Goal: Task Accomplishment & Management: Manage account settings

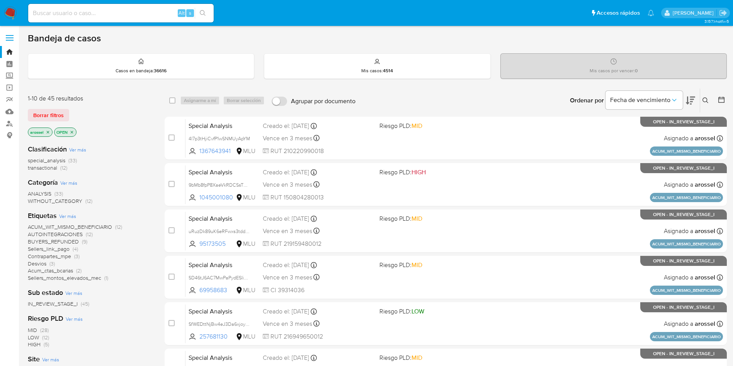
click at [146, 12] on input at bounding box center [120, 13] width 185 height 10
paste input "YfnyfnVHK2YZx5PH0JJX1FPJ"
type input "YfnyfnVHK2YZx5PH0JJX1FPJ"
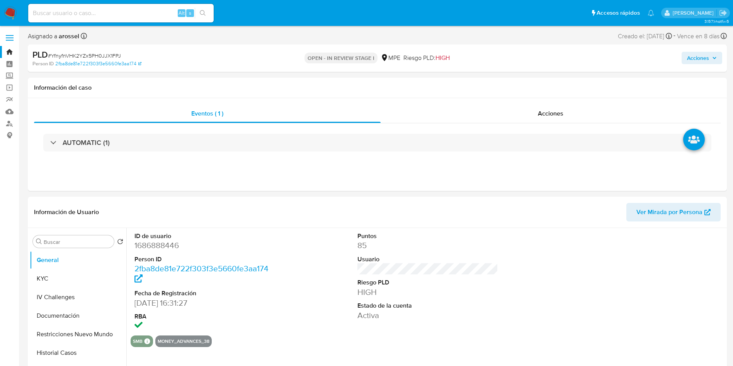
select select "10"
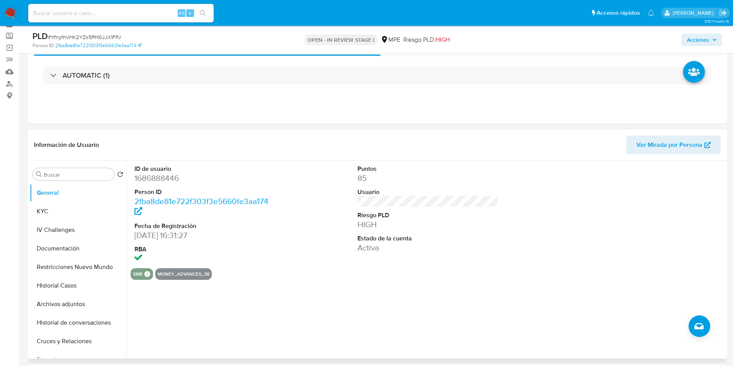
scroll to position [58, 0]
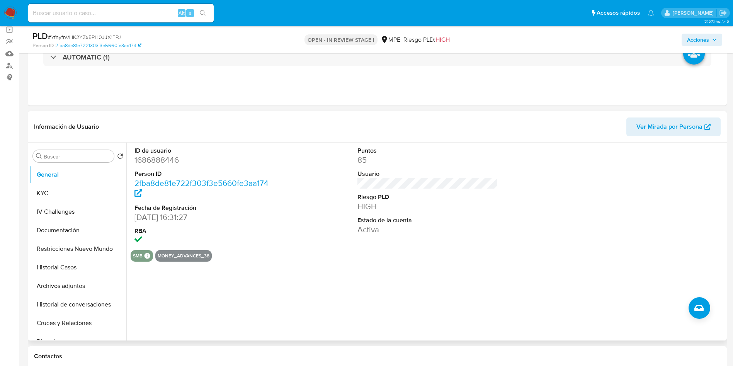
click at [673, 127] on span "Ver Mirada por Persona" at bounding box center [669, 126] width 66 height 19
click at [90, 270] on button "Historial Casos" at bounding box center [75, 267] width 90 height 19
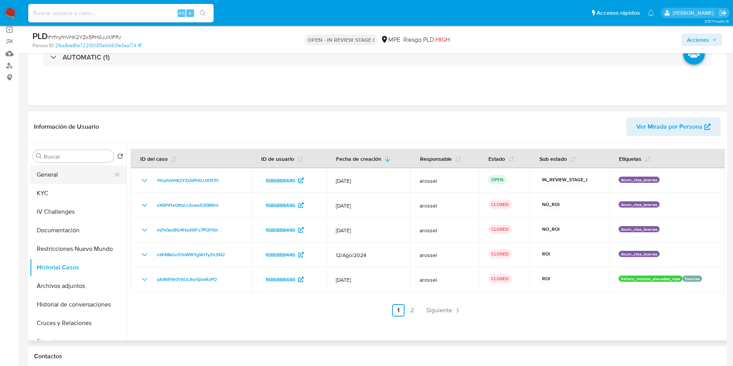
click at [70, 173] on button "General" at bounding box center [75, 174] width 90 height 19
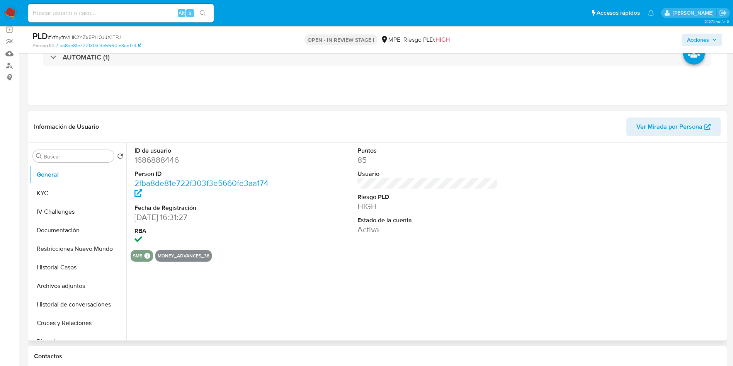
click at [160, 161] on dd "1686888446" at bounding box center [204, 159] width 141 height 11
drag, startPoint x: 160, startPoint y: 161, endPoint x: 411, endPoint y: 26, distance: 284.9
click at [160, 161] on dd "1686888446" at bounding box center [204, 159] width 141 height 11
copy dd "1686888446"
click at [113, 34] on span "# YfnyfnVHK2YZx5PH0JJX1FPJ" at bounding box center [84, 37] width 73 height 8
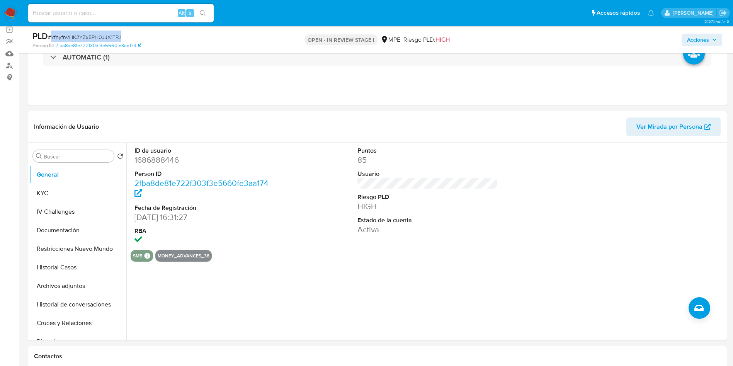
click at [113, 34] on span "# YfnyfnVHK2YZx5PH0JJX1FPJ" at bounding box center [84, 37] width 73 height 8
copy span "YfnyfnVHK2YZx5PH0JJX1FPJ"
click at [73, 265] on button "Historial Casos" at bounding box center [78, 267] width 97 height 19
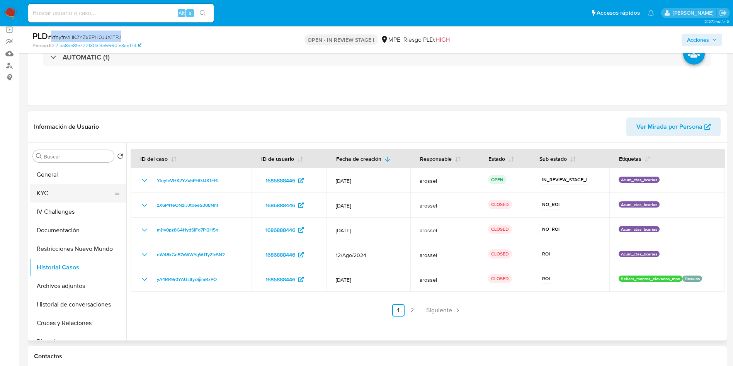
click at [78, 188] on button "KYC" at bounding box center [75, 193] width 90 height 19
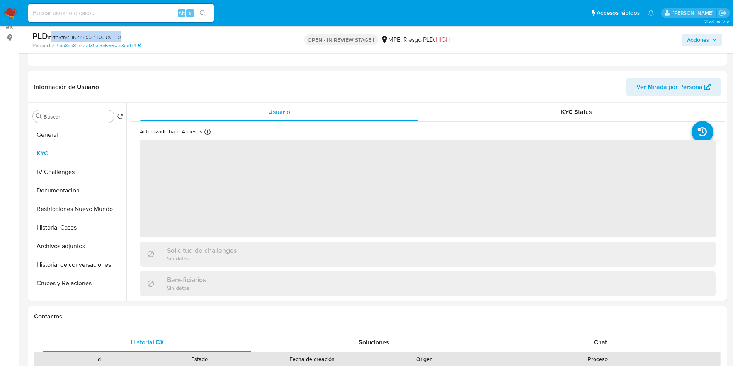
scroll to position [116, 0]
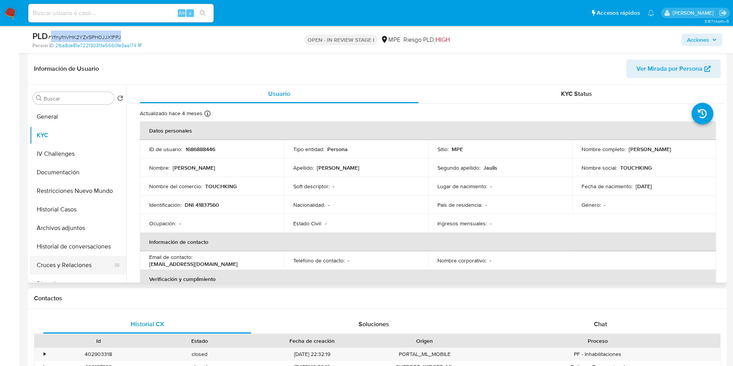
click at [84, 260] on button "Cruces y Relaciones" at bounding box center [75, 265] width 90 height 19
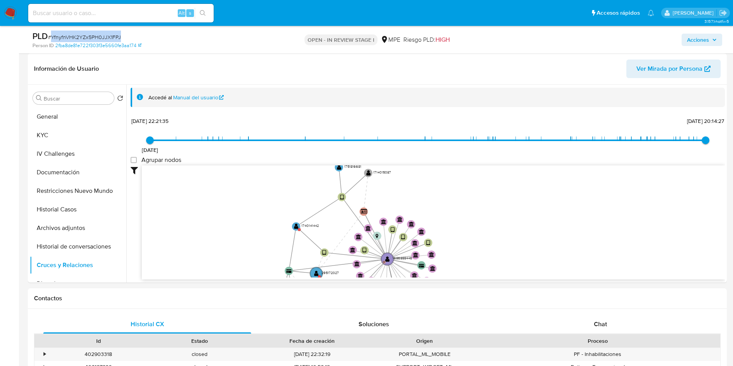
scroll to position [1, 0]
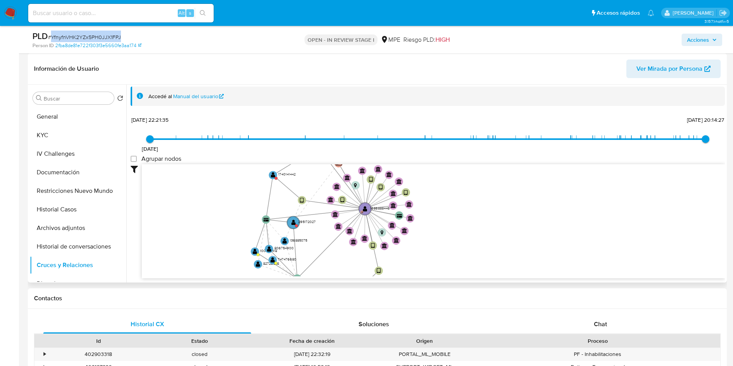
drag, startPoint x: 497, startPoint y: 209, endPoint x: 491, endPoint y: 225, distance: 16.6
click at [491, 225] on icon "device-66fe0e0c22e8ff72eaaae150  user-1686888446  1686888446 D user-288351197…" at bounding box center [433, 220] width 583 height 112
click at [372, 206] on text "1686888446" at bounding box center [380, 207] width 20 height 5
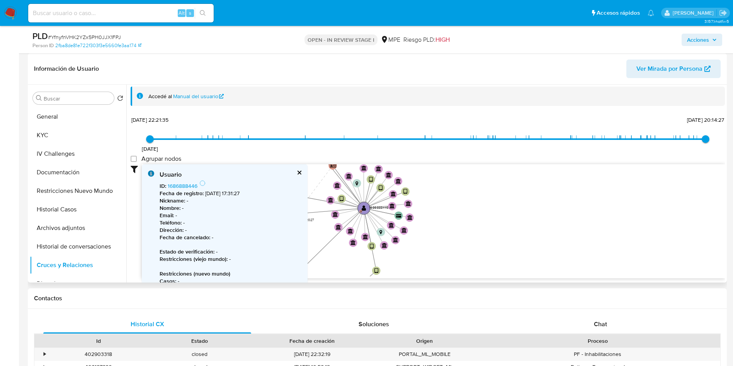
click at [300, 170] on div "Usuario ID : 1686888446 Fecha de registro : 16/2/2024, 17:31:27 Nickname : - No…" at bounding box center [225, 253] width 166 height 178
click at [297, 170] on button "cerrar" at bounding box center [298, 172] width 5 height 5
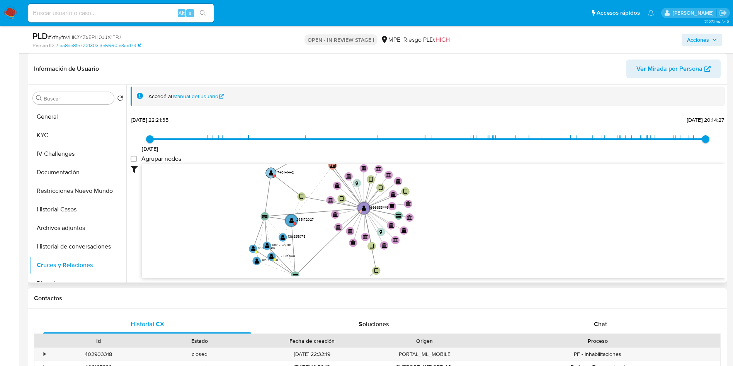
click at [271, 176] on circle at bounding box center [271, 173] width 10 height 10
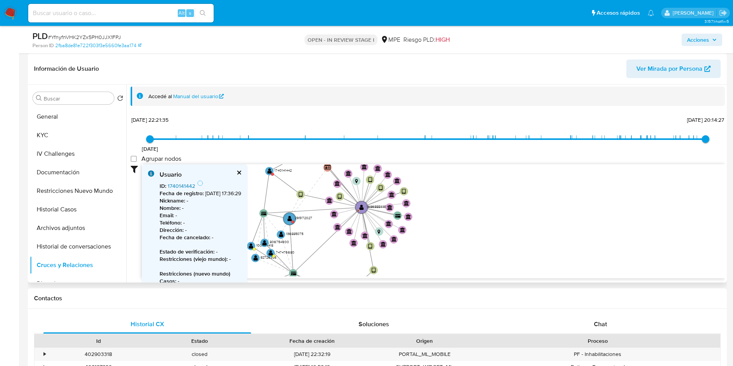
click at [184, 186] on link "1740141442" at bounding box center [181, 186] width 27 height 8
click at [293, 217] on circle at bounding box center [289, 218] width 15 height 15
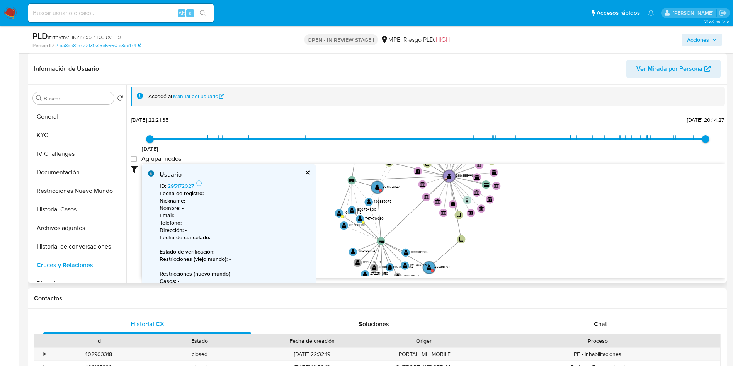
drag, startPoint x: 439, startPoint y: 250, endPoint x: 529, endPoint y: 220, distance: 94.5
click at [529, 220] on icon "device-66fe0e0c22e8ff72eaaae150  user-1686888446  1686888446 D user-288351197…" at bounding box center [433, 220] width 583 height 112
click at [180, 185] on link "295172027" at bounding box center [181, 186] width 26 height 8
click at [429, 268] on text "" at bounding box center [429, 267] width 5 height 6
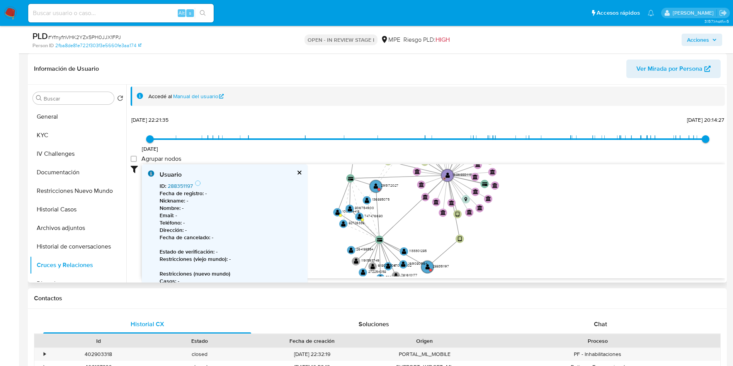
click at [187, 187] on link "288351197" at bounding box center [180, 186] width 25 height 8
click at [56, 139] on button "KYC" at bounding box center [75, 135] width 90 height 19
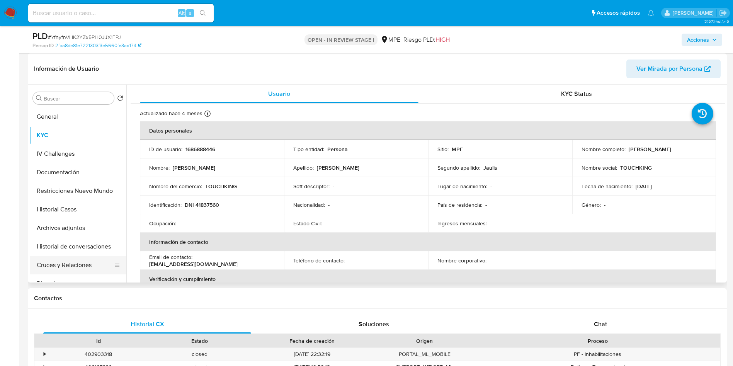
click at [59, 259] on button "Cruces y Relaciones" at bounding box center [75, 265] width 90 height 19
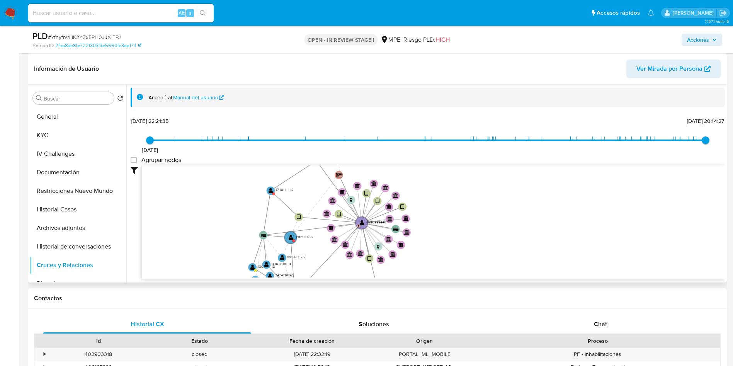
drag, startPoint x: 277, startPoint y: 204, endPoint x: 255, endPoint y: 221, distance: 27.8
click at [255, 222] on icon "device-66fe0e0c22e8ff72eaaae150  user-1686888446  1686888446 D user-288351197…" at bounding box center [433, 221] width 583 height 112
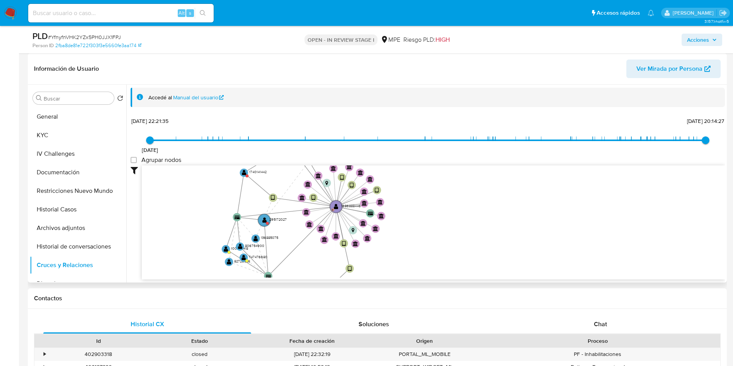
drag, startPoint x: 255, startPoint y: 221, endPoint x: 236, endPoint y: 231, distance: 21.4
click at [236, 231] on icon "device-66fe0e0c22e8ff72eaaae150  user-1686888446  1686888446 D user-288351197…" at bounding box center [433, 221] width 583 height 112
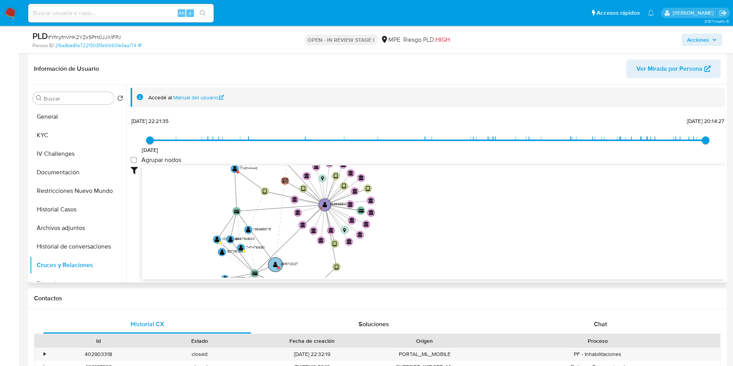
drag, startPoint x: 279, startPoint y: 238, endPoint x: 293, endPoint y: 251, distance: 19.1
click at [278, 261] on text "" at bounding box center [275, 264] width 5 height 6
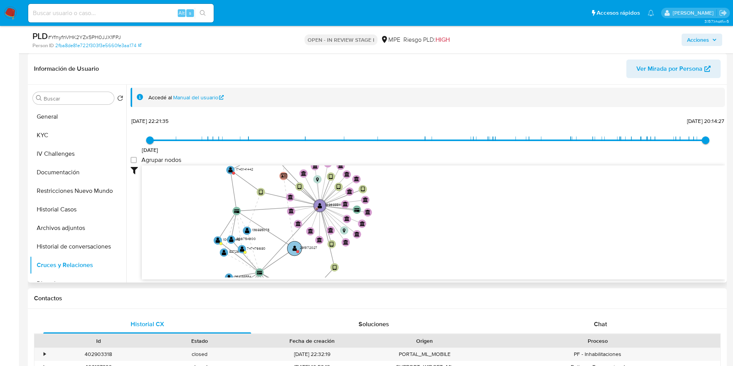
drag, startPoint x: 295, startPoint y: 250, endPoint x: 300, endPoint y: 248, distance: 5.0
click at [300, 248] on text "295172027" at bounding box center [308, 247] width 17 height 5
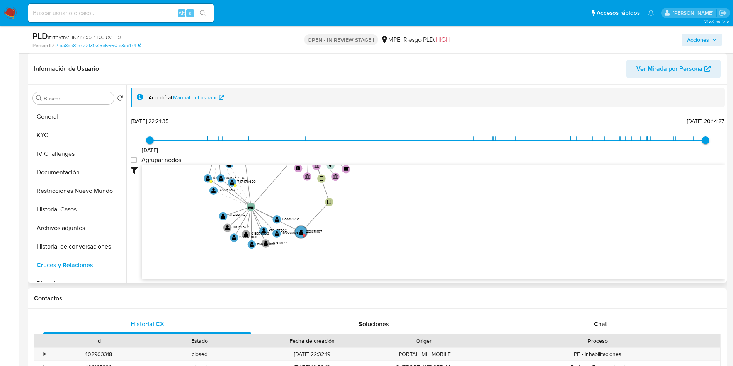
drag, startPoint x: 375, startPoint y: 252, endPoint x: 357, endPoint y: 209, distance: 47.1
click at [372, 197] on icon "device-66fe0e0c22e8ff72eaaae150  user-1686888446  1686888446 D user-288351197…" at bounding box center [433, 221] width 583 height 112
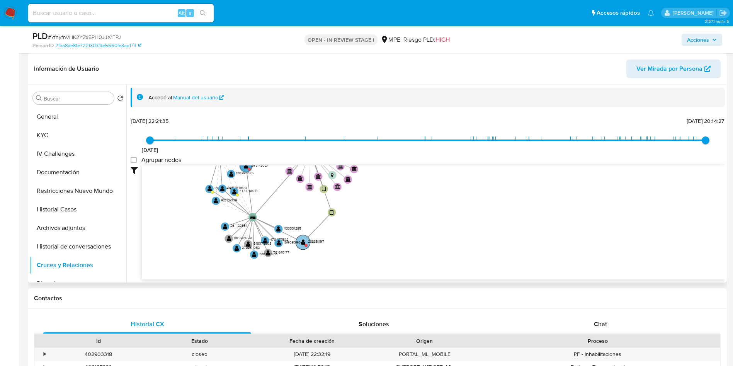
click at [302, 243] on text "169080964" at bounding box center [292, 241] width 19 height 5
drag, startPoint x: 317, startPoint y: 244, endPoint x: 357, endPoint y: 241, distance: 39.5
click at [343, 241] on circle at bounding box center [335, 243] width 15 height 15
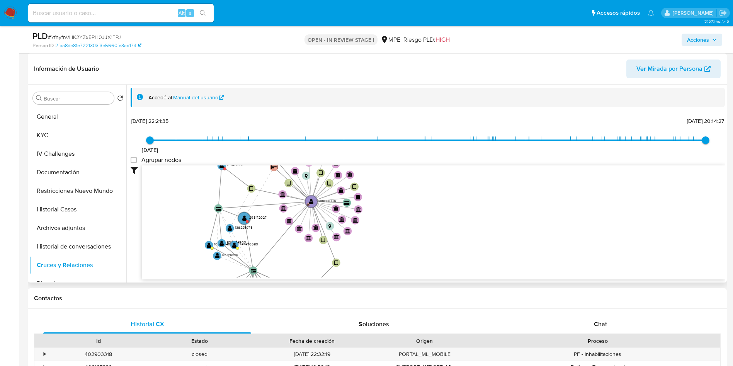
drag, startPoint x: 403, startPoint y: 216, endPoint x: 404, endPoint y: 270, distance: 54.1
click at [404, 270] on icon "device-66fe0e0c22e8ff72eaaae150  user-1686888446  1686888446 D user-288351197…" at bounding box center [433, 221] width 583 height 112
click at [74, 191] on button "Restricciones Nuevo Mundo" at bounding box center [75, 191] width 90 height 19
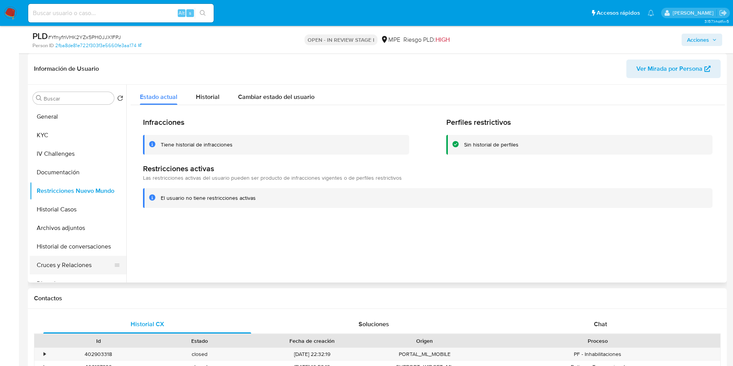
click at [93, 265] on button "Cruces y Relaciones" at bounding box center [75, 265] width 90 height 19
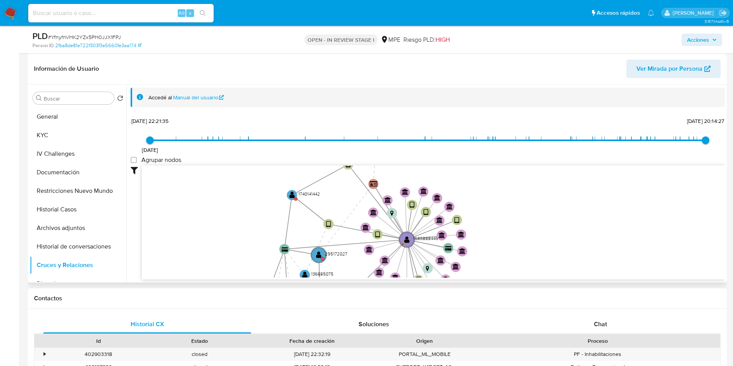
drag, startPoint x: 575, startPoint y: 197, endPoint x: 506, endPoint y: 228, distance: 75.9
click at [516, 241] on icon "device-66fe0e0c22e8ff72eaaae150  user-1686888446  1686888446 D user-288351197…" at bounding box center [433, 221] width 583 height 112
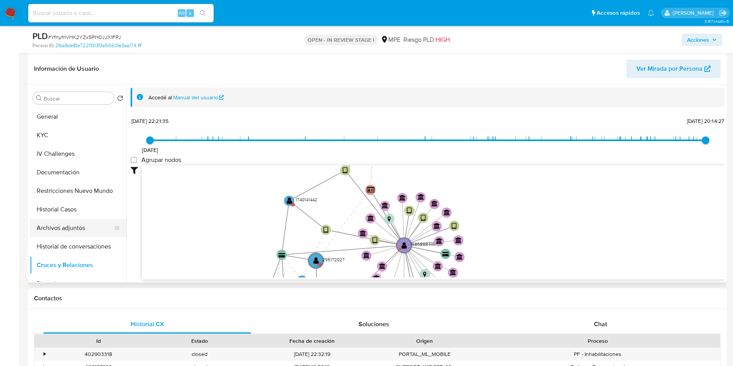
click at [84, 225] on button "Archivos adjuntos" at bounding box center [75, 228] width 90 height 19
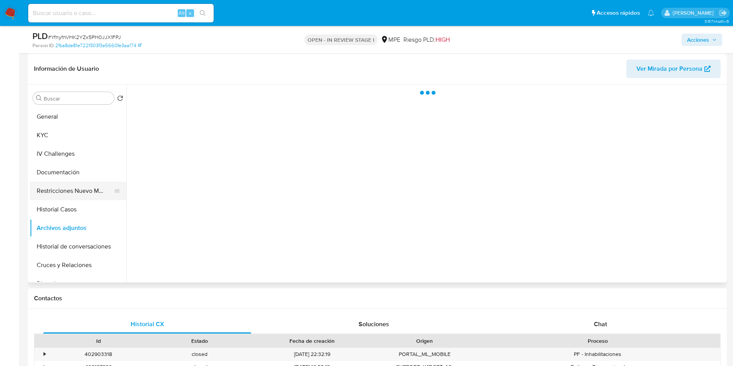
click at [83, 195] on button "Restricciones Nuevo Mundo" at bounding box center [75, 191] width 90 height 19
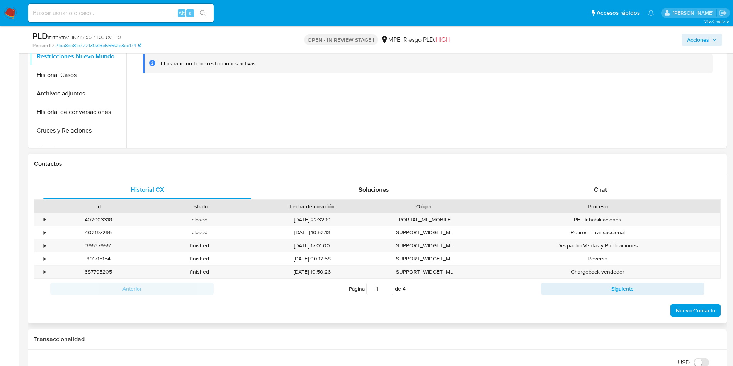
scroll to position [290, 0]
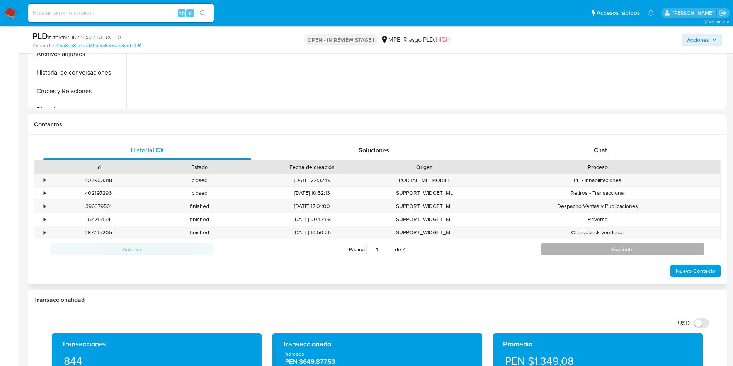
click at [642, 248] on button "Siguiente" at bounding box center [622, 249] width 163 height 12
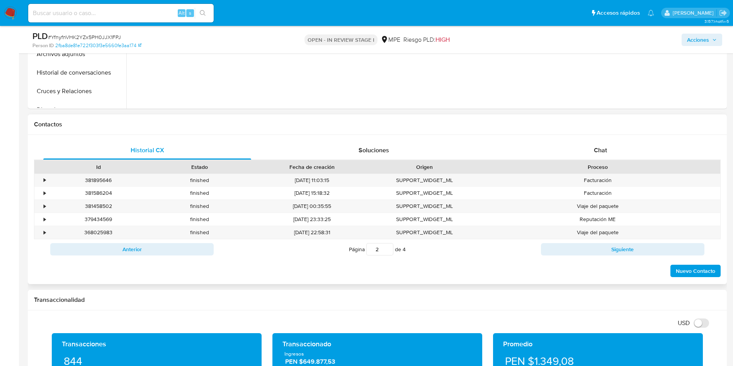
click at [642, 249] on button "Siguiente" at bounding box center [622, 249] width 163 height 12
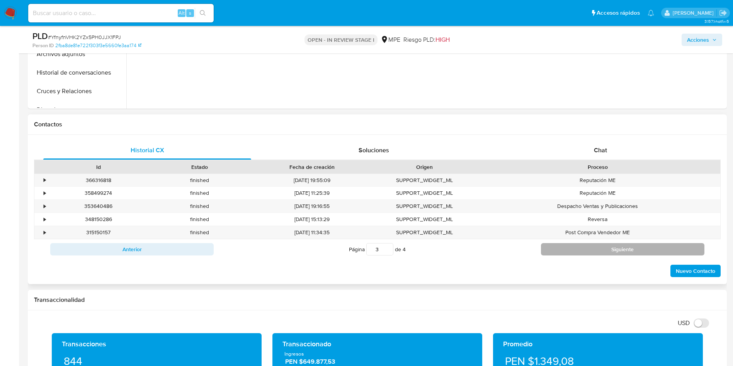
click at [579, 246] on button "Siguiente" at bounding box center [622, 249] width 163 height 12
type input "4"
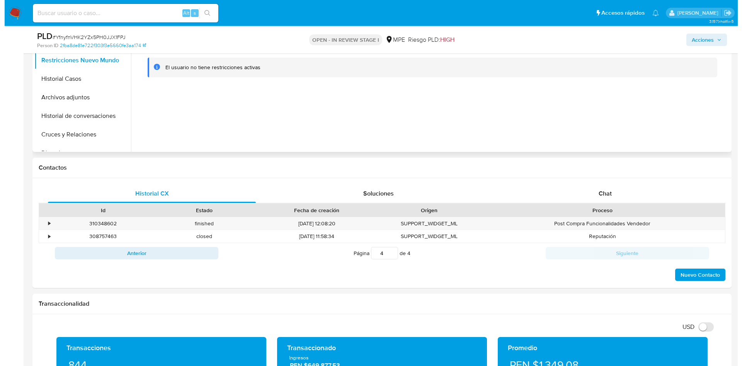
scroll to position [116, 0]
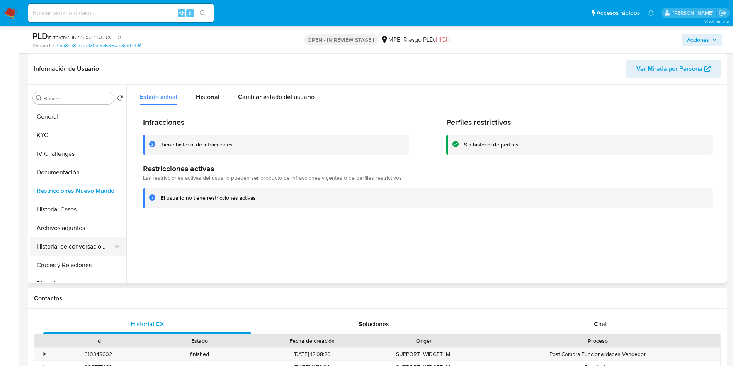
click at [79, 244] on button "Historial de conversaciones" at bounding box center [75, 246] width 90 height 19
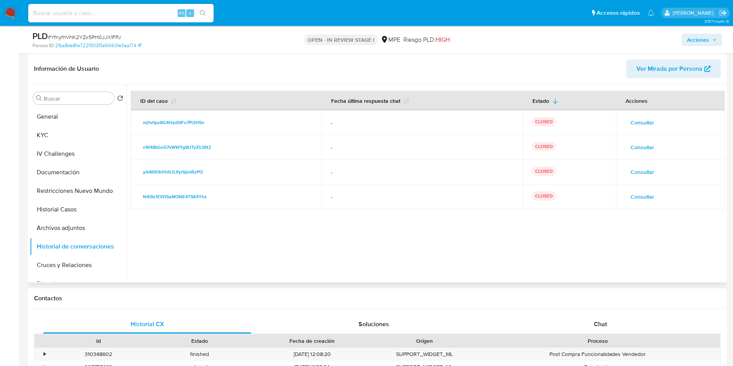
click at [646, 118] on span "Consultar" at bounding box center [642, 122] width 24 height 11
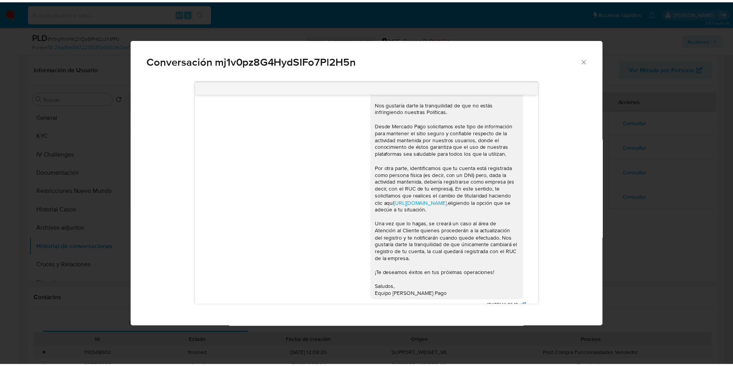
scroll to position [317, 0]
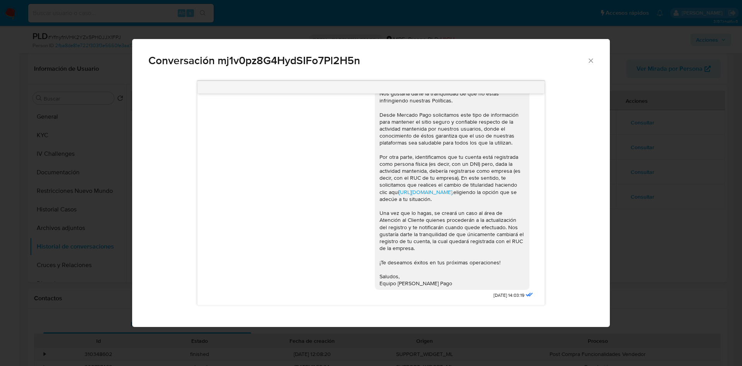
click at [630, 188] on div "Conversación mj1v0pz8G4HydSIFo7Pl2H5n Buenas tardes. Te contactamos ya que en e…" at bounding box center [371, 183] width 742 height 366
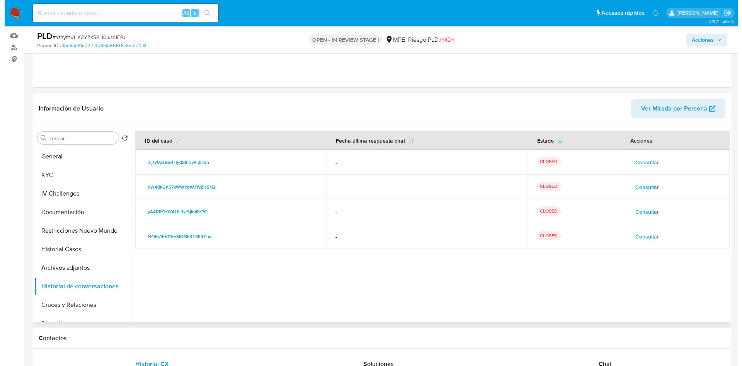
scroll to position [58, 0]
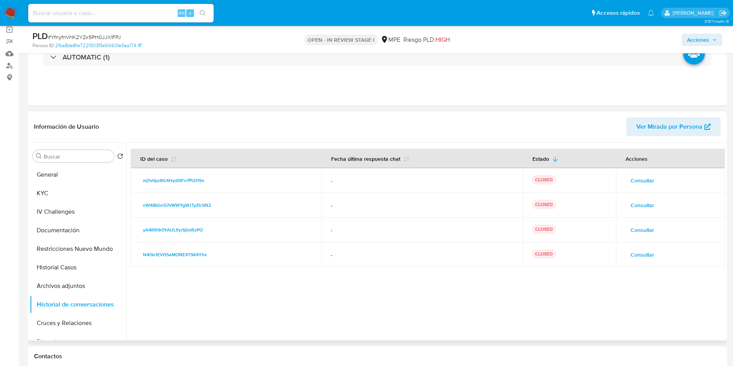
click at [636, 183] on span "Consultar" at bounding box center [642, 180] width 24 height 11
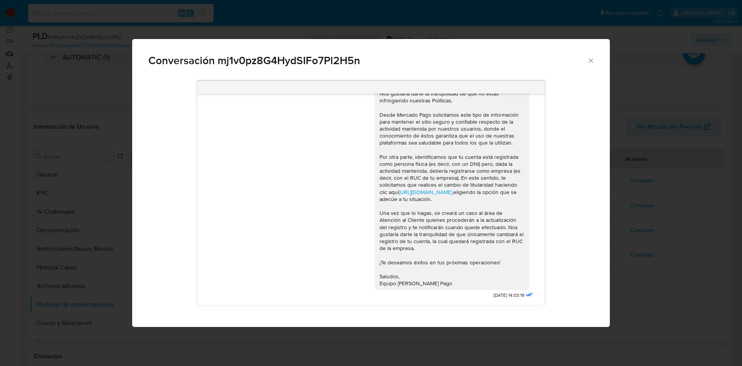
scroll to position [202, 0]
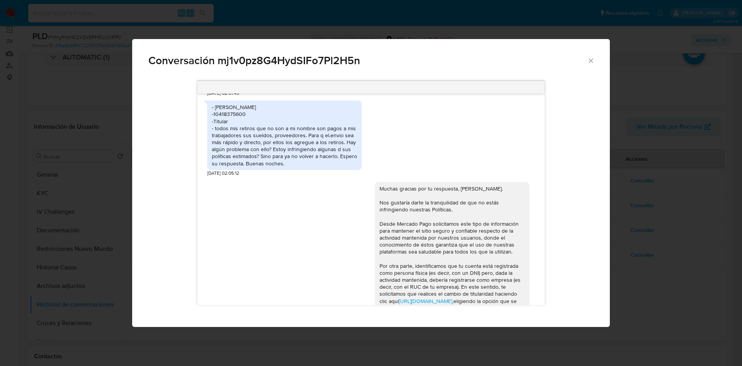
click at [296, 146] on div "- Jose Carlos Romero Jaulis -10418375600 -Titular - todos mis retiros que no so…" at bounding box center [284, 135] width 145 height 63
click at [291, 147] on div "- Jose Carlos Romero Jaulis -10418375600 -Titular - todos mis retiros que no so…" at bounding box center [284, 135] width 145 height 63
click at [659, 185] on div "Conversación mj1v0pz8G4HydSIFo7Pl2H5n Buenas tardes. Te contactamos ya que en e…" at bounding box center [371, 183] width 742 height 366
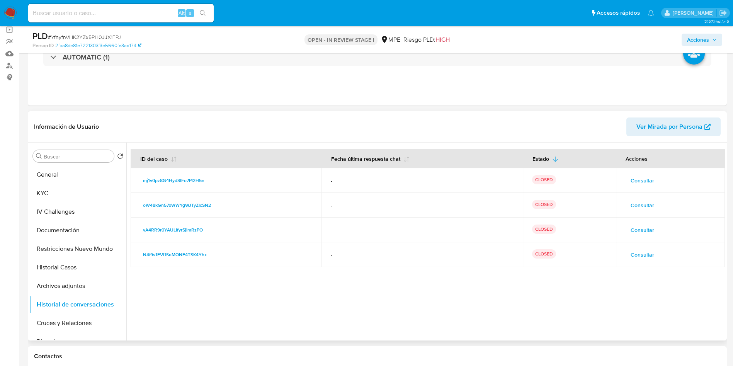
click at [636, 173] on td "Consultar" at bounding box center [670, 180] width 109 height 25
click at [638, 175] on span "Consultar" at bounding box center [642, 180] width 24 height 11
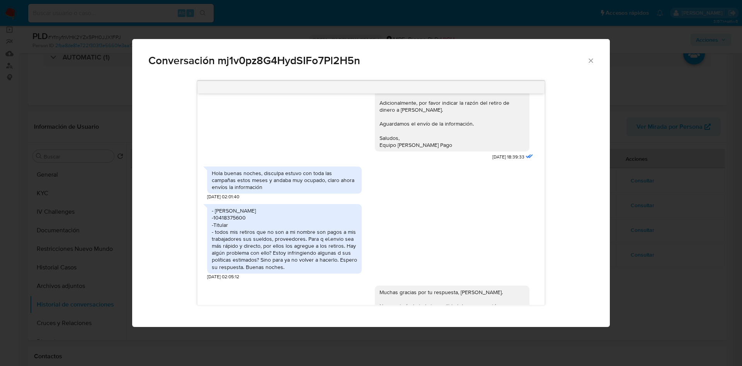
scroll to position [116, 0]
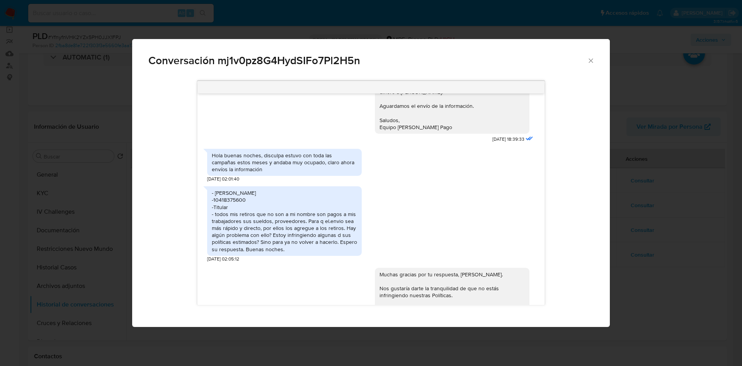
click at [660, 202] on div "Conversación mj1v0pz8G4HydSIFo7Pl2H5n Buenas tardes. Te contactamos ya que en e…" at bounding box center [371, 183] width 742 height 366
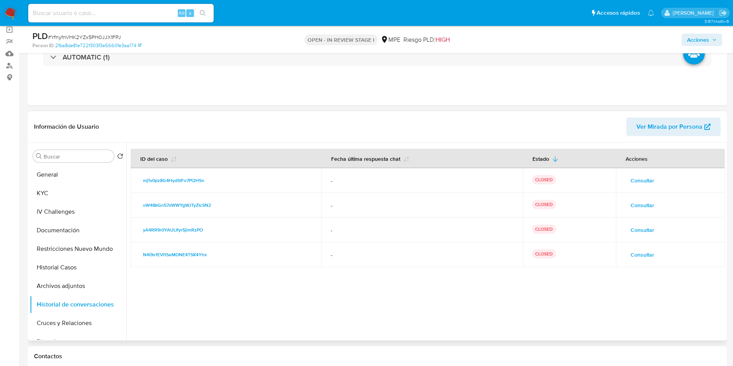
click at [648, 204] on span "Consultar" at bounding box center [642, 205] width 24 height 11
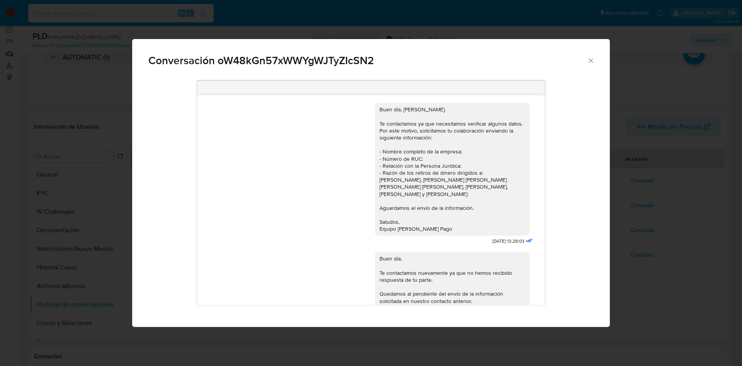
scroll to position [316, 0]
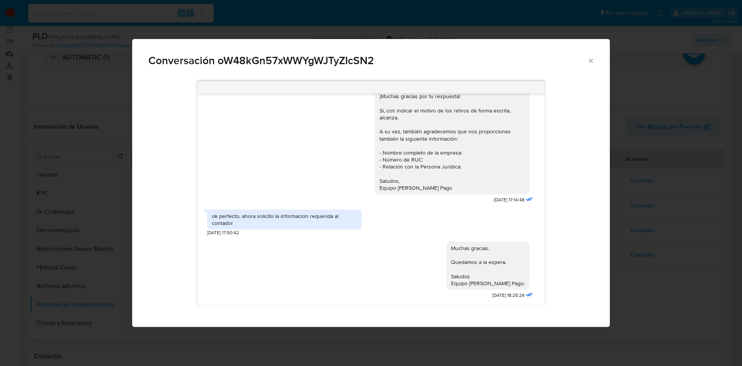
drag, startPoint x: 591, startPoint y: 64, endPoint x: 592, endPoint y: 68, distance: 4.7
click at [592, 64] on div "Conversación oW48kGn57xWWYgWJTyZIcSN2" at bounding box center [370, 57] width 477 height 37
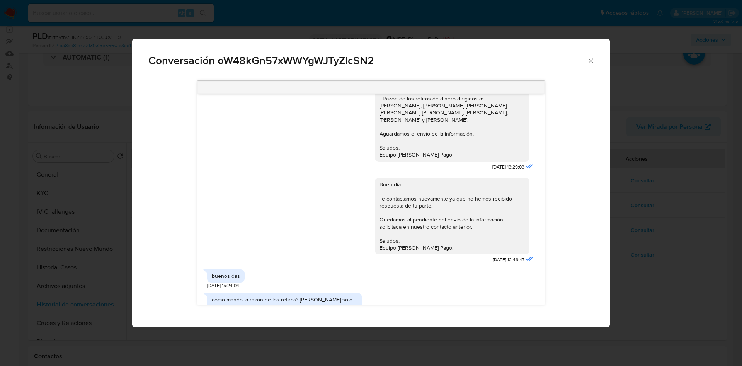
scroll to position [0, 0]
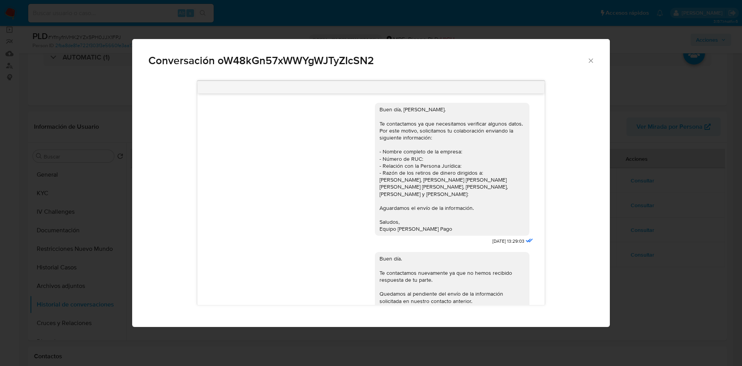
click at [592, 60] on icon "Cerrar" at bounding box center [591, 61] width 8 height 8
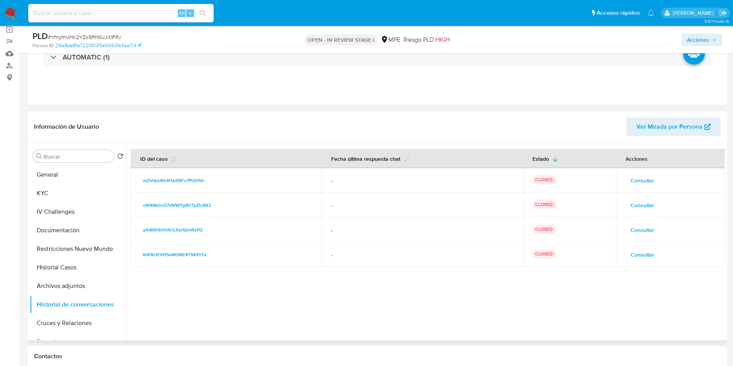
click at [648, 232] on span "Consultar" at bounding box center [642, 229] width 24 height 11
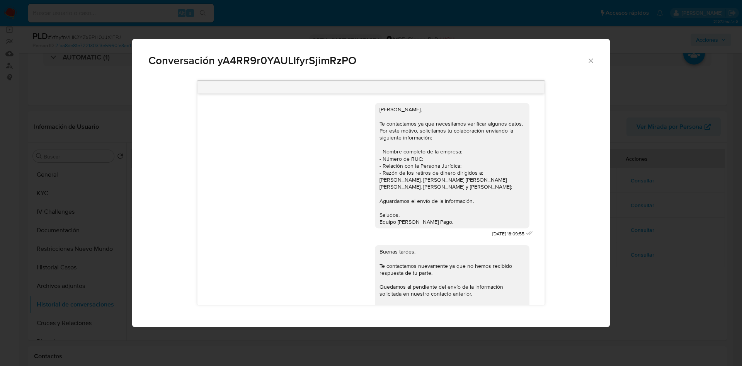
click at [650, 172] on div "Conversación yA4RR9r0YAULIfyrSjimRzPO Hola, José Carlos, Te contactamos ya que …" at bounding box center [371, 183] width 742 height 366
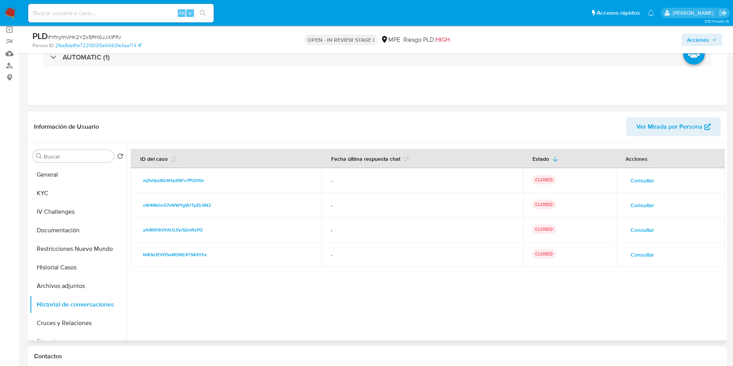
click at [646, 257] on span "Consultar" at bounding box center [642, 254] width 24 height 11
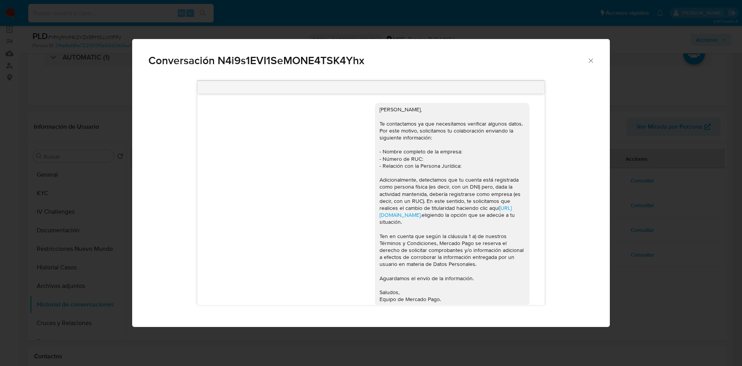
click at [615, 168] on div "Conversación N4i9s1EVI1SeMONE4TSK4Yhx Hola, José Carlos, Te contactamos ya que …" at bounding box center [371, 183] width 742 height 366
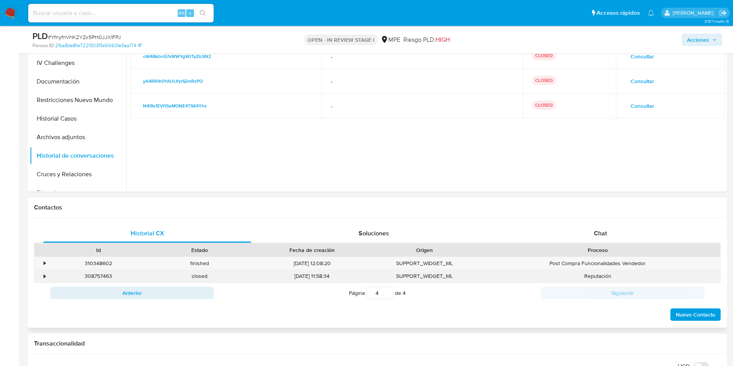
scroll to position [232, 0]
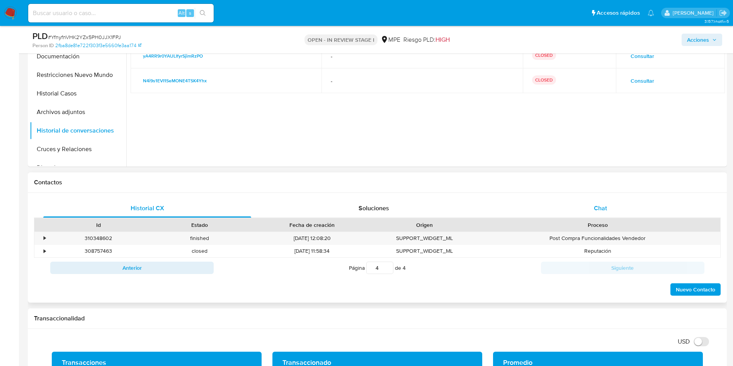
click at [599, 202] on div "Chat" at bounding box center [600, 208] width 208 height 19
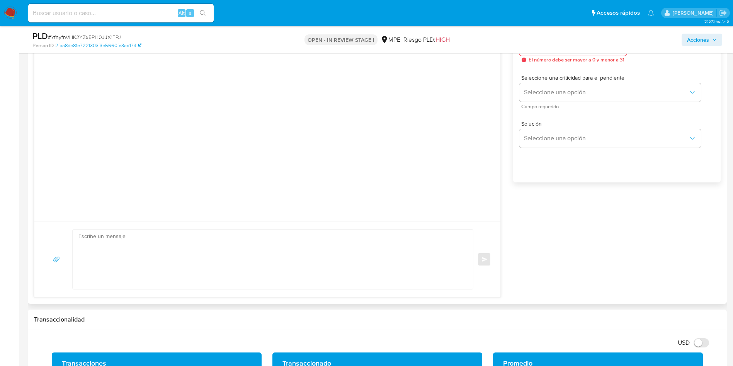
scroll to position [521, 0]
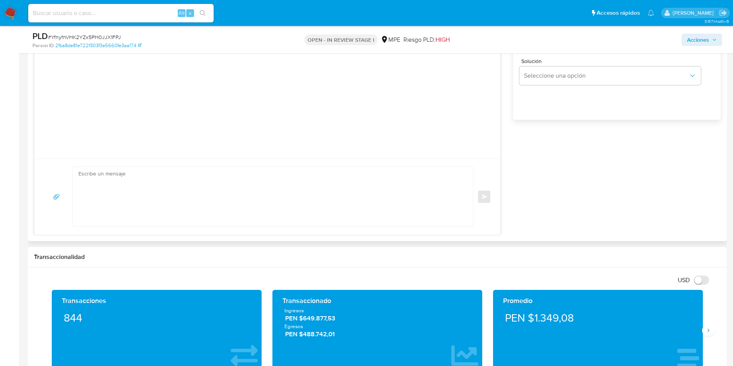
click at [291, 180] on textarea at bounding box center [270, 196] width 385 height 59
paste textarea "Buen día. Te contactamos ya que identificamos que tu cuenta está registrada com…"
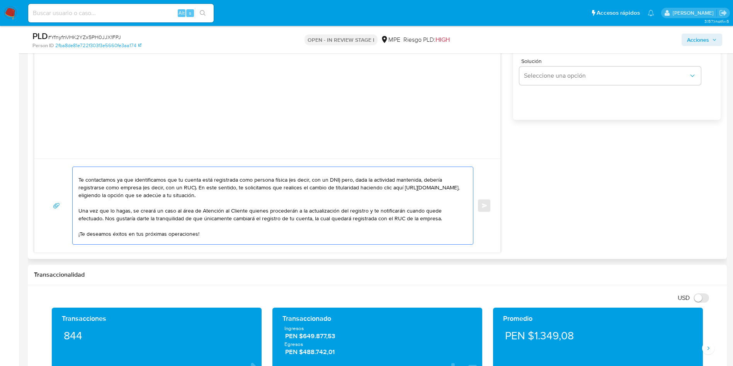
scroll to position [0, 0]
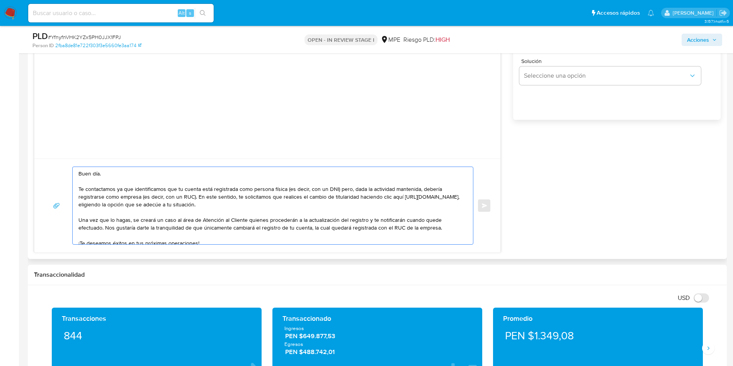
click at [202, 190] on textarea "Buen día. Te contactamos ya que identificamos que tu cuenta está registrada com…" at bounding box center [270, 205] width 385 height 77
click at [314, 198] on textarea "Buen día. Te contactamos ya que identificamos que tu cuenta aún está registrada…" at bounding box center [270, 205] width 385 height 77
click at [292, 198] on textarea "Buen día. Te contactamos ya que identificamos que tu cuenta aún está registrada…" at bounding box center [270, 205] width 385 height 77
click at [220, 201] on textarea "Buen día. Te contactamos ya que identificamos que tu cuenta aún está registrada…" at bounding box center [270, 205] width 385 height 77
click at [214, 223] on textarea "Buen día. Te contactamos ya que identificamos que tu cuenta aún está registrada…" at bounding box center [270, 205] width 385 height 77
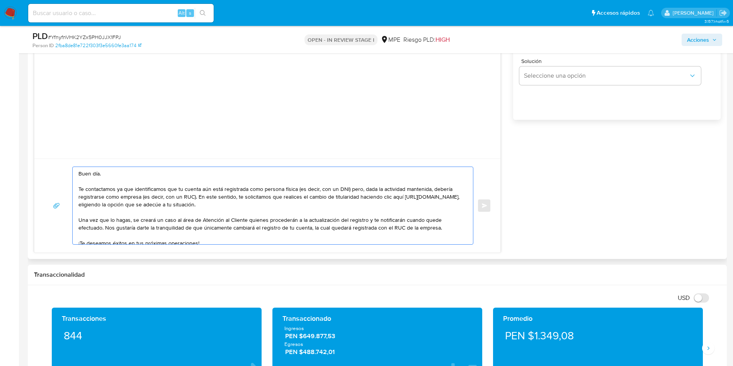
drag, startPoint x: 398, startPoint y: 195, endPoint x: 405, endPoint y: 212, distance: 19.1
click at [398, 197] on textarea "Buen día. Te contactamos ya que identificamos que tu cuenta aún está registrada…" at bounding box center [270, 205] width 385 height 77
click at [261, 214] on textarea "Buen día. Te contactamos ya que identificamos que tu cuenta aún está registrada…" at bounding box center [270, 205] width 385 height 77
click at [273, 208] on textarea "Buen día. Te contactamos ya que identificamos que tu cuenta aún está registrada…" at bounding box center [270, 205] width 385 height 77
drag, startPoint x: 230, startPoint y: 206, endPoint x: 239, endPoint y: 224, distance: 20.4
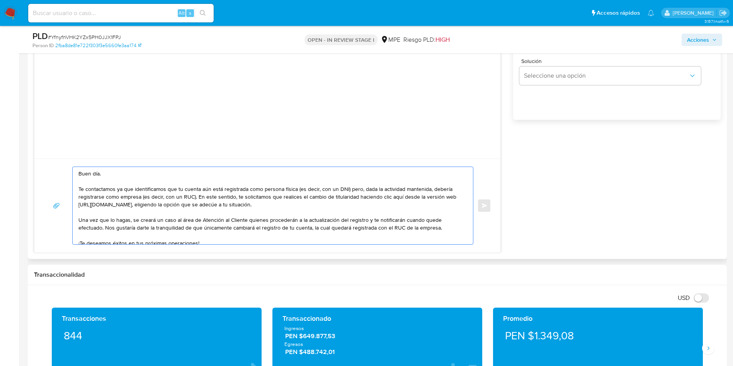
click at [231, 206] on textarea "Buen día. Te contactamos ya que identificamos que tu cuenta aún está registrada…" at bounding box center [270, 205] width 385 height 77
click at [440, 227] on textarea "Buen día. Te contactamos ya que identificamos que tu cuenta aún está registrada…" at bounding box center [270, 205] width 385 height 77
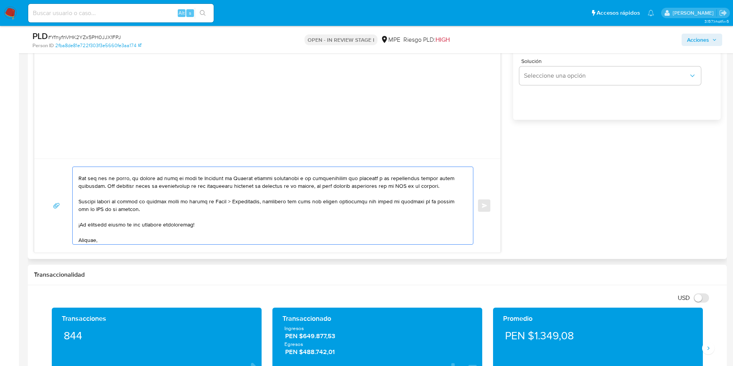
scroll to position [52, 0]
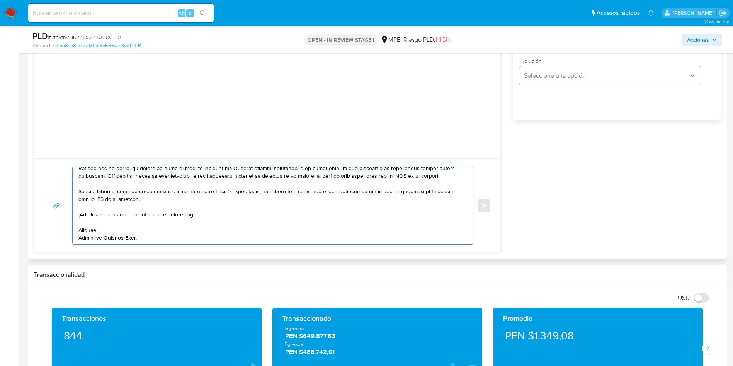
click at [303, 215] on textarea at bounding box center [270, 205] width 385 height 77
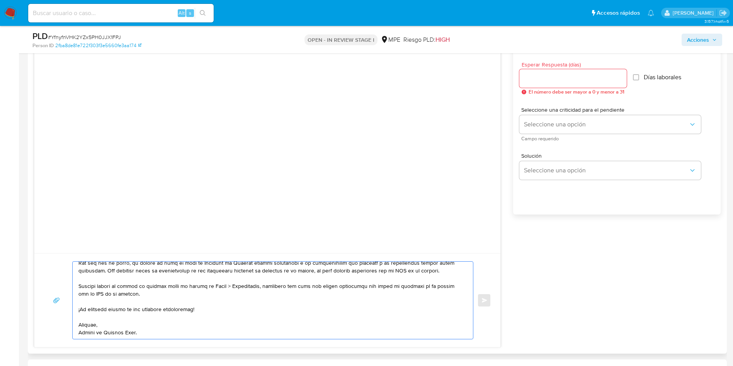
scroll to position [406, 0]
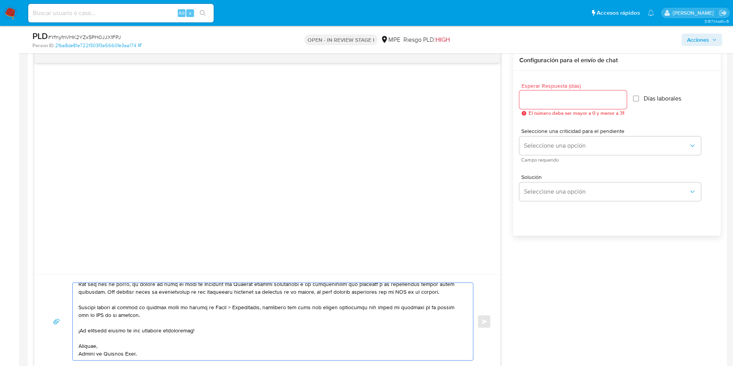
type textarea "Buen día. Te contactamos ya que identificamos que tu cuenta aún está registrada…"
click at [580, 100] on input "Esperar Respuesta (días)" at bounding box center [572, 100] width 107 height 10
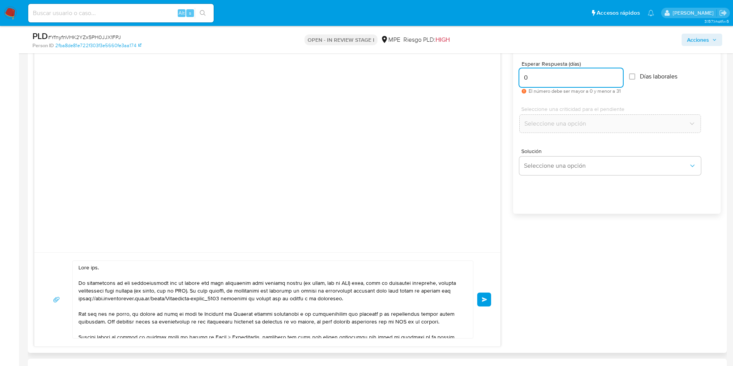
scroll to position [521, 0]
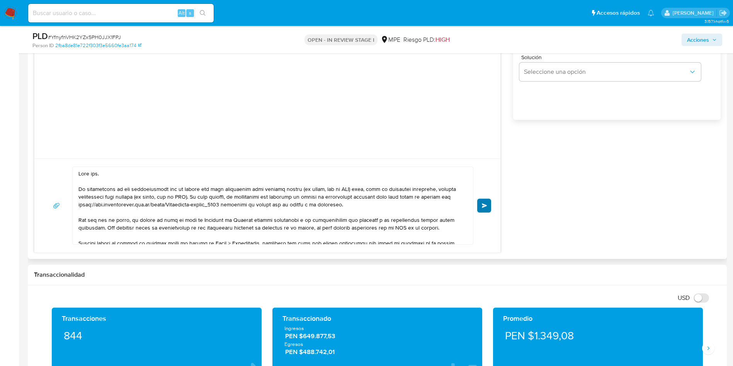
type input "0"
click at [486, 205] on span "Enviar" at bounding box center [484, 205] width 5 height 5
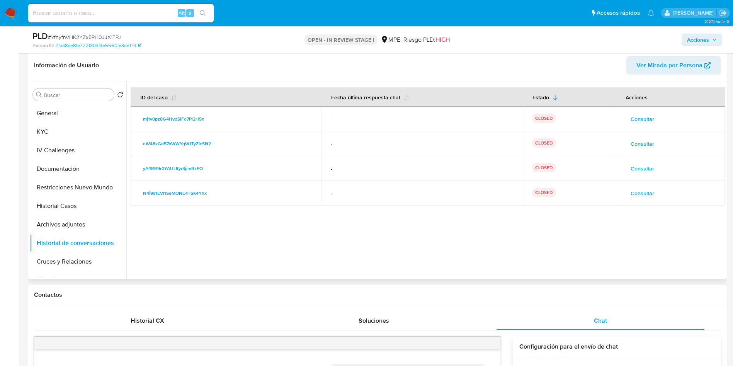
scroll to position [58, 0]
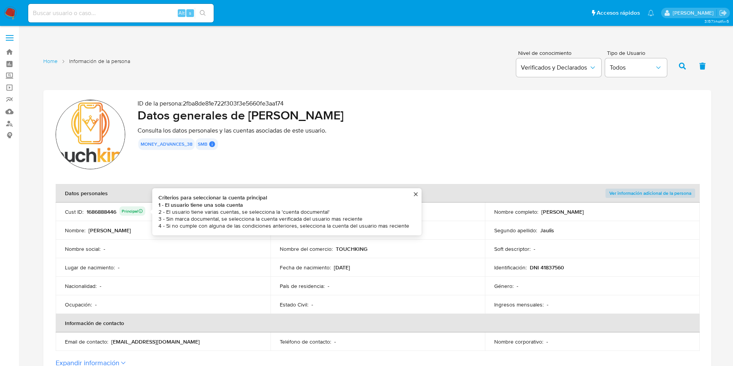
click at [113, 209] on div "1686888446 Principal Criterios para seleccionar la cuenta principal 1 - El usua…" at bounding box center [116, 211] width 59 height 11
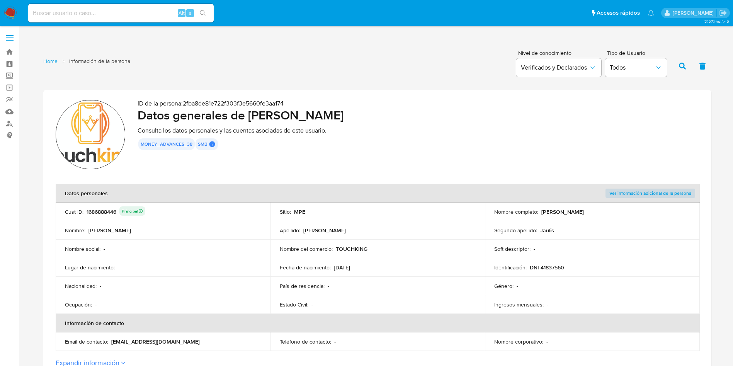
scroll to position [58, 0]
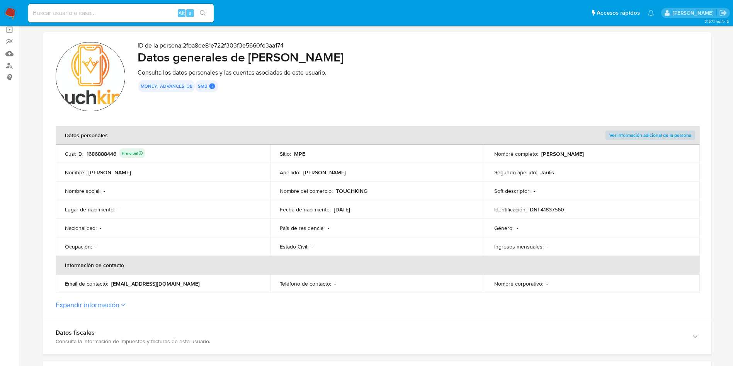
click at [121, 303] on icon at bounding box center [123, 304] width 5 height 3
click at [119, 303] on button "Expandir información" at bounding box center [88, 304] width 64 height 8
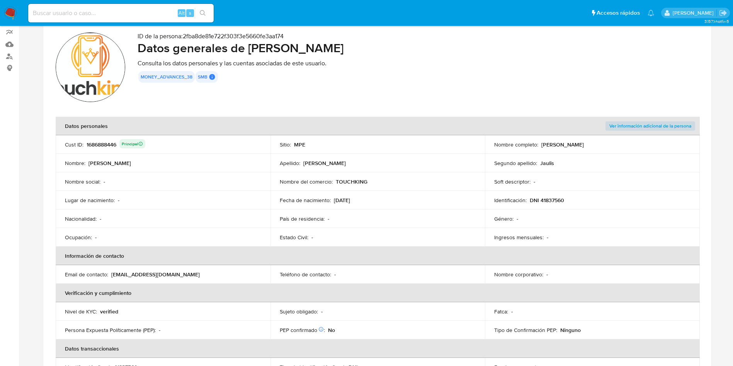
scroll to position [174, 0]
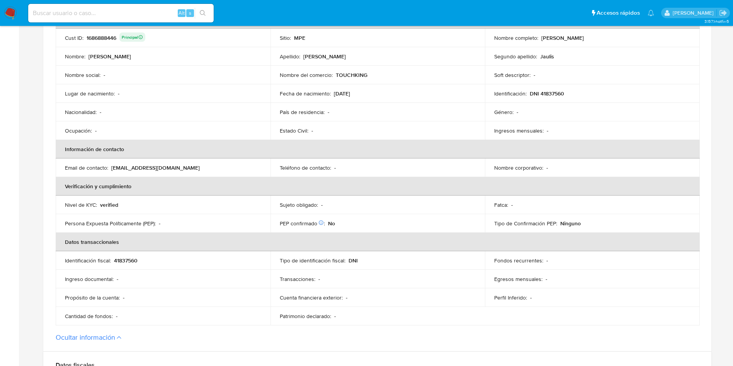
click at [552, 95] on p "DNI 41837560" at bounding box center [547, 93] width 34 height 7
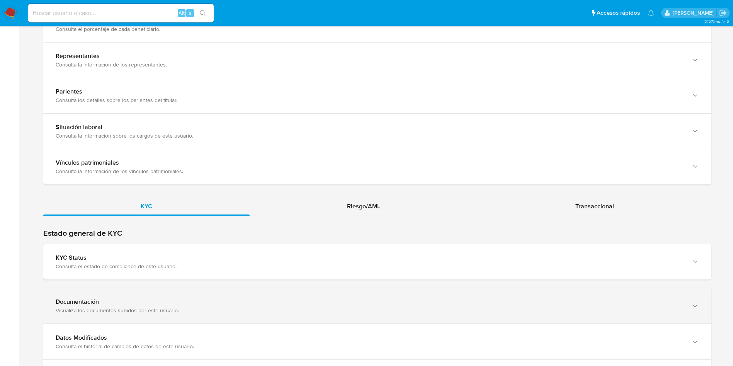
click at [199, 288] on div "Documentación Visualiza los documentos subidos por este usuario." at bounding box center [377, 305] width 668 height 35
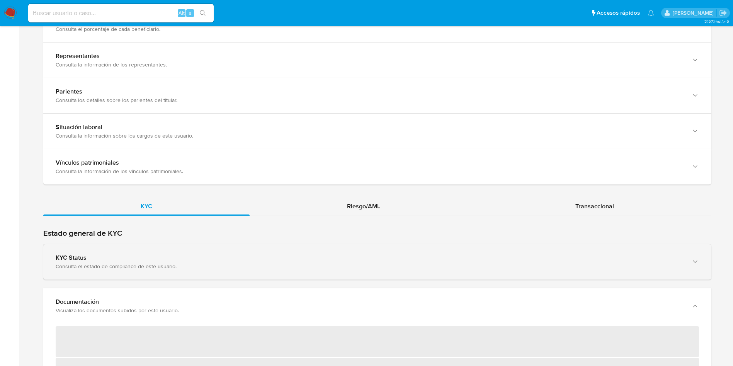
click at [199, 272] on div "KYC Status Consulta el estado de compliance de este usuario." at bounding box center [377, 261] width 668 height 35
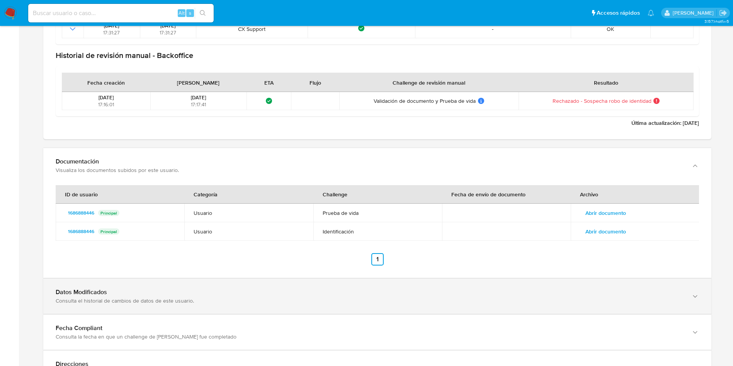
scroll to position [1127, 0]
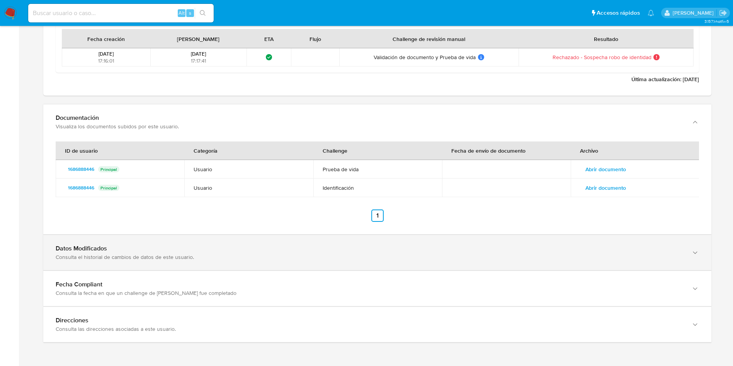
click at [241, 263] on div "Datos Modificados Consulta el historial de cambios de datos de este usuario." at bounding box center [377, 252] width 668 height 35
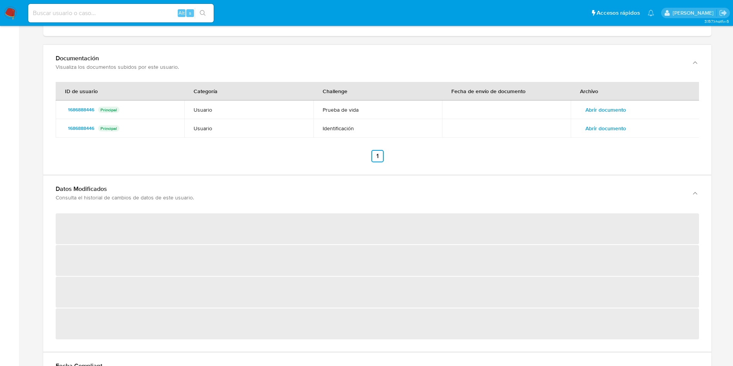
scroll to position [1242, 0]
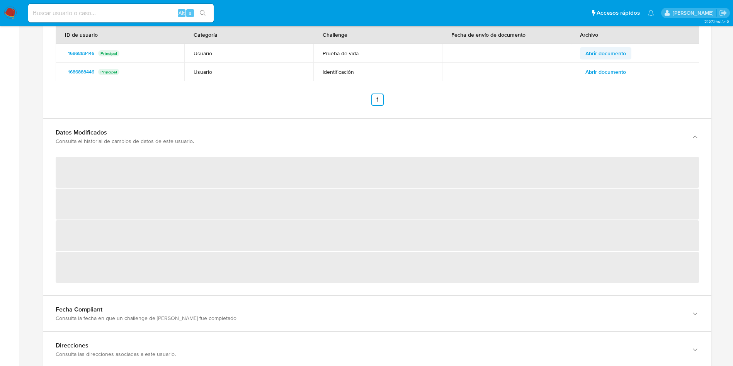
click at [606, 54] on span "Abrir documento" at bounding box center [605, 53] width 41 height 11
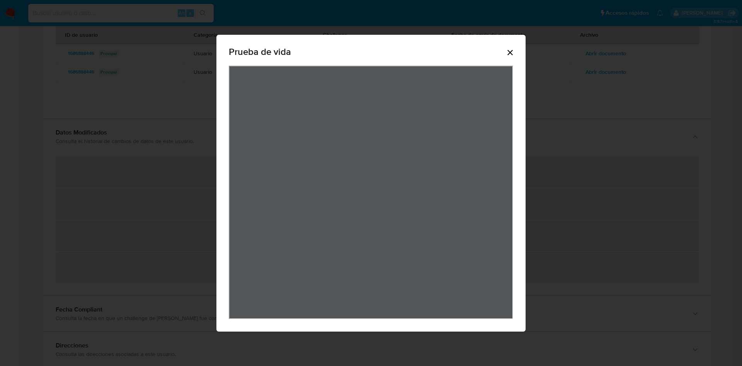
drag, startPoint x: 514, startPoint y: 51, endPoint x: 510, endPoint y: 50, distance: 4.2
click at [514, 51] on icon "Cerrar" at bounding box center [509, 52] width 9 height 9
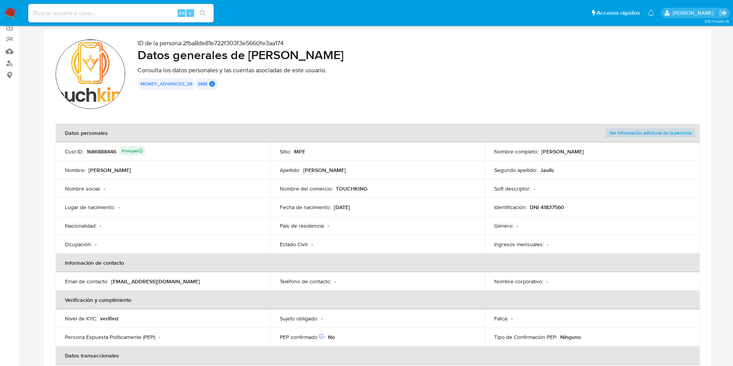
scroll to position [0, 0]
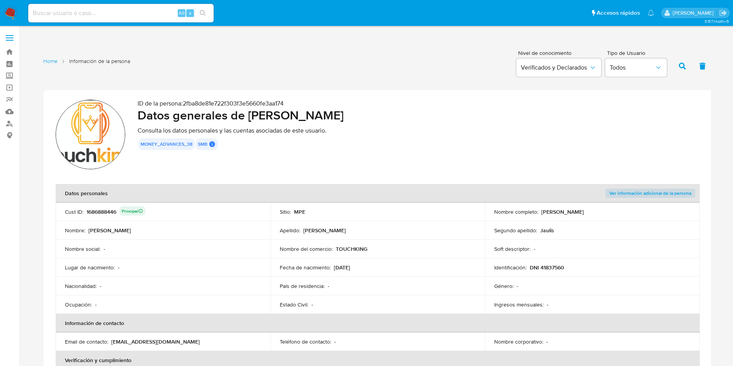
click at [107, 208] on div "1686888446 Principal" at bounding box center [116, 211] width 59 height 11
click at [157, 11] on input at bounding box center [120, 13] width 185 height 10
paste input "288351197"
type input "288351197"
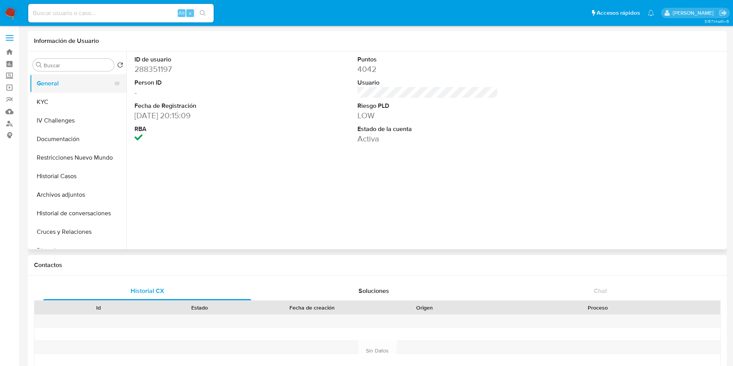
select select "10"
click at [56, 97] on button "KYC" at bounding box center [75, 102] width 90 height 19
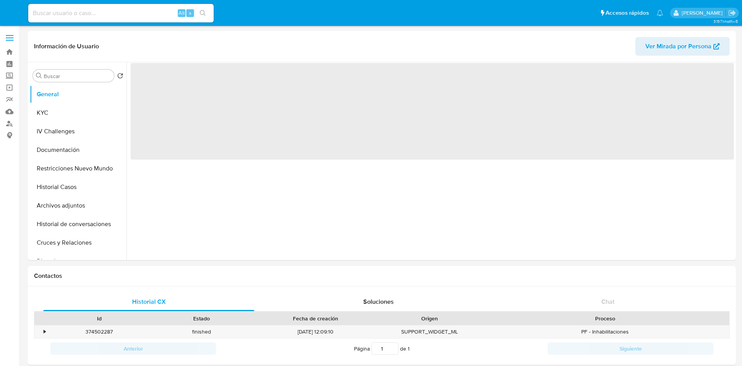
select select "10"
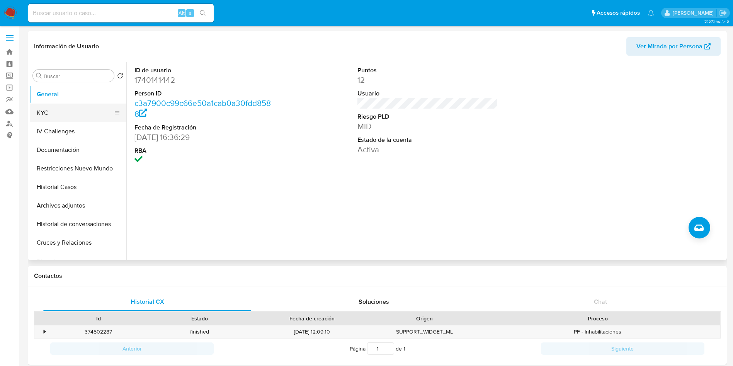
click at [63, 109] on button "KYC" at bounding box center [75, 113] width 90 height 19
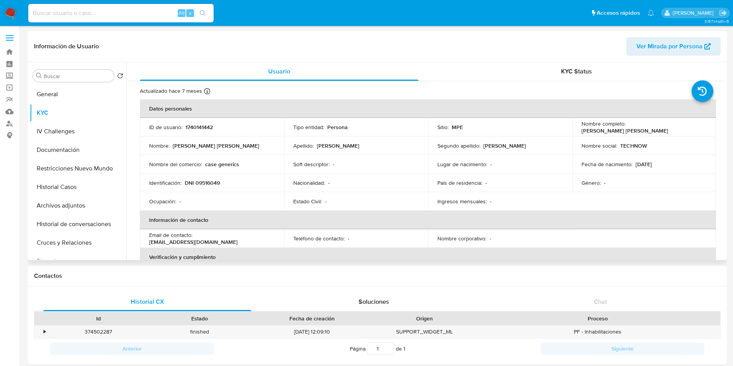
click at [204, 127] on p "1740141442" at bounding box center [198, 127] width 27 height 7
copy p "1740141442"
drag, startPoint x: 625, startPoint y: 130, endPoint x: 705, endPoint y: 127, distance: 79.6
click at [705, 127] on td "Nombre completo : Orfa Noemi Nolasco Sanchez" at bounding box center [644, 127] width 144 height 19
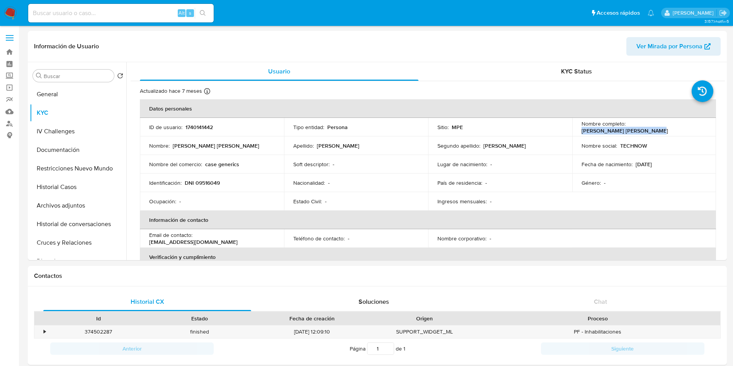
copy p "Orfa Noemi Nolasco Sanchez"
click at [216, 184] on p "DNI 09516049" at bounding box center [202, 182] width 35 height 7
copy p "09516049"
click at [84, 161] on button "Restricciones Nuevo Mundo" at bounding box center [75, 168] width 90 height 19
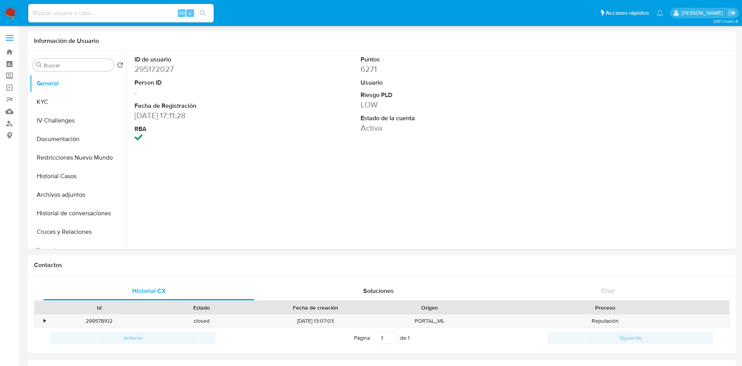
select select "10"
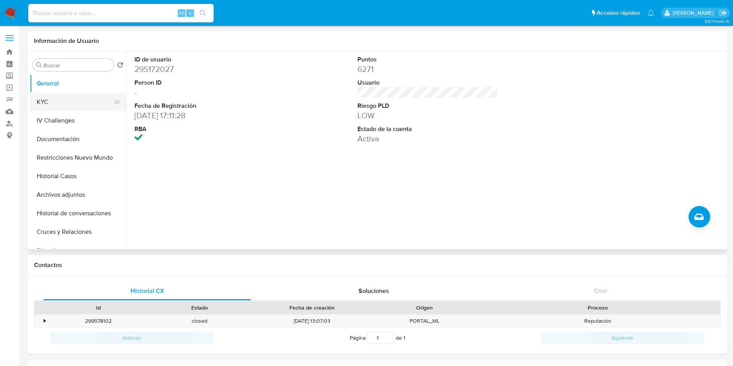
click at [63, 106] on button "KYC" at bounding box center [75, 102] width 90 height 19
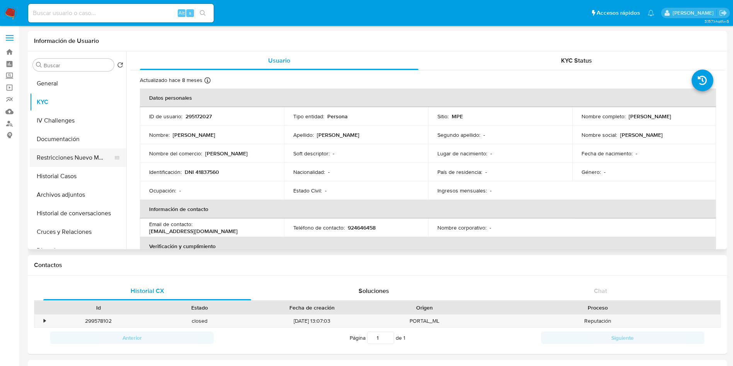
click at [78, 156] on button "Restricciones Nuevo Mundo" at bounding box center [75, 157] width 90 height 19
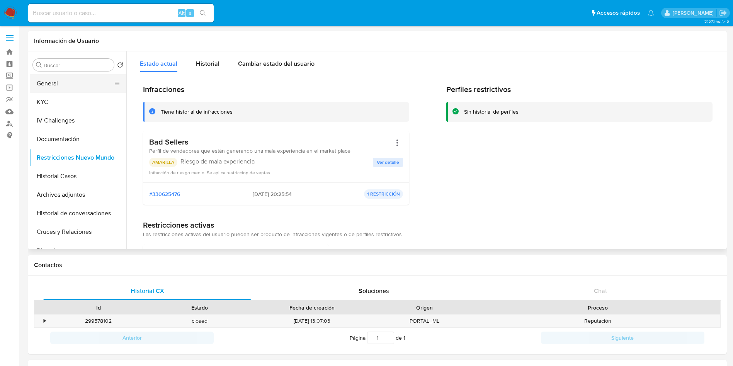
click at [58, 76] on button "General" at bounding box center [75, 83] width 90 height 19
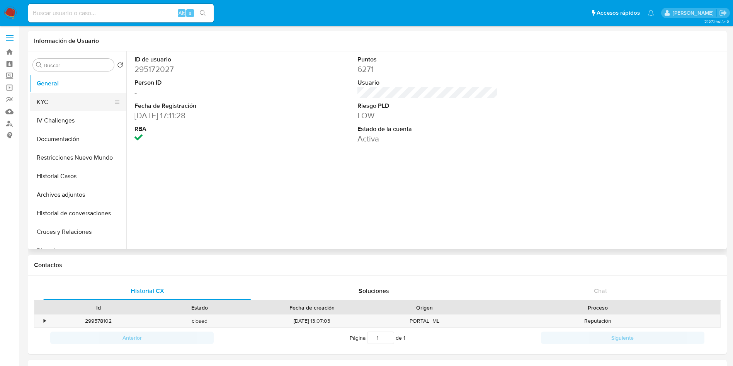
click at [54, 100] on button "KYC" at bounding box center [75, 102] width 90 height 19
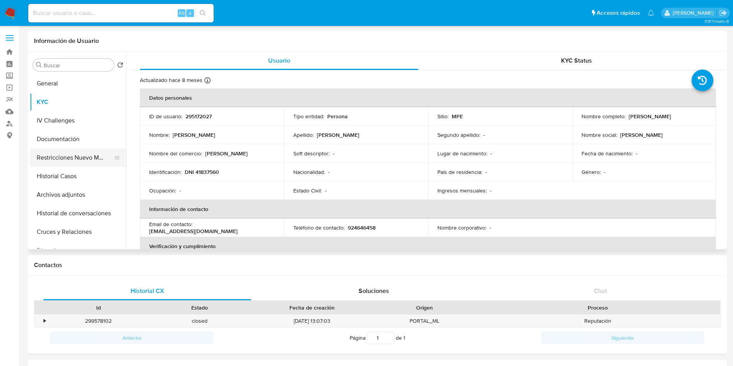
click at [70, 161] on button "Restricciones Nuevo Mundo" at bounding box center [75, 157] width 90 height 19
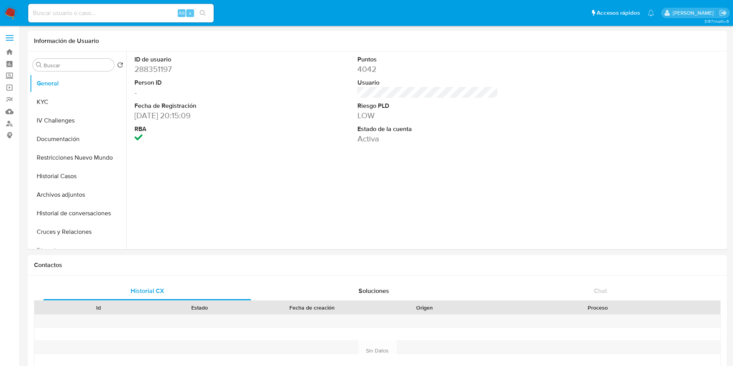
select select "10"
click at [73, 104] on button "KYC" at bounding box center [75, 102] width 90 height 19
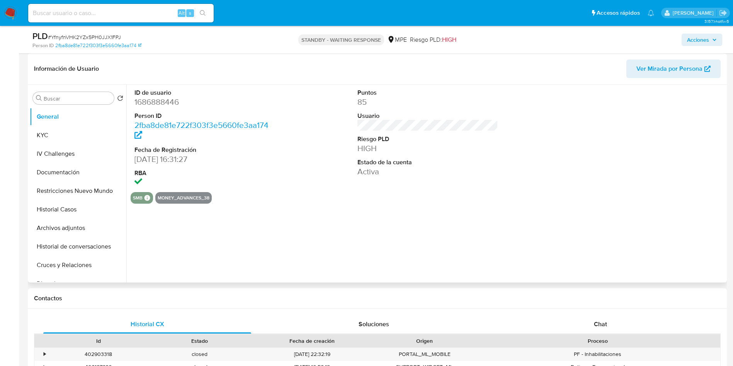
select select "10"
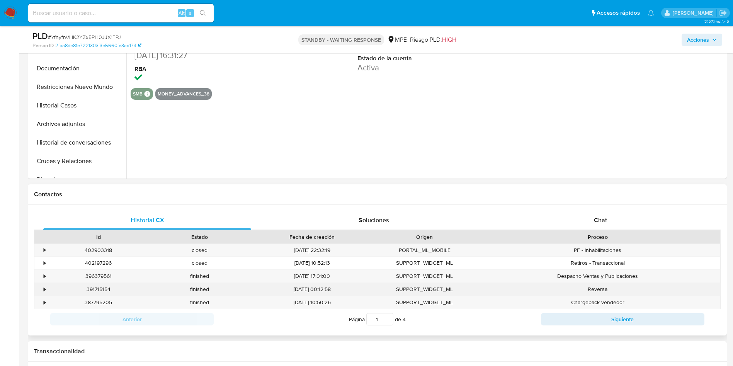
scroll to position [290, 0]
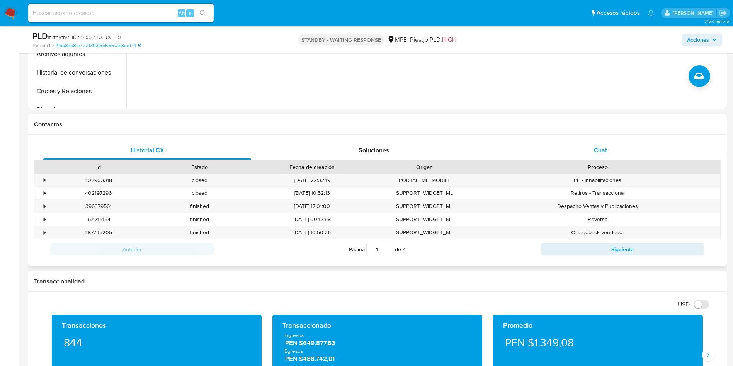
click at [626, 144] on div "Chat" at bounding box center [600, 150] width 208 height 19
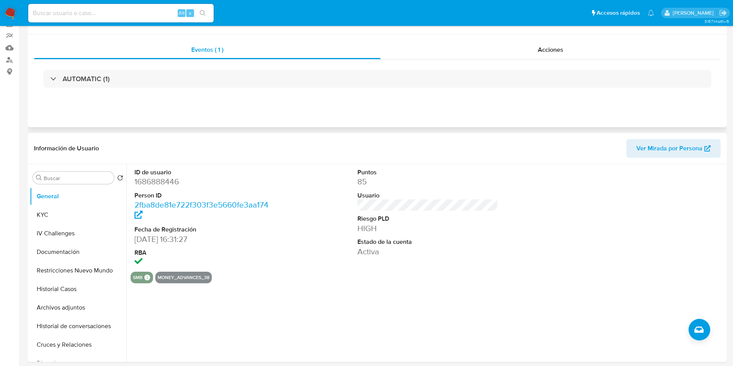
scroll to position [0, 0]
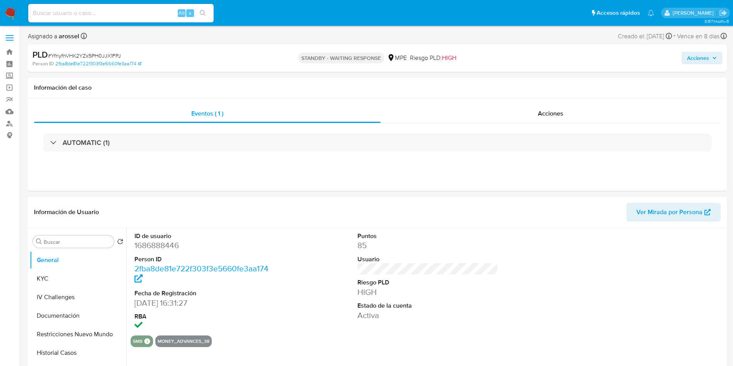
click at [166, 246] on dd "1686888446" at bounding box center [204, 245] width 141 height 11
copy dd "1686888446"
drag, startPoint x: 180, startPoint y: 293, endPoint x: 180, endPoint y: 272, distance: 21.2
click at [180, 293] on dt "Fecha de Registración" at bounding box center [204, 293] width 141 height 8
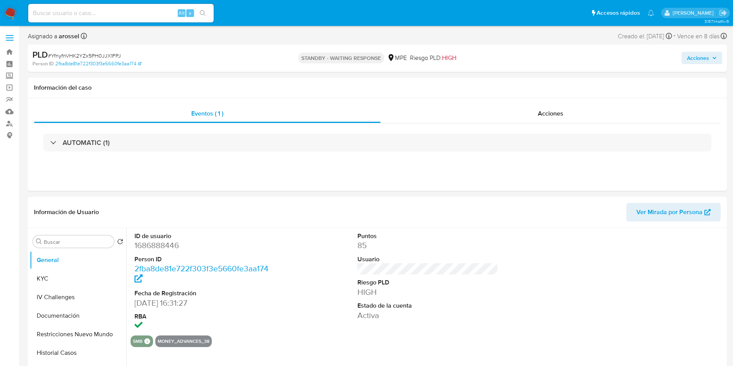
select select "10"
click at [67, 276] on button "KYC" at bounding box center [75, 278] width 90 height 19
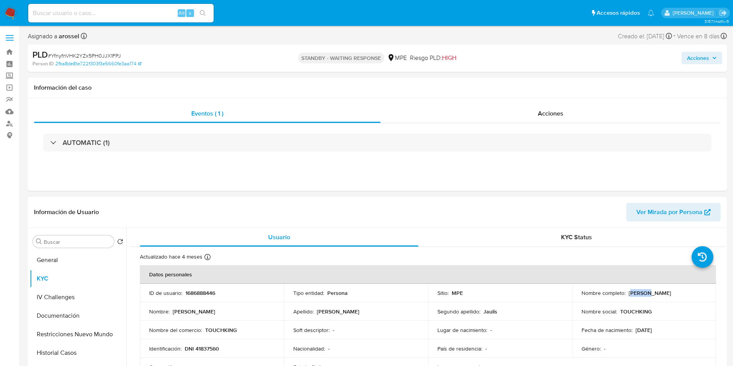
drag, startPoint x: 627, startPoint y: 295, endPoint x: 646, endPoint y: 295, distance: 19.3
click at [646, 295] on p "Jose Carlos Romero Jaulis" at bounding box center [649, 292] width 42 height 7
drag, startPoint x: 624, startPoint y: 291, endPoint x: 712, endPoint y: 293, distance: 88.1
click at [712, 293] on td "Nombre completo : Jose Carlos Romero Jaulis" at bounding box center [644, 292] width 144 height 19
copy div "Jose Carlos Romero Jaulis"
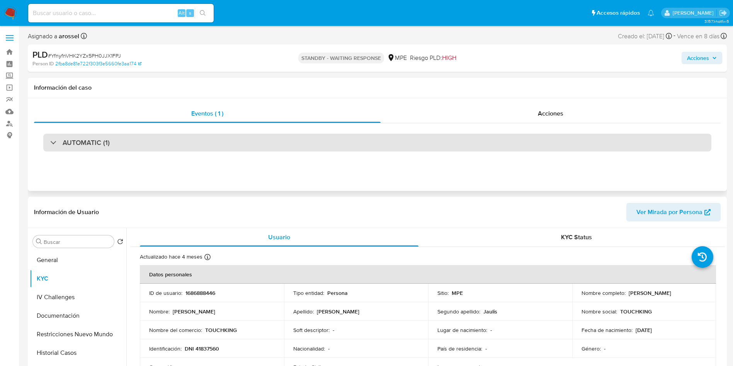
click at [154, 143] on div "AUTOMATIC (1)" at bounding box center [377, 143] width 668 height 18
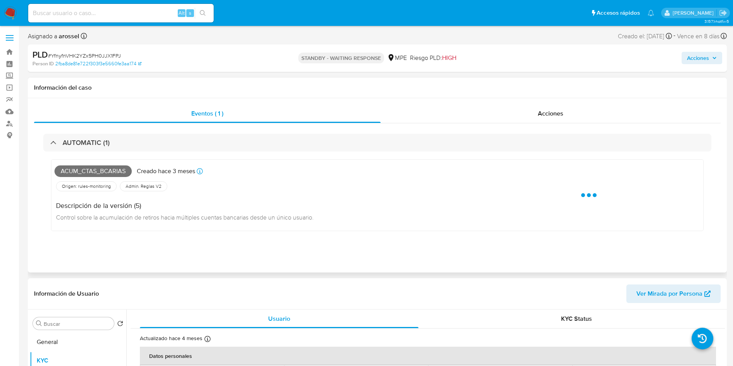
click at [96, 174] on span "Acum_ctas_bcarias" at bounding box center [92, 171] width 77 height 12
click at [97, 174] on span "Acum_ctas_bcarias" at bounding box center [92, 171] width 77 height 12
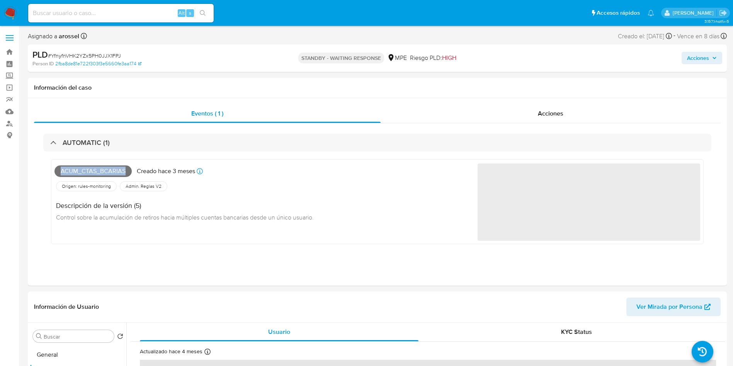
copy span "Acum_ctas_bcarias"
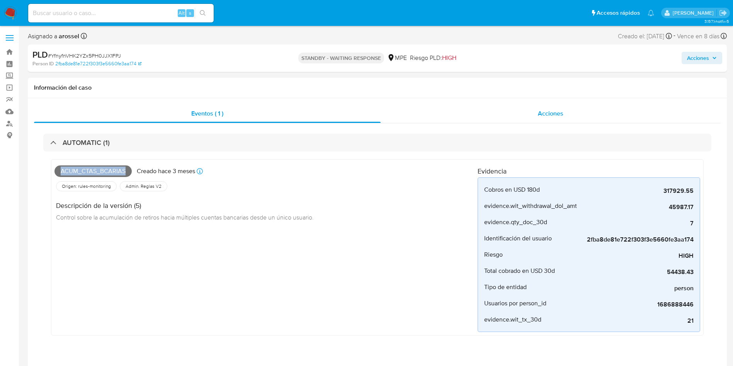
click at [541, 109] on span "Acciones" at bounding box center [550, 113] width 25 height 9
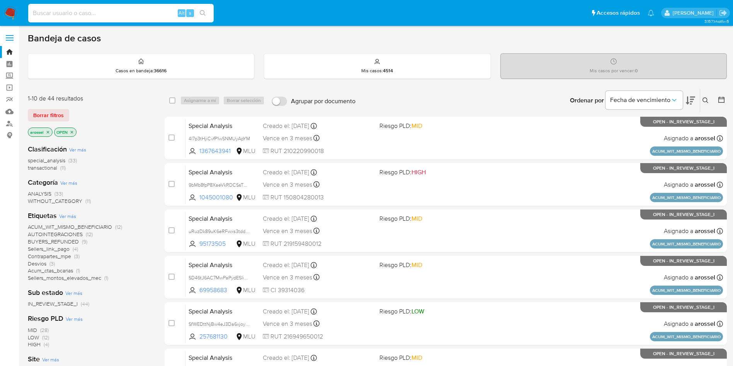
click at [99, 8] on input at bounding box center [120, 13] width 185 height 10
paste input "6t3wLA1BO7lwDfqLVmOeGfxw"
type input "6t3wLA1BO7lwDfqLVmOeGfxw"
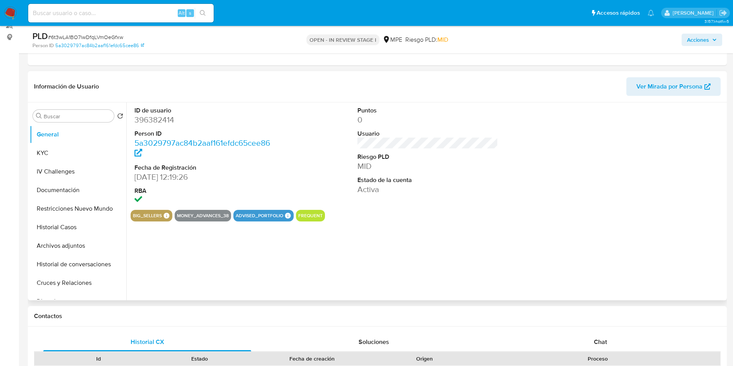
scroll to position [58, 0]
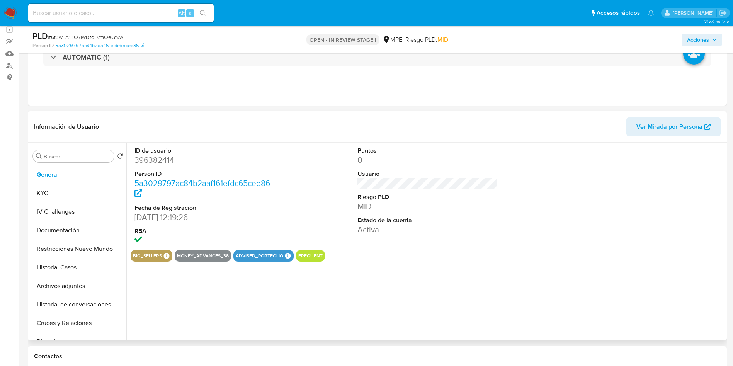
select select "10"
click at [653, 127] on span "Ver Mirada por Persona" at bounding box center [669, 126] width 66 height 19
click at [66, 284] on button "Archivos adjuntos" at bounding box center [75, 286] width 90 height 19
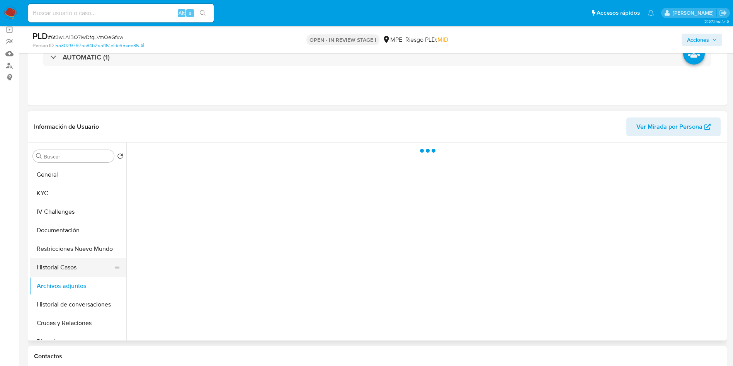
click at [66, 268] on button "Historial Casos" at bounding box center [75, 267] width 90 height 19
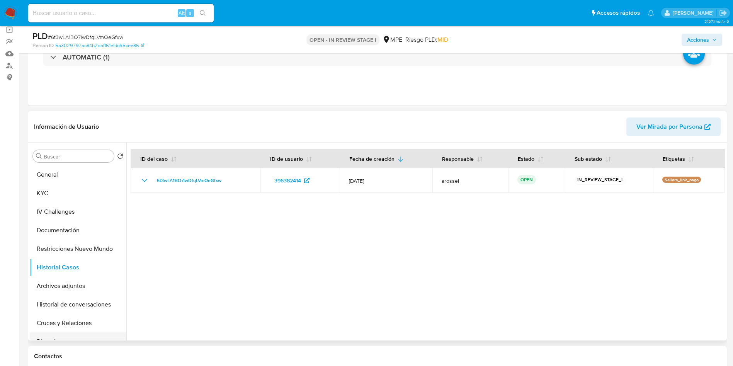
click at [84, 332] on button "Direcciones" at bounding box center [75, 341] width 90 height 19
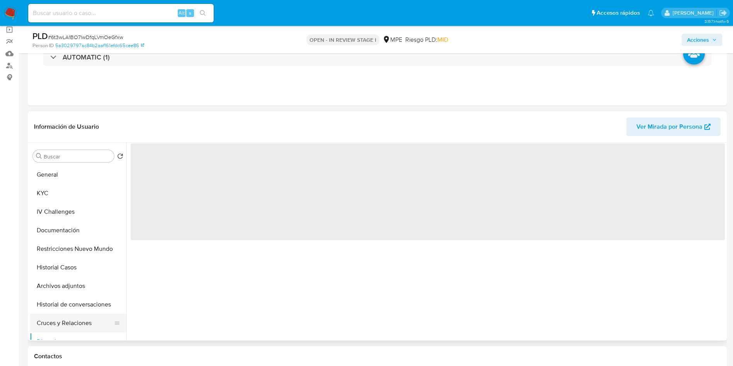
click at [81, 324] on button "Cruces y Relaciones" at bounding box center [75, 323] width 90 height 19
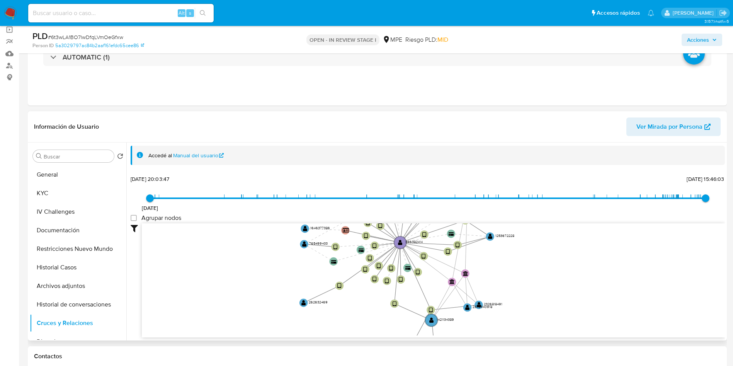
drag, startPoint x: 252, startPoint y: 282, endPoint x: 223, endPoint y: 217, distance: 71.6
click at [248, 262] on icon "device-63596cf408813b00187f3891  user-396382414  396382414 user-715994678  7…" at bounding box center [433, 279] width 583 height 112
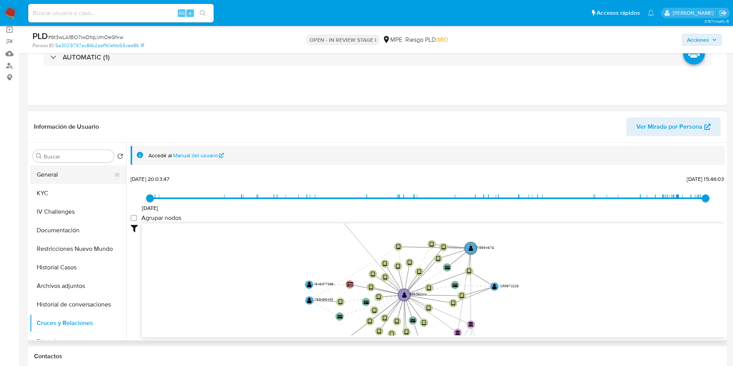
click at [74, 178] on button "General" at bounding box center [75, 174] width 90 height 19
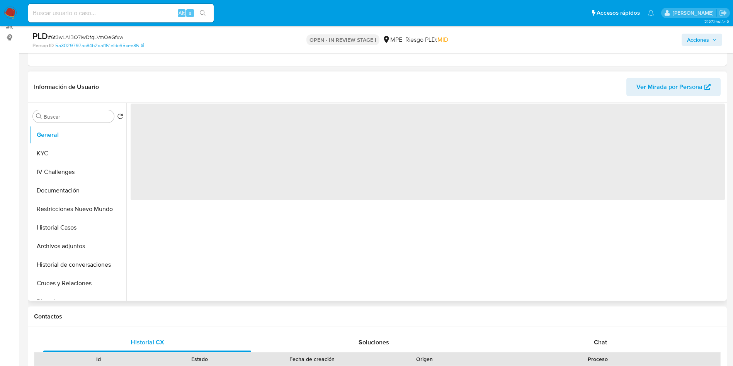
scroll to position [116, 0]
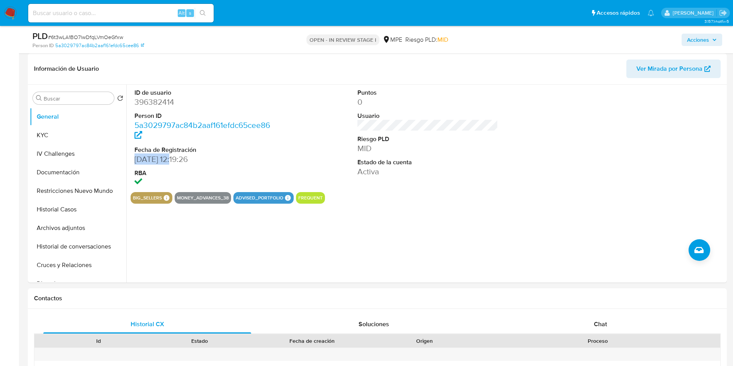
drag, startPoint x: 127, startPoint y: 157, endPoint x: 171, endPoint y: 159, distance: 43.7
click at [171, 159] on div "ID de usuario 396382414 Person ID 5a3029797ac84b2aaf161efdc65cee86 Fecha de Reg…" at bounding box center [425, 184] width 598 height 198
copy dd "18/01/2019"
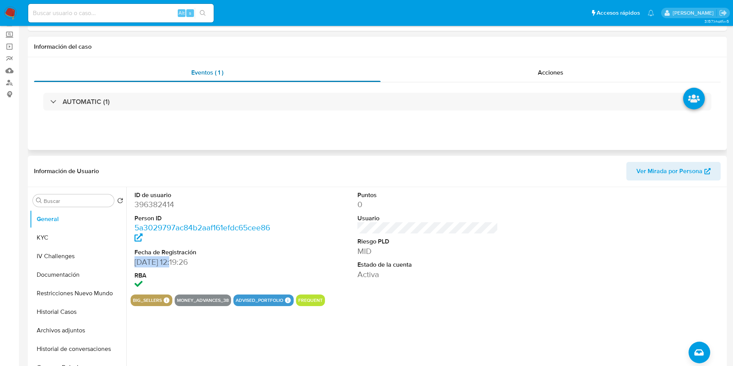
scroll to position [0, 0]
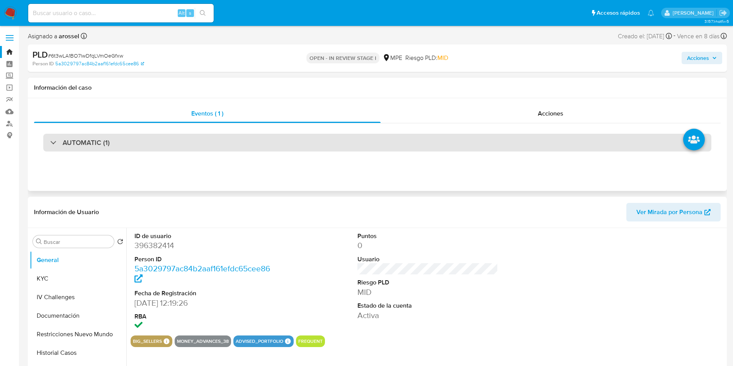
drag, startPoint x: 126, startPoint y: 154, endPoint x: 124, endPoint y: 147, distance: 7.5
click at [126, 154] on div "AUTOMATIC (1)" at bounding box center [377, 142] width 686 height 39
click at [124, 142] on div "AUTOMATIC (1)" at bounding box center [377, 143] width 668 height 18
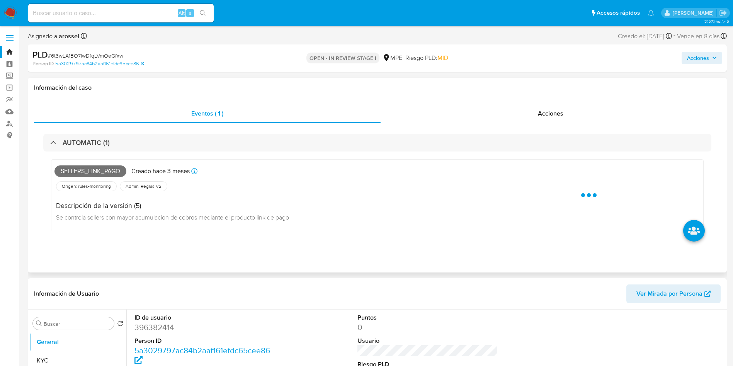
click at [104, 171] on span "Sellers_link_pago" at bounding box center [90, 171] width 72 height 12
copy span "Sellers_link_pago"
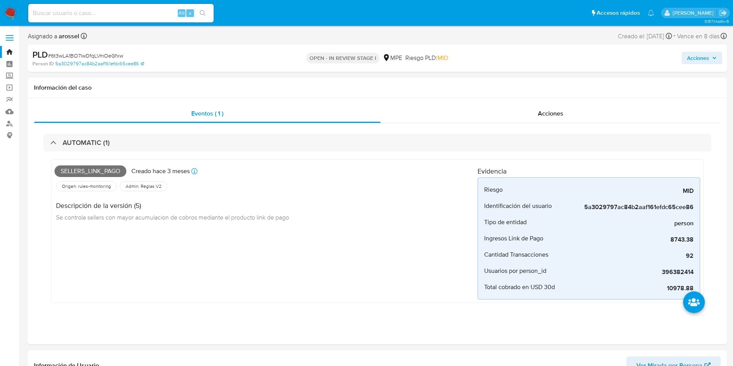
click at [111, 52] on span "# 6t3wLA1BO7lwDfqLVmOeGfxw" at bounding box center [85, 56] width 75 height 8
copy span "6t3wLA1BO7lwDfqLVmOeGfxw"
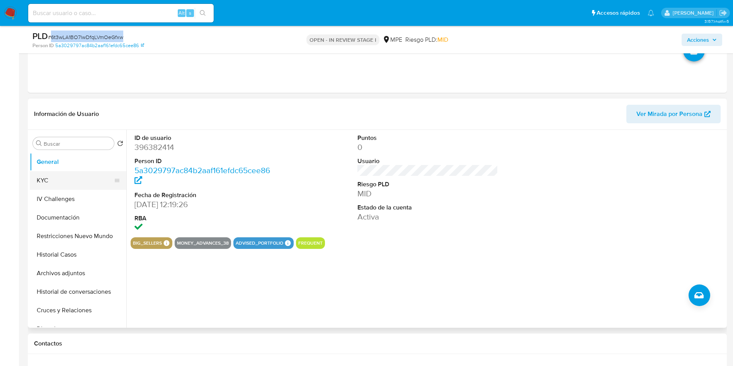
scroll to position [232, 0]
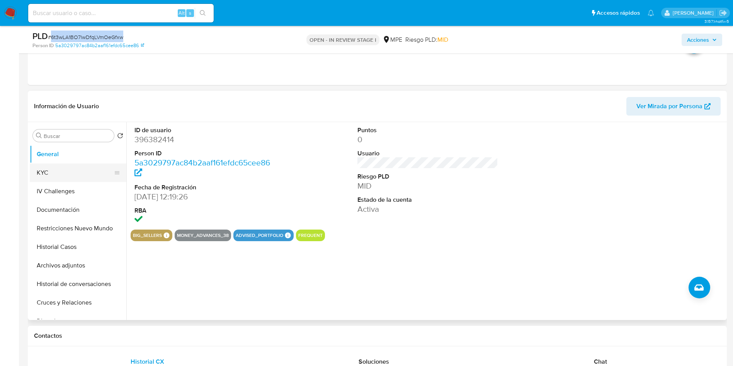
click at [70, 166] on button "KYC" at bounding box center [75, 172] width 90 height 19
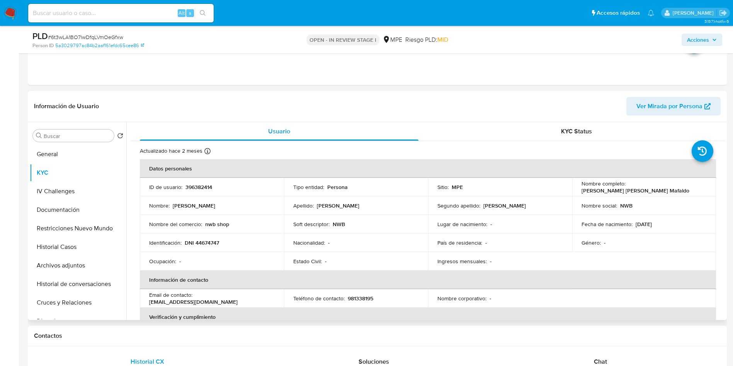
click at [193, 191] on td "ID de usuario : 396382414" at bounding box center [212, 187] width 144 height 19
click at [193, 188] on p "396382414" at bounding box center [198, 186] width 27 height 7
copy p "396382414"
drag, startPoint x: 69, startPoint y: 154, endPoint x: 119, endPoint y: 157, distance: 50.3
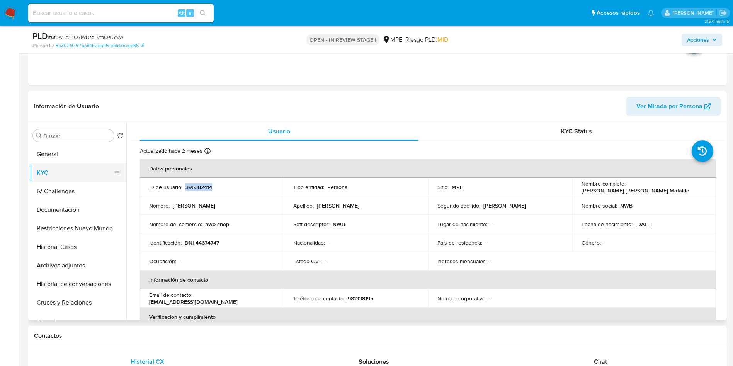
click at [69, 153] on button "General" at bounding box center [78, 154] width 97 height 19
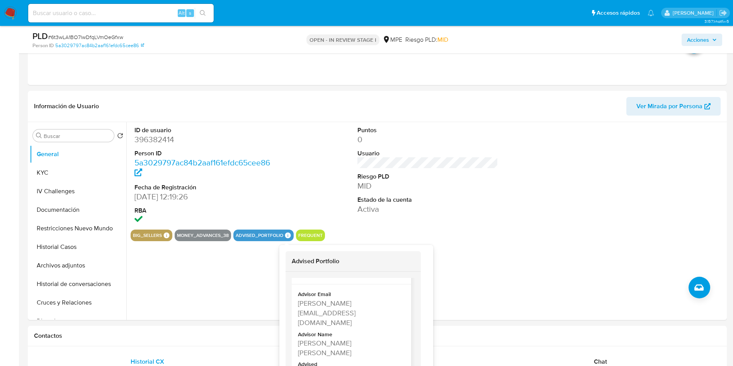
scroll to position [290, 0]
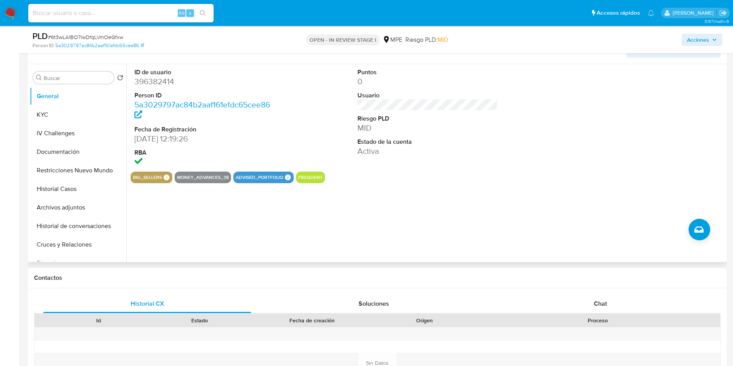
drag, startPoint x: 422, startPoint y: 201, endPoint x: 374, endPoint y: 254, distance: 71.4
click at [417, 213] on div "ID de usuario 396382414 Person ID 5a3029797ac84b2aaf161efdc65cee86 Fecha de Reg…" at bounding box center [425, 163] width 598 height 198
click at [301, 214] on div "ID de usuario 396382414 Person ID 5a3029797ac84b2aaf161efdc65cee86 Fecha de Reg…" at bounding box center [425, 163] width 598 height 198
click at [53, 114] on button "KYC" at bounding box center [75, 114] width 90 height 19
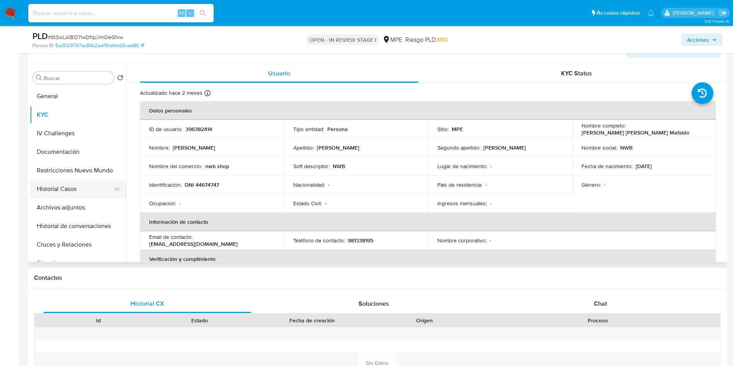
click at [77, 189] on button "Historial Casos" at bounding box center [75, 189] width 90 height 19
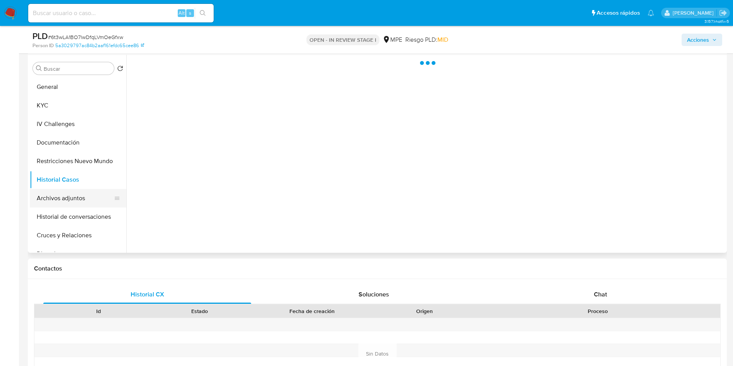
click at [86, 204] on button "Archivos adjuntos" at bounding box center [75, 198] width 90 height 19
click at [83, 225] on button "Historial de conversaciones" at bounding box center [75, 216] width 90 height 19
click at [82, 235] on button "Cruces y Relaciones" at bounding box center [75, 235] width 90 height 19
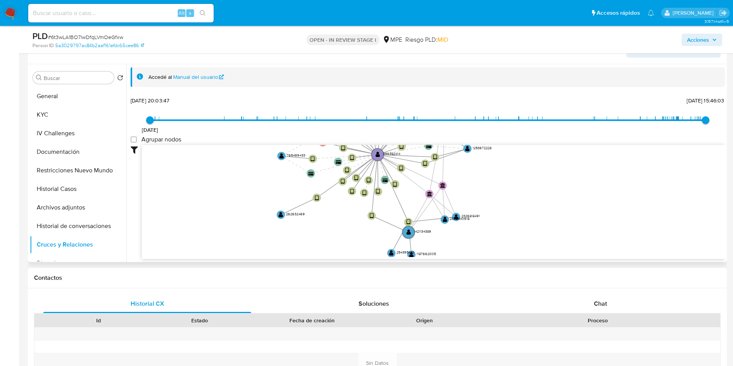
drag, startPoint x: 271, startPoint y: 205, endPoint x: 129, endPoint y: 67, distance: 198.3
click at [223, 158] on icon "device-63596cf408813b00187f3891  user-396382414  396382414 user-715994678  7…" at bounding box center [433, 201] width 583 height 112
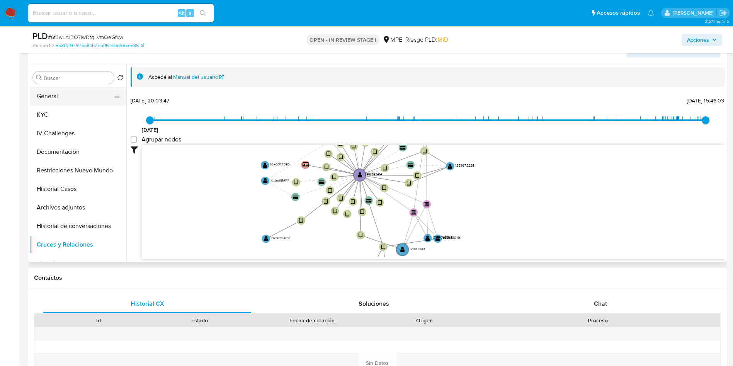
click at [51, 93] on button "General" at bounding box center [75, 96] width 90 height 19
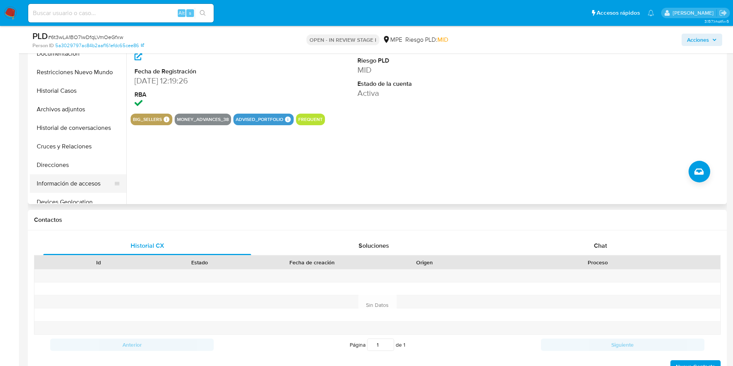
scroll to position [58, 0]
click at [89, 195] on button "Cuentas Bancarias" at bounding box center [75, 202] width 90 height 19
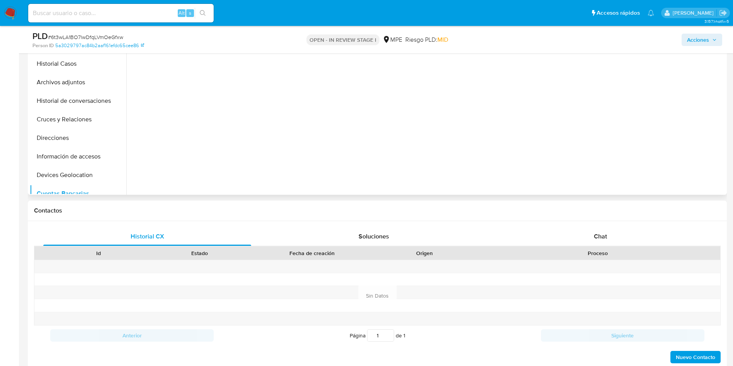
scroll to position [290, 0]
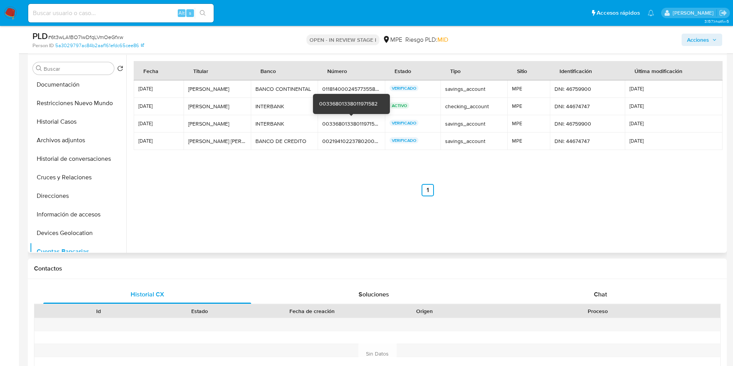
click at [344, 122] on div "00336801338011971582" at bounding box center [351, 123] width 58 height 7
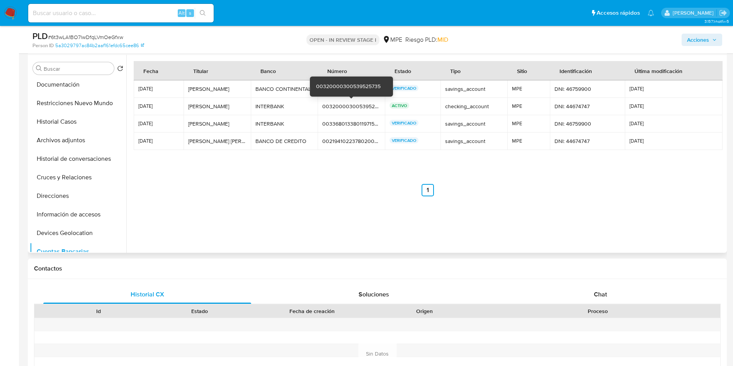
click at [343, 85] on div "00320000300539525735" at bounding box center [348, 87] width 64 height 8
drag, startPoint x: 345, startPoint y: 138, endPoint x: 343, endPoint y: 98, distance: 40.2
click at [346, 138] on div "00219410223780200594" at bounding box center [351, 140] width 58 height 7
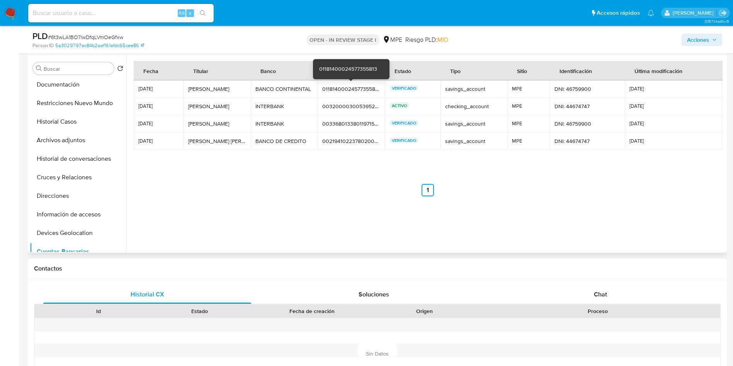
click at [341, 87] on div "01181400024577355813" at bounding box center [351, 88] width 58 height 7
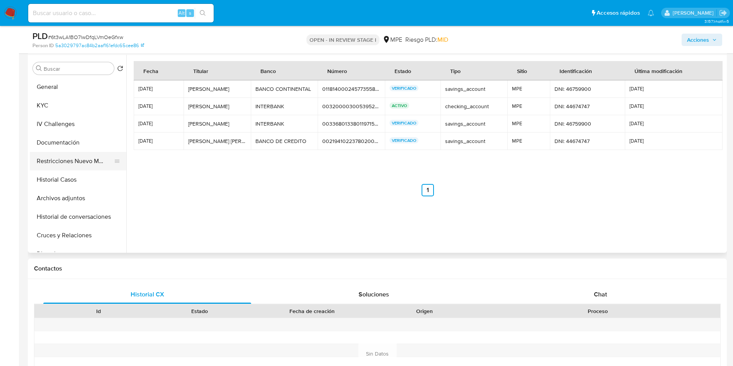
click at [77, 153] on button "Restricciones Nuevo Mundo" at bounding box center [75, 161] width 90 height 19
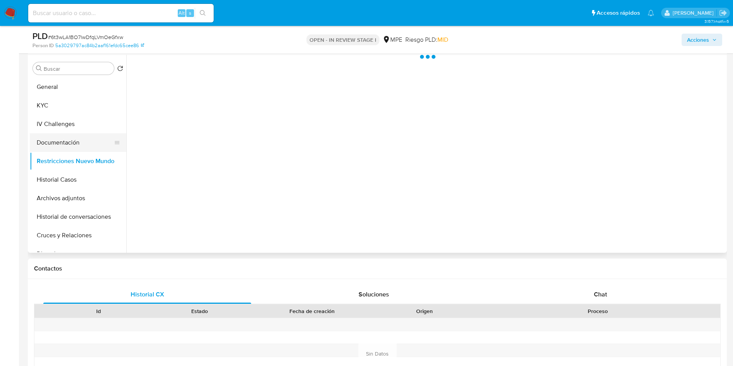
click at [76, 149] on button "Documentación" at bounding box center [75, 142] width 90 height 19
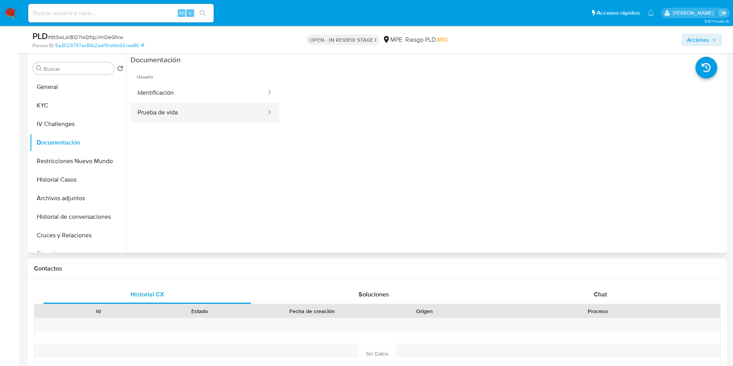
click at [192, 113] on button "Prueba de vida" at bounding box center [199, 113] width 136 height 20
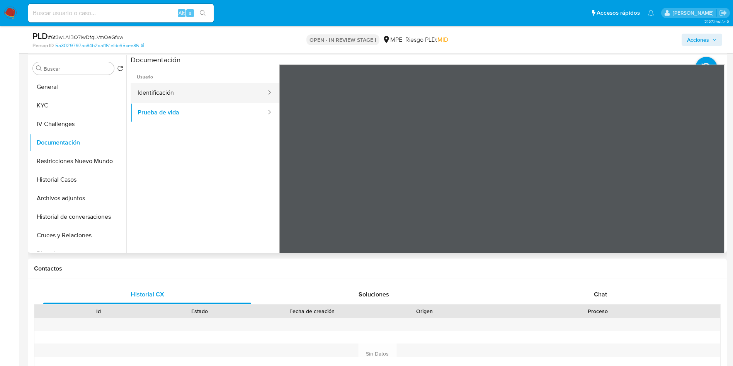
click at [164, 94] on button "Identificación" at bounding box center [199, 93] width 136 height 20
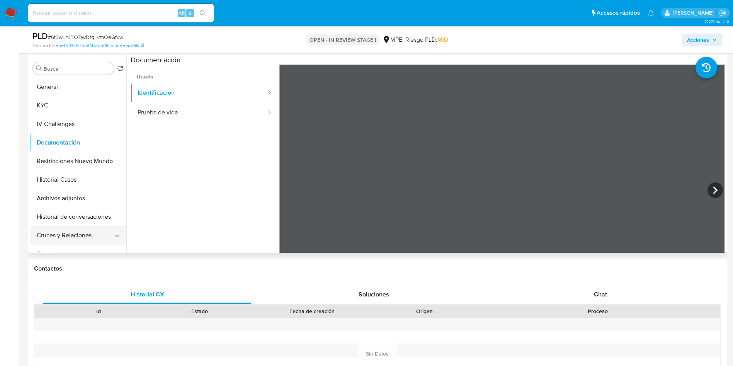
click at [72, 242] on button "Cruces y Relaciones" at bounding box center [75, 235] width 90 height 19
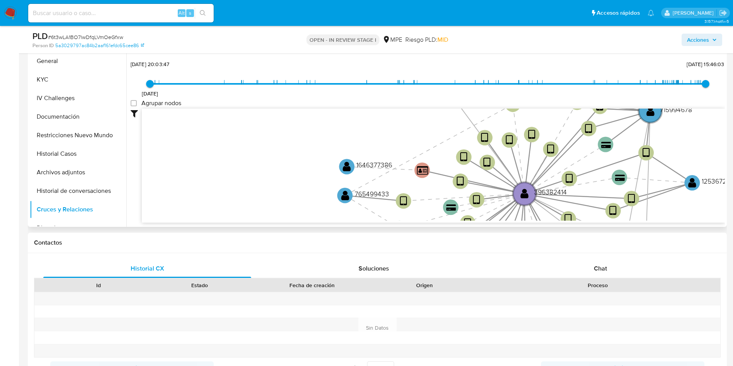
scroll to position [251, 0]
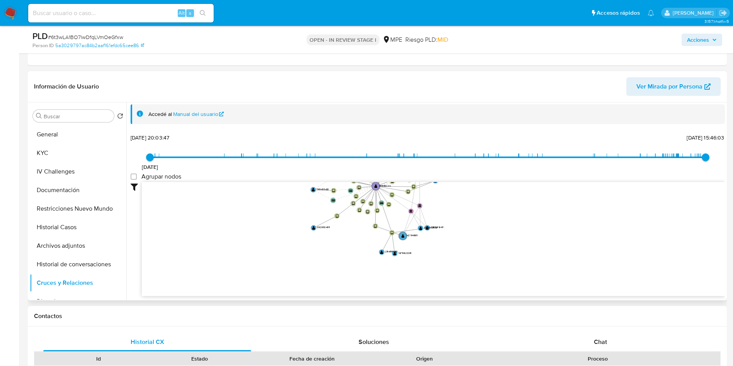
drag, startPoint x: 358, startPoint y: 211, endPoint x: 299, endPoint y: 156, distance: 80.4
click at [299, 156] on div "12/10/2021 12/10/2021, 20:03:47 27/8/2025, 15:46:03 Agrupar nodos Filtros Confi…" at bounding box center [428, 214] width 594 height 164
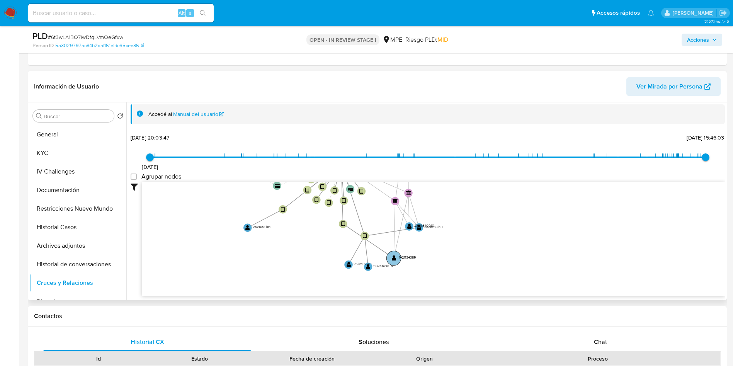
drag, startPoint x: 394, startPoint y: 247, endPoint x: 405, endPoint y: 266, distance: 22.7
click at [401, 265] on circle at bounding box center [393, 258] width 15 height 15
click at [407, 281] on icon "device-63596cf408813b00187f3891  user-396382414  396382414 user-715994678  7…" at bounding box center [433, 238] width 583 height 112
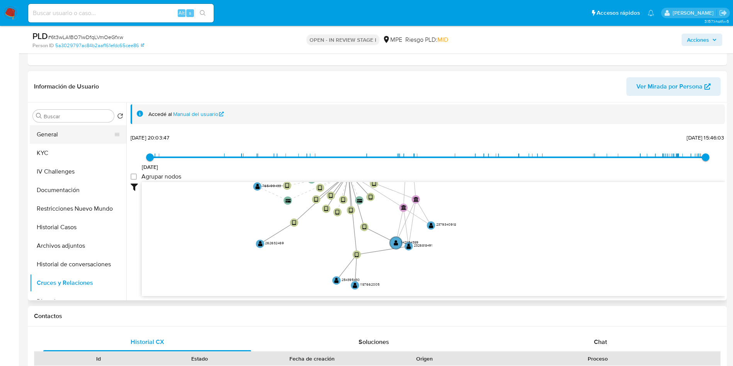
click at [78, 134] on button "General" at bounding box center [75, 134] width 90 height 19
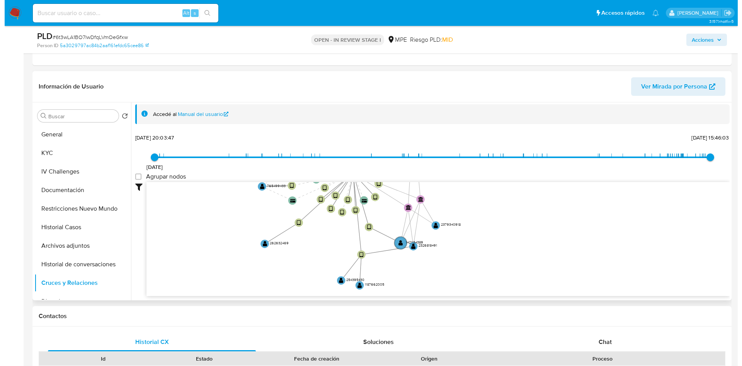
scroll to position [0, 0]
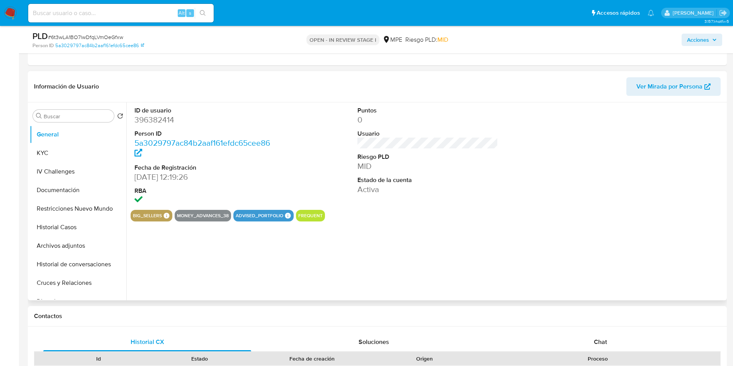
click at [159, 118] on dd "396382414" at bounding box center [204, 119] width 141 height 11
copy dd "396382414"
click at [59, 153] on button "KYC" at bounding box center [75, 153] width 90 height 19
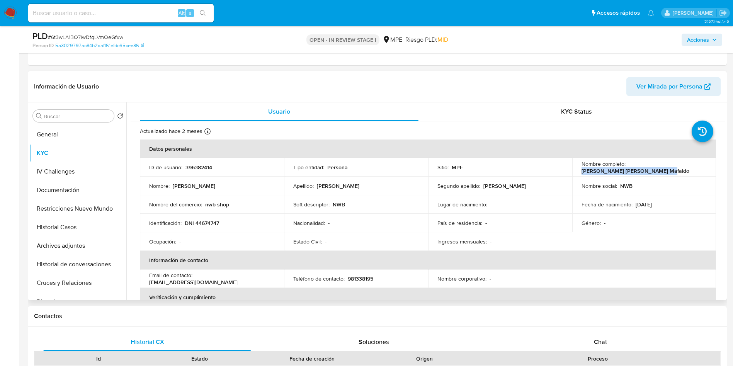
drag, startPoint x: 575, startPoint y: 171, endPoint x: 667, endPoint y: 175, distance: 91.2
click at [667, 175] on td "Nombre completo : Milenka Teresa Mimbela Mafaldo" at bounding box center [644, 167] width 144 height 19
copy p "Milenka Teresa Mimbela Mafaldo"
click at [68, 246] on button "Archivos adjuntos" at bounding box center [75, 245] width 90 height 19
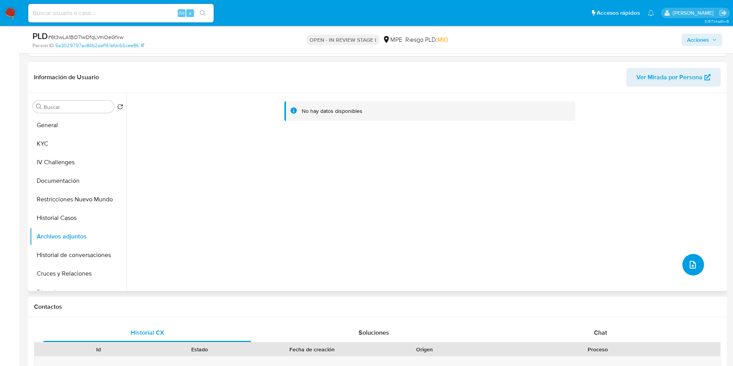
click at [695, 267] on button "upload-file" at bounding box center [693, 265] width 22 height 22
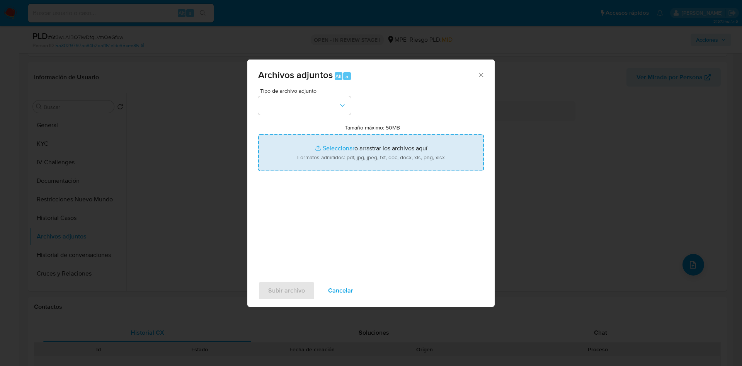
click at [360, 169] on input "Tamaño máximo: 50MB Seleccionar archivos" at bounding box center [371, 152] width 226 height 37
type input "C:\fakepath\Case Log 396382414 - 02_09_2025.pdf"
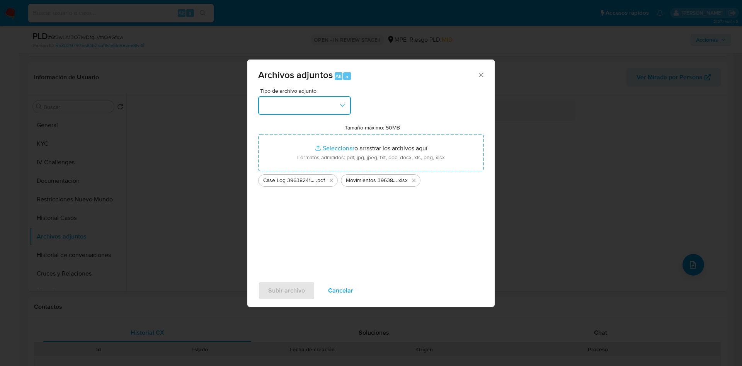
click at [305, 110] on button "button" at bounding box center [304, 105] width 93 height 19
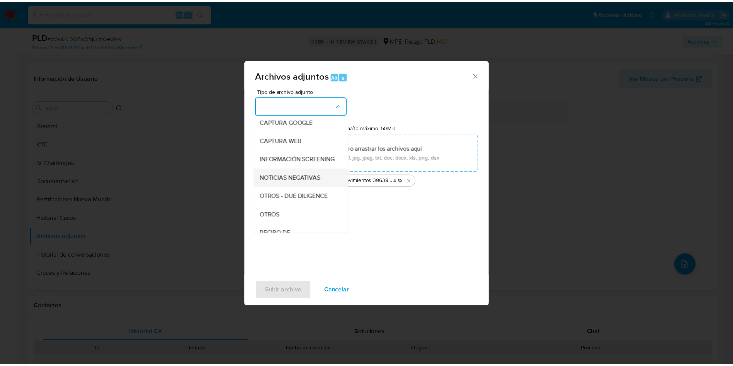
scroll to position [58, 0]
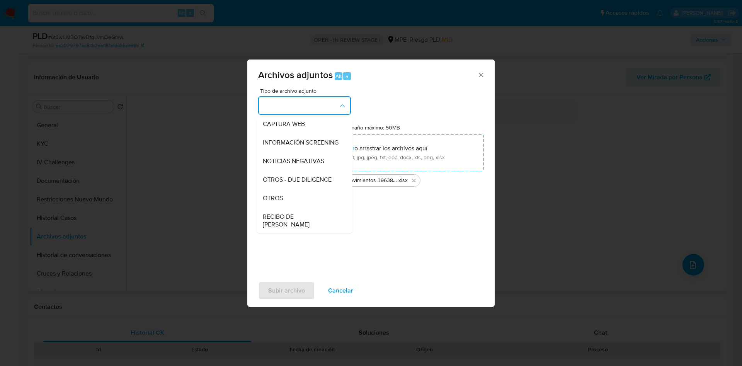
drag, startPoint x: 295, startPoint y: 204, endPoint x: 285, endPoint y: 239, distance: 36.4
click at [295, 204] on div "OTROS" at bounding box center [302, 198] width 79 height 19
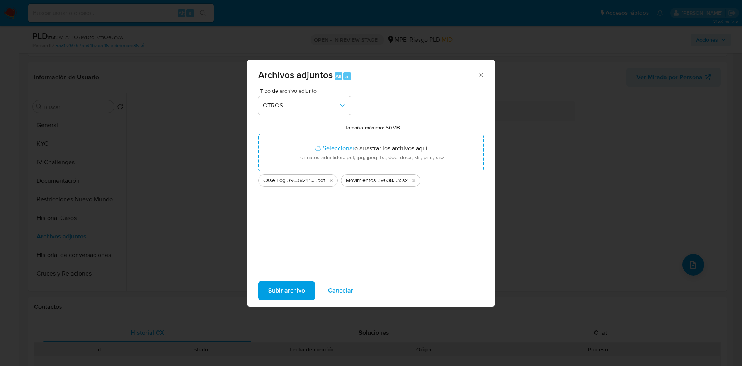
click at [291, 285] on span "Subir archivo" at bounding box center [286, 290] width 37 height 17
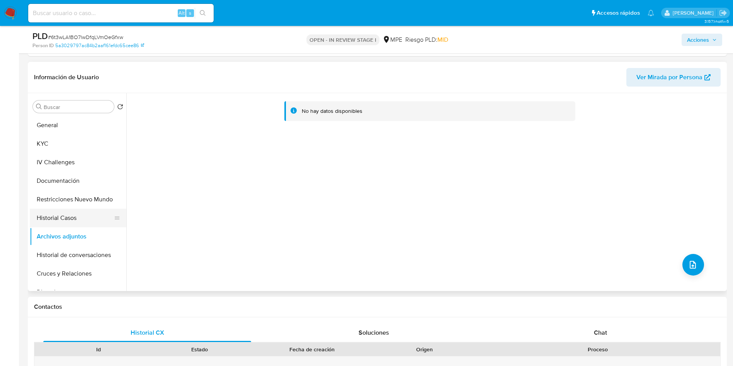
click at [68, 217] on button "Historial Casos" at bounding box center [75, 218] width 90 height 19
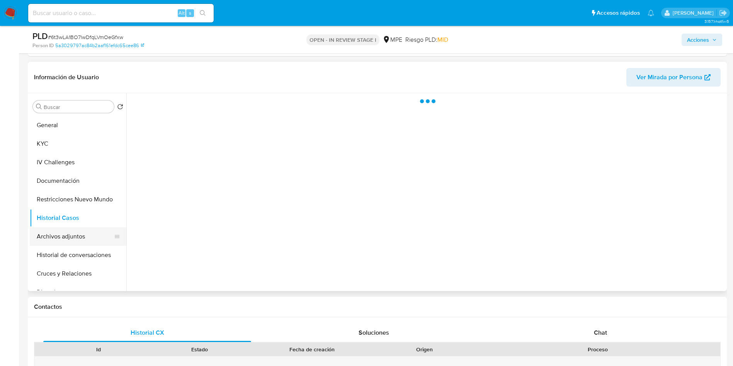
click at [71, 237] on button "Archivos adjuntos" at bounding box center [75, 236] width 90 height 19
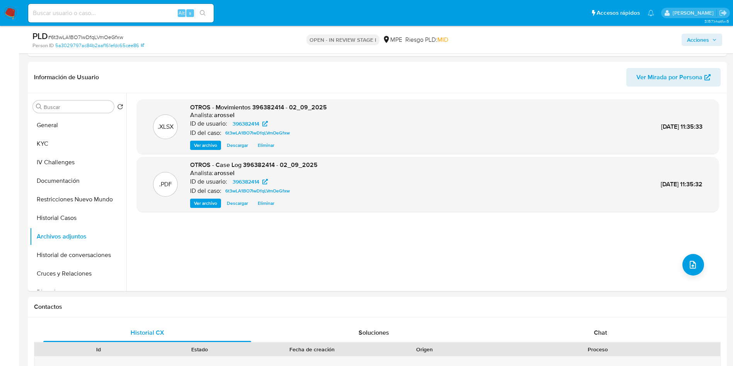
drag, startPoint x: 700, startPoint y: 47, endPoint x: 690, endPoint y: 47, distance: 10.0
click at [698, 47] on div "Acciones" at bounding box center [608, 40] width 228 height 18
click at [690, 44] on span "Acciones" at bounding box center [698, 40] width 22 height 12
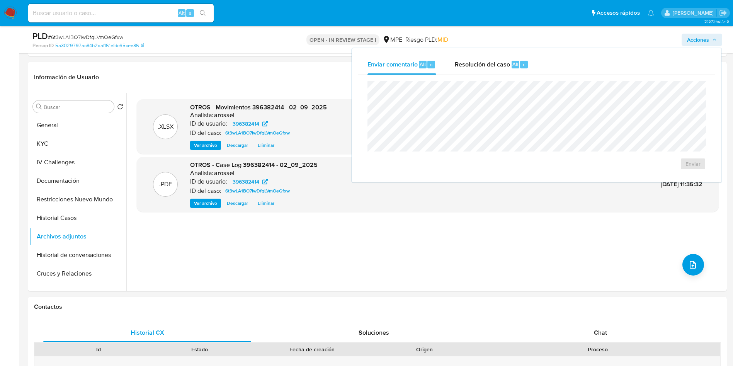
click at [506, 75] on div "Enviar" at bounding box center [536, 125] width 357 height 101
drag, startPoint x: 505, startPoint y: 60, endPoint x: 506, endPoint y: 73, distance: 12.4
click at [506, 61] on span "Resolución del caso" at bounding box center [482, 63] width 55 height 9
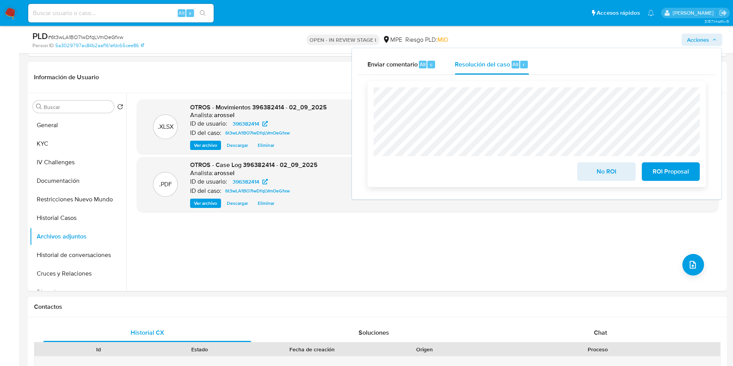
click at [593, 176] on span "No ROI" at bounding box center [606, 171] width 38 height 17
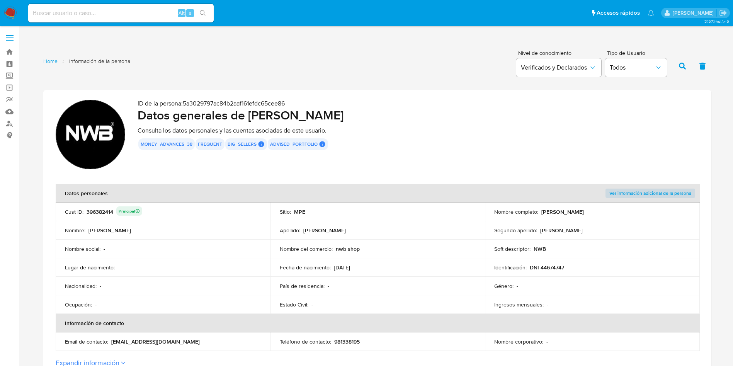
click at [471, 191] on th "Datos personales" at bounding box center [270, 193] width 429 height 19
click at [100, 210] on div "396382414 Principal" at bounding box center [115, 211] width 56 height 11
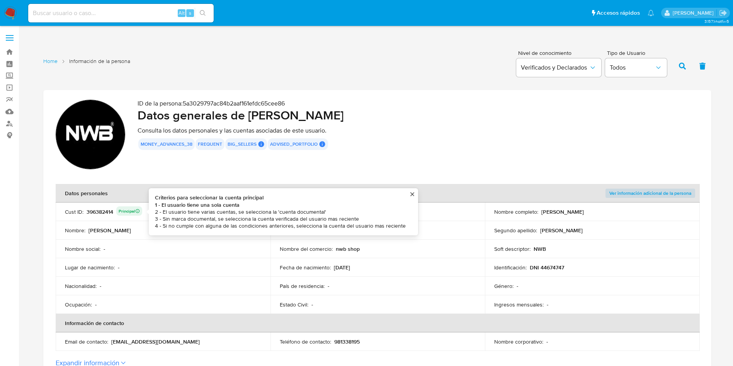
click at [261, 214] on li "2 - El usuario tiene varias cuentas, se selecciona la 'cuenta documental'" at bounding box center [280, 211] width 251 height 7
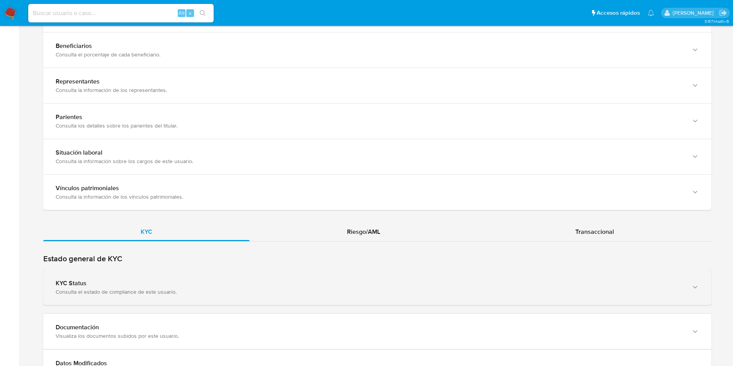
click at [233, 289] on div "Consulta el estado de compliance de este usuario." at bounding box center [370, 291] width 628 height 7
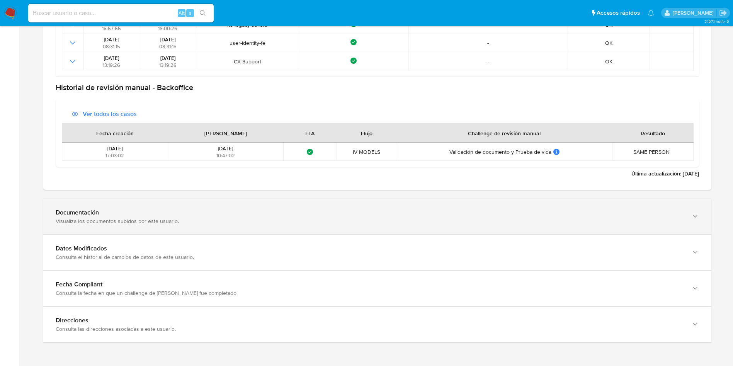
click at [154, 232] on div "Documentación Visualiza los documentos subidos por este usuario." at bounding box center [377, 216] width 668 height 35
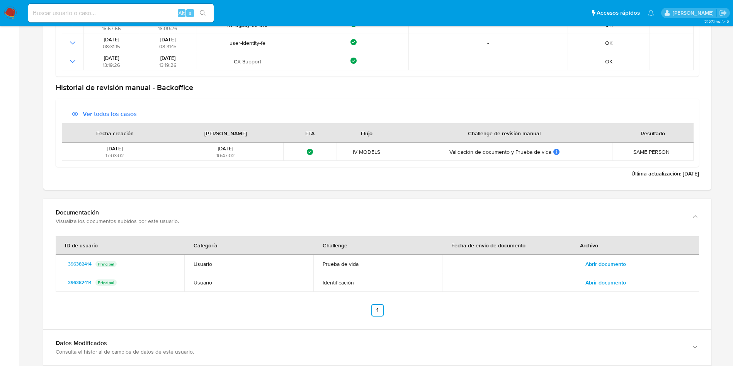
scroll to position [960, 0]
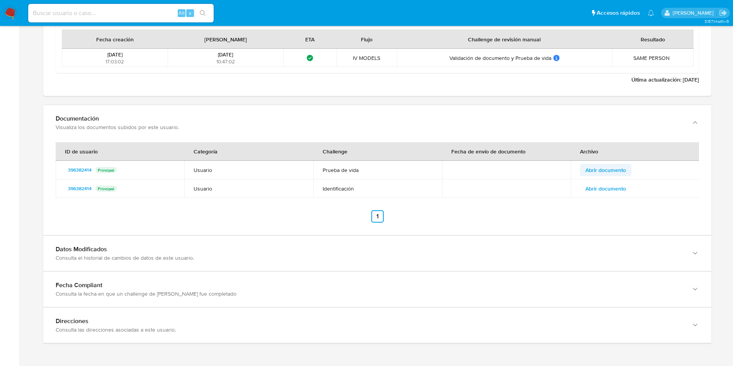
click at [607, 168] on span "Abrir documento" at bounding box center [605, 170] width 41 height 11
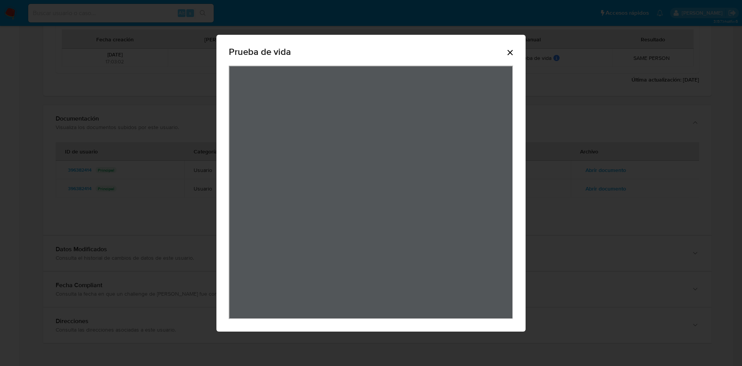
click at [511, 52] on icon "Cerrar" at bounding box center [509, 52] width 9 height 9
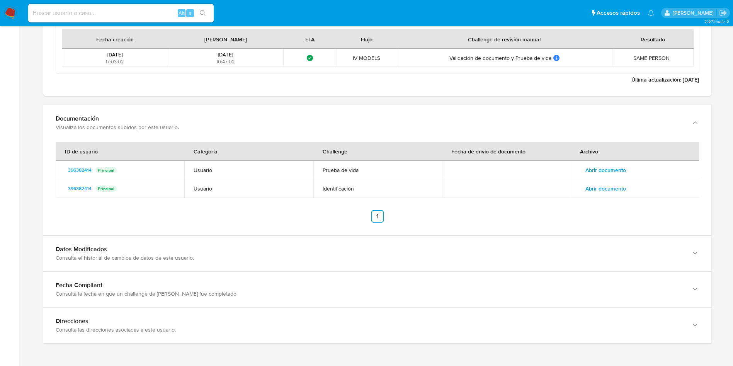
click at [607, 196] on td "Abrir documento" at bounding box center [634, 188] width 129 height 19
click at [607, 192] on span "Abrir documento" at bounding box center [605, 188] width 41 height 11
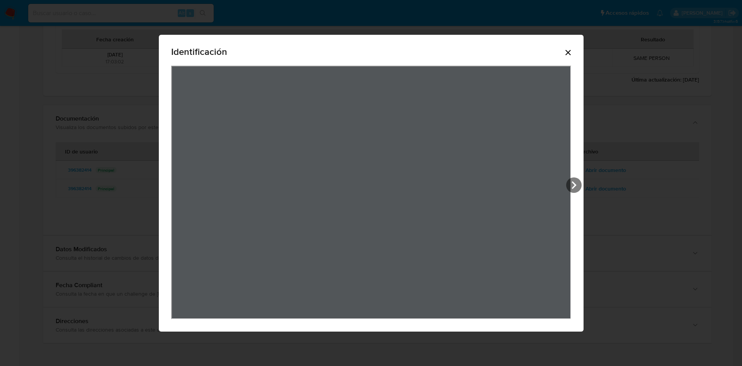
click at [570, 52] on icon "Cerrar" at bounding box center [567, 52] width 9 height 9
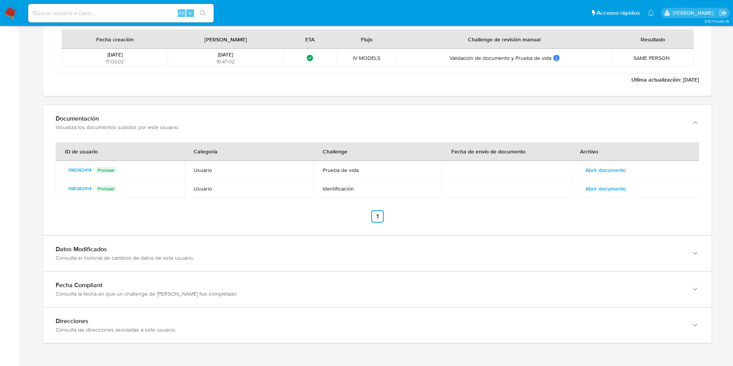
click at [608, 190] on span "Abrir documento" at bounding box center [605, 188] width 41 height 11
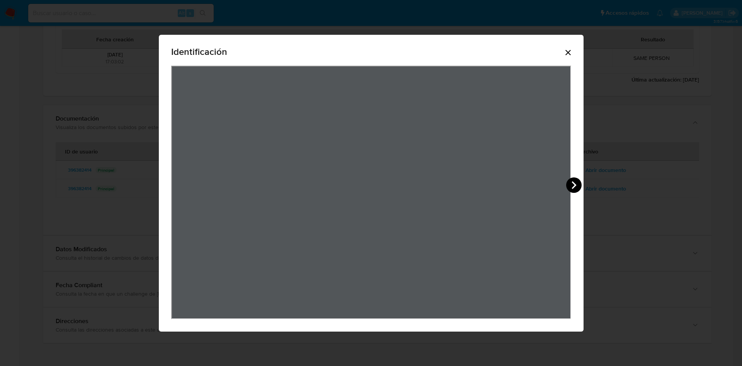
click at [578, 182] on icon "View Document Modal" at bounding box center [573, 184] width 15 height 15
drag, startPoint x: 574, startPoint y: 54, endPoint x: 558, endPoint y: 190, distance: 136.1
click at [572, 54] on icon "Cerrar" at bounding box center [567, 52] width 9 height 9
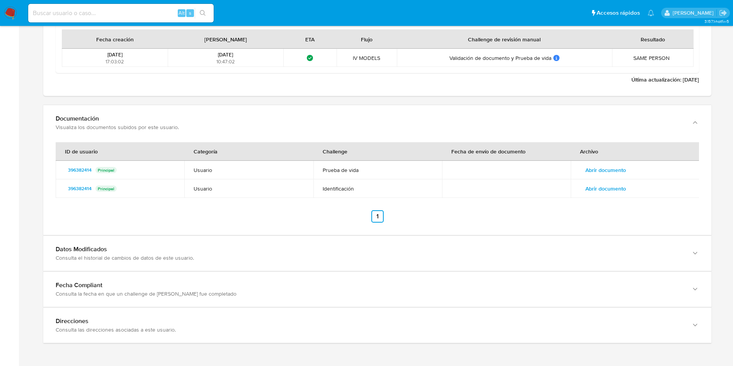
click at [598, 171] on span "Abrir documento" at bounding box center [605, 170] width 41 height 11
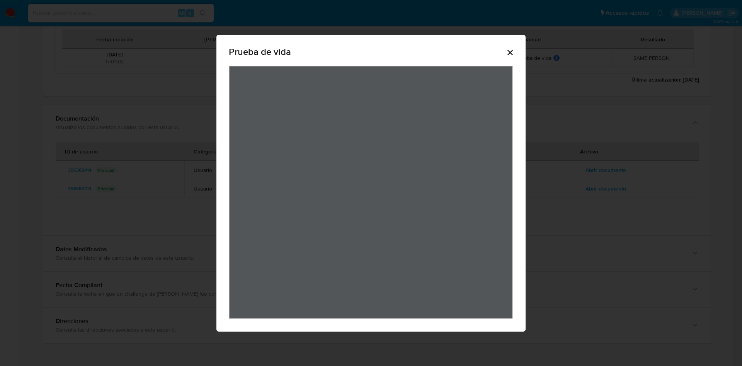
click at [511, 54] on icon "Cerrar" at bounding box center [509, 52] width 9 height 9
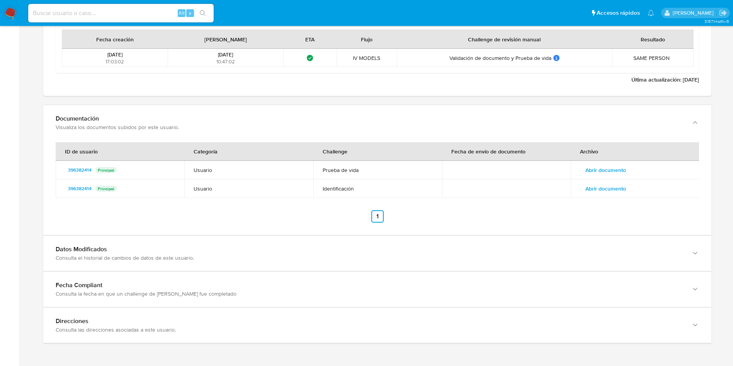
click at [596, 168] on span "Abrir documento" at bounding box center [605, 170] width 41 height 11
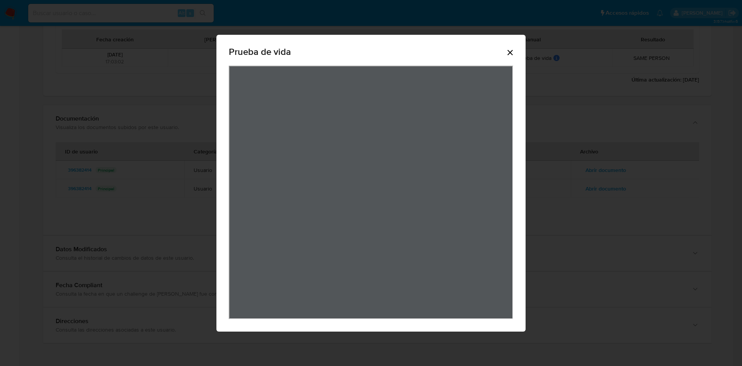
click at [513, 53] on icon "Cerrar" at bounding box center [509, 52] width 9 height 9
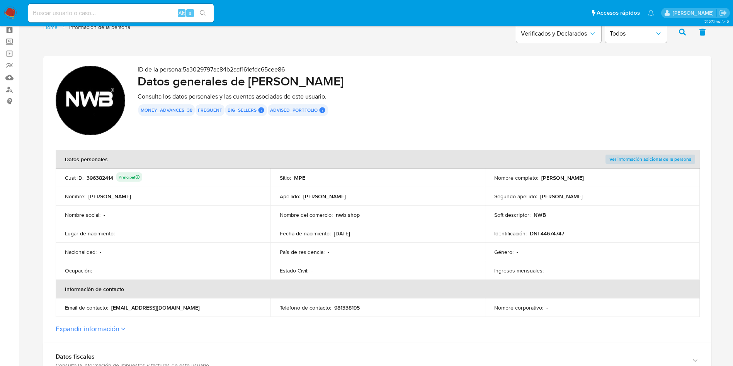
scroll to position [0, 0]
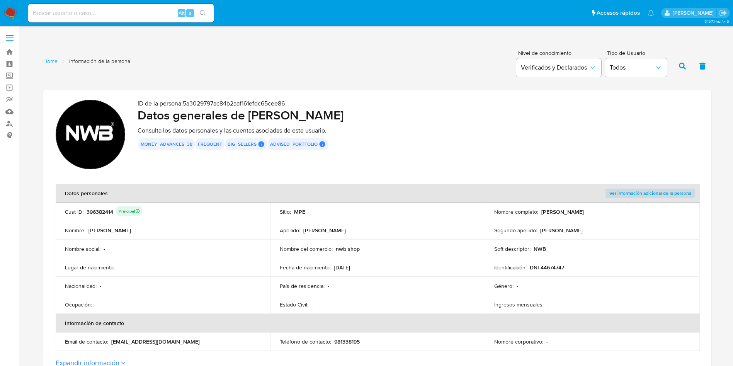
drag, startPoint x: 249, startPoint y: 114, endPoint x: 209, endPoint y: 14, distance: 108.4
click at [426, 112] on h2 "Datos generales de Milenka Teresa Mimbela Mafaldo" at bounding box center [417, 114] width 561 height 15
click at [559, 268] on p "DNI 44674747" at bounding box center [547, 267] width 34 height 7
drag, startPoint x: 333, startPoint y: 269, endPoint x: 368, endPoint y: 269, distance: 35.1
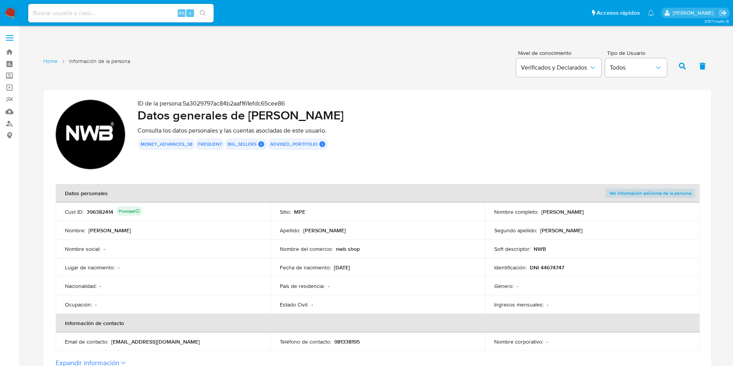
click at [368, 269] on div "Fecha de nacimiento : 03/12/1987" at bounding box center [378, 267] width 196 height 7
click at [100, 213] on div "396382414 Principal" at bounding box center [115, 211] width 56 height 11
drag, startPoint x: 260, startPoint y: 114, endPoint x: 285, endPoint y: 23, distance: 94.4
click at [431, 115] on h2 "Datos generales de Milenka Teresa Mimbela Mafaldo" at bounding box center [417, 114] width 561 height 15
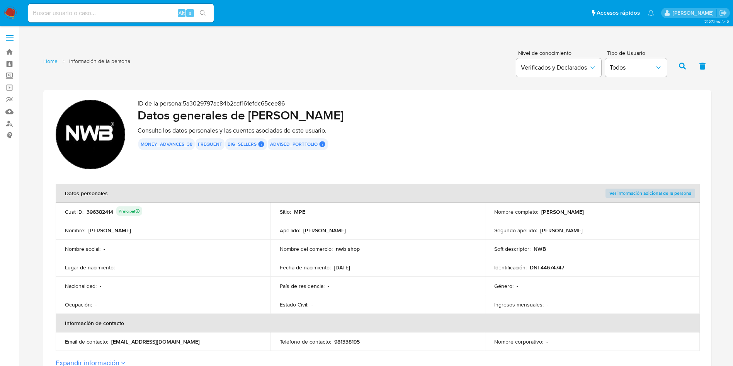
click at [551, 273] on td "Identificación : DNI 44674747" at bounding box center [592, 267] width 215 height 19
click at [551, 270] on p "DNI 44674747" at bounding box center [547, 267] width 34 height 7
drag, startPoint x: 367, startPoint y: 249, endPoint x: 335, endPoint y: 247, distance: 32.1
click at [335, 247] on div "Nombre del comercio : nwb shop" at bounding box center [378, 248] width 196 height 7
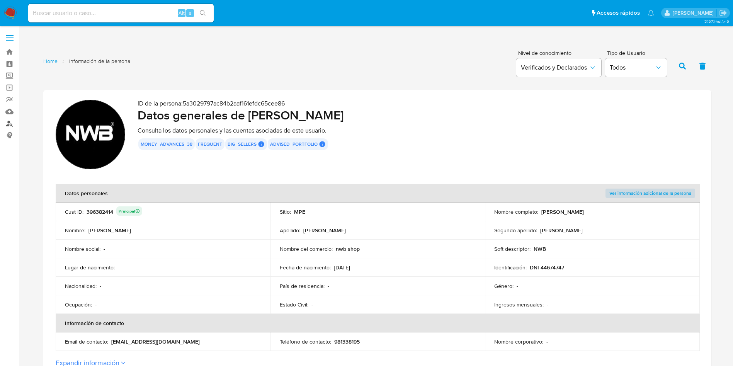
click at [8, 127] on link "Buscador de personas" at bounding box center [46, 123] width 92 height 12
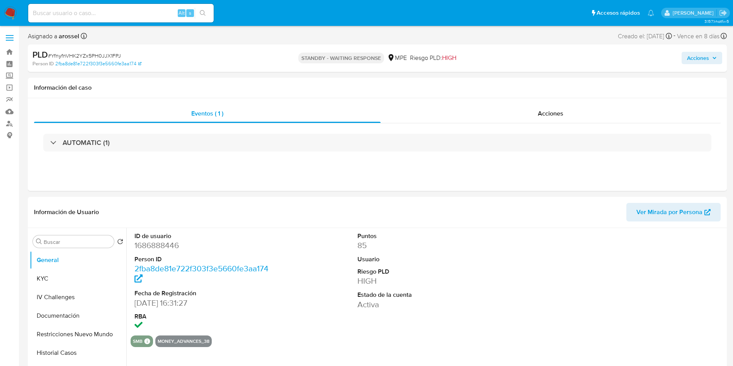
select select "10"
click at [575, 114] on div "Acciones" at bounding box center [550, 113] width 340 height 19
select select "10"
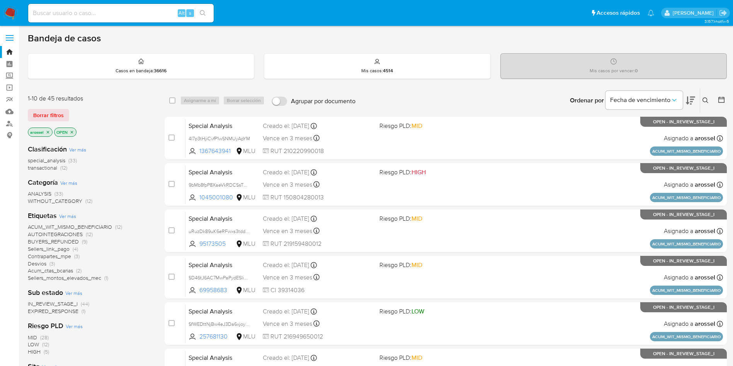
click at [65, 311] on span "EXPIRED_RESPONSE" at bounding box center [53, 311] width 51 height 8
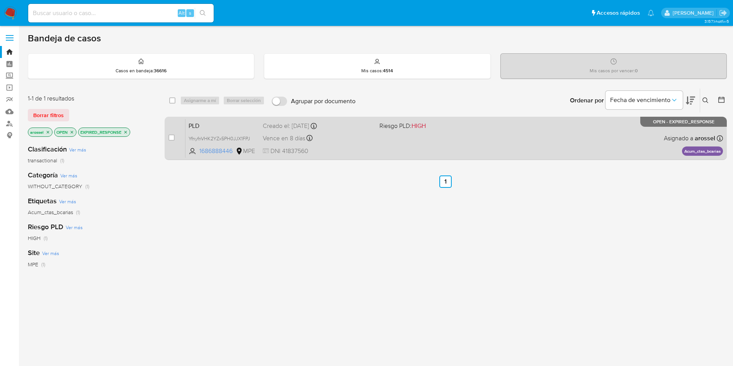
click at [175, 135] on div "case-item-checkbox No es posible asignar el caso" at bounding box center [176, 138] width 17 height 39
click at [171, 138] on input "checkbox" at bounding box center [171, 137] width 6 height 6
checkbox input "true"
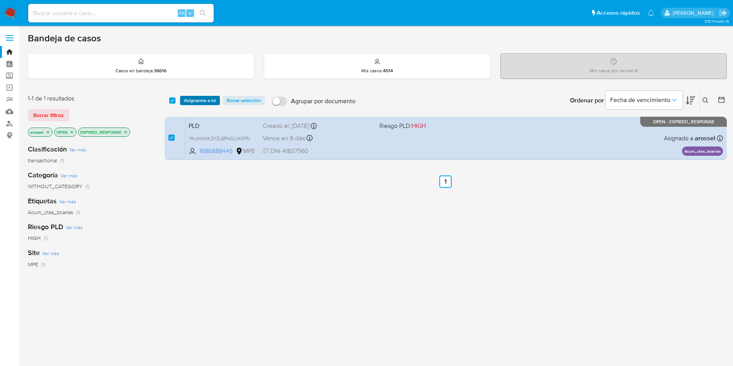
click at [192, 100] on span "Asignarme a mí" at bounding box center [200, 101] width 32 height 8
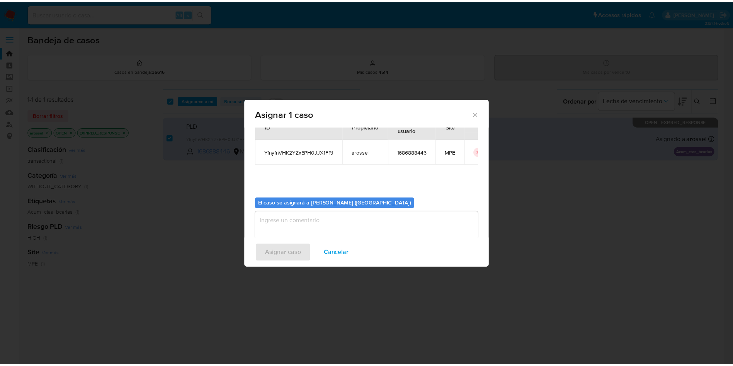
scroll to position [40, 0]
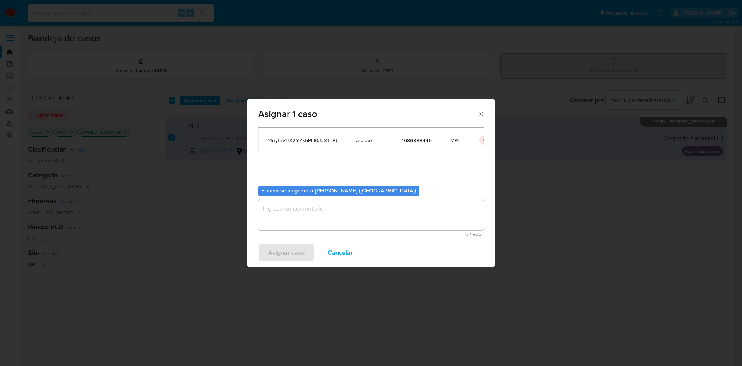
click at [348, 225] on textarea "assign-modal" at bounding box center [371, 214] width 226 height 31
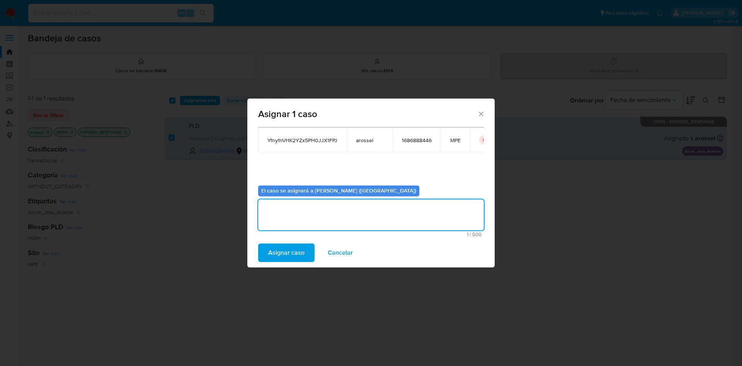
click at [297, 251] on span "Asignar caso" at bounding box center [286, 252] width 36 height 17
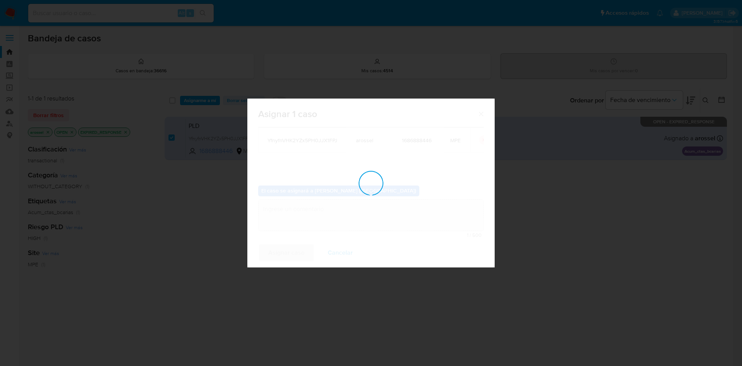
checkbox input "false"
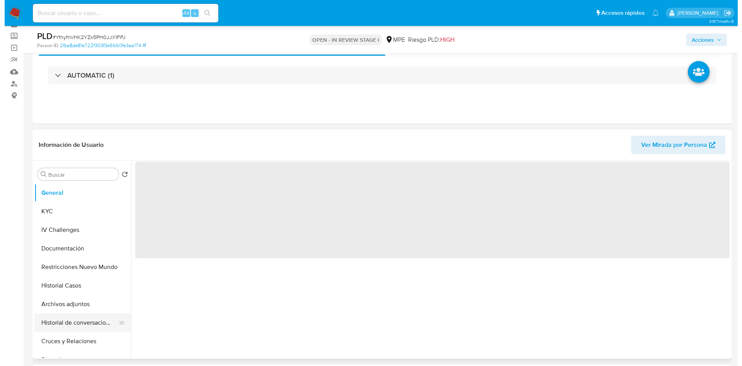
scroll to position [58, 0]
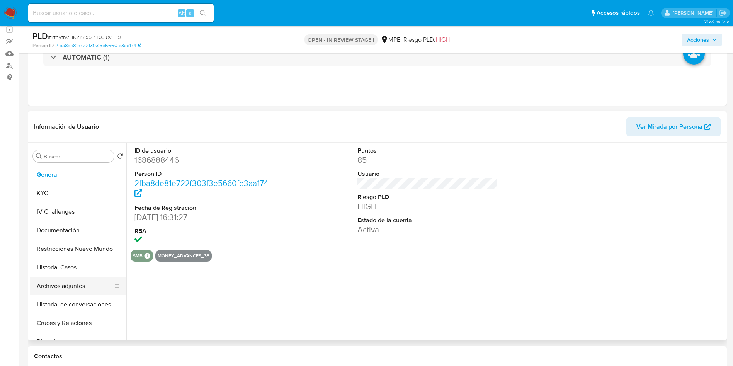
click at [80, 284] on button "Archivos adjuntos" at bounding box center [75, 286] width 90 height 19
select select "10"
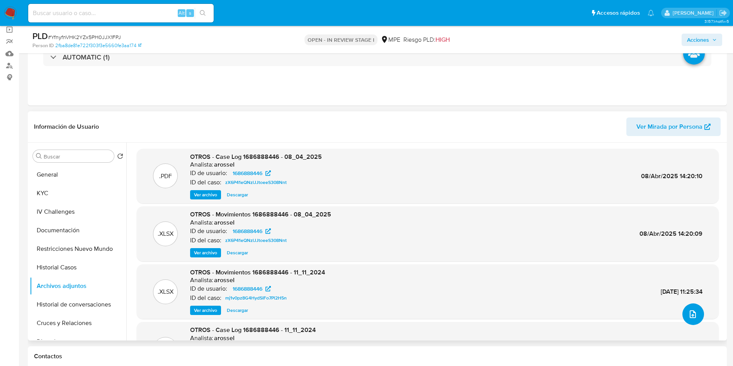
click at [688, 311] on icon "upload-file" at bounding box center [692, 313] width 9 height 9
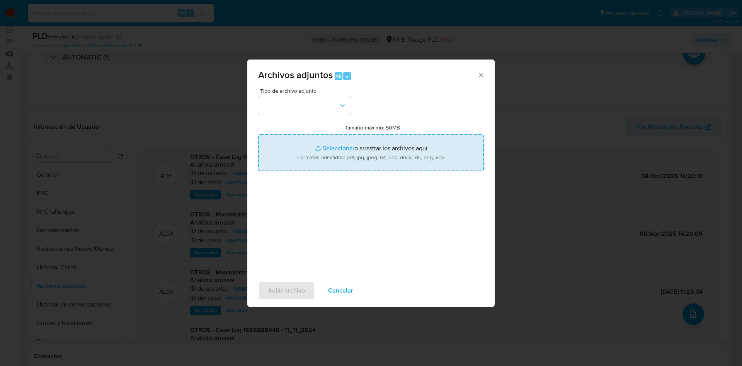
click at [374, 144] on input "Tamaño máximo: 50MB Seleccionar archivos" at bounding box center [371, 152] width 226 height 37
type input "C:\fakepath\Movimientos 1686888446 - 02_09_2025.xlsx"
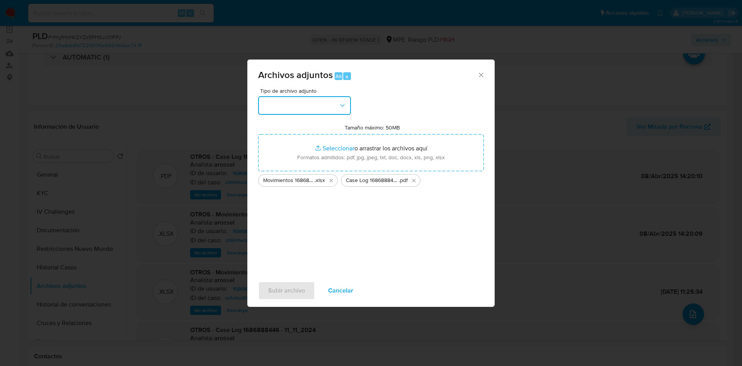
click at [322, 105] on button "button" at bounding box center [304, 105] width 93 height 19
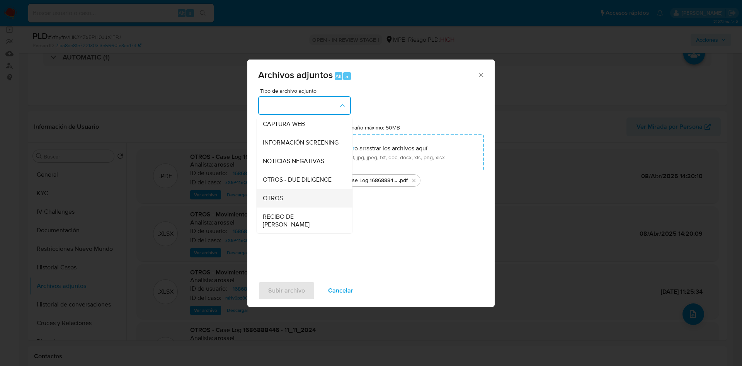
click at [295, 203] on div "OTROS" at bounding box center [302, 198] width 79 height 19
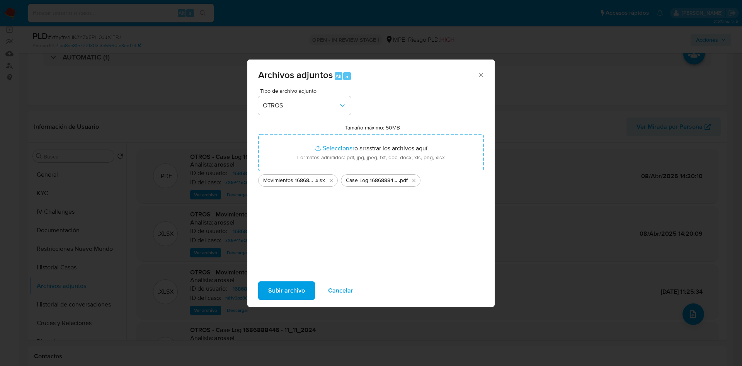
click at [289, 285] on span "Subir archivo" at bounding box center [286, 290] width 37 height 17
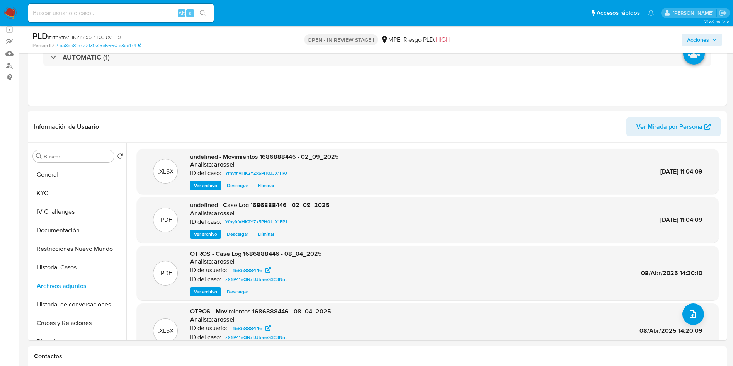
drag, startPoint x: 703, startPoint y: 40, endPoint x: 670, endPoint y: 40, distance: 33.2
click at [703, 40] on span "Acciones" at bounding box center [698, 40] width 22 height 12
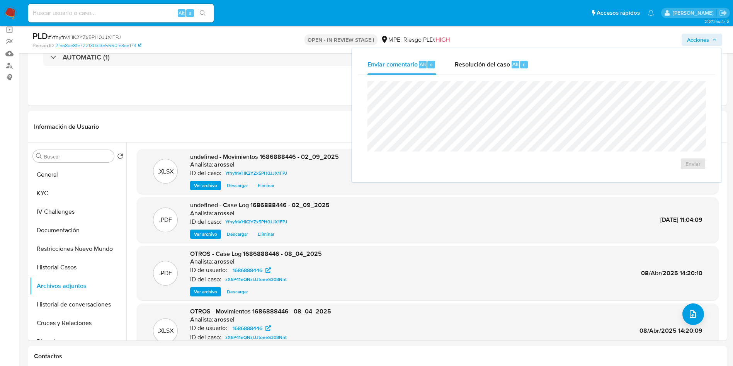
click at [509, 65] on span "Resolución del caso" at bounding box center [482, 63] width 55 height 9
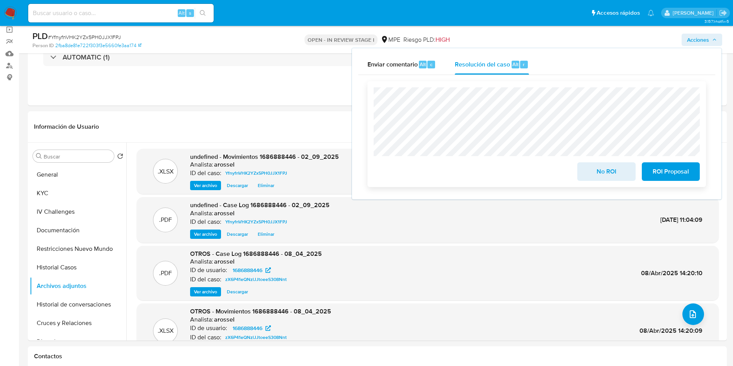
click at [609, 177] on span "No ROI" at bounding box center [606, 171] width 38 height 17
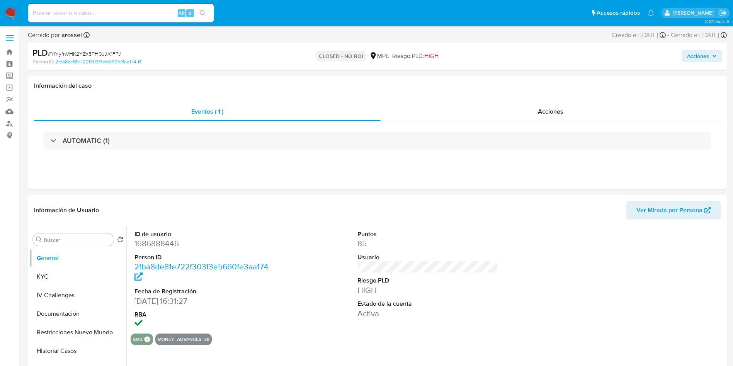
select select "10"
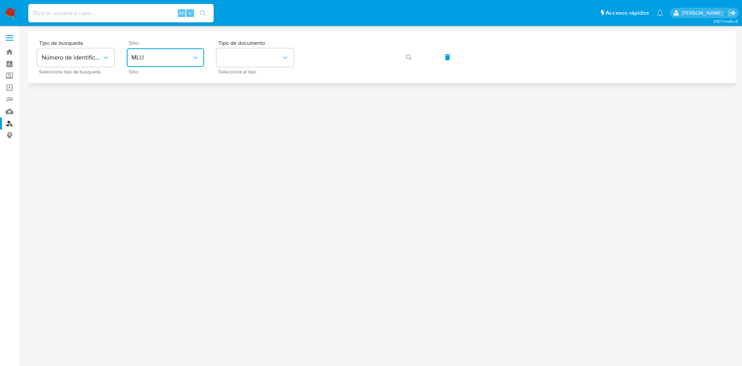
click at [196, 63] on button "MLU" at bounding box center [165, 57] width 77 height 19
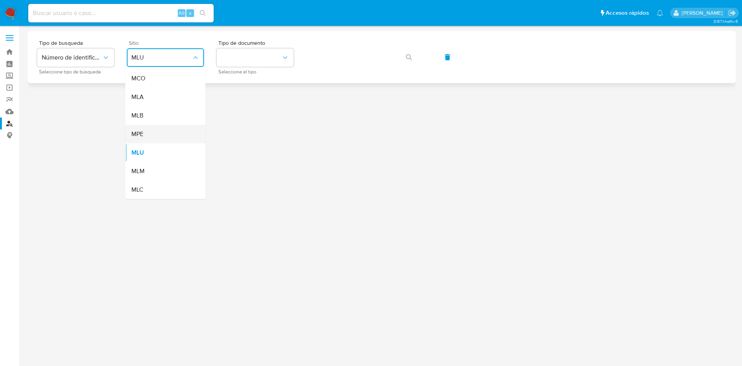
click at [180, 139] on div "MPE" at bounding box center [162, 134] width 63 height 19
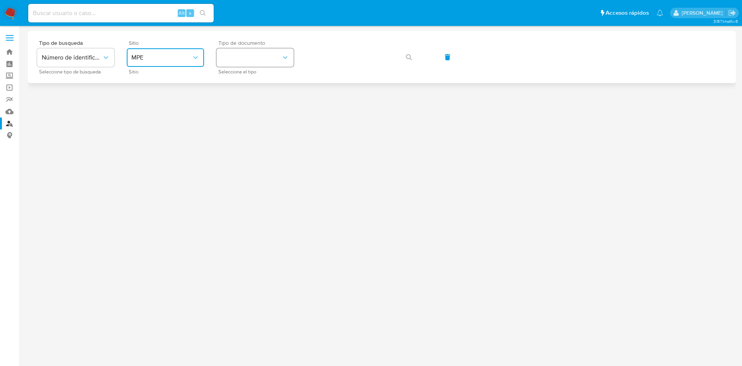
drag, startPoint x: 264, startPoint y: 55, endPoint x: 262, endPoint y: 61, distance: 6.8
click at [263, 55] on button "identificationType" at bounding box center [254, 57] width 77 height 19
click at [261, 95] on div "DNI DNI" at bounding box center [252, 108] width 63 height 26
click at [414, 61] on button "button" at bounding box center [408, 57] width 26 height 19
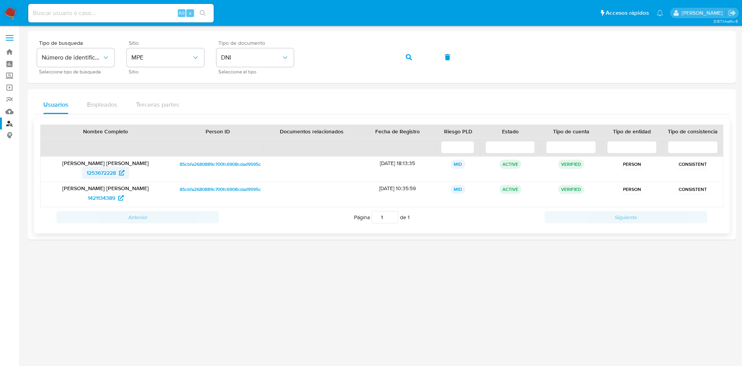
click at [109, 170] on span "1253672228" at bounding box center [101, 172] width 29 height 12
click at [97, 198] on span "1421134389" at bounding box center [101, 198] width 27 height 12
click at [104, 198] on span "1421134389" at bounding box center [101, 198] width 27 height 12
click at [109, 171] on span "1253672228" at bounding box center [101, 172] width 29 height 12
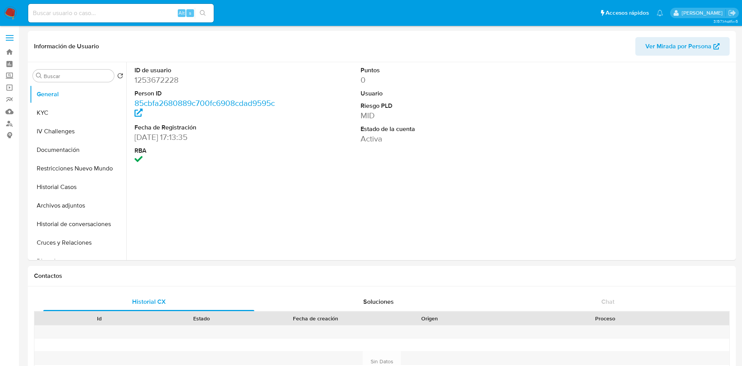
select select "10"
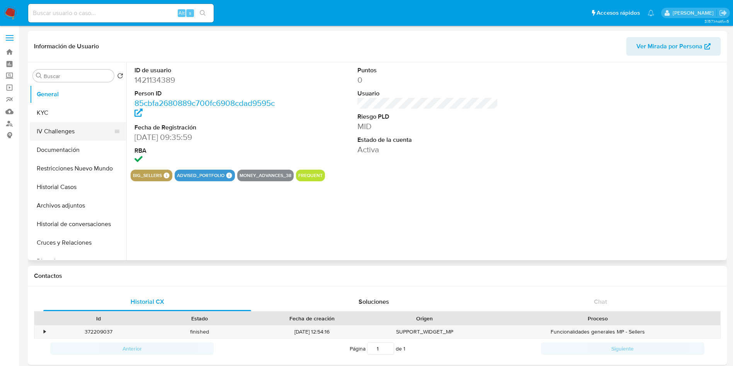
select select "10"
click at [160, 81] on dd "1421134389" at bounding box center [204, 80] width 141 height 11
copy dd "1421134389"
click at [46, 110] on button "KYC" at bounding box center [75, 113] width 90 height 19
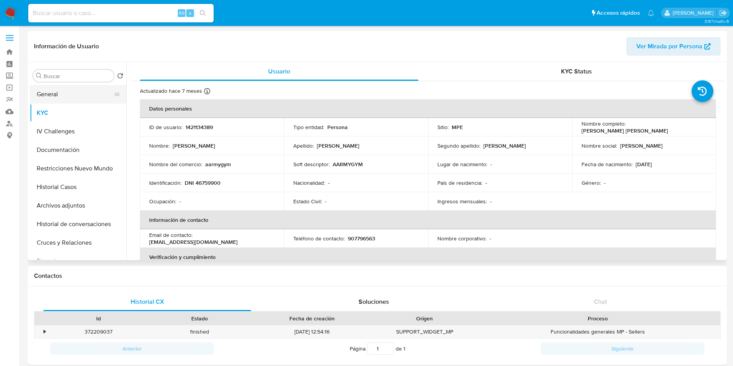
click at [67, 93] on button "General" at bounding box center [75, 94] width 90 height 19
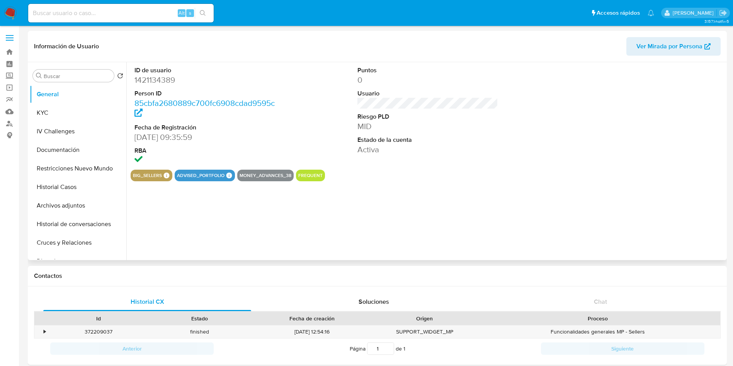
click at [158, 81] on dd "1421134389" at bounding box center [204, 80] width 141 height 11
copy dd "1421134389"
click at [163, 84] on dd "1421134389" at bounding box center [204, 80] width 141 height 11
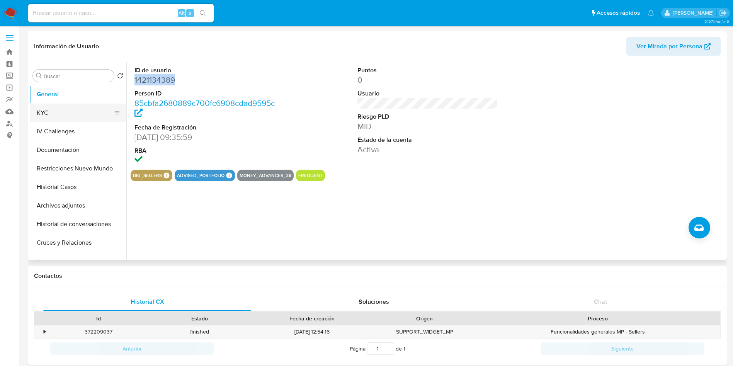
click at [67, 107] on button "KYC" at bounding box center [75, 113] width 90 height 19
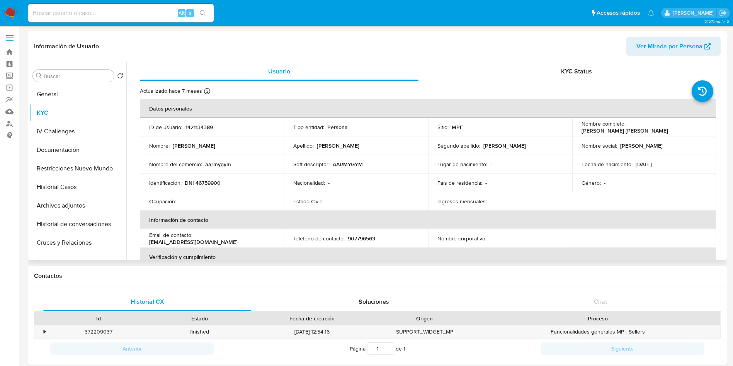
click at [221, 163] on p "aarmygym" at bounding box center [218, 164] width 26 height 7
copy p "aarmygym"
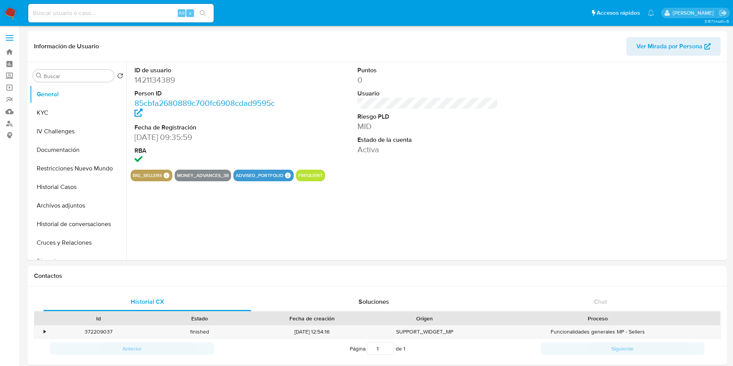
select select "10"
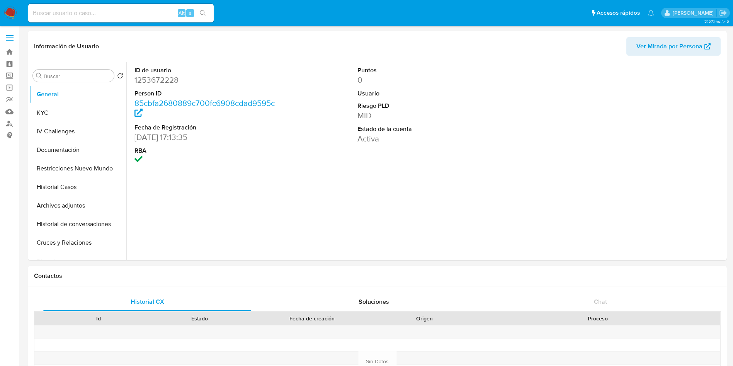
select select "10"
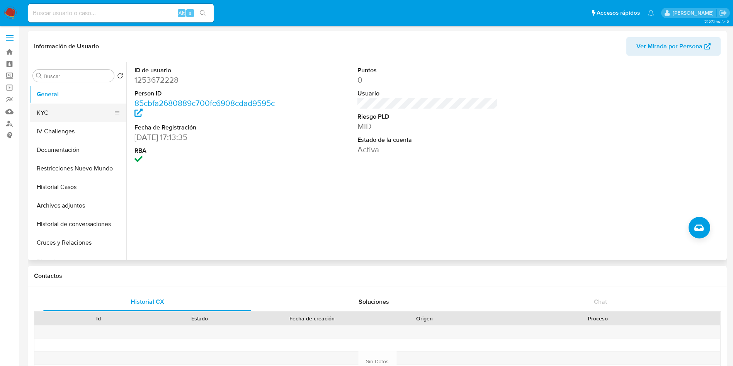
click at [75, 105] on button "KYC" at bounding box center [75, 113] width 90 height 19
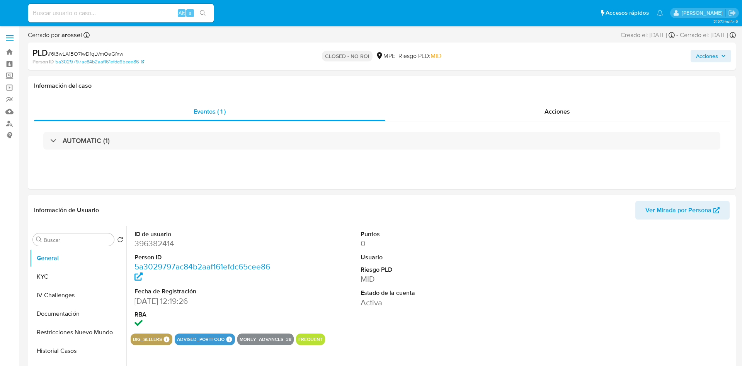
select select "10"
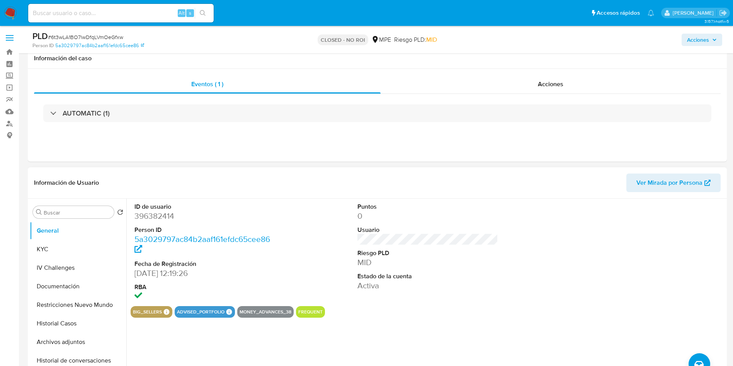
scroll to position [58, 0]
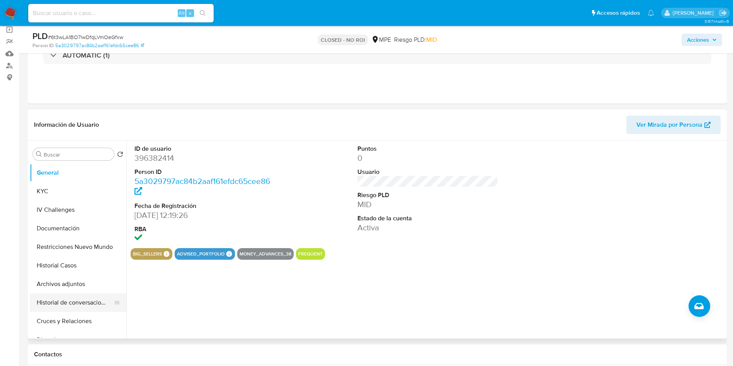
click at [88, 286] on button "Archivos adjuntos" at bounding box center [78, 284] width 97 height 19
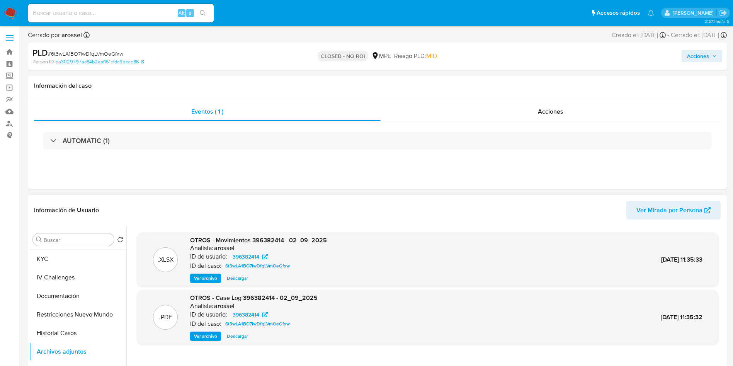
scroll to position [0, 0]
drag, startPoint x: 80, startPoint y: 276, endPoint x: 296, endPoint y: 211, distance: 225.8
click at [80, 275] on button "KYC" at bounding box center [78, 276] width 97 height 19
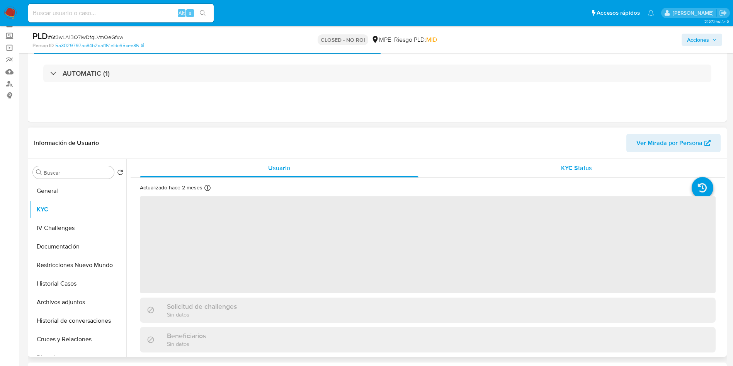
scroll to position [58, 0]
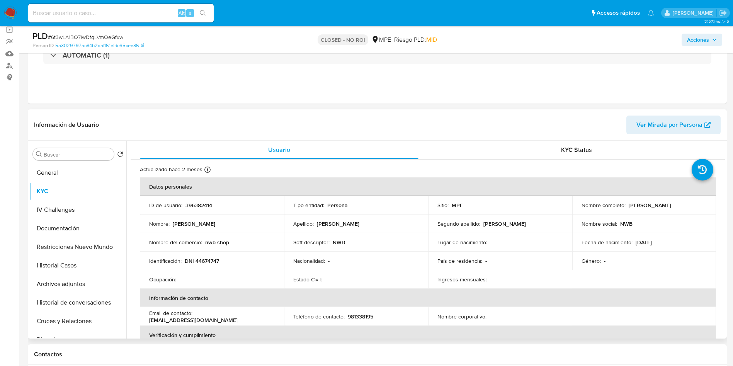
drag, startPoint x: 589, startPoint y: 205, endPoint x: 369, endPoint y: 5, distance: 297.8
click at [665, 209] on td "Nombre completo : [PERSON_NAME]" at bounding box center [644, 205] width 144 height 19
copy p "[PERSON_NAME]"
drag, startPoint x: 102, startPoint y: 9, endPoint x: 94, endPoint y: 8, distance: 8.6
click at [102, 9] on input at bounding box center [120, 13] width 185 height 10
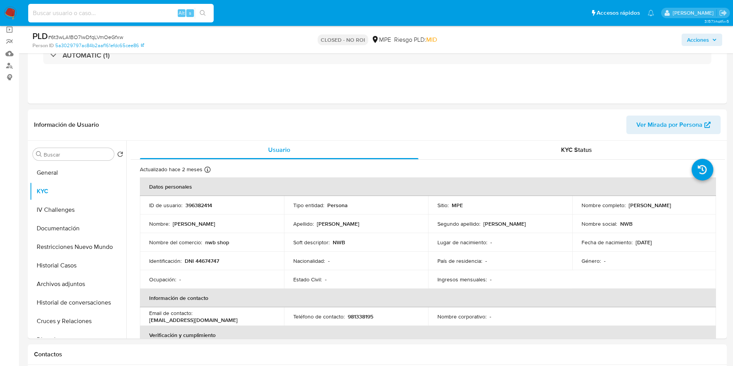
paste input "ZG7f3UnNXsV2VF39dFNGniGg"
type input "ZG7f3UnNXsV2VF39dFNGniGg"
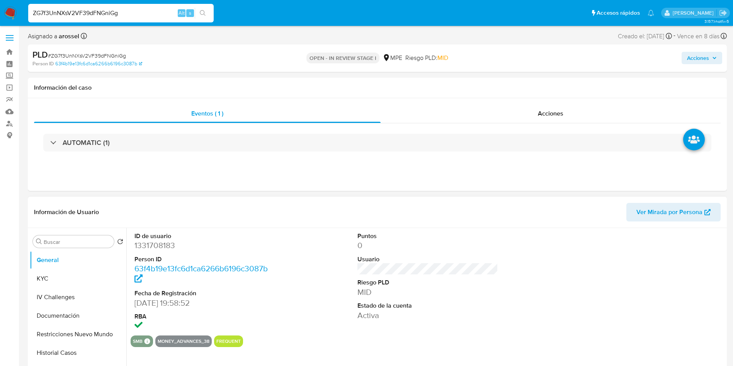
select select "10"
click at [682, 211] on span "Ver Mirada por Persona" at bounding box center [669, 212] width 66 height 19
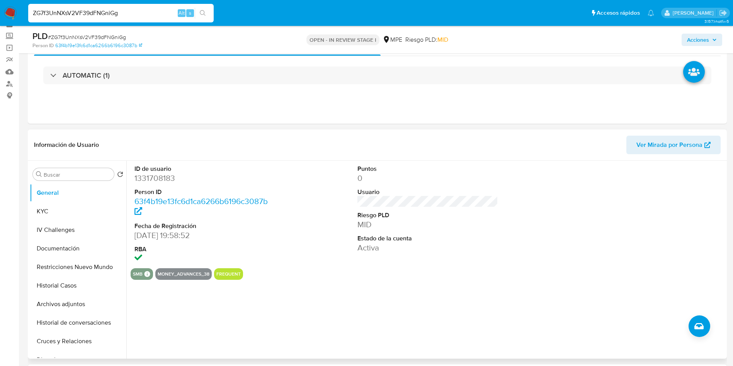
scroll to position [58, 0]
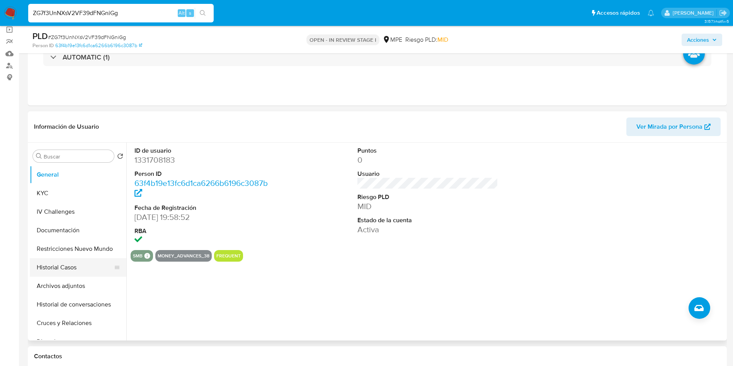
click at [81, 270] on button "Historial Casos" at bounding box center [75, 267] width 90 height 19
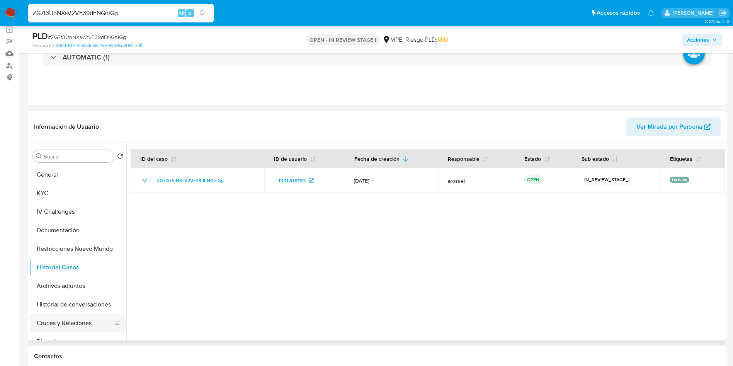
click at [78, 325] on button "Cruces y Relaciones" at bounding box center [75, 323] width 90 height 19
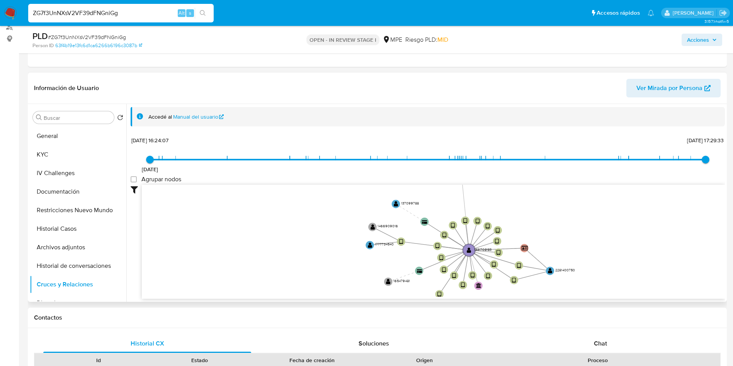
scroll to position [174, 0]
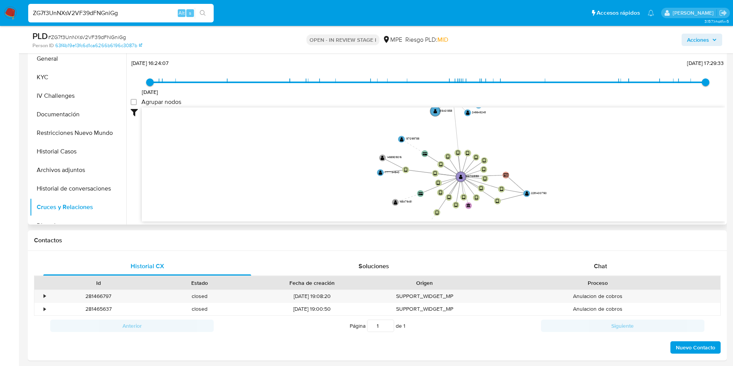
drag, startPoint x: 600, startPoint y: 158, endPoint x: 567, endPoint y: 163, distance: 33.6
click at [567, 163] on icon "device-66424cdee23faf9bb59fc995  user-1331708183  1331708183 device-65f7a4e85…" at bounding box center [433, 163] width 583 height 112
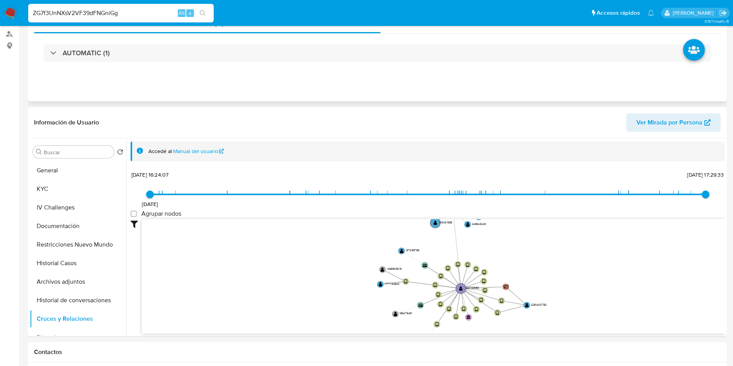
scroll to position [0, 0]
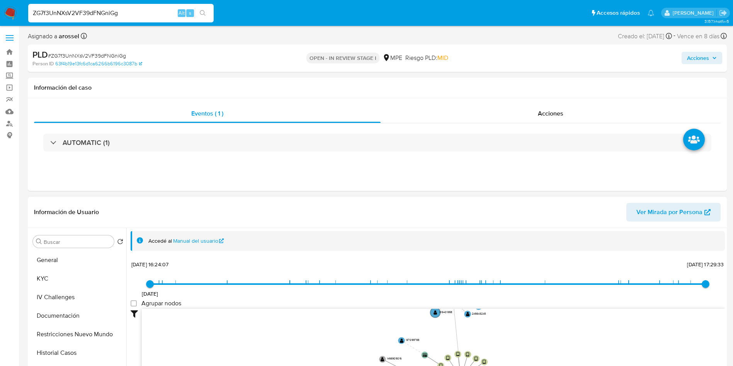
click at [422, 212] on header "Información de Usuario Ver Mirada por Persona" at bounding box center [377, 212] width 686 height 19
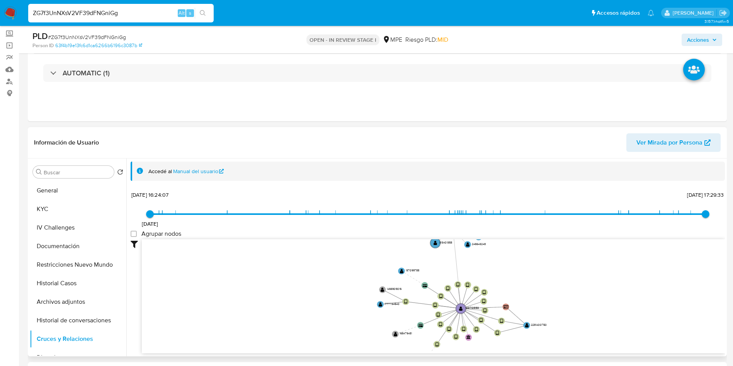
scroll to position [58, 0]
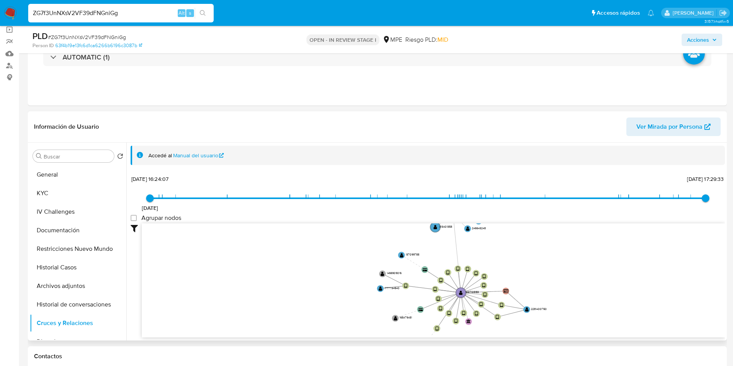
drag, startPoint x: 666, startPoint y: 272, endPoint x: 672, endPoint y: 263, distance: 10.7
click at [667, 272] on icon "device-66424cdee23faf9bb59fc995  user-1331708183  1331708183 device-65f7a4e85…" at bounding box center [433, 279] width 583 height 112
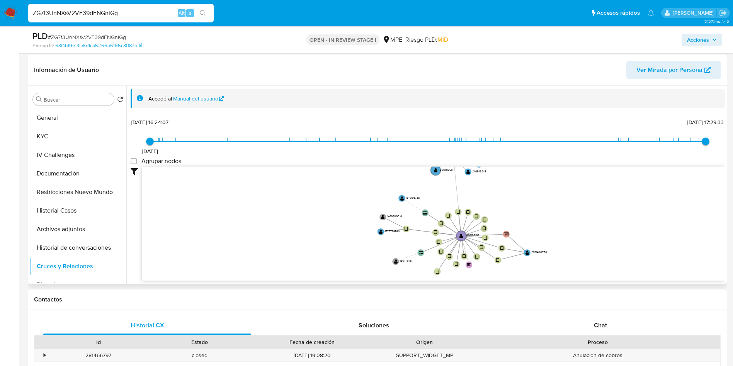
scroll to position [116, 0]
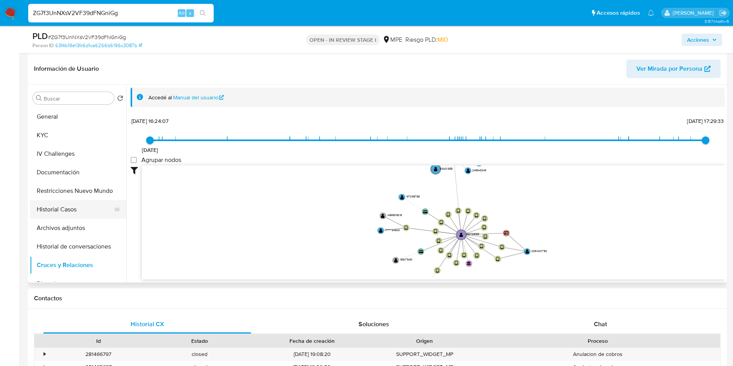
click at [75, 204] on button "Historial Casos" at bounding box center [75, 209] width 90 height 19
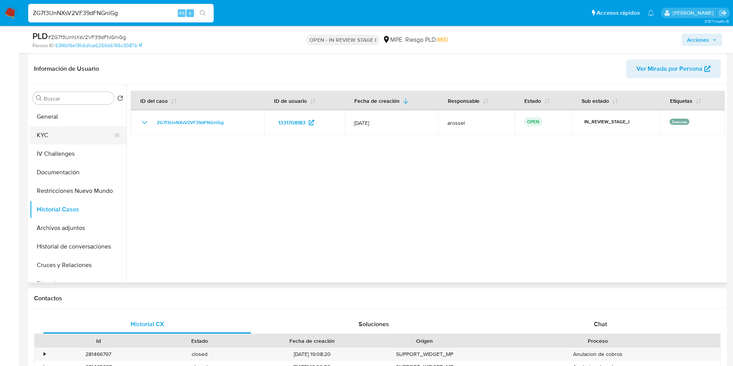
click at [64, 132] on button "KYC" at bounding box center [75, 135] width 90 height 19
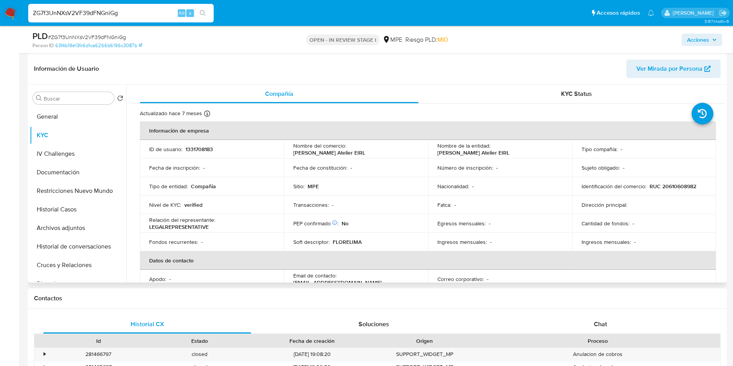
click at [227, 206] on div "Nivel de KYC : verified" at bounding box center [212, 204] width 126 height 7
click at [268, 202] on div "Nivel de KYC : verified" at bounding box center [212, 204] width 126 height 7
drag, startPoint x: 370, startPoint y: 192, endPoint x: 423, endPoint y: 207, distance: 55.4
click at [370, 192] on td "Sitio : MPE" at bounding box center [356, 186] width 144 height 19
drag, startPoint x: 475, startPoint y: 200, endPoint x: 309, endPoint y: 210, distance: 165.6
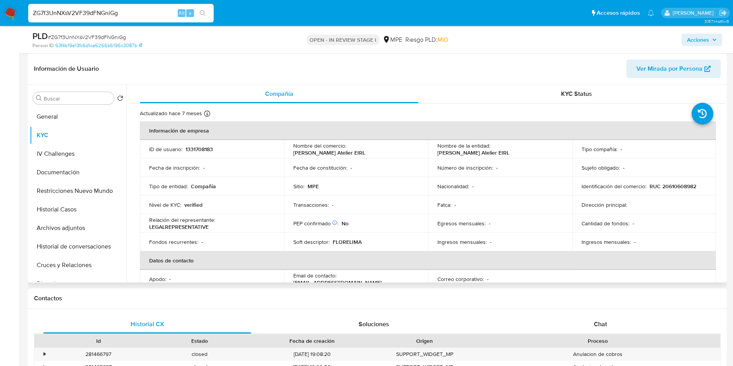
click at [475, 200] on td "Fatca : -" at bounding box center [500, 204] width 144 height 19
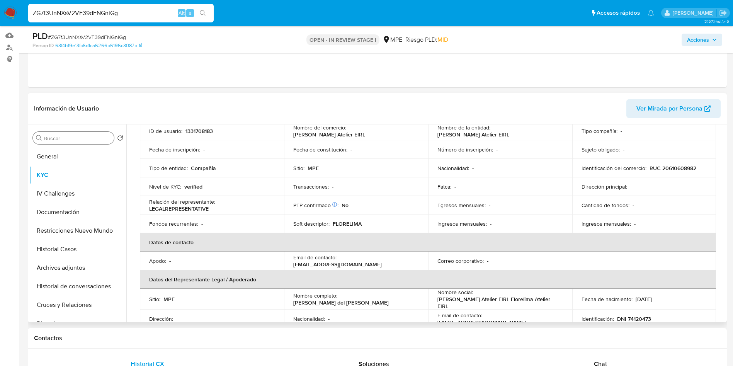
scroll to position [58, 0]
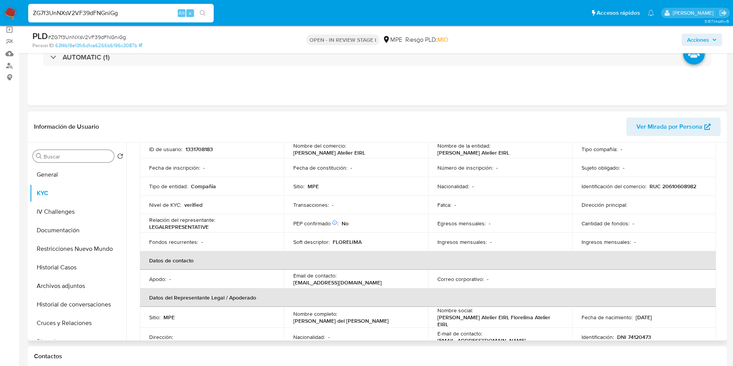
click at [68, 173] on button "General" at bounding box center [75, 174] width 90 height 19
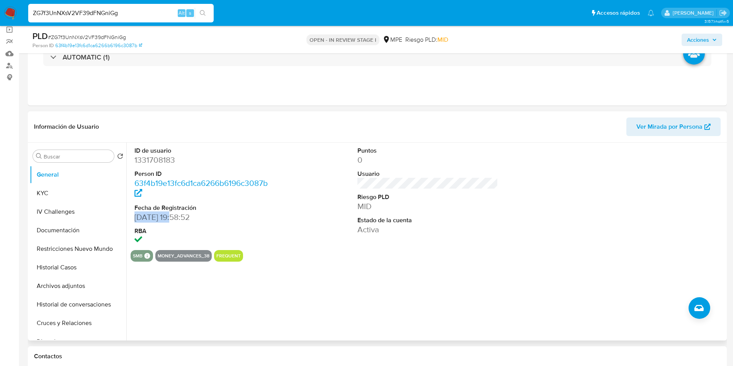
drag, startPoint x: 134, startPoint y: 221, endPoint x: 173, endPoint y: 216, distance: 38.6
click at [173, 216] on dd "[DATE] 19:58:52" at bounding box center [204, 217] width 141 height 11
copy dd "15/03/2023"
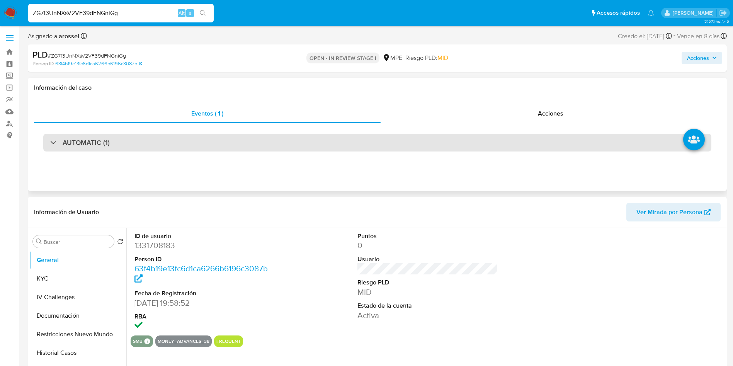
click at [153, 150] on div "AUTOMATIC (1)" at bounding box center [377, 143] width 668 height 18
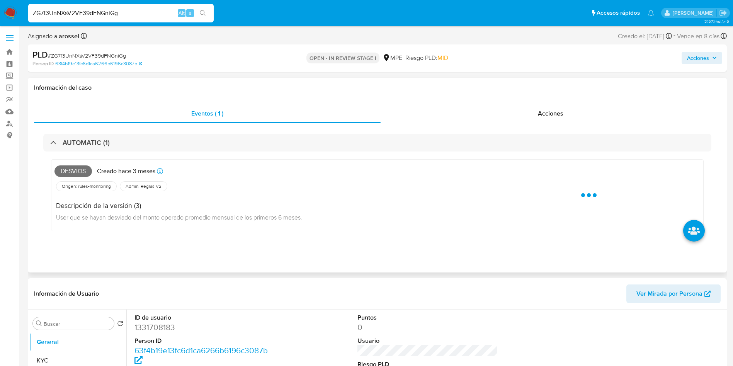
click at [73, 169] on span "Desvios" at bounding box center [72, 171] width 37 height 12
copy span "Desvios"
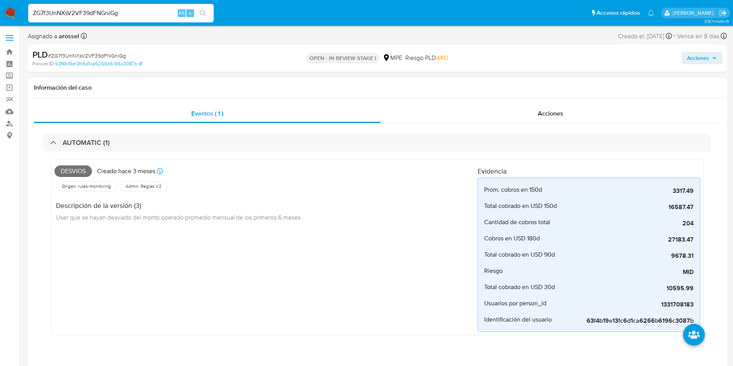
click at [110, 54] on span "# ZG7f3UnNXsV2VF39dFNGniGg" at bounding box center [87, 56] width 78 height 8
copy span "ZG7f3UnNXsV2VF39dFNGniGg"
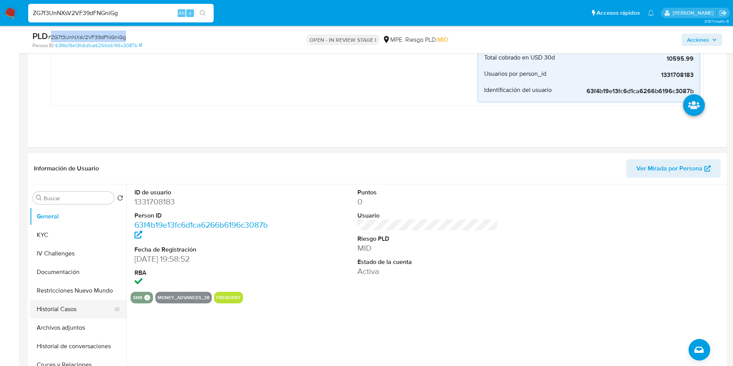
scroll to position [348, 0]
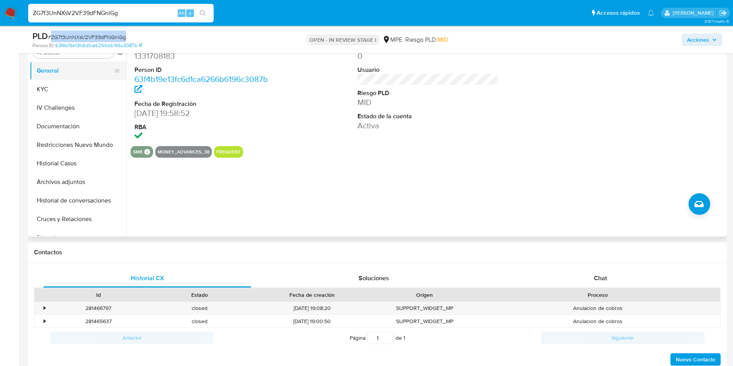
click at [75, 74] on button "General" at bounding box center [75, 70] width 90 height 19
click at [76, 99] on button "IV Challenges" at bounding box center [75, 107] width 90 height 19
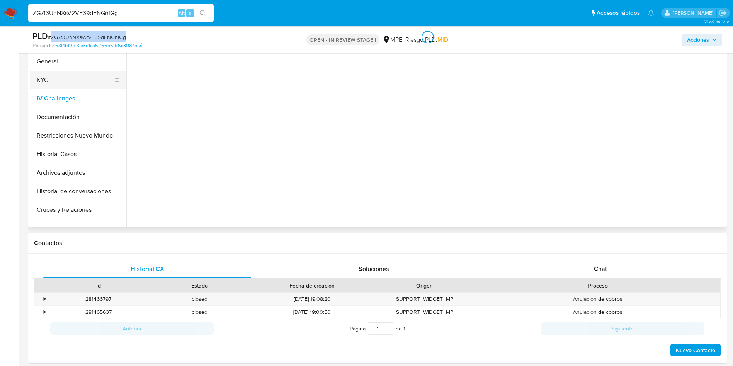
click at [71, 80] on button "KYC" at bounding box center [75, 80] width 90 height 19
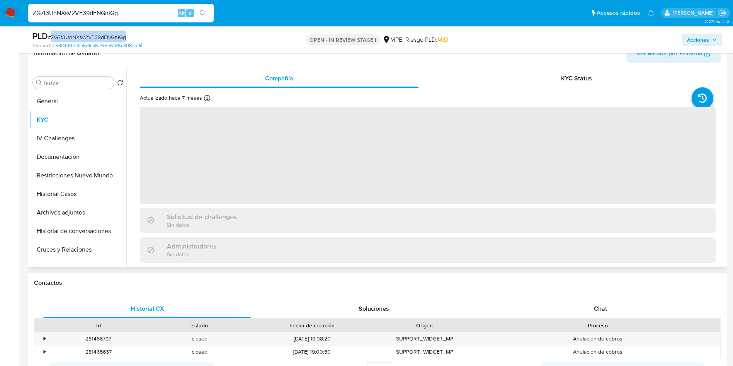
scroll to position [290, 0]
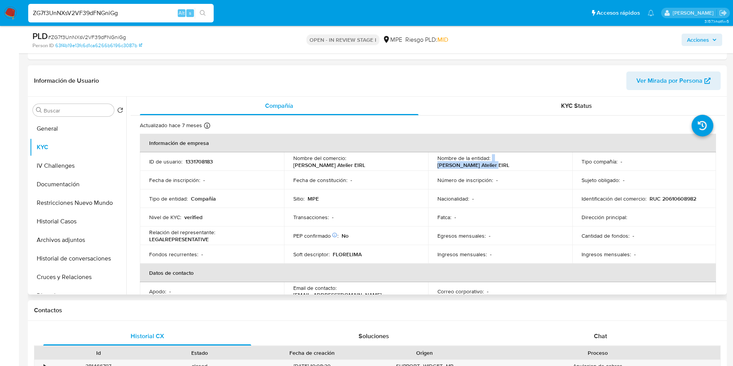
drag, startPoint x: 490, startPoint y: 159, endPoint x: 547, endPoint y: 159, distance: 56.8
click at [547, 159] on div "Nombre de la entidad : Florelima Atelier EIRL" at bounding box center [500, 161] width 126 height 14
copy div "[PERSON_NAME] Atelier EIRL"
drag, startPoint x: 480, startPoint y: 82, endPoint x: 532, endPoint y: 20, distance: 80.9
click at [480, 82] on header "Información de Usuario Ver Mirada por Persona" at bounding box center [377, 80] width 686 height 19
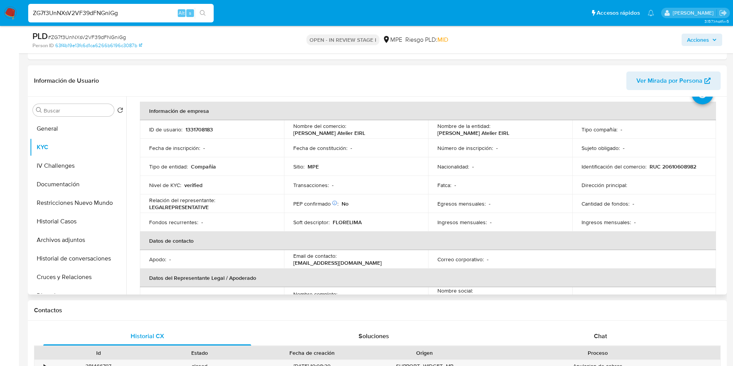
scroll to position [58, 0]
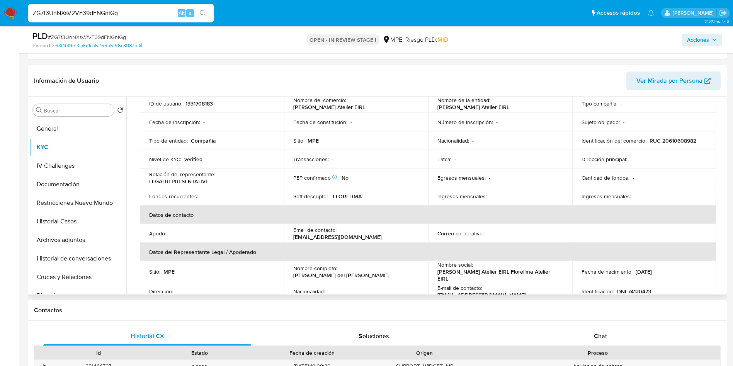
drag, startPoint x: 292, startPoint y: 275, endPoint x: 377, endPoint y: 276, distance: 85.7
click at [377, 276] on td "Nombre completo : Gabriela del Pilar Lobaton Arbulu" at bounding box center [356, 271] width 144 height 21
copy p "[PERSON_NAME] del [PERSON_NAME]"
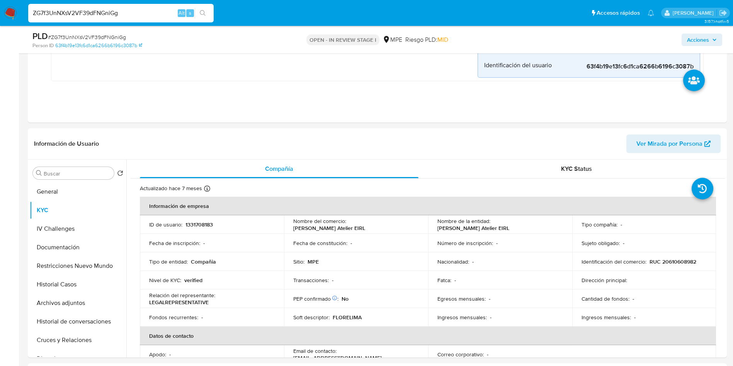
scroll to position [232, 0]
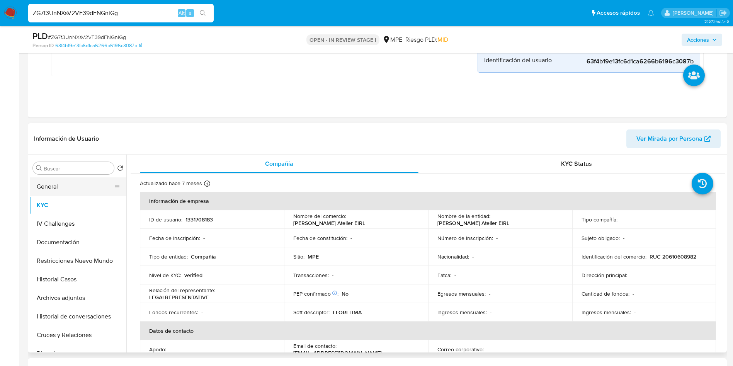
click at [68, 184] on button "General" at bounding box center [75, 186] width 90 height 19
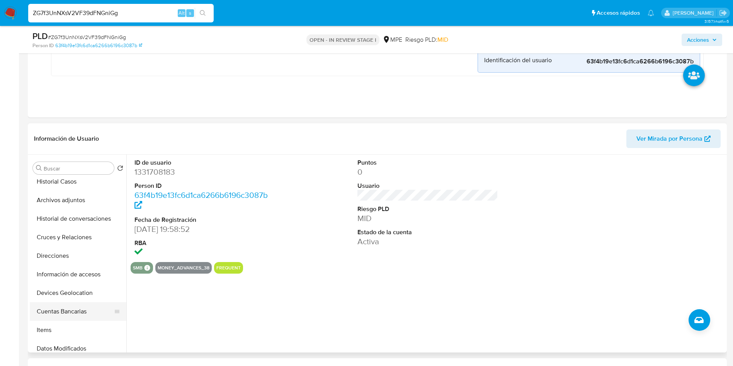
scroll to position [116, 0]
click at [79, 298] on button "Cuentas Bancarias" at bounding box center [75, 293] width 90 height 19
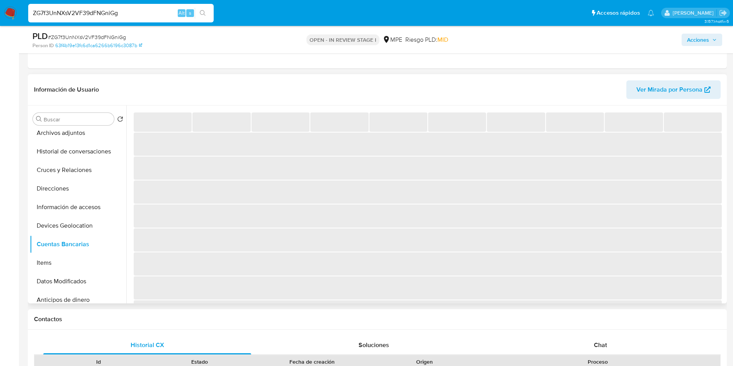
scroll to position [290, 0]
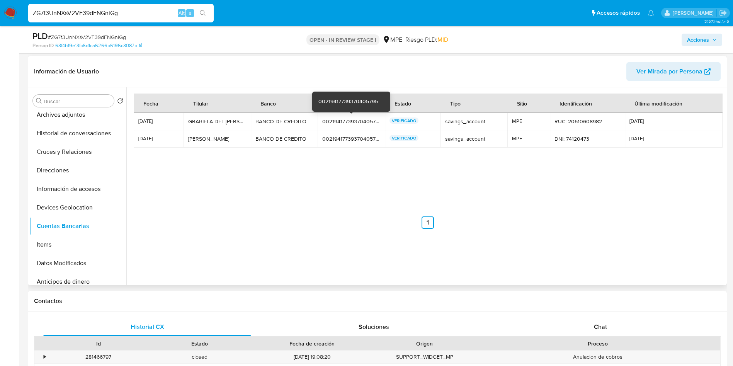
click at [363, 120] on div "00219417739370405795" at bounding box center [351, 121] width 58 height 7
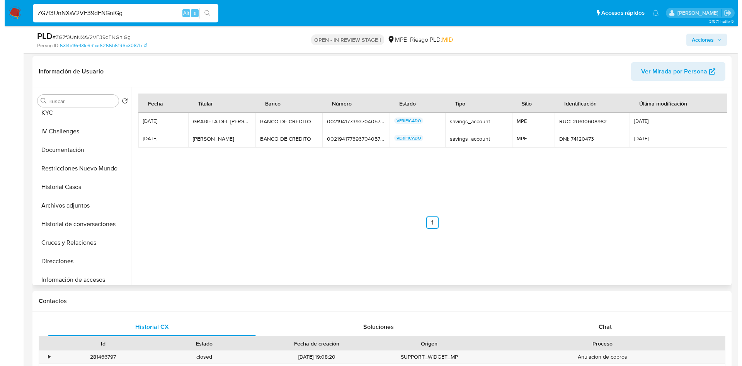
scroll to position [0, 0]
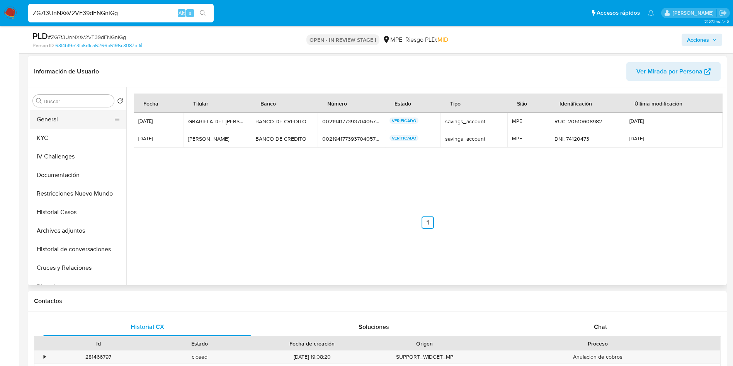
click at [49, 123] on button "General" at bounding box center [75, 119] width 90 height 19
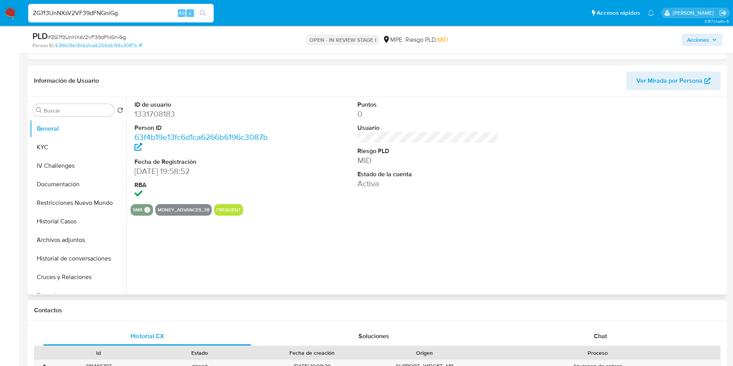
click at [156, 117] on dd "1331708183" at bounding box center [204, 114] width 141 height 11
copy dd "1331708183"
click at [70, 136] on button "General" at bounding box center [75, 128] width 90 height 19
click at [72, 148] on button "KYC" at bounding box center [78, 147] width 97 height 19
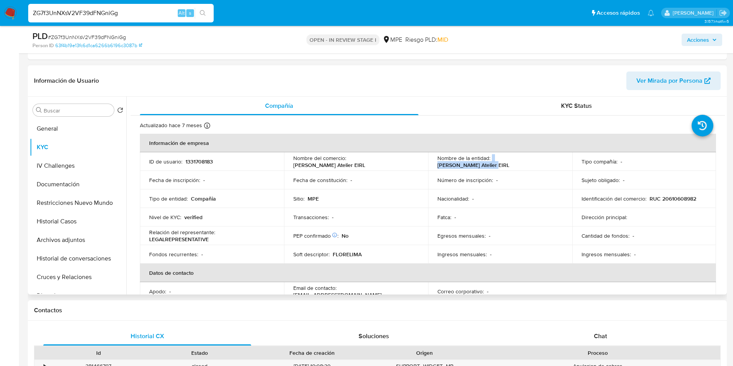
drag, startPoint x: 490, startPoint y: 161, endPoint x: 555, endPoint y: 155, distance: 65.5
click at [555, 155] on td "Nombre de la entidad : Florelima Atelier EIRL" at bounding box center [500, 161] width 144 height 19
copy div "Florelima Atelier EIRL"
click at [84, 236] on button "Archivos adjuntos" at bounding box center [78, 240] width 97 height 19
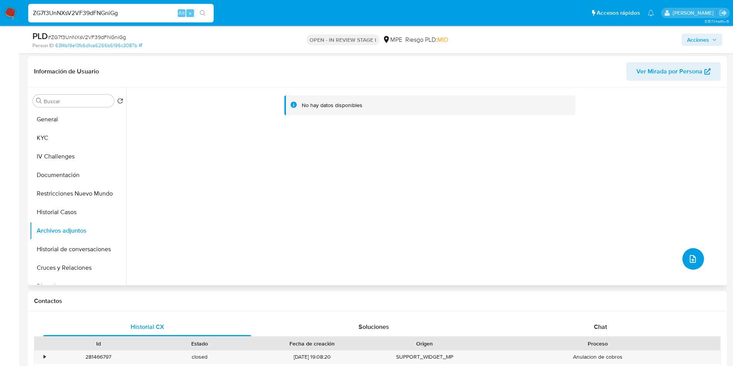
click at [687, 251] on button "upload-file" at bounding box center [693, 259] width 22 height 22
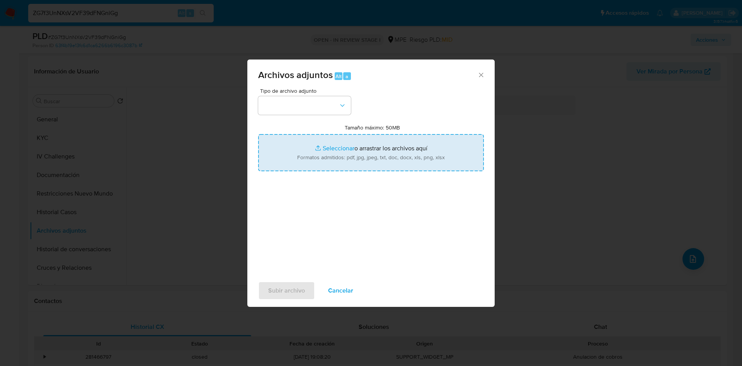
click at [439, 160] on input "Tamaño máximo: 50MB Seleccionar archivos" at bounding box center [371, 152] width 226 height 37
type input "C:\fakepath\Case Log 1331708183 - 02_09_2025.pdf"
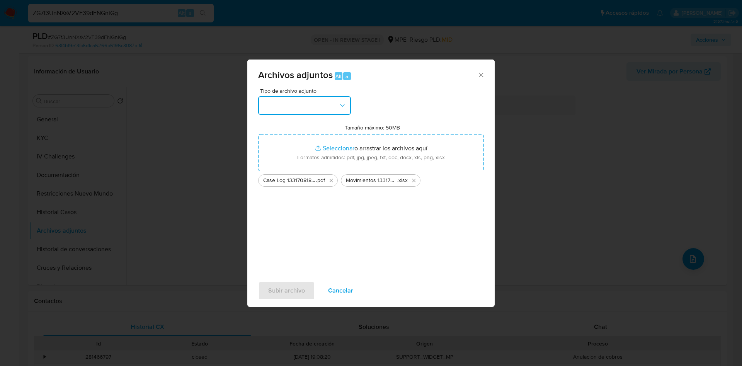
click at [326, 110] on button "button" at bounding box center [304, 105] width 93 height 19
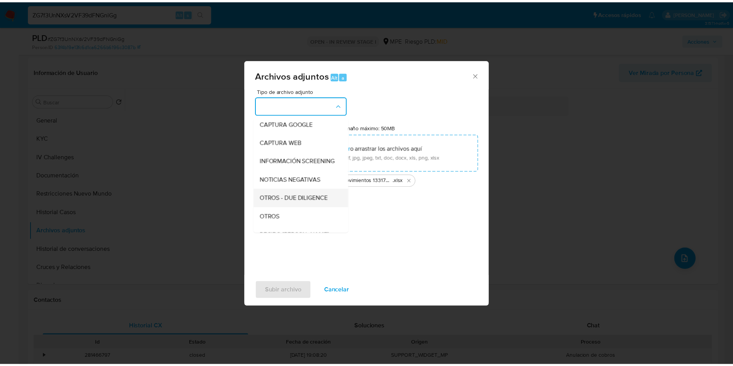
scroll to position [58, 0]
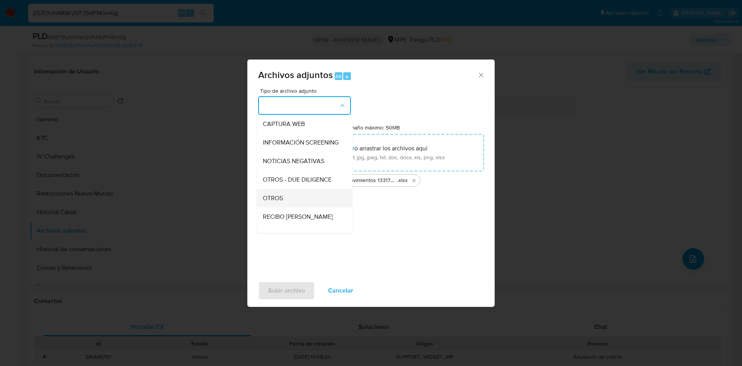
click at [308, 201] on div "OTROS" at bounding box center [302, 198] width 79 height 19
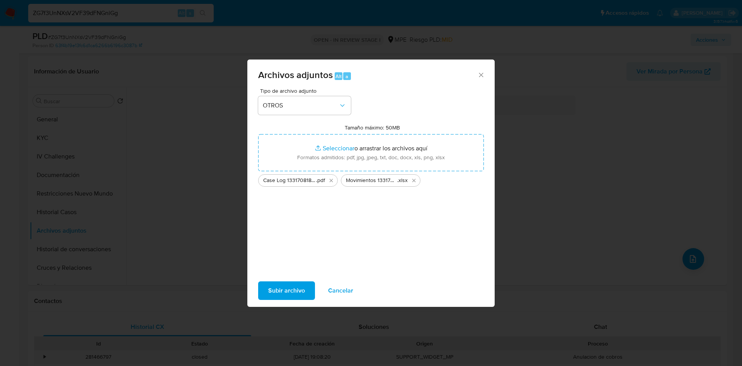
click at [294, 291] on span "Subir archivo" at bounding box center [286, 290] width 37 height 17
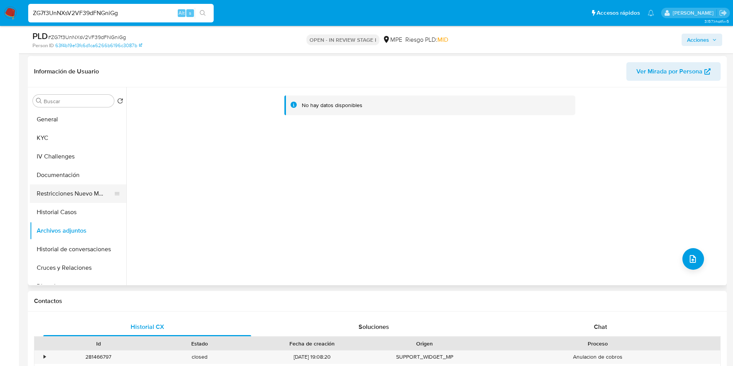
click at [92, 201] on button "Restricciones Nuevo Mundo" at bounding box center [75, 193] width 90 height 19
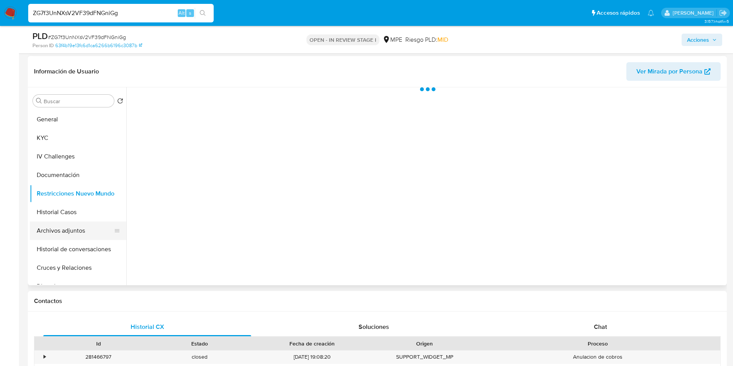
click at [93, 229] on button "Archivos adjuntos" at bounding box center [75, 230] width 90 height 19
click at [698, 39] on span "Acciones" at bounding box center [698, 40] width 22 height 12
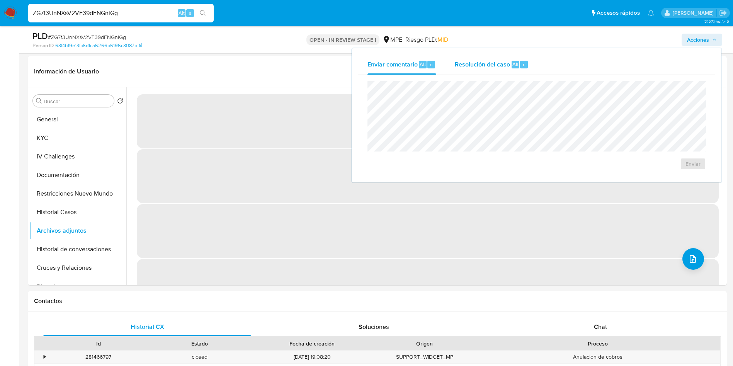
click at [520, 63] on div "r" at bounding box center [524, 65] width 8 height 8
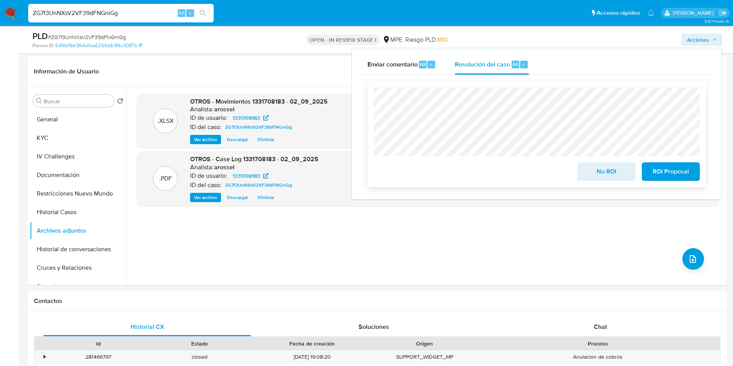
click at [586, 170] on button "No ROI" at bounding box center [606, 171] width 58 height 19
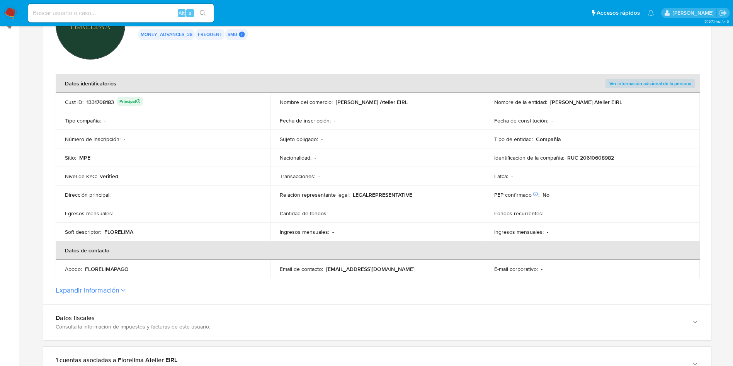
scroll to position [58, 0]
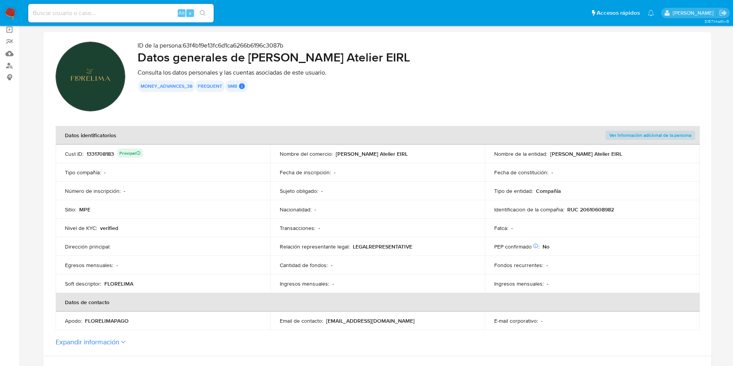
click at [109, 149] on div "1331708183 Principal" at bounding box center [115, 153] width 56 height 11
drag, startPoint x: 109, startPoint y: 149, endPoint x: 105, endPoint y: 155, distance: 7.4
click at [109, 149] on div "1331708183 Principal" at bounding box center [115, 153] width 56 height 11
click at [95, 154] on div "1331708183 Principal" at bounding box center [115, 153] width 56 height 11
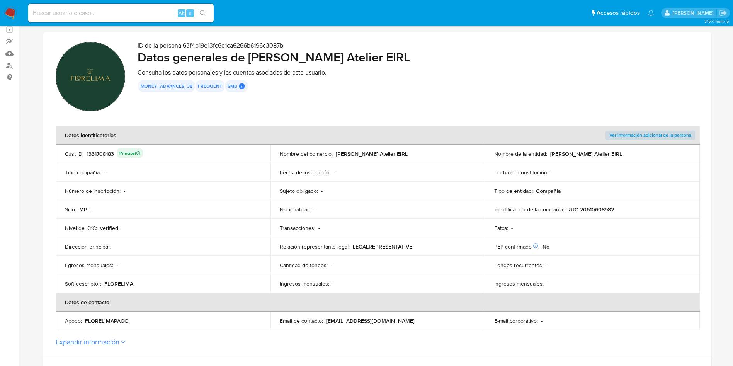
click at [104, 156] on div "1331708183 Principal" at bounding box center [115, 153] width 56 height 11
drag, startPoint x: 565, startPoint y: 210, endPoint x: 645, endPoint y: 217, distance: 80.2
click at [645, 217] on td "Identificacion de la compañia : RUC 20610608982" at bounding box center [592, 209] width 215 height 19
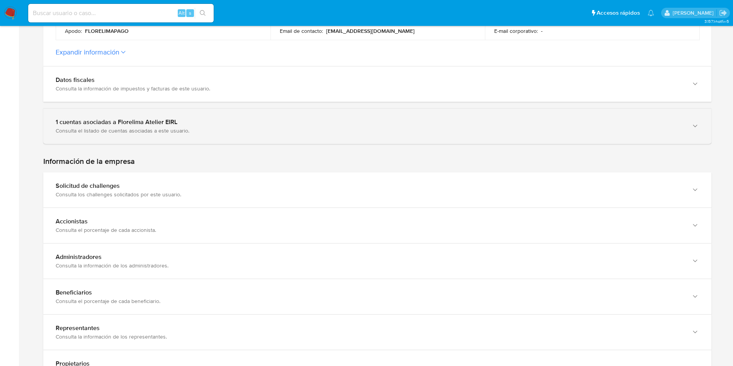
click at [184, 143] on div "1 cuentas asociadas a Florelima Atelier EIRL Consulta el listado de cuentas aso…" at bounding box center [377, 126] width 668 height 35
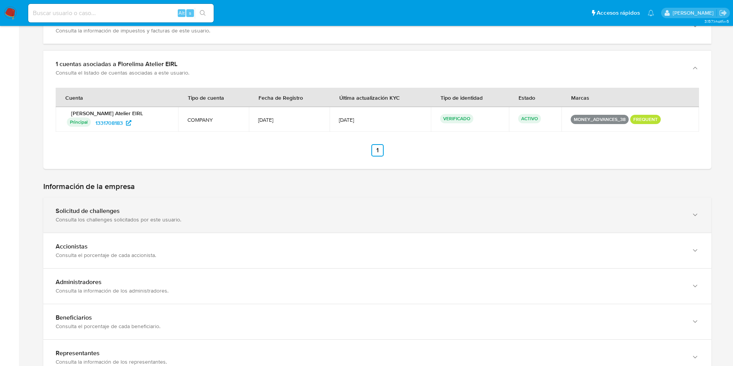
click at [188, 209] on div "Solicitud de challenges" at bounding box center [370, 211] width 628 height 8
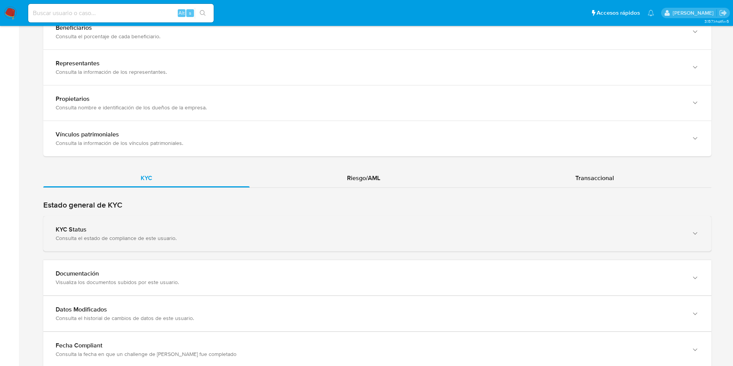
click at [182, 226] on div "KYC Status" at bounding box center [370, 230] width 628 height 8
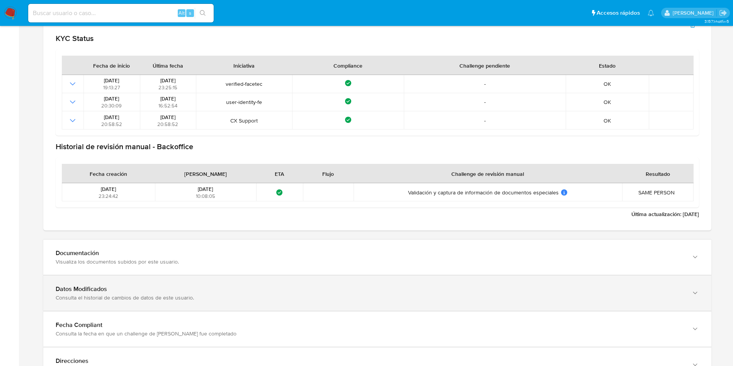
drag, startPoint x: 192, startPoint y: 304, endPoint x: 195, endPoint y: 286, distance: 18.5
click at [192, 300] on div "Datos Modificados Consulta el historial de cambios de datos de este usuario." at bounding box center [377, 292] width 668 height 35
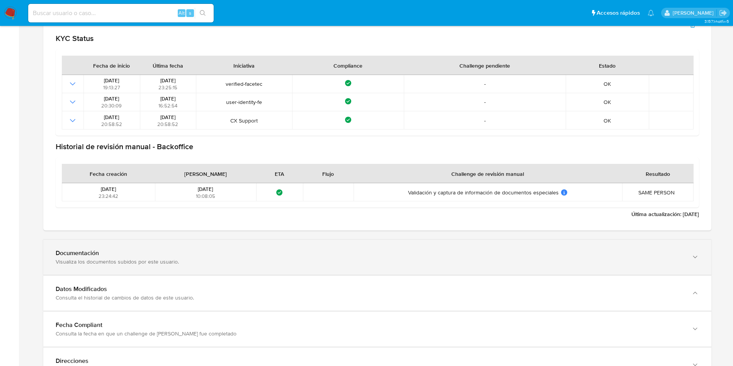
click at [206, 251] on div "Documentación" at bounding box center [370, 253] width 628 height 8
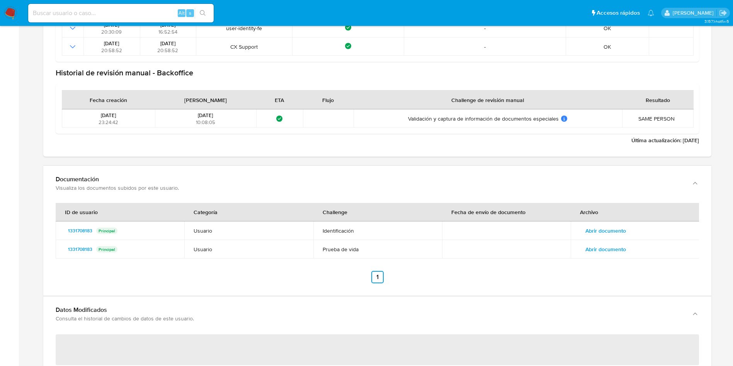
scroll to position [1043, 0]
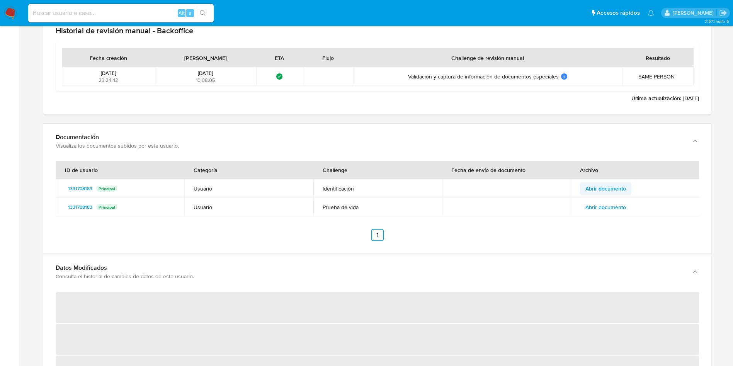
click at [596, 188] on span "Abrir documento" at bounding box center [605, 188] width 41 height 11
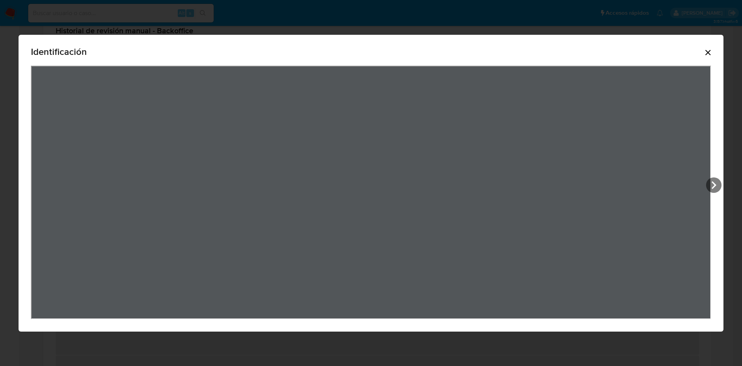
click at [709, 51] on icon "Cerrar" at bounding box center [707, 52] width 9 height 9
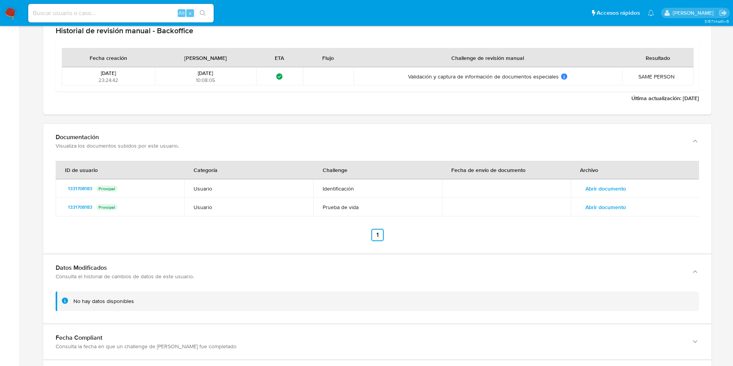
click at [627, 210] on button "Abrir documento" at bounding box center [605, 207] width 51 height 12
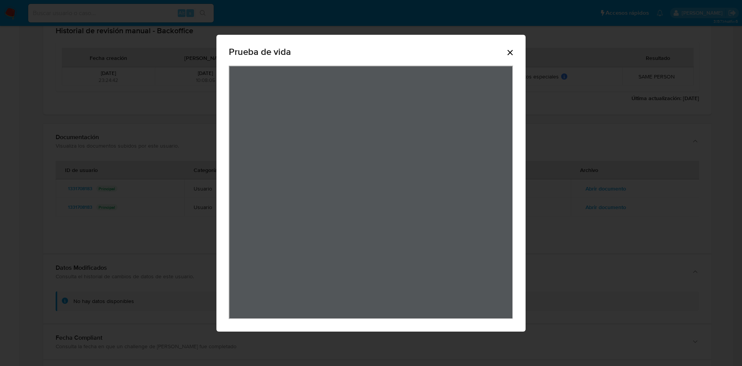
click at [513, 56] on icon "Cerrar" at bounding box center [509, 52] width 9 height 9
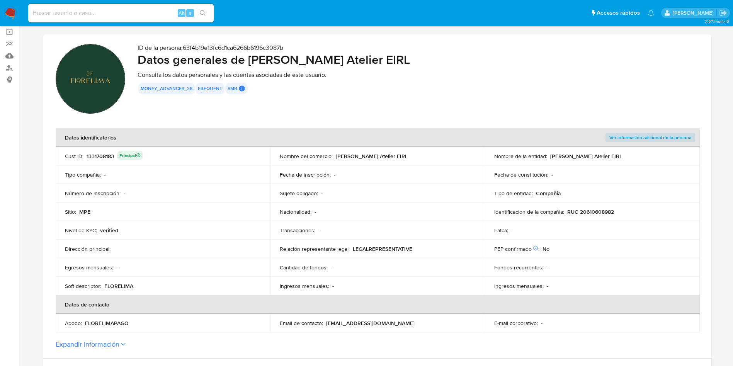
scroll to position [0, 0]
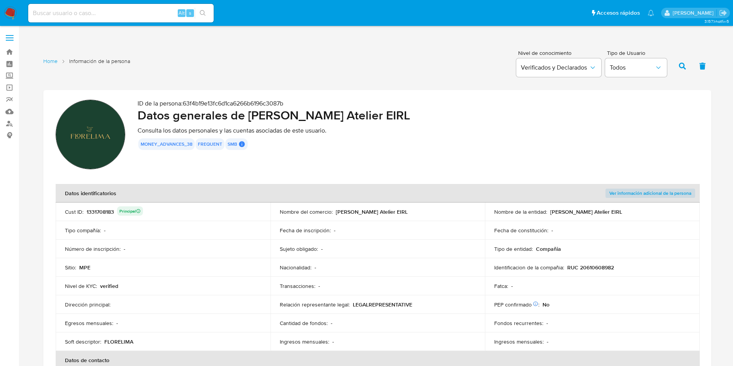
click at [106, 212] on div "1331708183 Principal" at bounding box center [115, 211] width 56 height 11
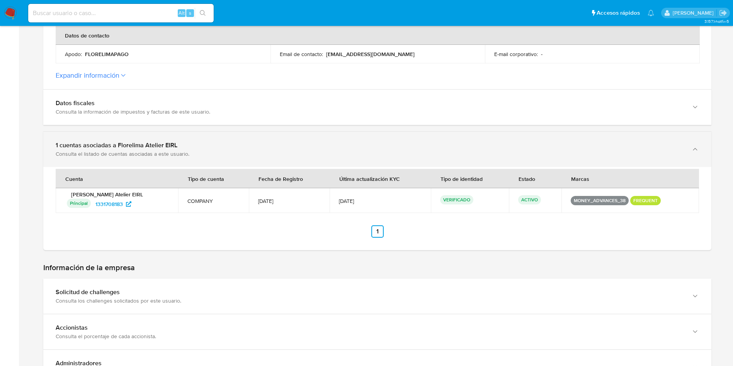
scroll to position [290, 0]
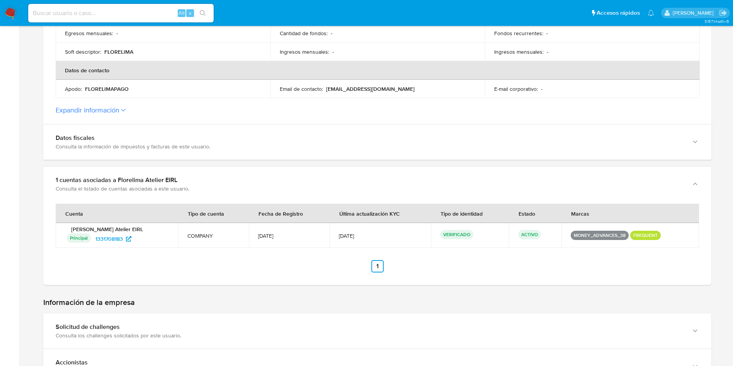
click at [122, 110] on icon at bounding box center [123, 110] width 5 height 3
click at [119, 110] on button "Expandir información" at bounding box center [88, 110] width 64 height 8
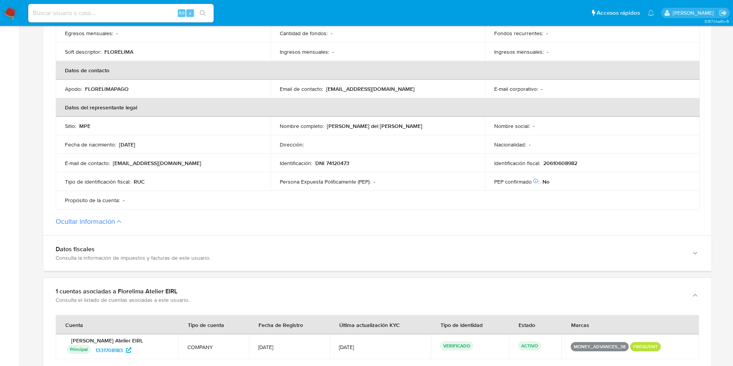
drag, startPoint x: 327, startPoint y: 126, endPoint x: 414, endPoint y: 123, distance: 87.3
click at [414, 123] on div "Nombre completo : [PERSON_NAME] del [PERSON_NAME]" at bounding box center [378, 125] width 196 height 7
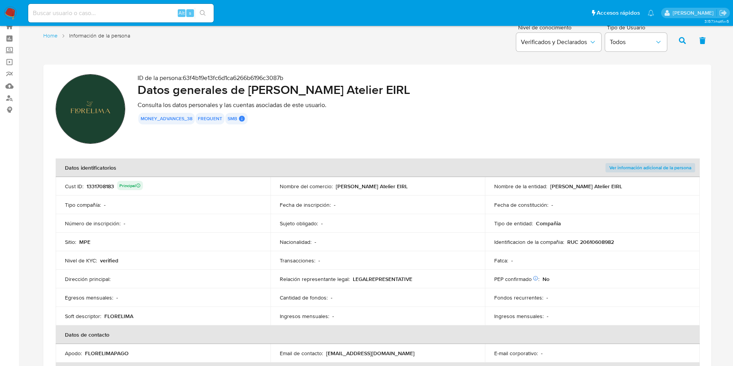
scroll to position [0, 0]
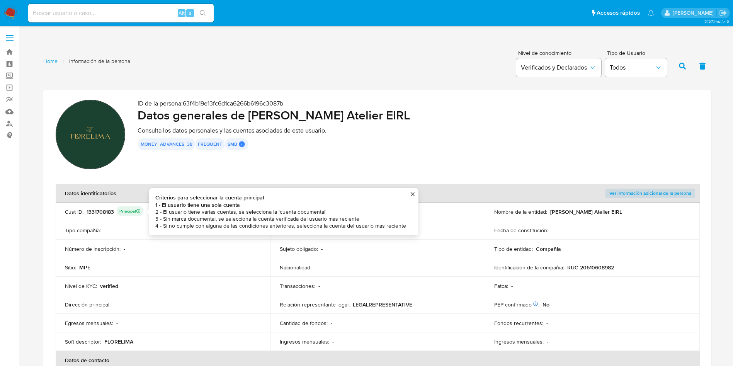
click at [100, 214] on div "1331708183 Principal Criterios para seleccionar la cuenta principal 1 - El usua…" at bounding box center [115, 211] width 56 height 11
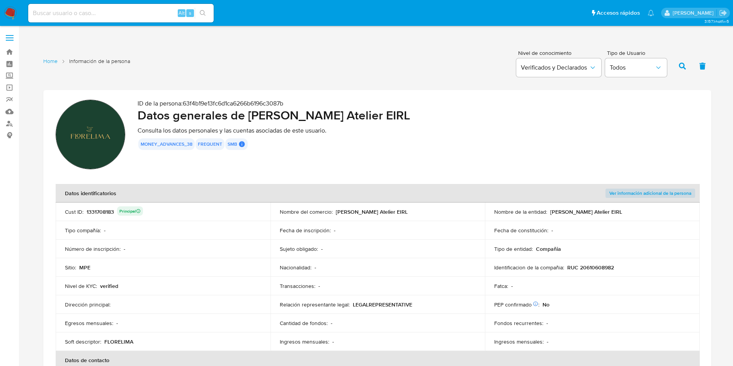
click at [100, 214] on div "1331708183 Principal" at bounding box center [115, 211] width 56 height 11
drag, startPoint x: 250, startPoint y: 113, endPoint x: 380, endPoint y: 114, distance: 129.8
click at [380, 114] on h2 "Datos generales de [PERSON_NAME] Atelier EIRL" at bounding box center [417, 114] width 561 height 15
click at [333, 210] on div "Nombre del comercio : Florelima Atelier EIRL" at bounding box center [378, 211] width 196 height 7
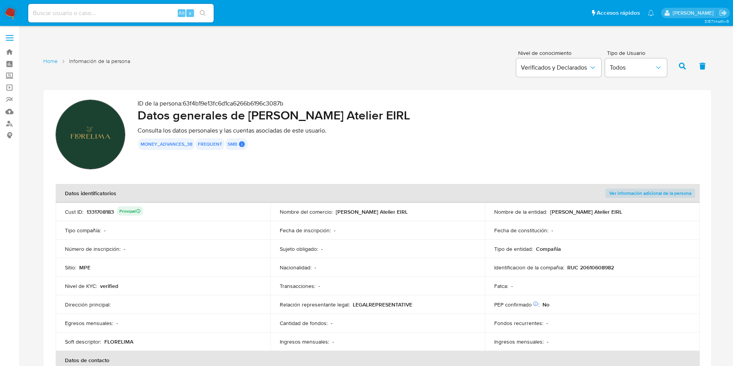
click at [348, 211] on p "[PERSON_NAME] Atelier EIRL" at bounding box center [372, 211] width 72 height 7
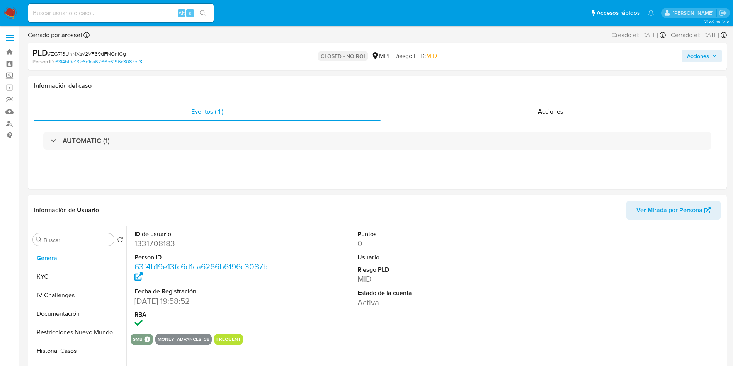
select select "10"
click at [71, 281] on button "KYC" at bounding box center [75, 276] width 90 height 19
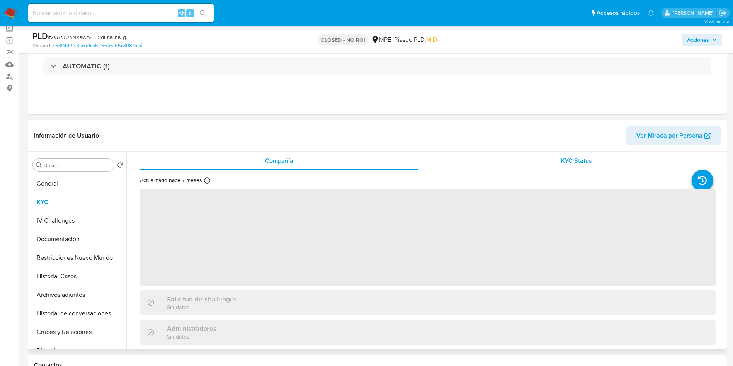
scroll to position [58, 0]
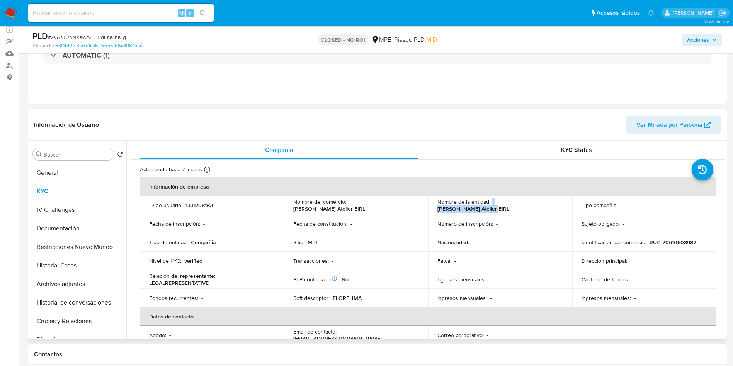
drag, startPoint x: 490, startPoint y: 205, endPoint x: 550, endPoint y: 200, distance: 59.3
click at [550, 200] on td "Nombre de la entidad : Florelima Atelier EIRL" at bounding box center [500, 205] width 144 height 19
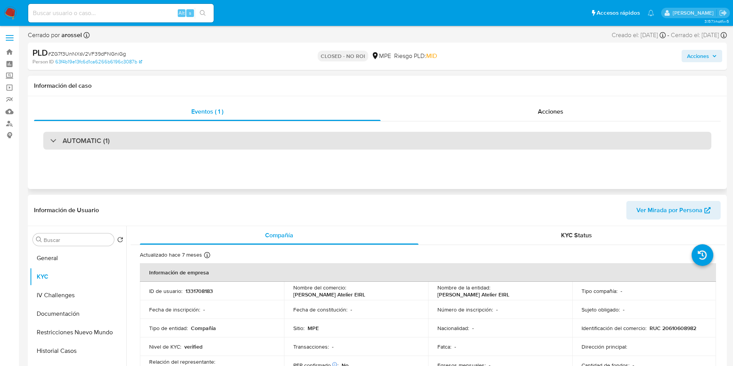
drag, startPoint x: 152, startPoint y: 129, endPoint x: 153, endPoint y: 137, distance: 7.7
click at [152, 129] on div "AUTOMATIC (1)" at bounding box center [377, 140] width 686 height 39
drag, startPoint x: 151, startPoint y: 142, endPoint x: 147, endPoint y: 142, distance: 4.3
click at [149, 142] on div "AUTOMATIC (1)" at bounding box center [377, 141] width 668 height 18
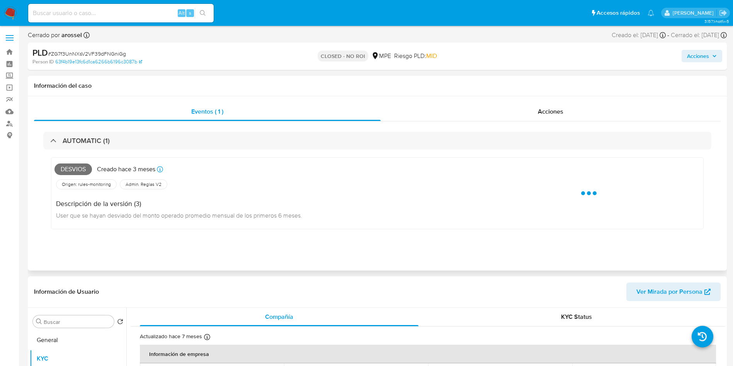
click at [72, 170] on span "Desvios" at bounding box center [72, 169] width 37 height 12
copy span "Desvios"
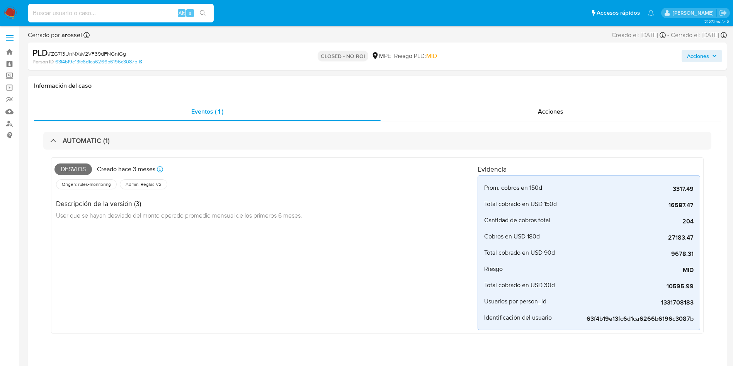
click at [111, 13] on input at bounding box center [120, 13] width 185 height 10
paste input "FDwHdMIXt1kRADJkFOKfYkTS"
type input "FDwHdMIXt1kRADJkFOKfYkTS"
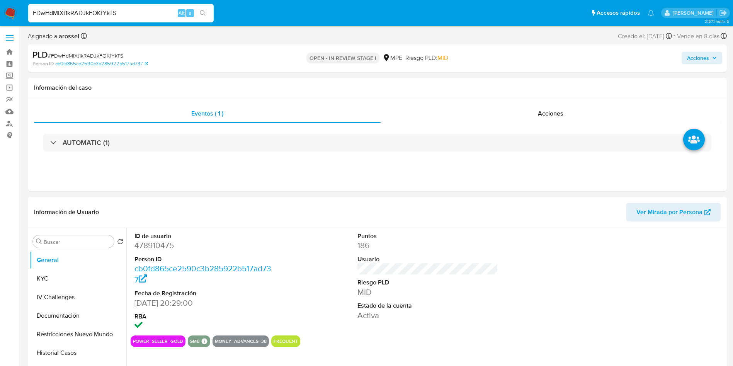
select select "10"
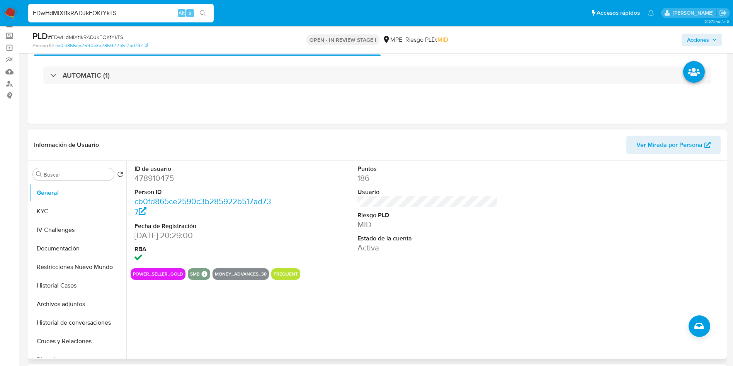
scroll to position [58, 0]
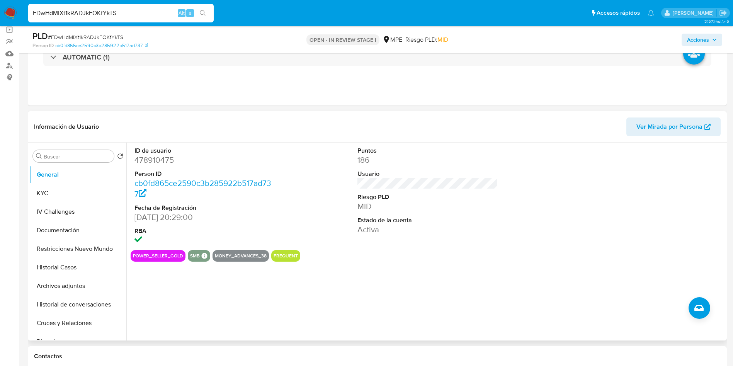
click at [687, 129] on span "Ver Mirada por Persona" at bounding box center [669, 126] width 66 height 19
click at [82, 329] on button "Cruces y Relaciones" at bounding box center [75, 323] width 90 height 19
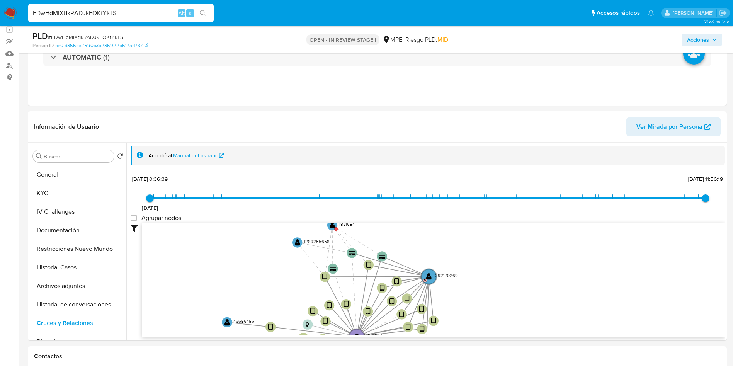
drag, startPoint x: 555, startPoint y: 282, endPoint x: 499, endPoint y: 387, distance: 119.0
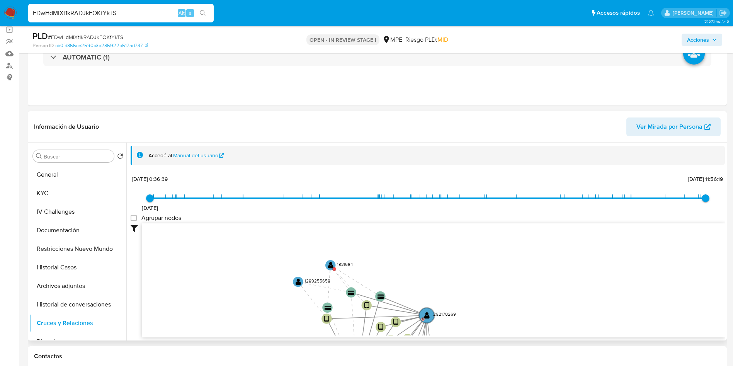
drag, startPoint x: 273, startPoint y: 318, endPoint x: 272, endPoint y: 340, distance: 21.7
click at [272, 340] on div "Accedé al Manual del usuario [DATE] [DATE] 0:36:39 [DATE] 11:56:19 Agrupar nodo…" at bounding box center [425, 242] width 598 height 198
click at [332, 262] on text "" at bounding box center [330, 264] width 5 height 7
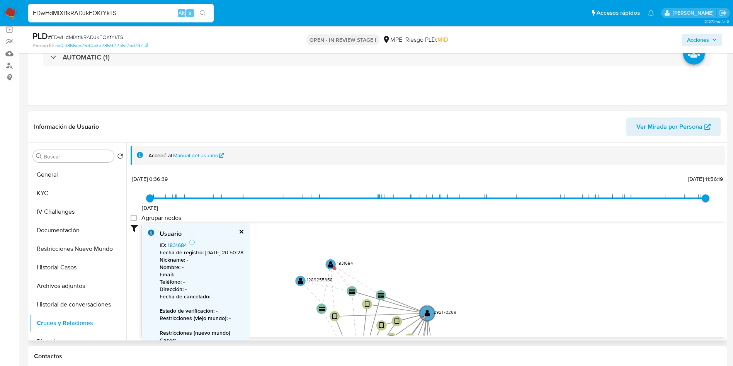
click at [179, 246] on link "1831684" at bounding box center [177, 245] width 19 height 8
click at [75, 171] on button "General" at bounding box center [75, 174] width 90 height 19
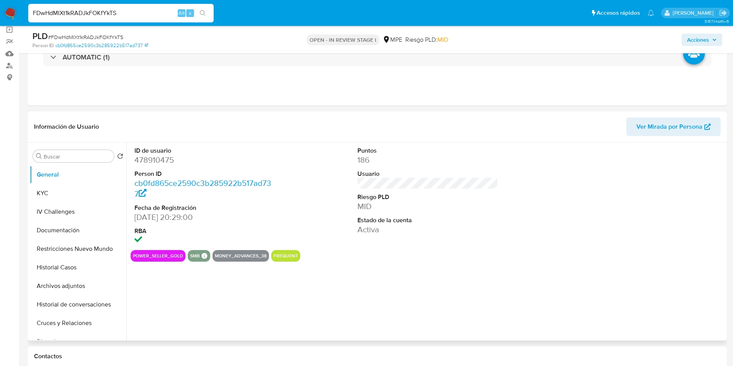
click at [151, 156] on dd "478910475" at bounding box center [204, 159] width 141 height 11
copy dd "478910475"
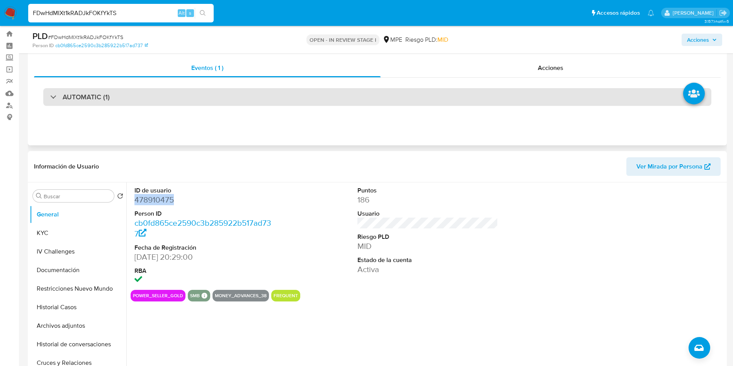
scroll to position [0, 0]
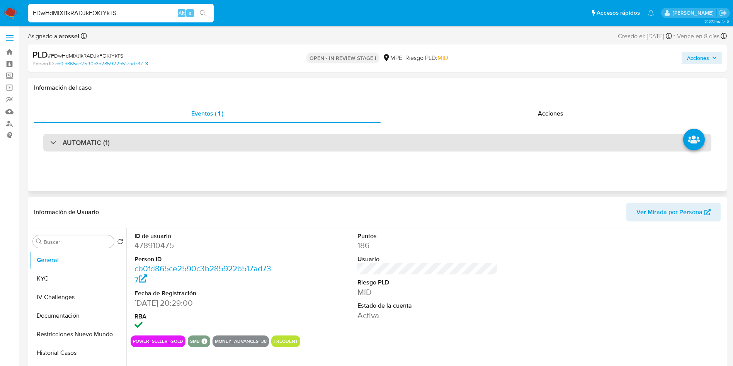
click at [127, 146] on div "AUTOMATIC (1)" at bounding box center [377, 143] width 668 height 18
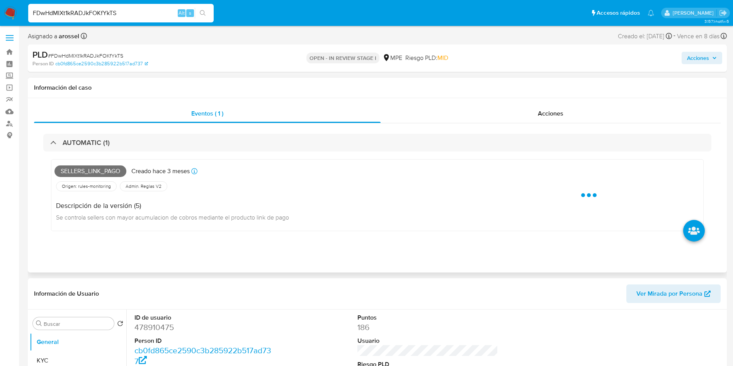
click at [85, 172] on span "Sellers_link_pago" at bounding box center [90, 171] width 72 height 12
copy span "Sellers_link_pago"
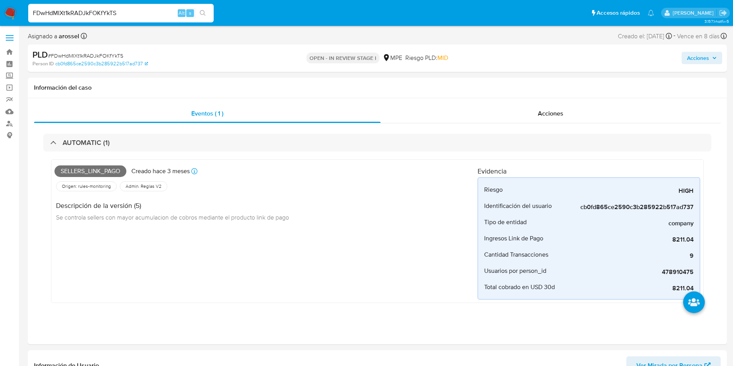
click at [88, 54] on span "# FDwHdMIXt1kRADJkFOKfYkTS" at bounding box center [85, 56] width 75 height 8
copy span "FDwHdMIXt1kRADJkFOKfYkTS"
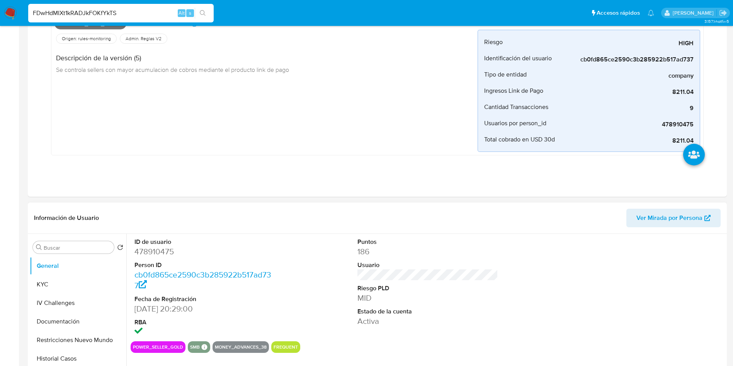
scroll to position [232, 0]
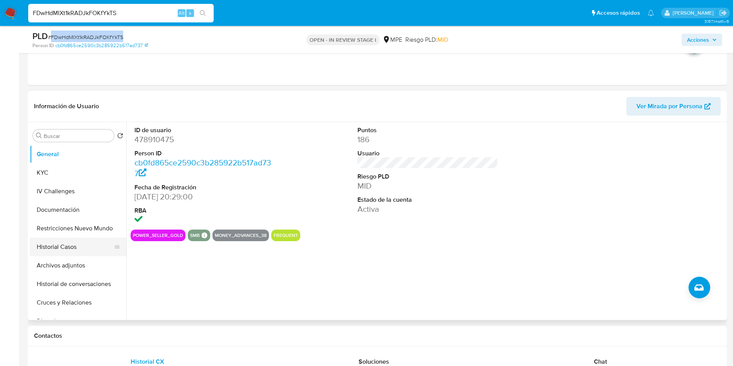
click at [63, 242] on button "Historial Casos" at bounding box center [75, 247] width 90 height 19
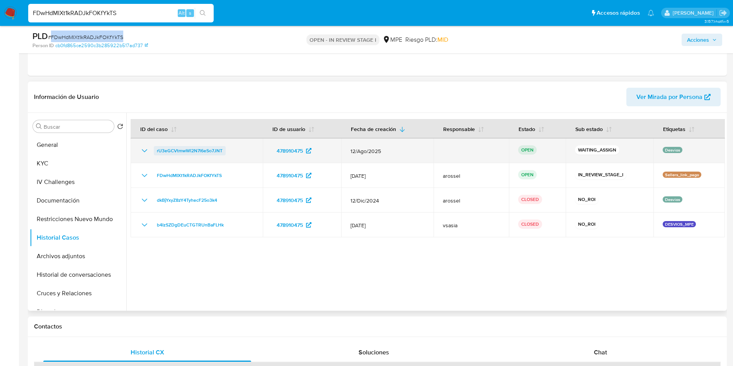
click at [207, 148] on span "rU3eGCVtmwWl2N7l6eSo7JNT" at bounding box center [190, 150] width 66 height 9
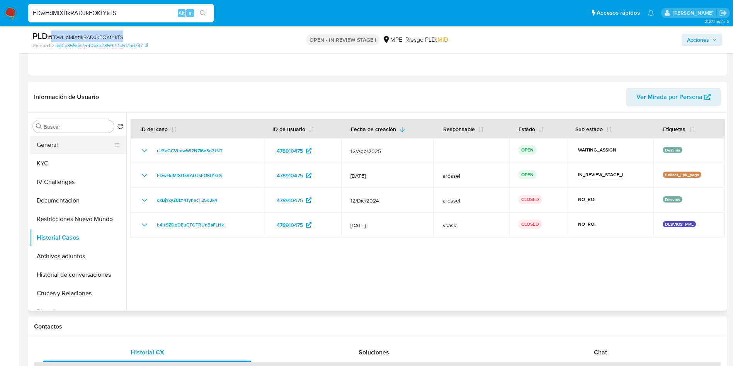
click at [72, 143] on button "General" at bounding box center [75, 145] width 90 height 19
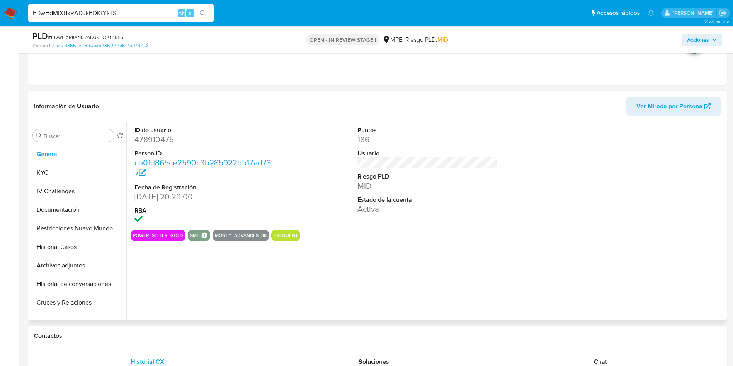
click at [162, 143] on dd "478910475" at bounding box center [204, 139] width 141 height 11
copy dd "478910475"
drag, startPoint x: 85, startPoint y: 297, endPoint x: 156, endPoint y: 191, distance: 127.7
click at [84, 297] on button "Cruces y Relaciones" at bounding box center [78, 302] width 97 height 19
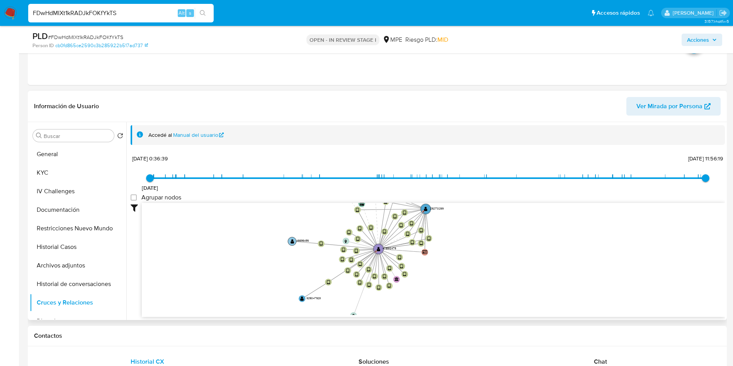
drag, startPoint x: 319, startPoint y: 239, endPoint x: 292, endPoint y: 266, distance: 38.8
click at [292, 266] on icon "user-478910475  478910475 D device-616df5c308813b0018c1bcde  user-292170269 …" at bounding box center [433, 259] width 583 height 112
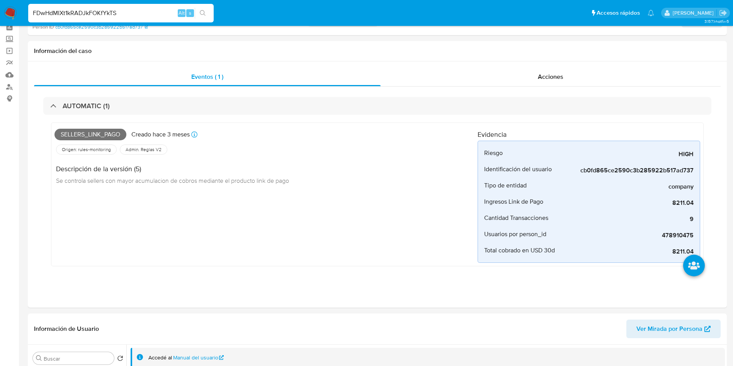
scroll to position [0, 0]
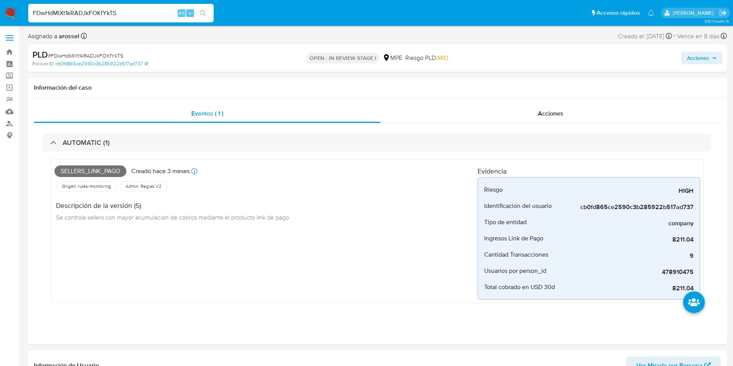
click at [694, 58] on span "Acciones" at bounding box center [698, 58] width 22 height 12
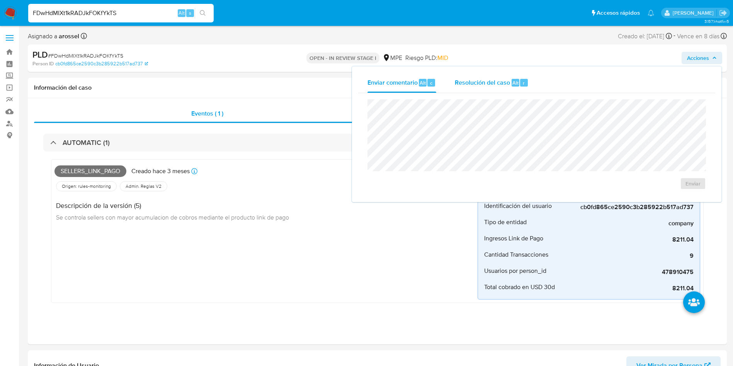
drag, startPoint x: 500, startPoint y: 87, endPoint x: 497, endPoint y: 92, distance: 5.5
click at [499, 87] on div "Resolución del caso Alt r" at bounding box center [492, 83] width 74 height 20
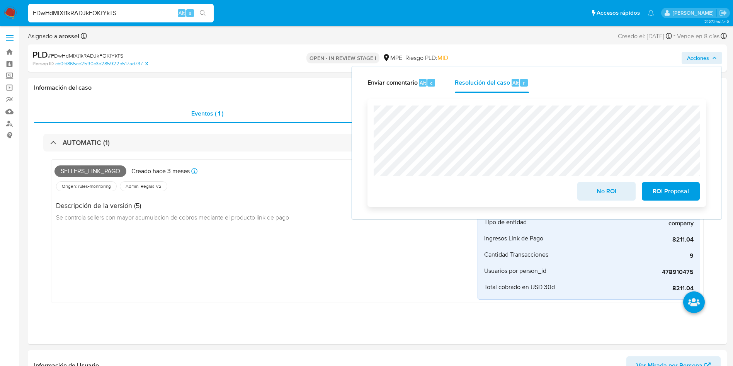
click at [592, 202] on div "No ROI ROI Proposal" at bounding box center [536, 152] width 338 height 107
click at [622, 188] on span "No ROI" at bounding box center [606, 191] width 38 height 17
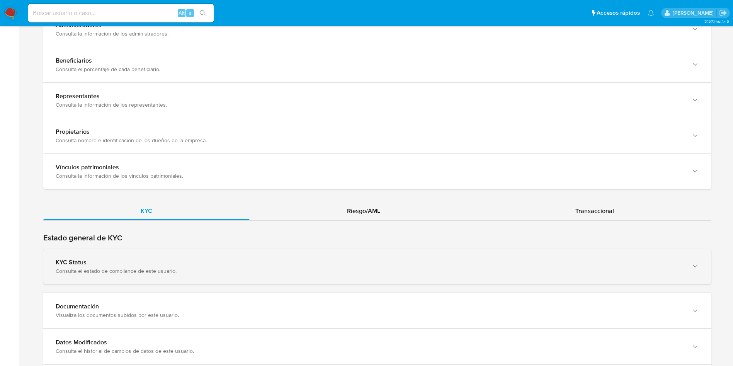
click at [171, 266] on div "KYC Status Consulta el estado de compliance de este usuario." at bounding box center [370, 266] width 628 height 16
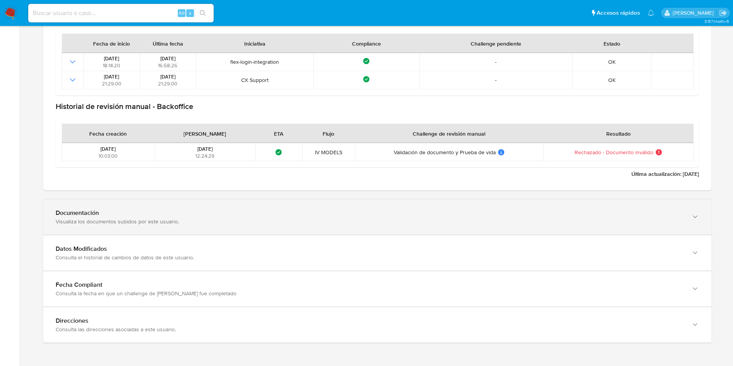
click at [168, 226] on div "Documentación Visualiza los documentos subidos por este usuario." at bounding box center [377, 216] width 668 height 35
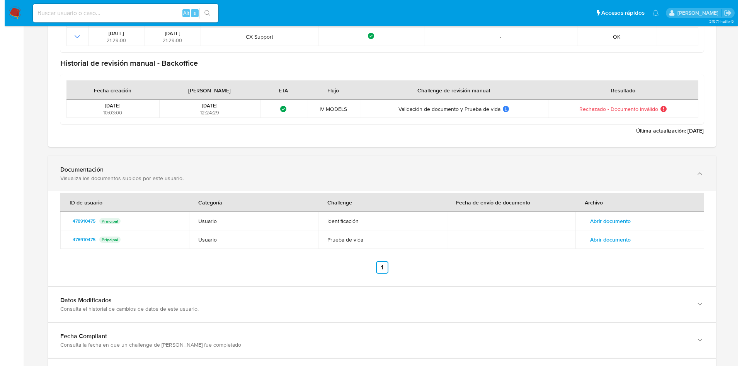
scroll to position [910, 0]
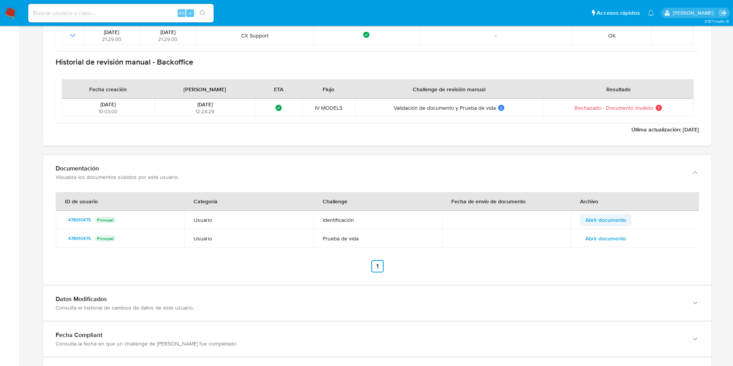
click at [609, 224] on span "Abrir documento" at bounding box center [605, 219] width 41 height 11
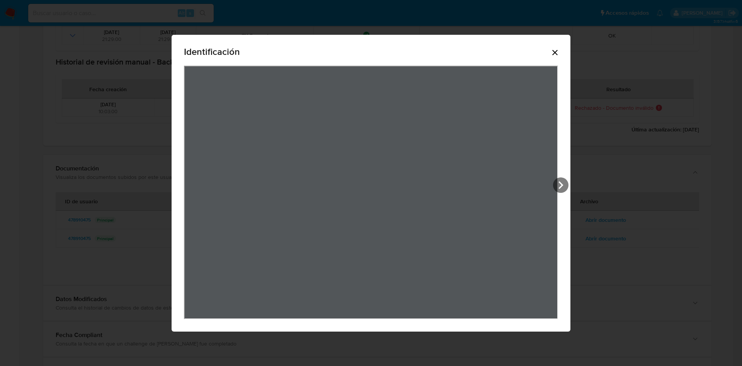
click at [549, 53] on div "Identificación" at bounding box center [371, 53] width 374 height 25
click at [555, 53] on icon "Cerrar" at bounding box center [554, 52] width 5 height 5
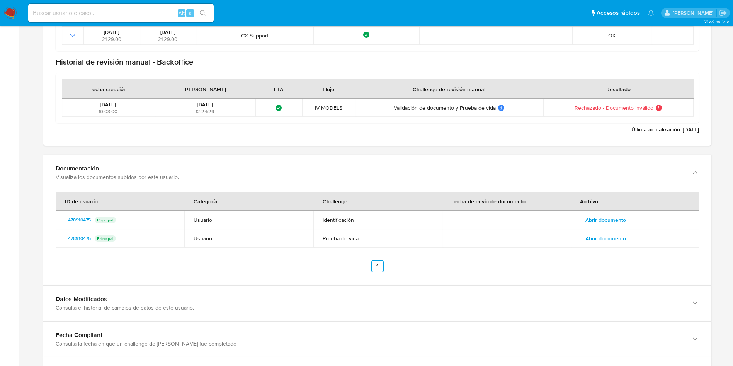
click at [607, 231] on td "Abrir documento" at bounding box center [634, 238] width 129 height 19
click at [607, 236] on span "Abrir documento" at bounding box center [605, 238] width 41 height 11
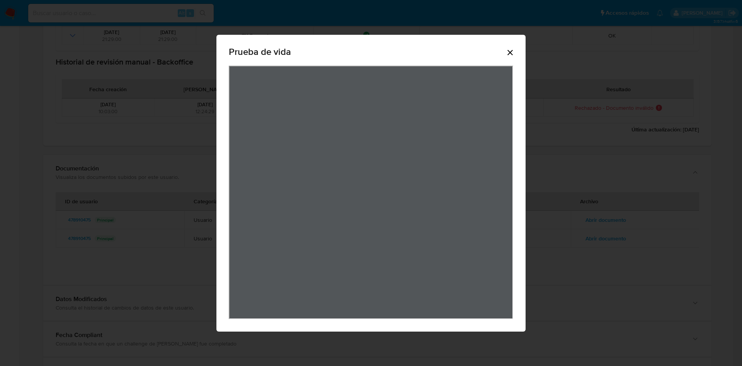
click at [509, 57] on div "Prueba de vida" at bounding box center [371, 53] width 284 height 25
click at [511, 50] on icon "Cerrar" at bounding box center [509, 52] width 9 height 9
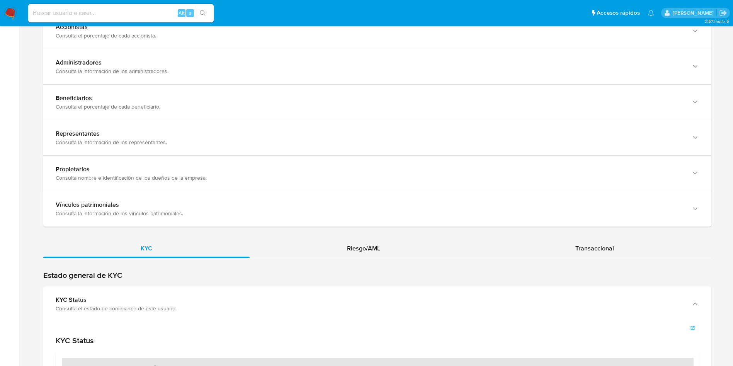
scroll to position [505, 0]
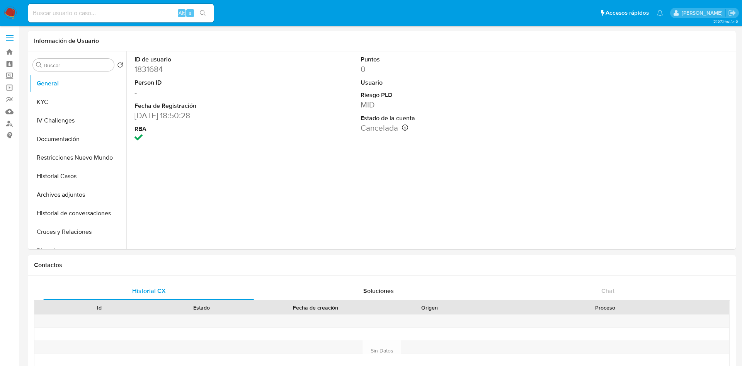
select select "10"
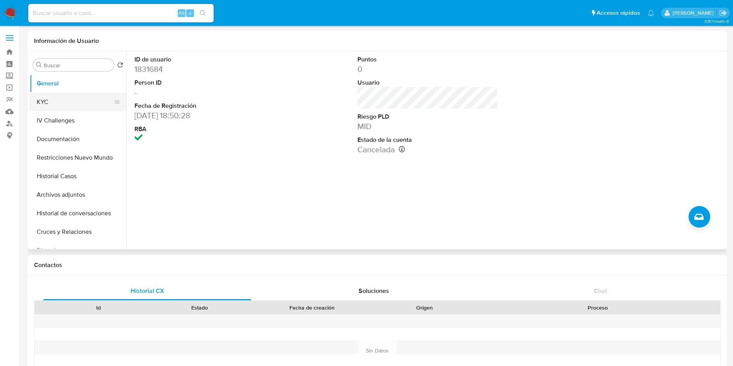
click at [48, 103] on button "KYC" at bounding box center [75, 102] width 90 height 19
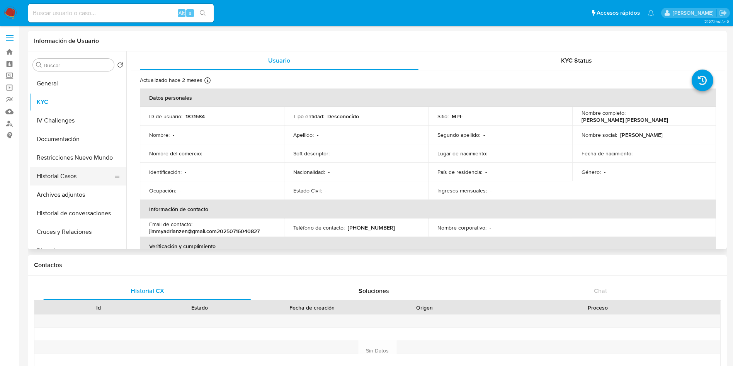
click at [76, 171] on button "Historial Casos" at bounding box center [75, 176] width 90 height 19
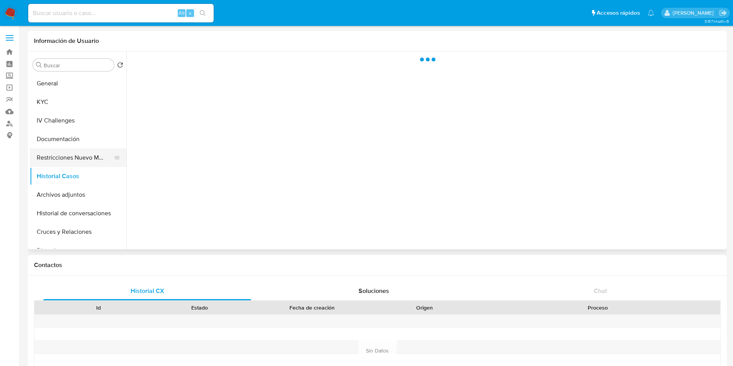
click at [76, 161] on button "Restricciones Nuevo Mundo" at bounding box center [75, 157] width 90 height 19
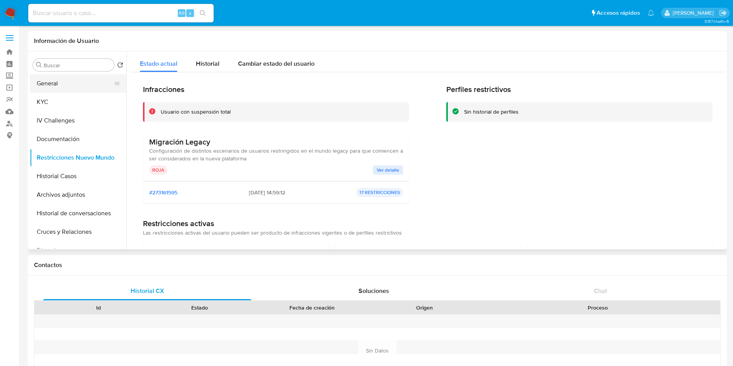
click at [79, 90] on button "General" at bounding box center [75, 83] width 90 height 19
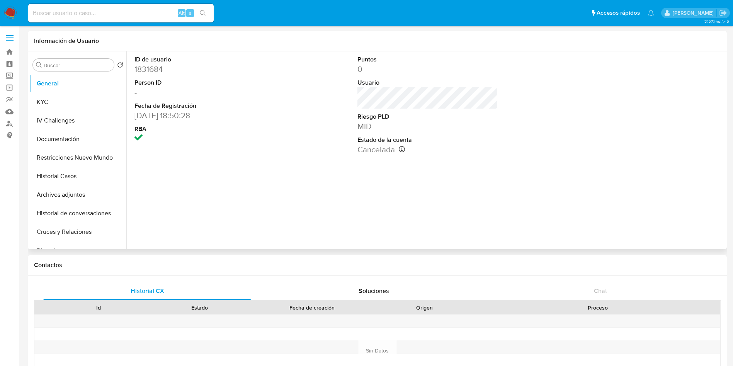
click at [151, 64] on dd "1831684" at bounding box center [204, 69] width 141 height 11
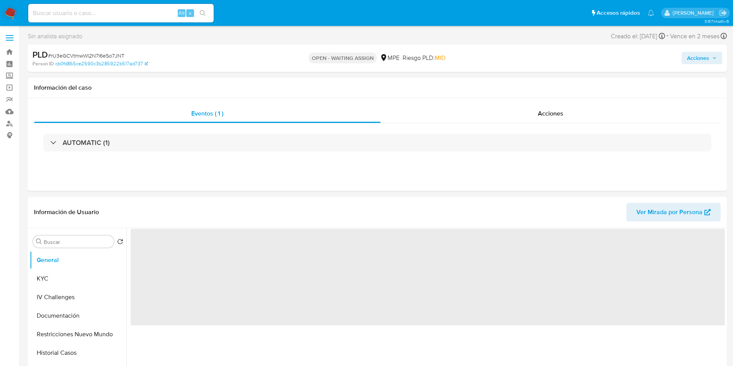
select select "10"
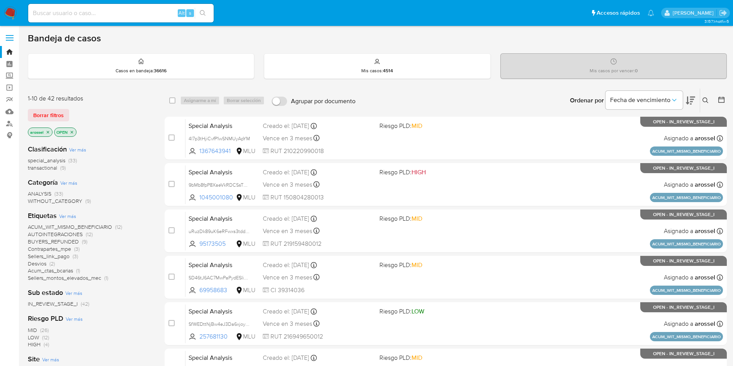
drag, startPoint x: 55, startPoint y: 111, endPoint x: 56, endPoint y: 117, distance: 6.4
click at [55, 111] on span "Borrar filtros" at bounding box center [48, 115] width 31 height 11
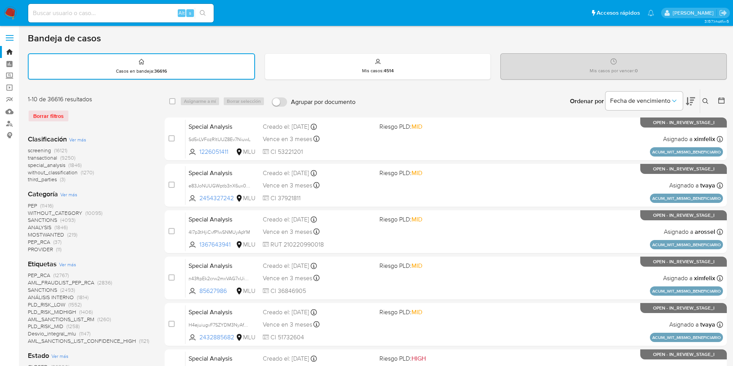
click at [703, 101] on icon at bounding box center [705, 101] width 6 height 6
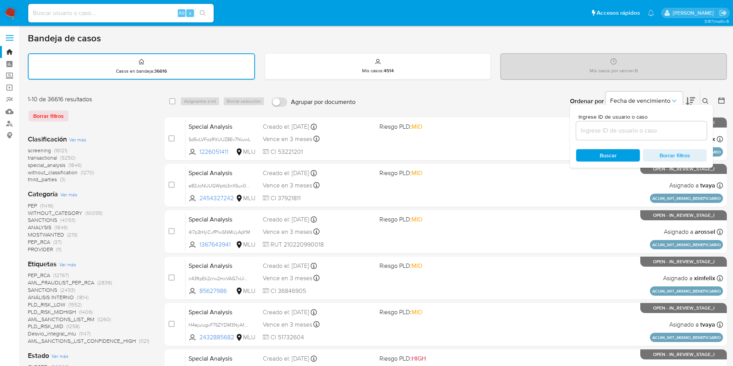
click at [594, 134] on input at bounding box center [641, 131] width 131 height 10
type input "rU3eGCVtmwWl2N7l6eSo7JNT"
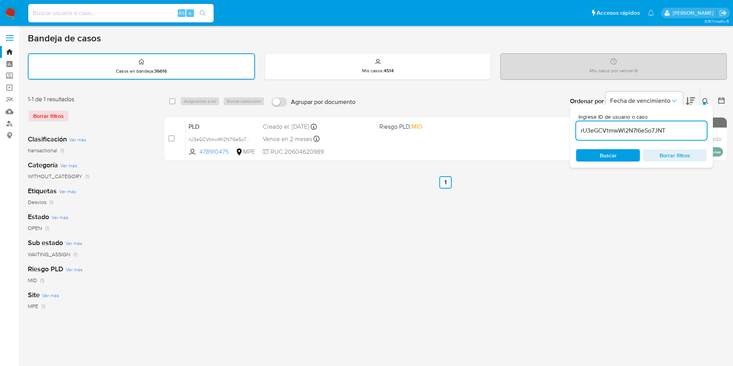
drag, startPoint x: 173, startPoint y: 139, endPoint x: 199, endPoint y: 112, distance: 38.0
click at [172, 138] on input "checkbox" at bounding box center [171, 138] width 6 height 6
checkbox input "true"
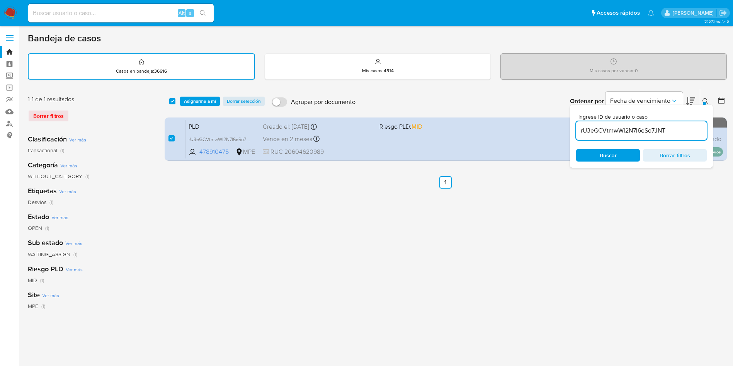
click at [202, 106] on div "select-all-cases-checkbox Asignarme a mí Borrar selección Agrupar por documento…" at bounding box center [446, 101] width 562 height 24
click at [202, 104] on span "Asignarme a mí" at bounding box center [200, 101] width 32 height 8
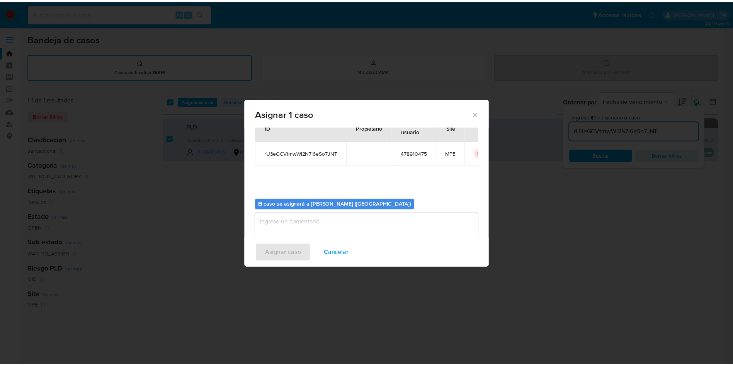
scroll to position [40, 0]
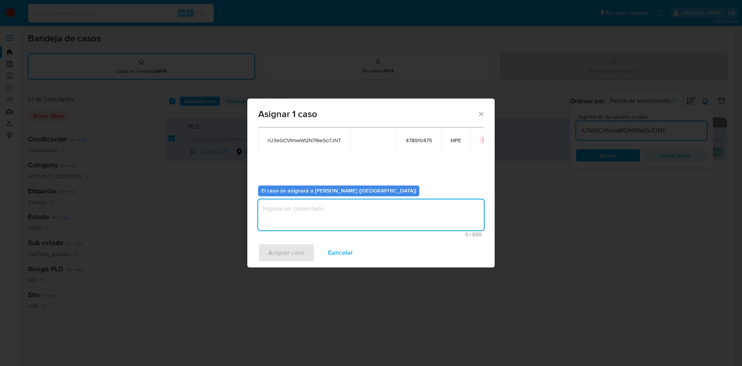
click at [349, 216] on textarea "assign-modal" at bounding box center [371, 214] width 226 height 31
click at [278, 252] on span "Asignar caso" at bounding box center [286, 252] width 36 height 17
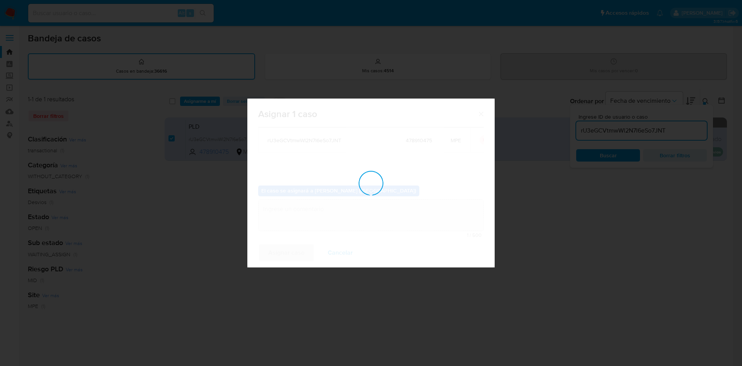
checkbox input "false"
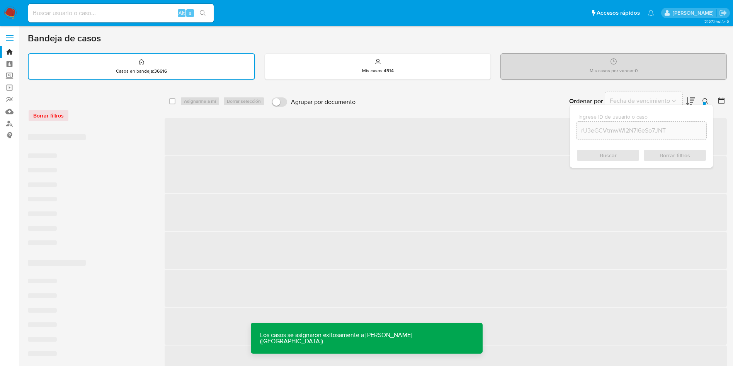
click at [114, 21] on div "Alt s" at bounding box center [120, 13] width 185 height 19
click at [112, 17] on input at bounding box center [120, 13] width 185 height 10
paste input "rU3eGCVtmwWl2N7l6eSo7JNT"
type input "rU3eGCVtmwWl2N7l6eSo7JNT"
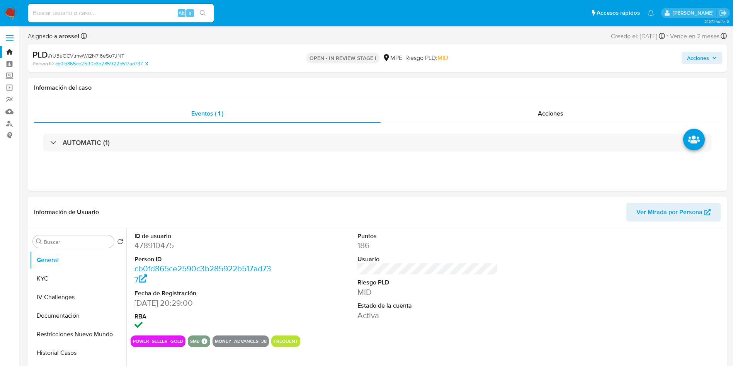
select select "10"
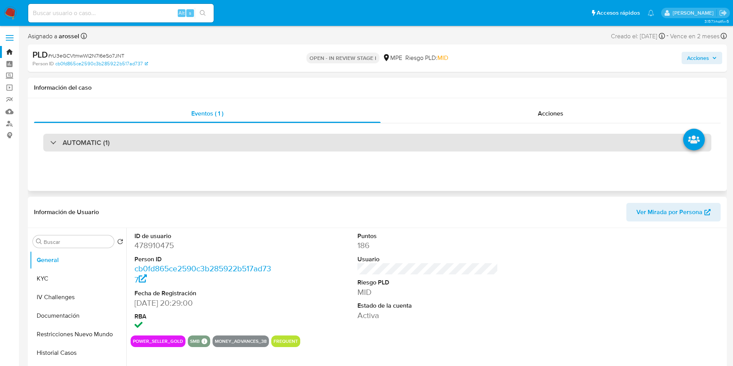
click at [141, 148] on div "AUTOMATIC (1)" at bounding box center [377, 143] width 668 height 18
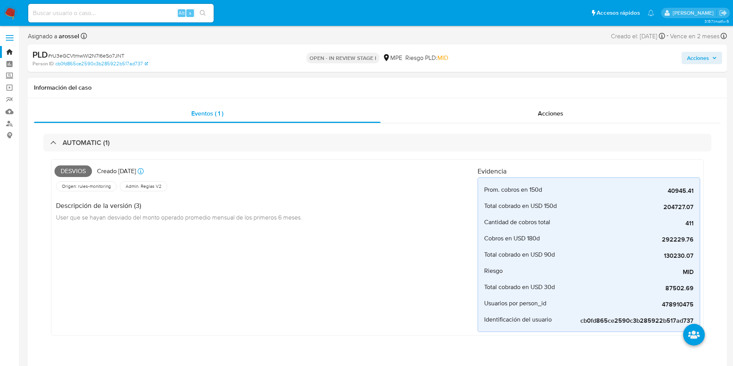
click at [81, 168] on span "Desvios" at bounding box center [72, 171] width 37 height 12
copy span "Desvios"
click at [90, 58] on span "# rU3eGCVtmwWl2N7l6eSo7JNT" at bounding box center [86, 56] width 76 height 8
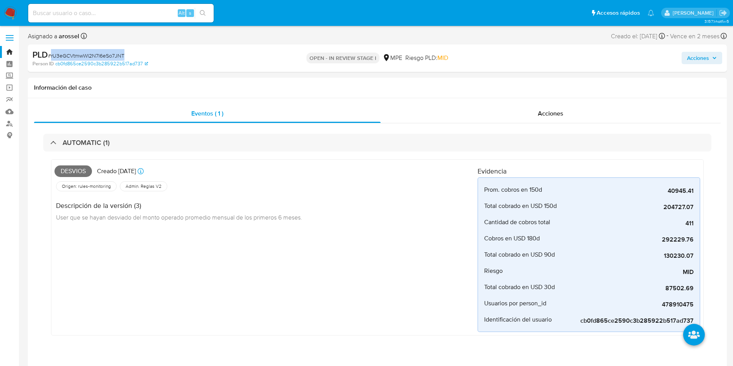
copy span "rU3eGCVtmwWl2N7l6eSo7JNT"
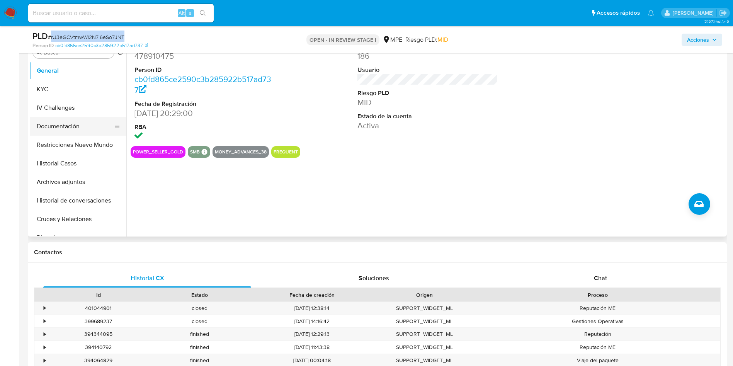
click at [69, 85] on button "KYC" at bounding box center [78, 89] width 97 height 19
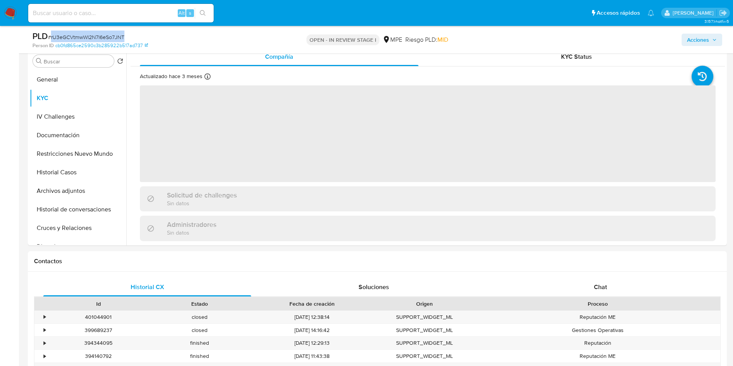
scroll to position [348, 0]
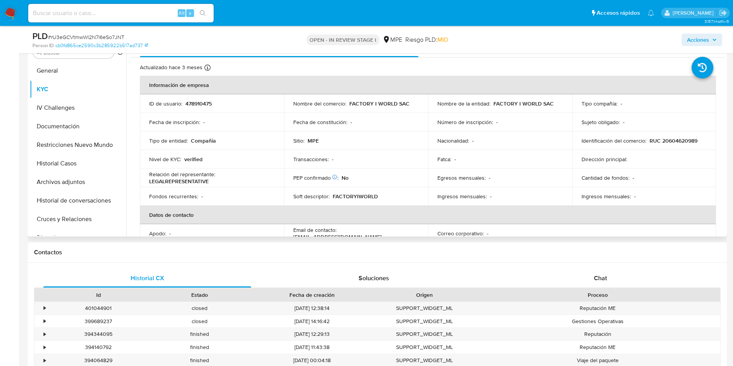
click at [200, 103] on p "478910475" at bounding box center [198, 103] width 26 height 7
copy p "478910475"
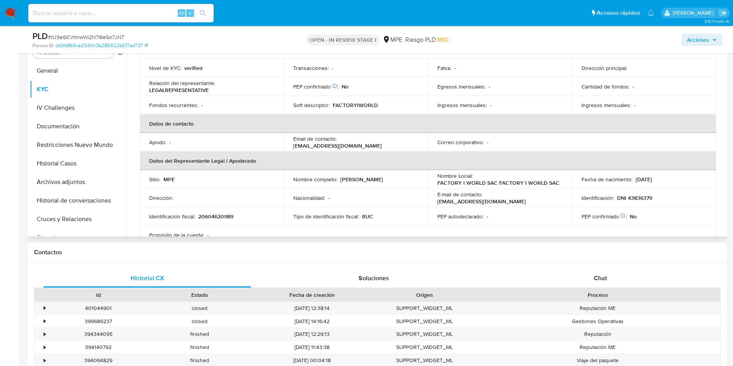
scroll to position [174, 0]
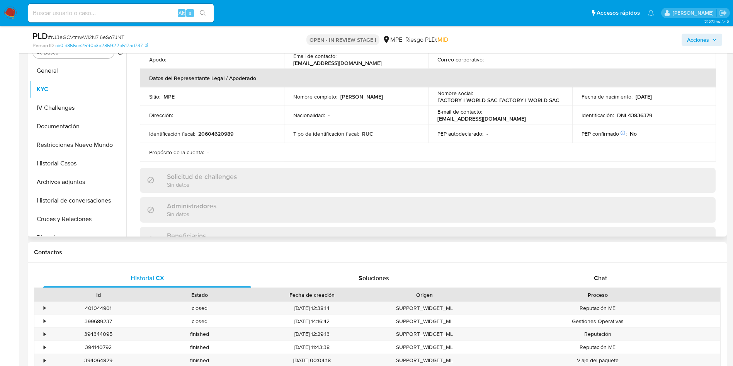
drag, startPoint x: 290, startPoint y: 101, endPoint x: 384, endPoint y: 101, distance: 93.1
click at [384, 101] on td "Nombre completo : Jimmy David Adrianzen Hernandez" at bounding box center [356, 96] width 144 height 19
copy p "Jimmy David Adrianzen Hernandez"
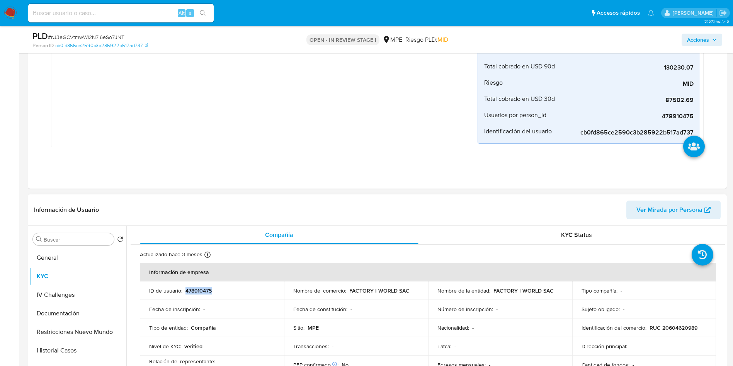
scroll to position [290, 0]
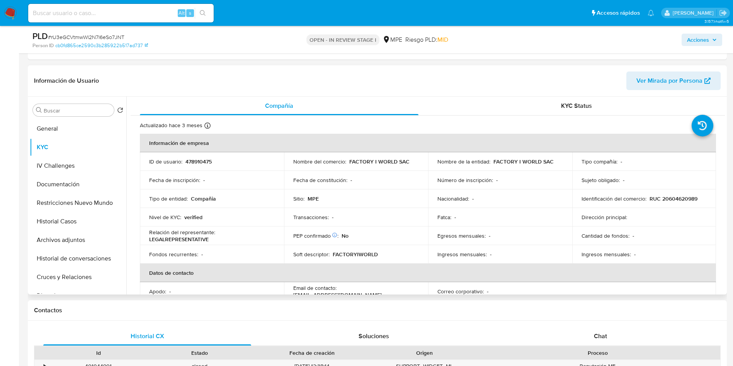
click at [186, 163] on p "478910475" at bounding box center [198, 161] width 26 height 7
click at [192, 158] on p "478910475" at bounding box center [198, 161] width 26 height 7
drag, startPoint x: 192, startPoint y: 158, endPoint x: 201, endPoint y: 166, distance: 12.6
click at [192, 158] on p "478910475" at bounding box center [198, 161] width 26 height 7
copy p "478910475"
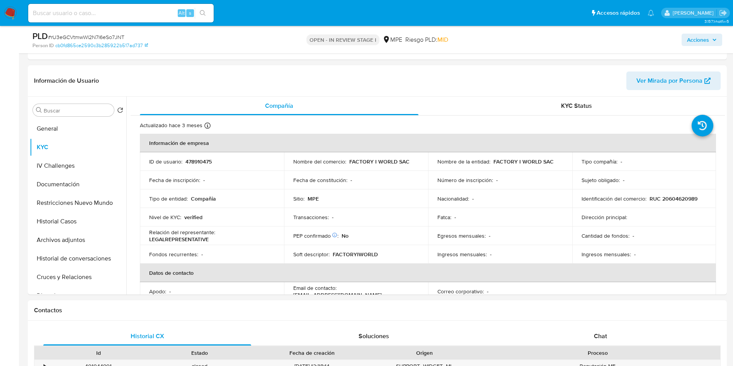
drag, startPoint x: 162, startPoint y: 209, endPoint x: 144, endPoint y: 3, distance: 206.7
click at [162, 208] on td "Nivel de KYC : verified" at bounding box center [212, 217] width 144 height 19
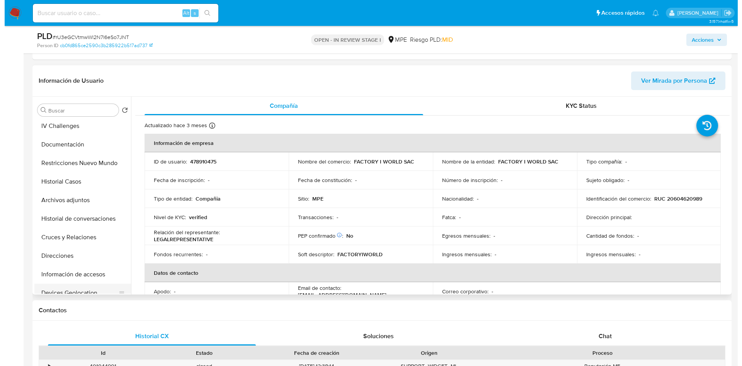
scroll to position [58, 0]
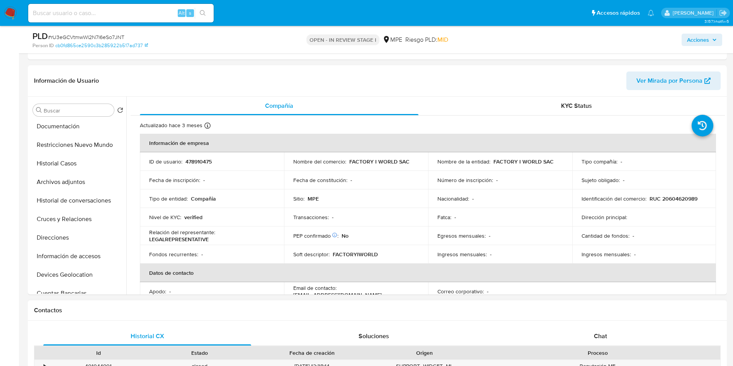
click at [65, 214] on button "Cruces y Relaciones" at bounding box center [78, 219] width 97 height 19
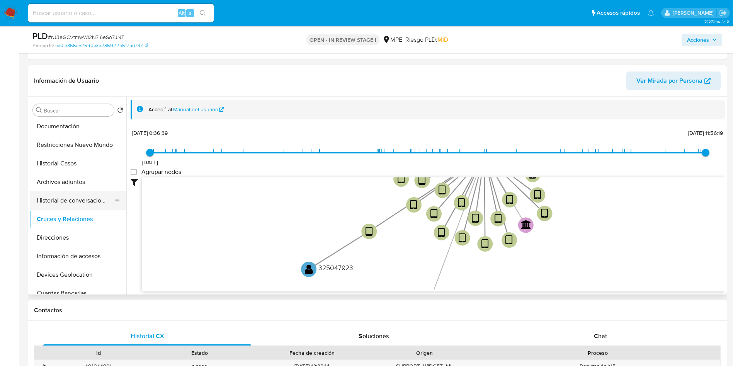
click at [59, 182] on button "Archivos adjuntos" at bounding box center [78, 182] width 97 height 19
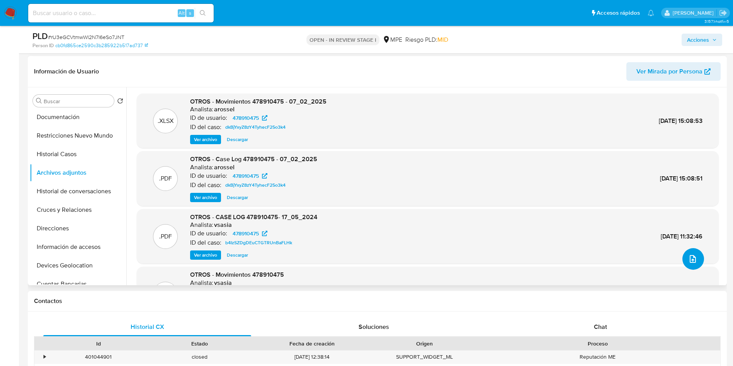
click at [691, 257] on icon "upload-file" at bounding box center [692, 258] width 9 height 9
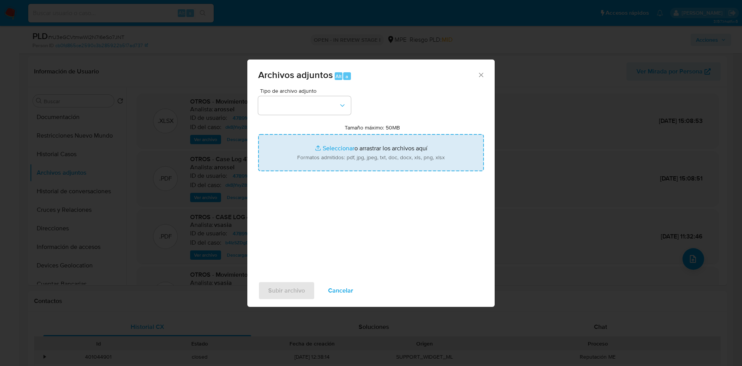
click at [397, 159] on input "Tamaño máximo: 50MB Seleccionar archivos" at bounding box center [371, 152] width 226 height 37
type input "C:\fakepath\Case Log 478910475 - 02_09_2025.pdf"
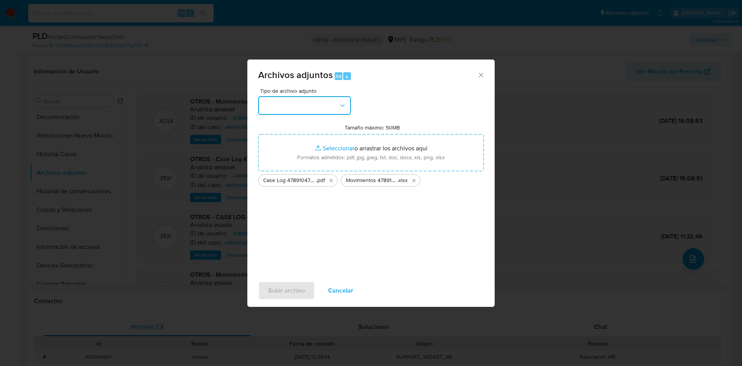
click at [324, 106] on button "button" at bounding box center [304, 105] width 93 height 19
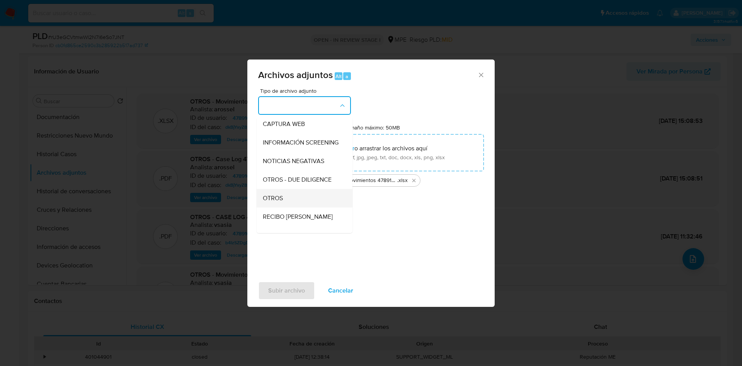
click at [293, 204] on div "OTROS" at bounding box center [302, 198] width 79 height 19
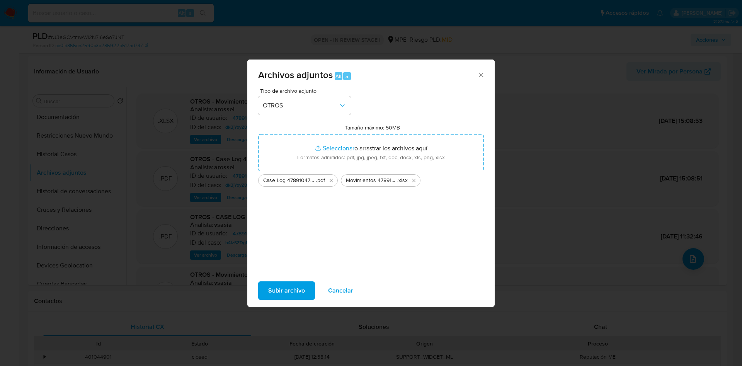
click at [296, 289] on span "Subir archivo" at bounding box center [286, 290] width 37 height 17
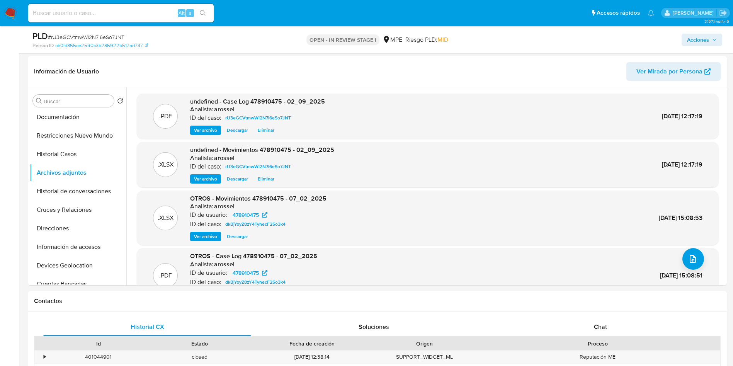
click at [698, 37] on span "Acciones" at bounding box center [698, 40] width 22 height 12
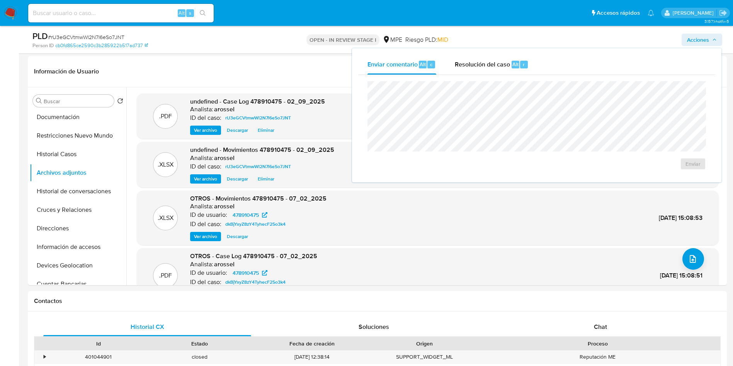
click at [494, 72] on div "Resolución del caso Alt r" at bounding box center [492, 64] width 74 height 20
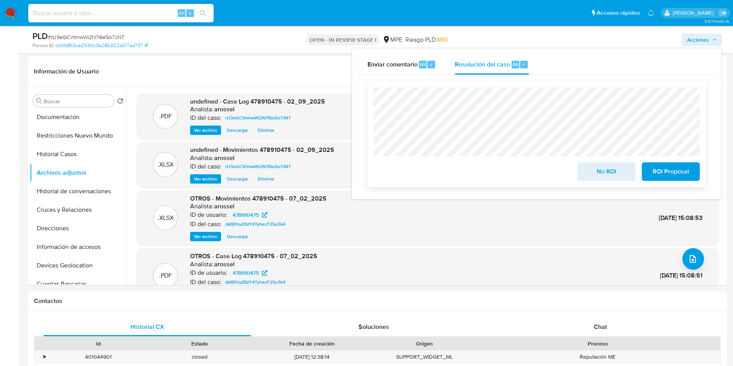
click at [596, 170] on span "No ROI" at bounding box center [606, 171] width 38 height 17
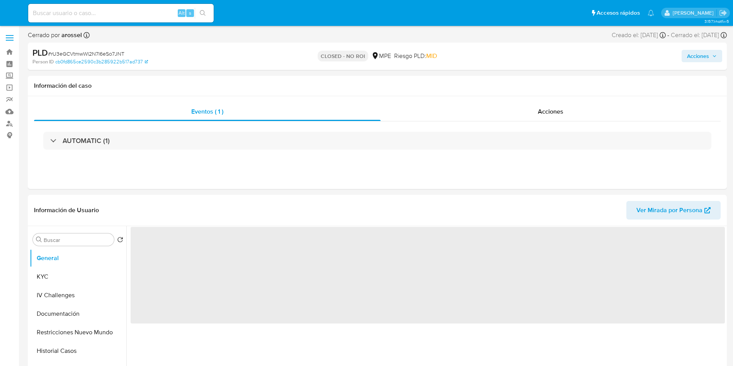
select select "10"
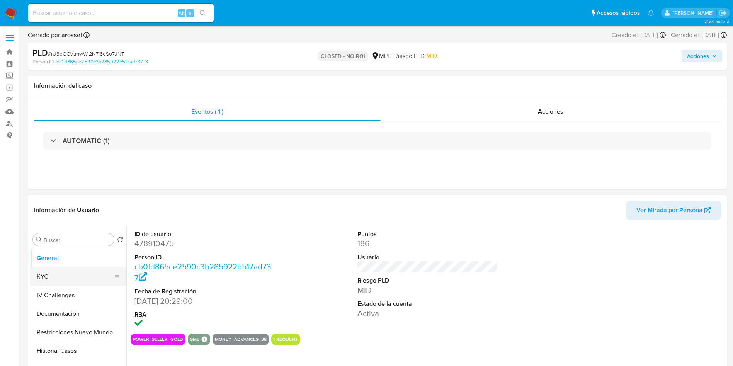
click at [57, 276] on button "KYC" at bounding box center [75, 276] width 90 height 19
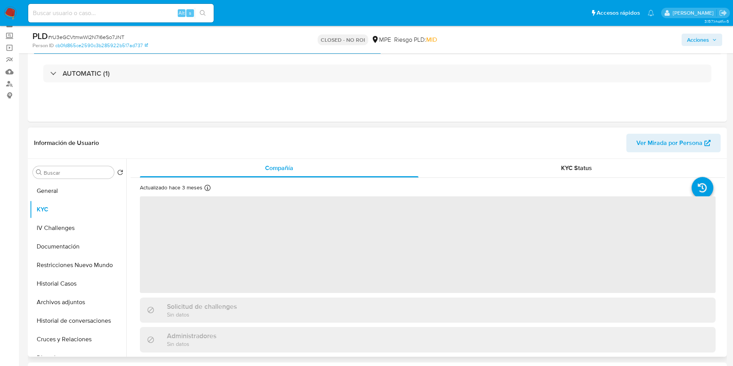
scroll to position [58, 0]
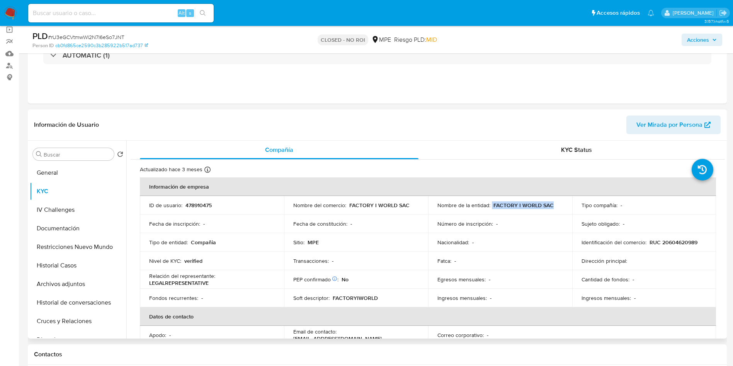
drag, startPoint x: 490, startPoint y: 205, endPoint x: 557, endPoint y: 203, distance: 66.4
click at [557, 203] on div "Nombre de la entidad : FACTORY I WORLD SAC" at bounding box center [500, 205] width 126 height 7
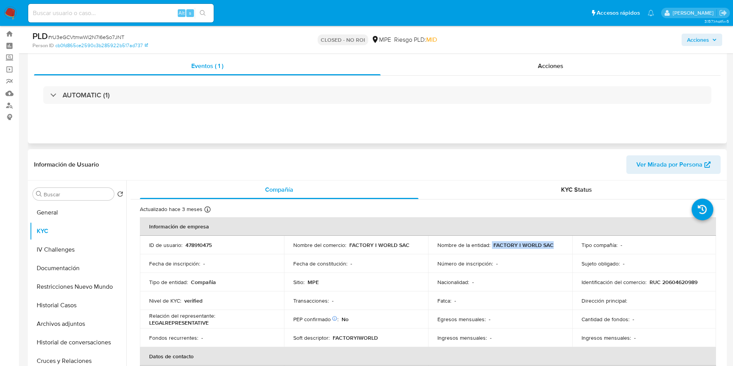
scroll to position [0, 0]
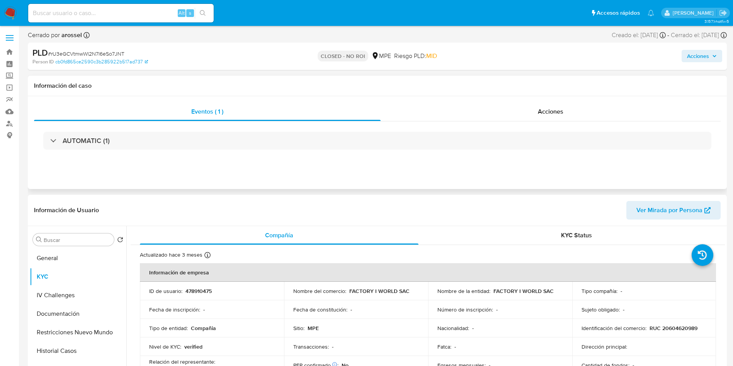
click at [132, 130] on div "AUTOMATIC (1)" at bounding box center [377, 140] width 686 height 39
click at [100, 149] on div "AUTOMATIC (1)" at bounding box center [377, 140] width 686 height 39
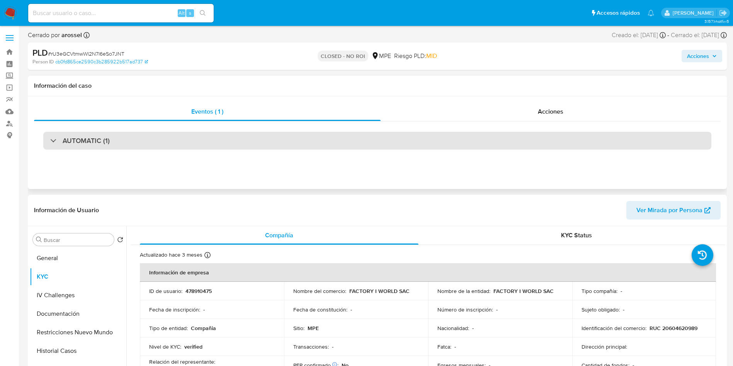
drag, startPoint x: 98, startPoint y: 143, endPoint x: 98, endPoint y: 148, distance: 5.8
click at [98, 144] on h3 "AUTOMATIC (1)" at bounding box center [86, 140] width 47 height 8
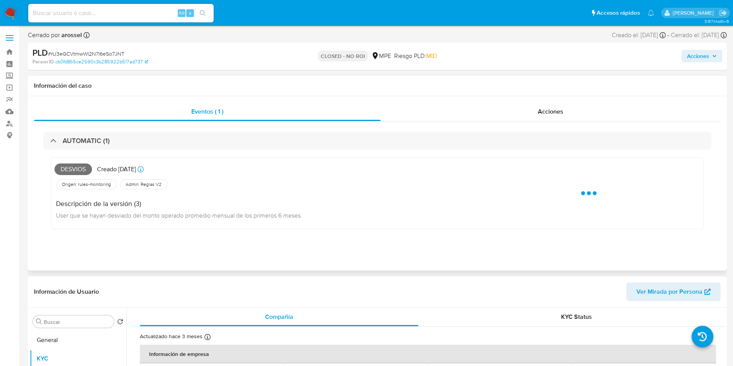
click at [75, 170] on span "Desvios" at bounding box center [72, 169] width 37 height 12
copy span "Desvios"
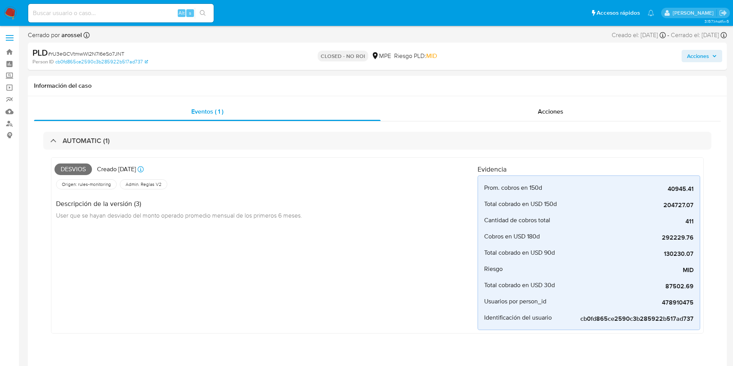
click at [148, 14] on input at bounding box center [120, 13] width 185 height 10
paste input "Id3xBZjdTblLbGMfagq4sjyY"
type input "Id3xBZjdTblLbGMfagq4sjyY"
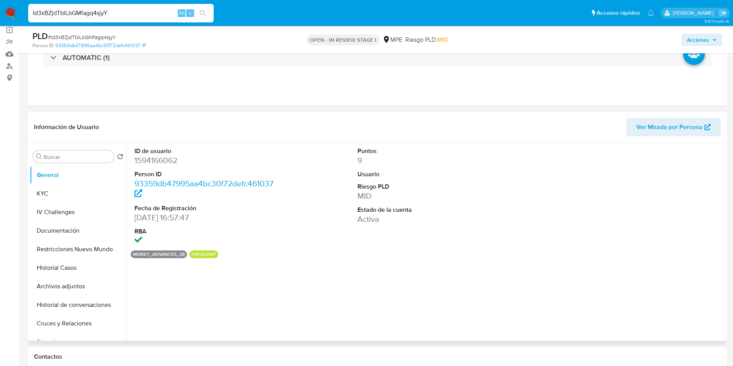
scroll to position [116, 0]
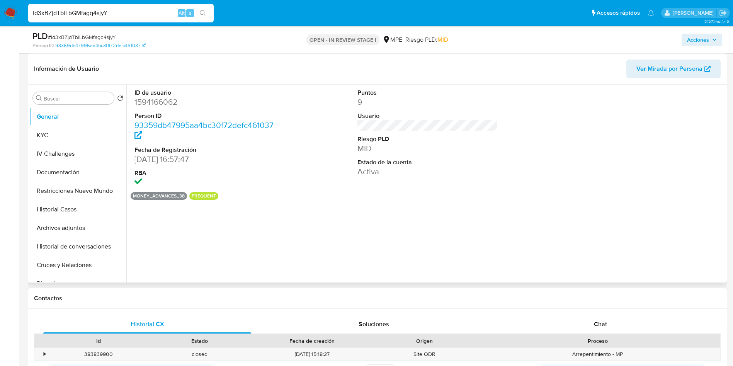
select select "10"
click at [684, 71] on span "Ver Mirada por Persona" at bounding box center [669, 68] width 66 height 19
click at [71, 215] on button "Historial Casos" at bounding box center [75, 209] width 90 height 19
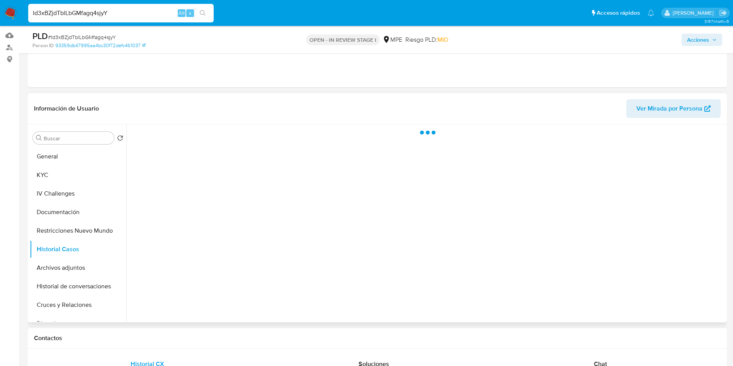
scroll to position [58, 0]
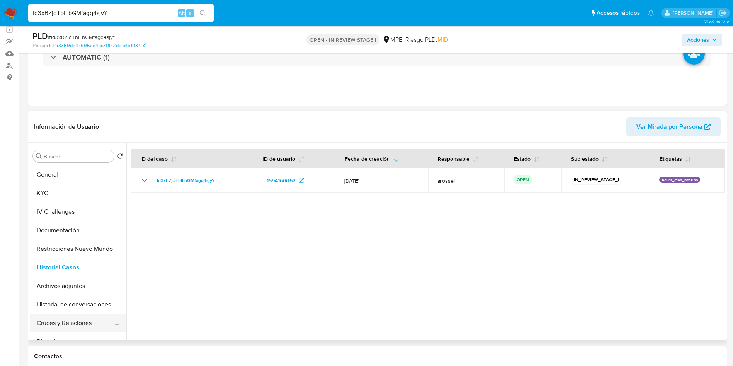
drag, startPoint x: 69, startPoint y: 322, endPoint x: 71, endPoint y: 332, distance: 10.6
click at [67, 321] on button "Cruces y Relaciones" at bounding box center [75, 323] width 90 height 19
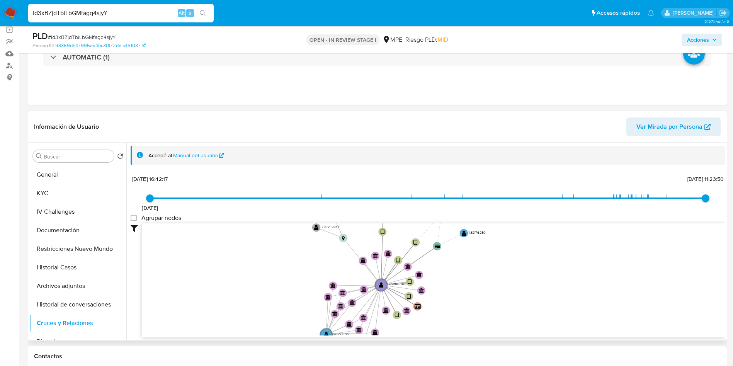
drag, startPoint x: 308, startPoint y: 297, endPoint x: 309, endPoint y: 283, distance: 14.7
click at [309, 285] on icon "device-66c7a126108116440417fa4e  user-1594166062  1594166062 device-64a441d12…" at bounding box center [433, 279] width 583 height 112
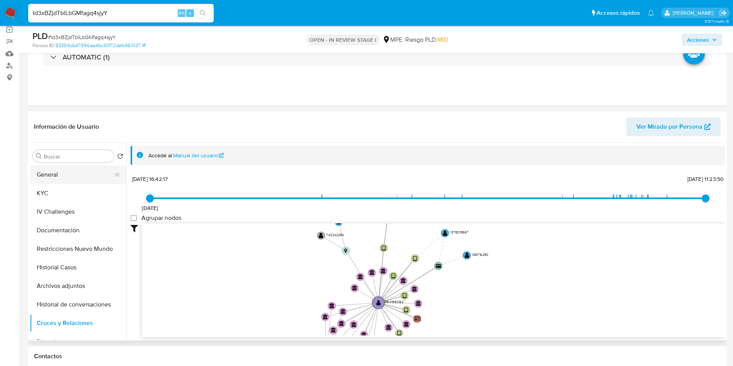
click at [43, 174] on button "General" at bounding box center [75, 174] width 90 height 19
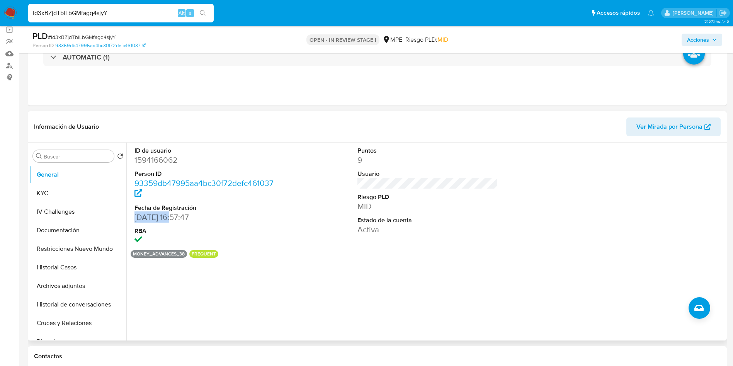
drag, startPoint x: 132, startPoint y: 221, endPoint x: 173, endPoint y: 217, distance: 41.2
click at [173, 217] on div "ID de usuario 1594166062 Person ID 93359db47995aa4bc30f72defc461037 Fecha de Re…" at bounding box center [205, 196] width 149 height 107
copy dd "14/12/2023"
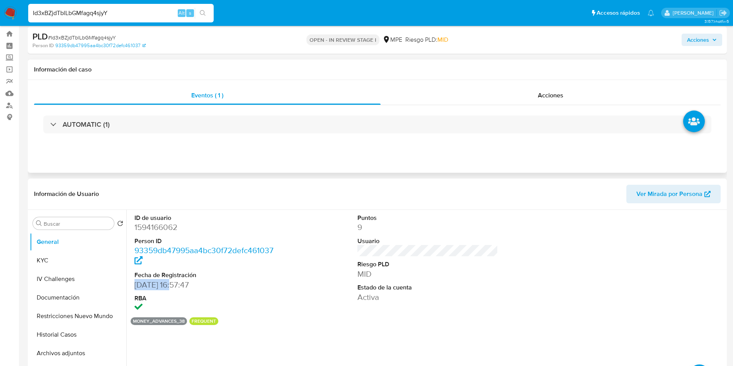
scroll to position [0, 0]
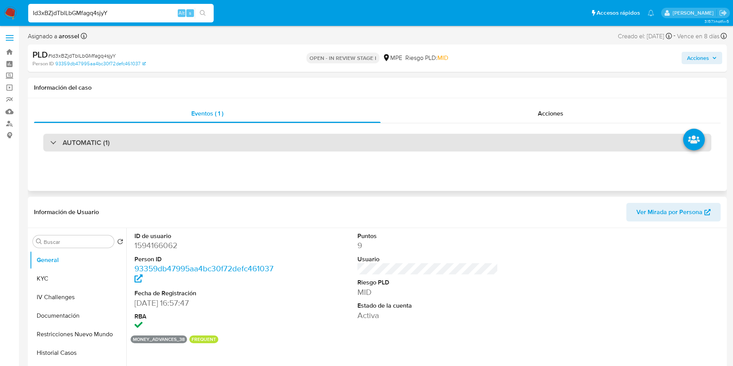
click at [146, 135] on div "AUTOMATIC (1)" at bounding box center [377, 143] width 668 height 18
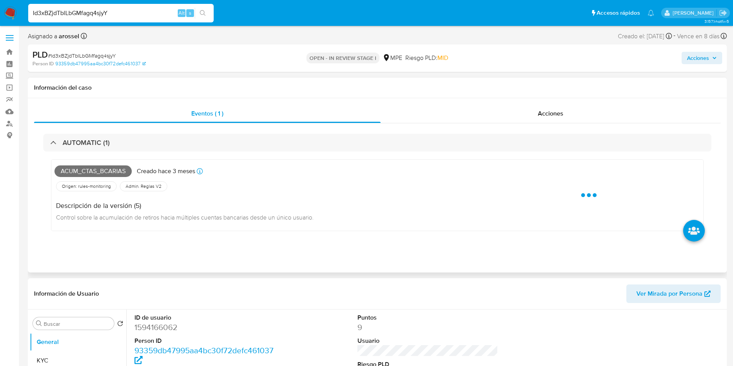
click at [98, 171] on span "Acum_ctas_bcarias" at bounding box center [92, 171] width 77 height 12
copy span "Acum_ctas_bcarias"
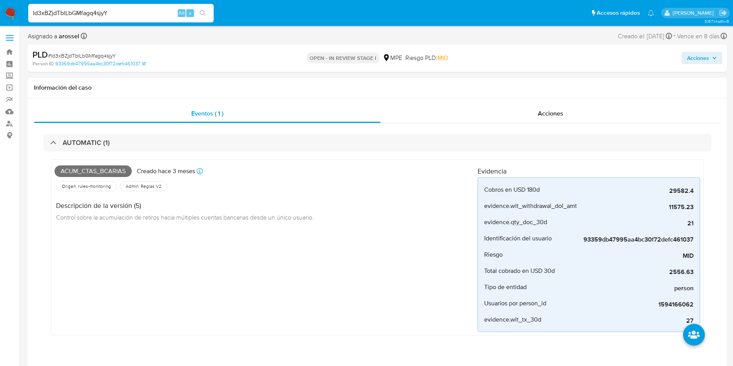
click at [103, 58] on span "# Id3xBZjdTblLbGMfagq4sjyY" at bounding box center [82, 56] width 68 height 8
copy span "Id3xBZjdTblLbGMfagq4sjyY"
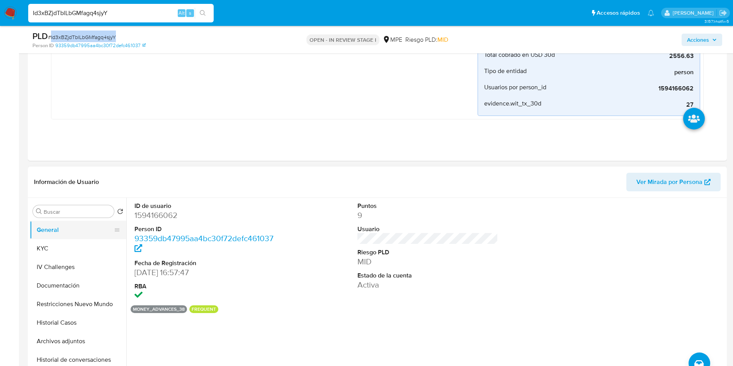
scroll to position [232, 0]
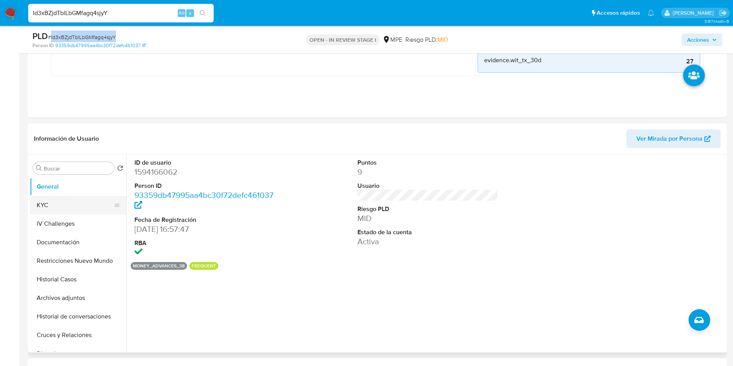
click at [85, 210] on button "KYC" at bounding box center [75, 205] width 90 height 19
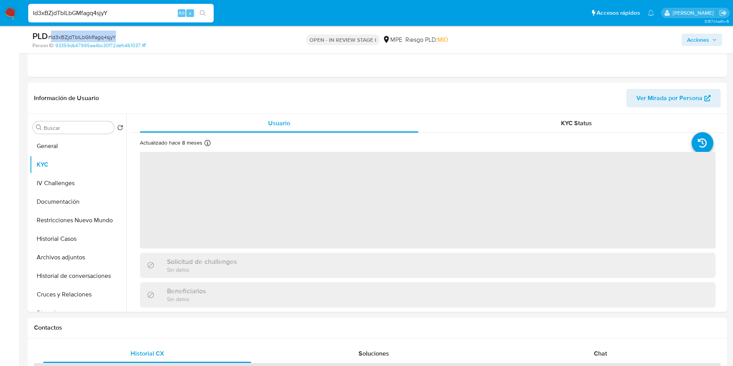
scroll to position [290, 0]
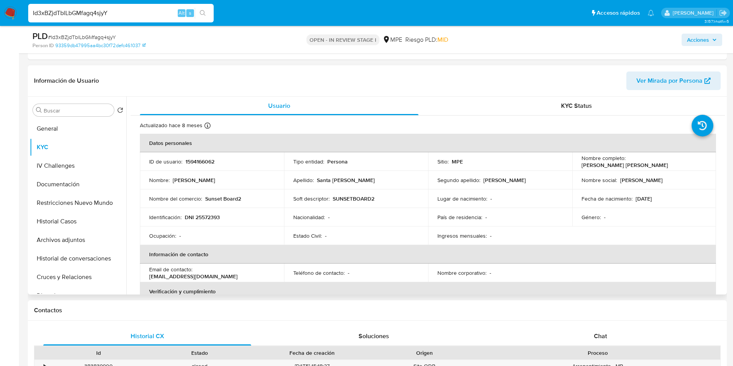
click at [212, 163] on p "1594166062" at bounding box center [199, 161] width 29 height 7
click at [210, 163] on p "1594166062" at bounding box center [199, 161] width 29 height 7
click at [192, 166] on td "ID de usuario : 1594166062" at bounding box center [212, 161] width 144 height 19
click at [205, 159] on p "1594166062" at bounding box center [199, 161] width 29 height 7
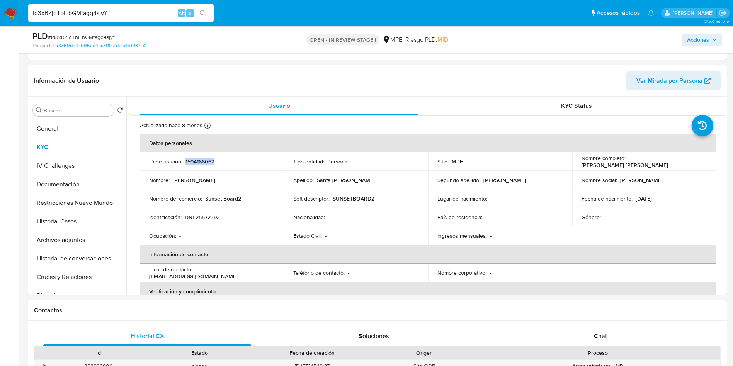
copy p "1594166062"
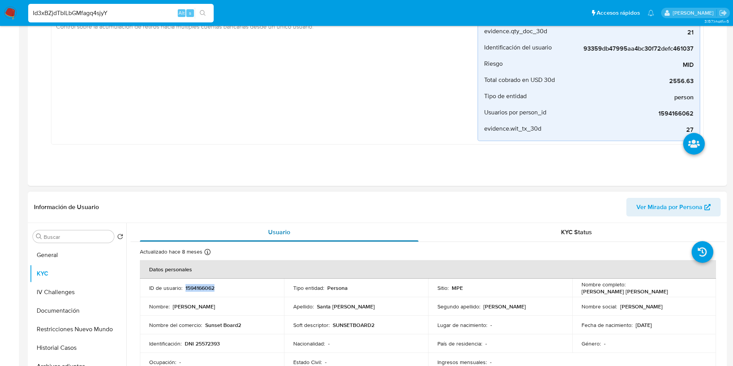
scroll to position [232, 0]
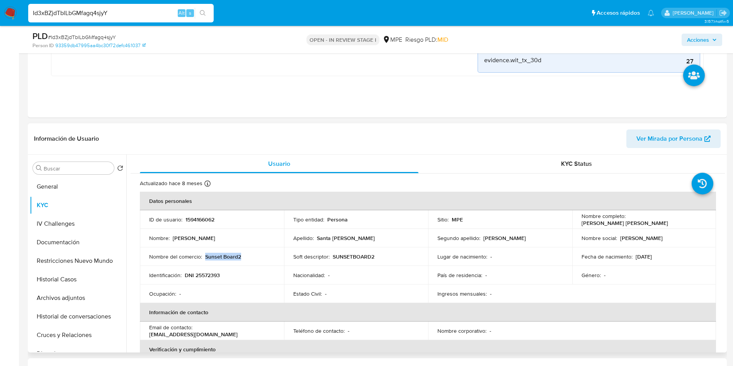
drag, startPoint x: 204, startPoint y: 254, endPoint x: 244, endPoint y: 254, distance: 39.8
click at [244, 254] on div "Nombre del comercio : Sunset Board2" at bounding box center [212, 256] width 126 height 7
copy p "Sunset Board2"
click at [56, 192] on button "General" at bounding box center [75, 186] width 90 height 19
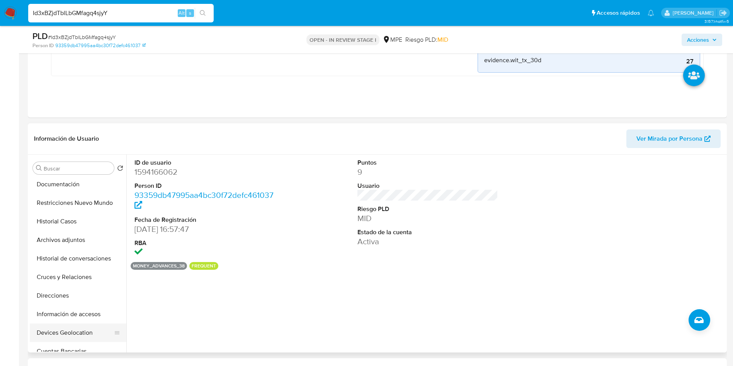
scroll to position [116, 0]
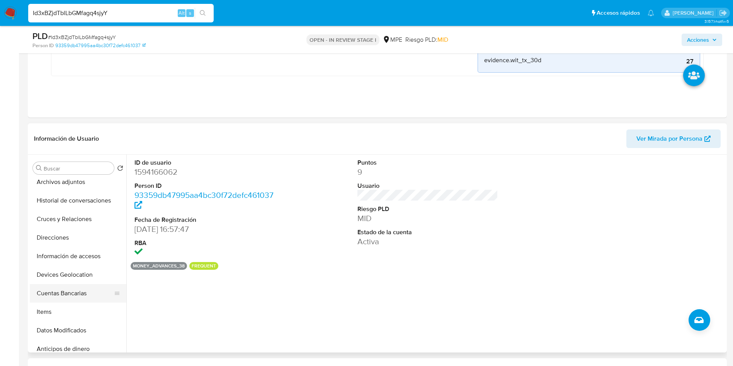
click at [68, 292] on button "Cuentas Bancarias" at bounding box center [75, 293] width 90 height 19
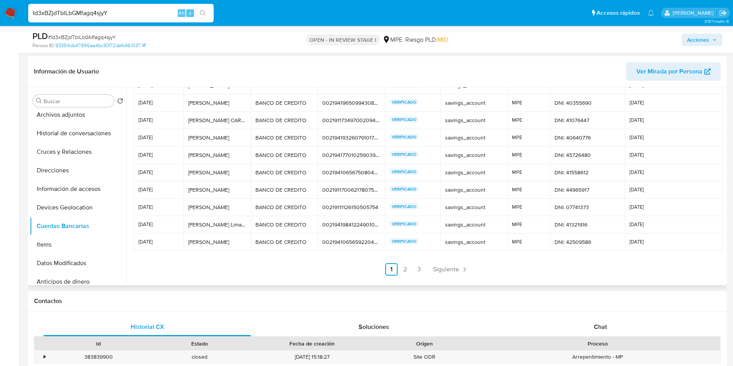
scroll to position [36, 0]
click at [404, 273] on link "2" at bounding box center [405, 269] width 12 height 12
click at [397, 249] on td "VERIFICADO" at bounding box center [412, 241] width 55 height 17
click at [437, 269] on link "3" at bounding box center [439, 269] width 12 height 12
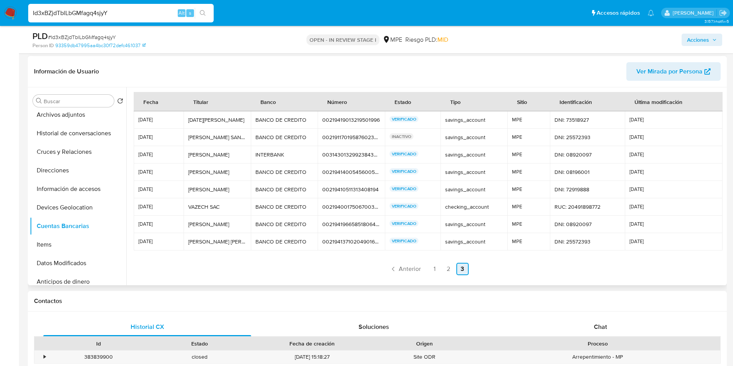
scroll to position [2, 0]
click at [352, 117] on div "00219419013219501996" at bounding box center [351, 119] width 58 height 7
click at [358, 208] on div "00219400175067003497" at bounding box center [351, 206] width 58 height 7
click at [346, 204] on div "00219400175067003497" at bounding box center [351, 206] width 58 height 7
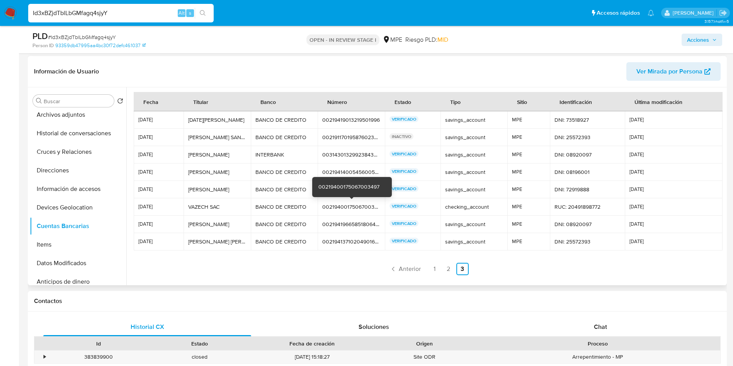
click at [346, 204] on div "00219400175067003497" at bounding box center [351, 206] width 58 height 7
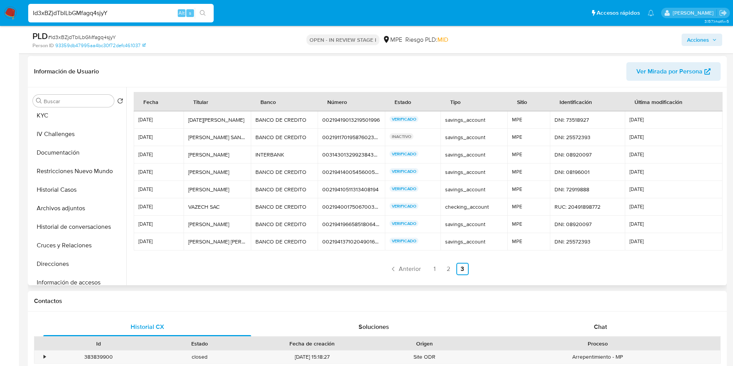
scroll to position [0, 0]
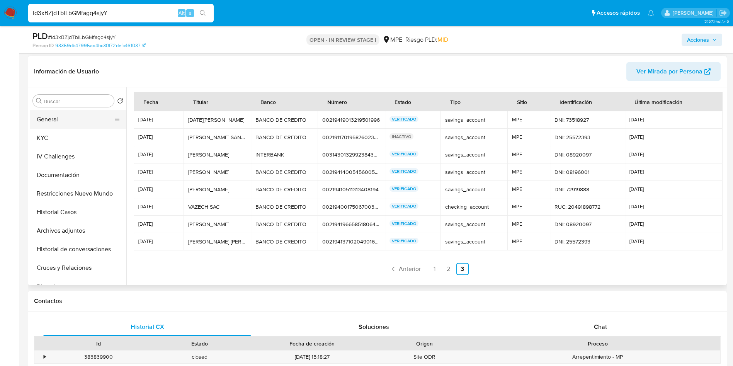
drag, startPoint x: 73, startPoint y: 109, endPoint x: 70, endPoint y: 114, distance: 5.7
click at [71, 109] on div "Buscar Volver al orden por defecto General KYC IV Challenges Documentación Rest…" at bounding box center [78, 186] width 97 height 197
click at [70, 114] on button "General" at bounding box center [75, 119] width 90 height 19
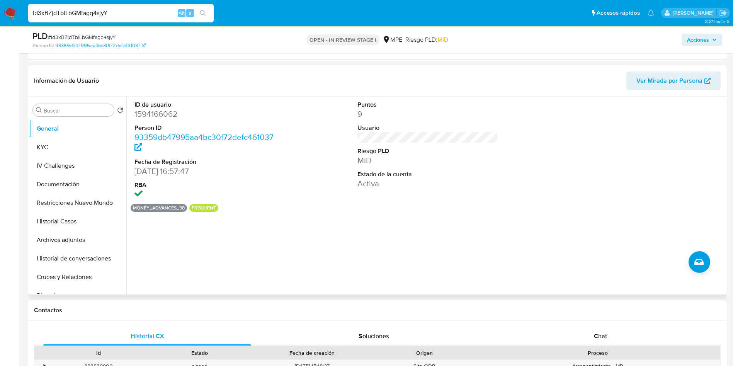
drag, startPoint x: 164, startPoint y: 110, endPoint x: 159, endPoint y: 110, distance: 5.0
click at [164, 110] on dd "1594166062" at bounding box center [204, 114] width 141 height 11
click at [157, 111] on dd "1594166062" at bounding box center [204, 114] width 141 height 11
copy dd "1594166062"
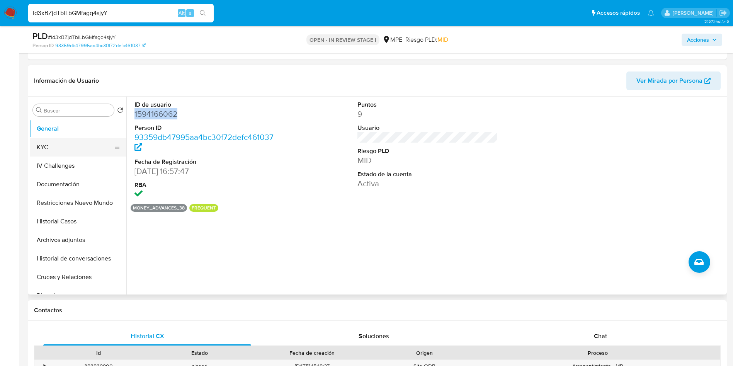
click at [48, 147] on button "KYC" at bounding box center [75, 147] width 90 height 19
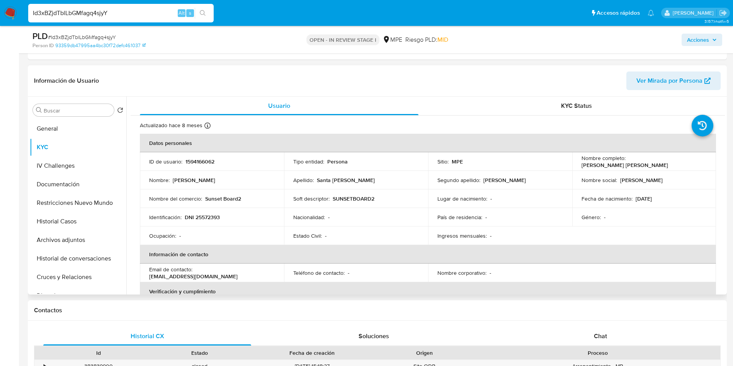
drag, startPoint x: 576, startPoint y: 165, endPoint x: 668, endPoint y: 165, distance: 91.9
click at [668, 165] on td "Nombre completo : Alicia Betty Santa Cruz Pasapera" at bounding box center [644, 161] width 144 height 19
copy p "Alicia Betty Santa Cruz Pasapera"
click at [72, 238] on button "Archivos adjuntos" at bounding box center [75, 240] width 90 height 19
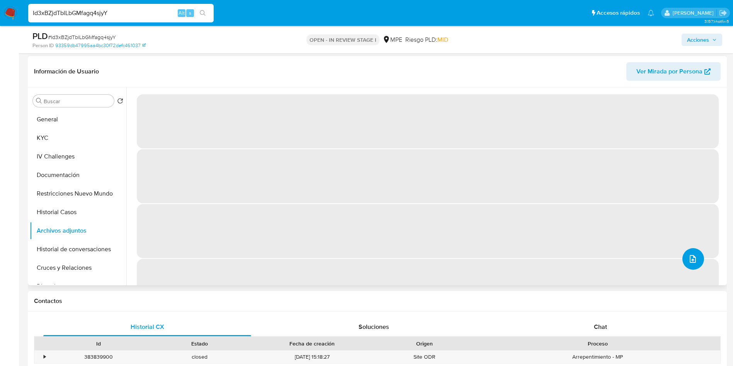
click at [682, 263] on button "upload-file" at bounding box center [693, 259] width 22 height 22
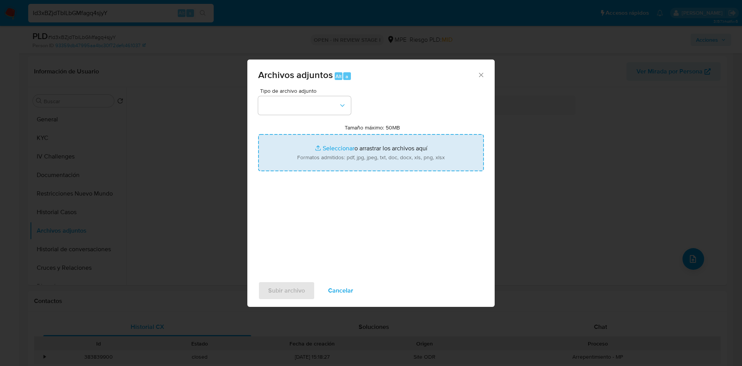
click at [401, 168] on input "Tamaño máximo: 50MB Seleccionar archivos" at bounding box center [371, 152] width 226 height 37
type input "C:\fakepath\Case Log 1594166062 - 02_09_2025.pdf"
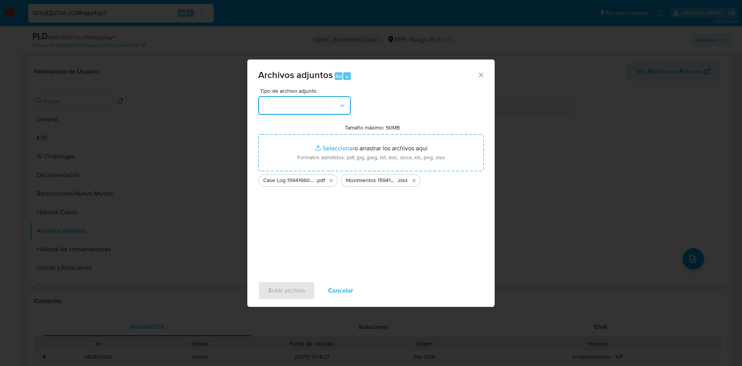
click at [324, 112] on button "button" at bounding box center [304, 105] width 93 height 19
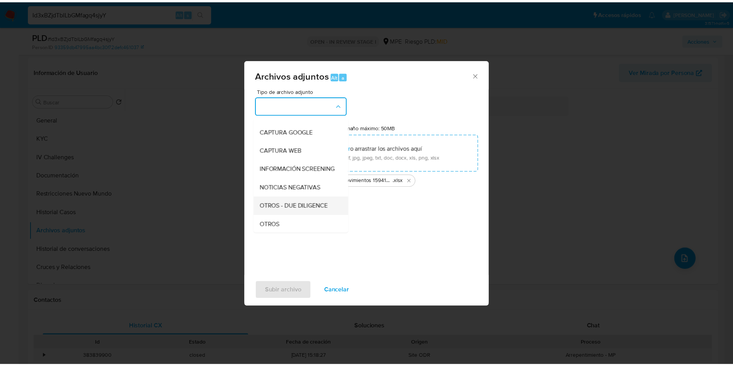
scroll to position [58, 0]
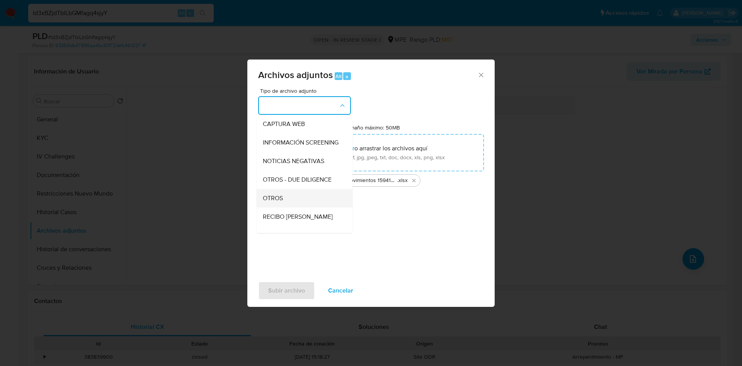
click at [291, 205] on div "OTROS" at bounding box center [302, 198] width 79 height 19
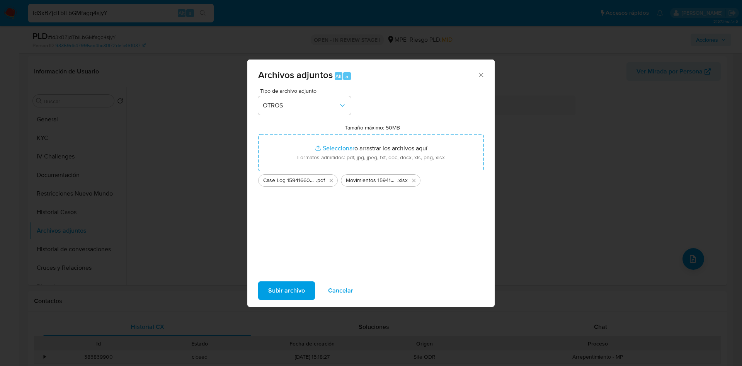
click at [284, 285] on span "Subir archivo" at bounding box center [286, 290] width 37 height 17
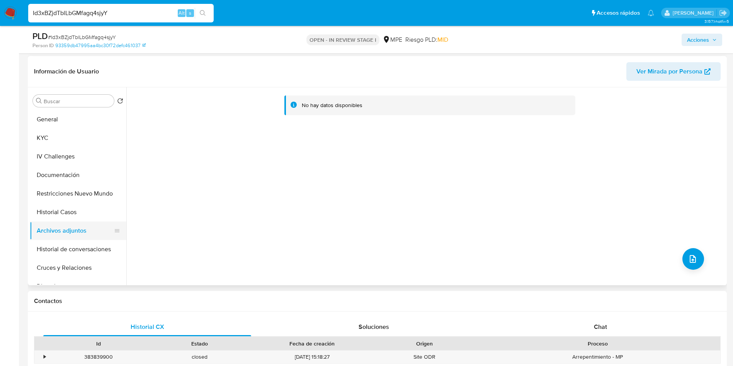
drag, startPoint x: 72, startPoint y: 203, endPoint x: 78, endPoint y: 222, distance: 20.4
click at [75, 210] on button "Historial Casos" at bounding box center [78, 212] width 97 height 19
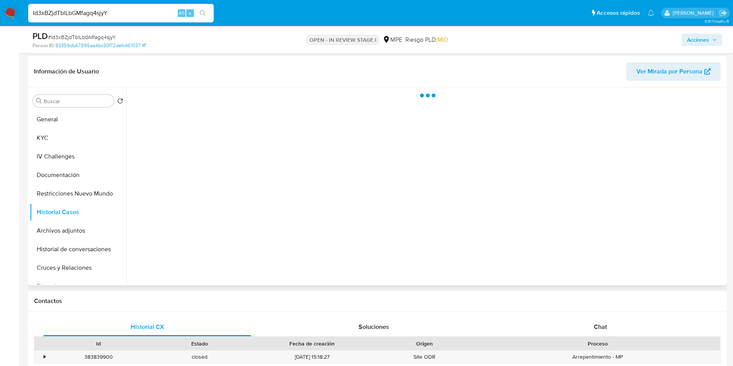
drag, startPoint x: 78, startPoint y: 222, endPoint x: 212, endPoint y: 265, distance: 140.1
click at [79, 223] on button "Archivos adjuntos" at bounding box center [78, 230] width 97 height 19
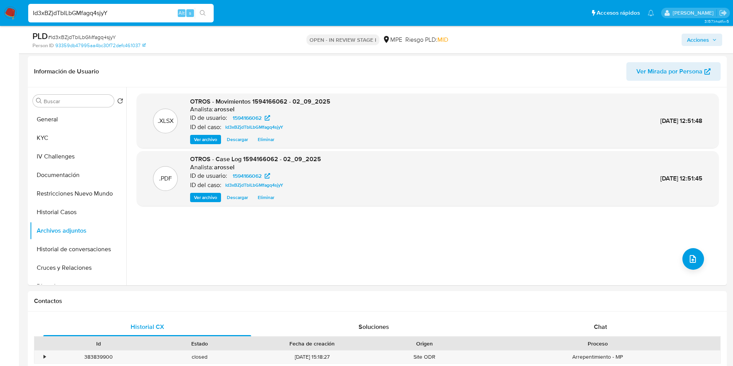
click at [697, 38] on span "Acciones" at bounding box center [698, 40] width 22 height 12
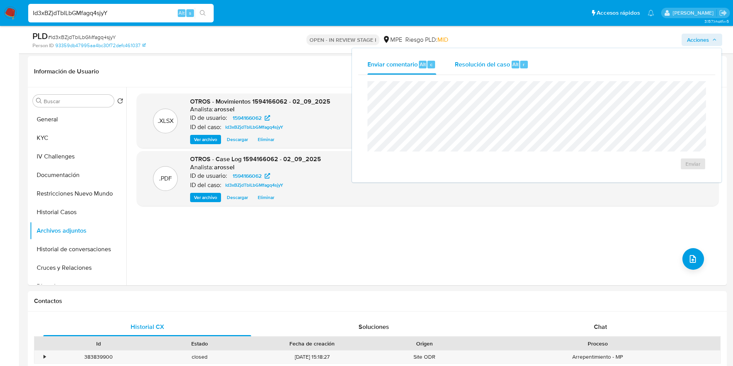
drag, startPoint x: 499, startPoint y: 68, endPoint x: 495, endPoint y: 73, distance: 6.6
click at [498, 68] on span "Resolución del caso" at bounding box center [482, 63] width 55 height 9
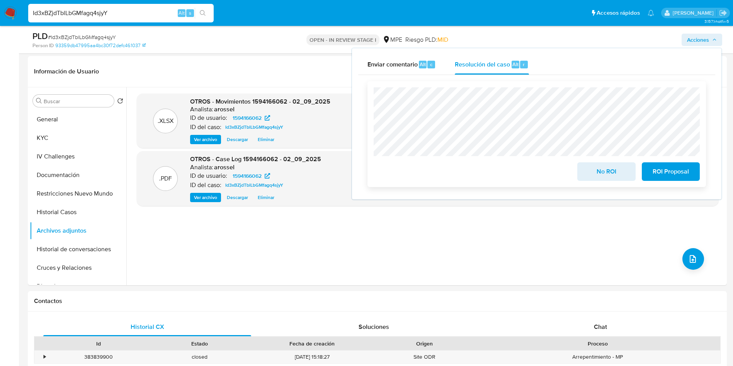
click at [591, 168] on span "No ROI" at bounding box center [606, 171] width 38 height 17
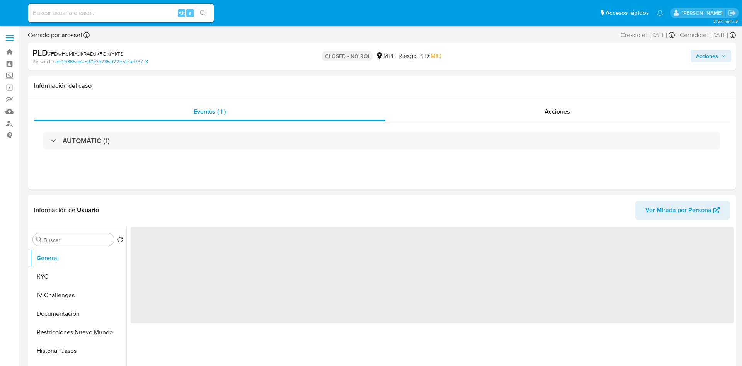
select select "10"
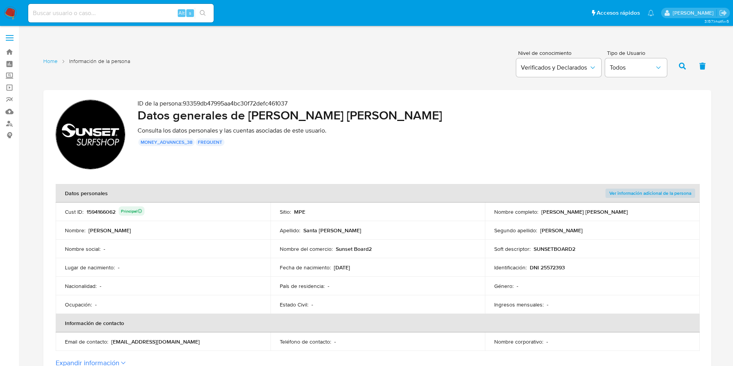
click at [458, 163] on div "ID de la persona : 93359db47995aa4bc30f72defc461037 Datos generales de Alicia B…" at bounding box center [417, 136] width 561 height 72
click at [108, 208] on div "1594166062 Principal" at bounding box center [116, 211] width 58 height 11
drag, startPoint x: 249, startPoint y: 117, endPoint x: 492, endPoint y: 117, distance: 242.9
click at [492, 117] on h2 "Datos generales de Alicia Betty Santa Cruz Pasapera" at bounding box center [417, 114] width 561 height 15
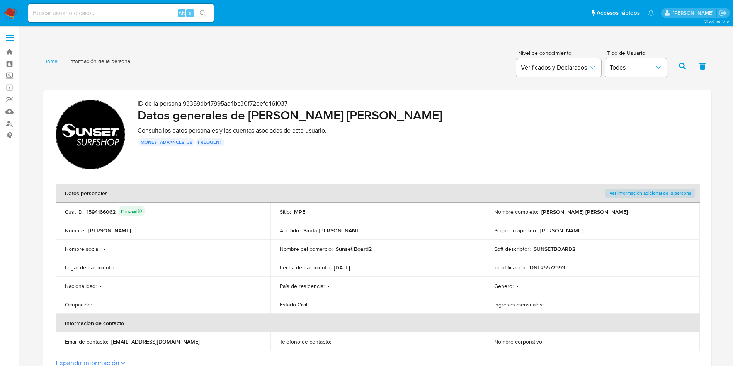
drag, startPoint x: 532, startPoint y: 263, endPoint x: 580, endPoint y: 268, distance: 48.8
click at [580, 268] on div "Identificación : DNI 25572393" at bounding box center [592, 267] width 196 height 7
drag, startPoint x: 530, startPoint y: 267, endPoint x: 577, endPoint y: 265, distance: 47.5
click at [577, 265] on div "Identificación : DNI 25572393" at bounding box center [592, 267] width 196 height 7
click at [524, 261] on td "Identificación : DNI 25572393" at bounding box center [592, 267] width 215 height 19
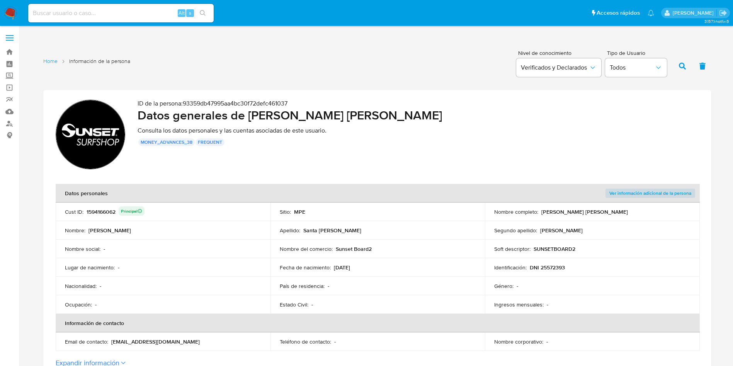
drag, startPoint x: 334, startPoint y: 266, endPoint x: 376, endPoint y: 270, distance: 42.3
click at [376, 270] on div "Fecha de nacimiento : 12/02/1970" at bounding box center [378, 267] width 196 height 7
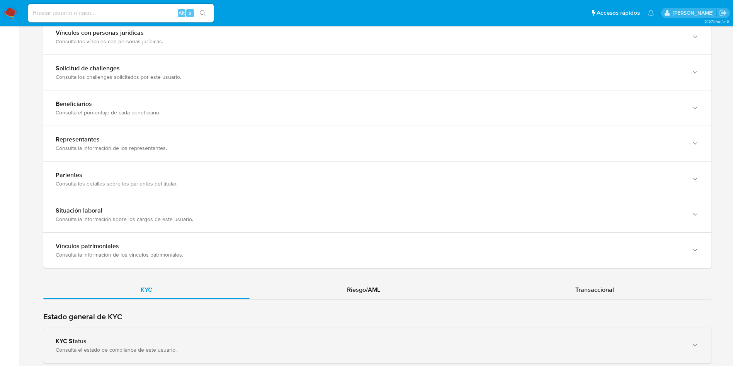
click at [165, 338] on div "KYC Status" at bounding box center [370, 341] width 628 height 8
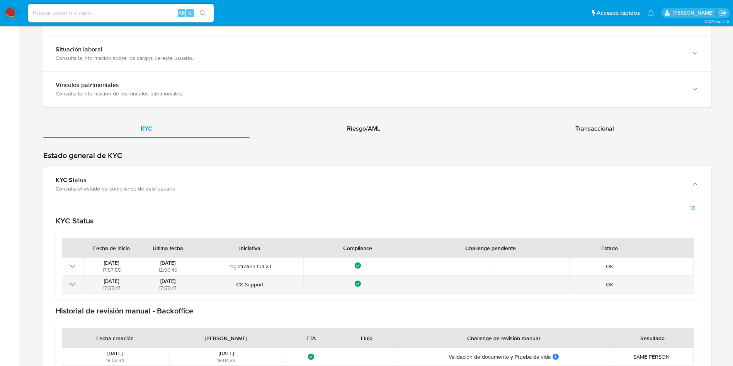
scroll to position [695, 0]
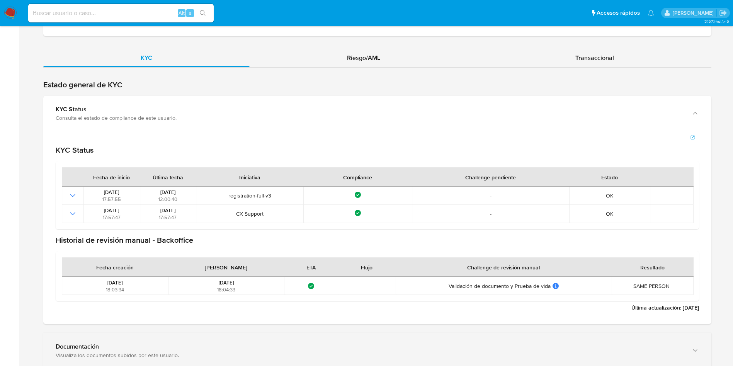
click at [164, 334] on div "Documentación Visualiza los documentos subidos por este usuario." at bounding box center [377, 350] width 668 height 35
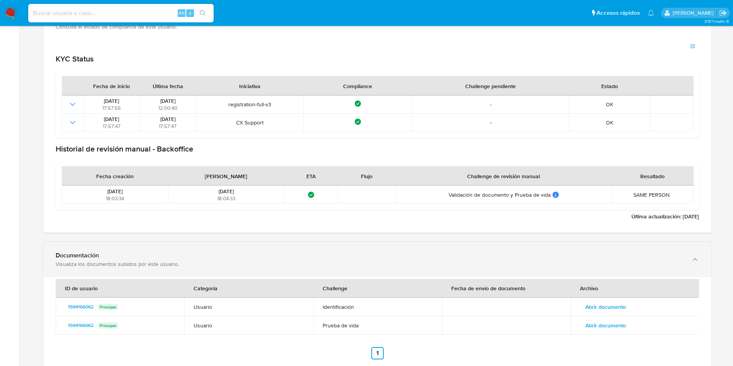
scroll to position [869, 0]
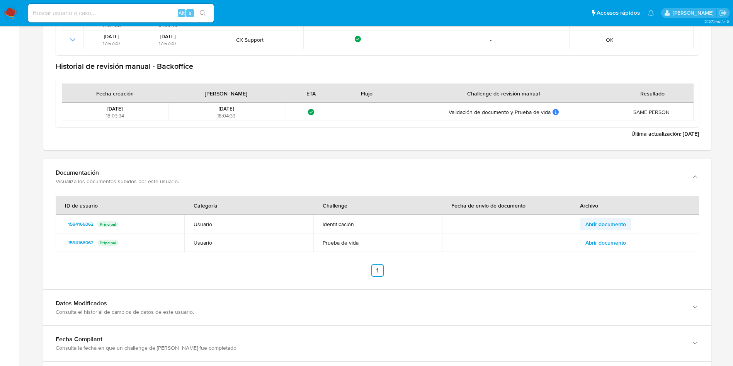
click at [609, 226] on span "Abrir documento" at bounding box center [605, 224] width 41 height 11
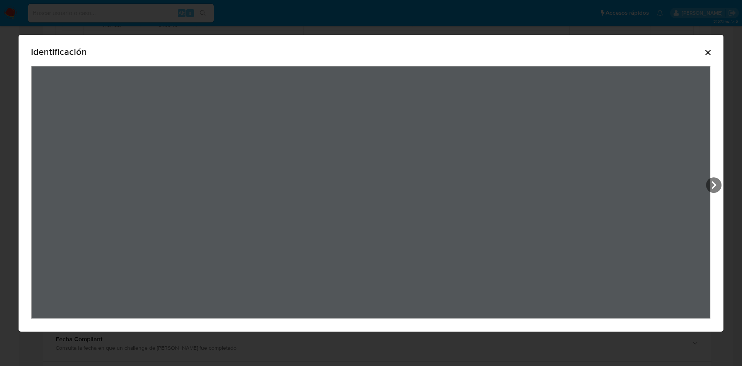
click at [711, 47] on div "Identificación" at bounding box center [371, 183] width 704 height 297
click at [703, 55] on div "Identificación" at bounding box center [371, 53] width 680 height 25
click at [714, 48] on div "Identificación" at bounding box center [371, 183] width 704 height 297
click at [712, 48] on icon "Cerrar" at bounding box center [707, 52] width 9 height 9
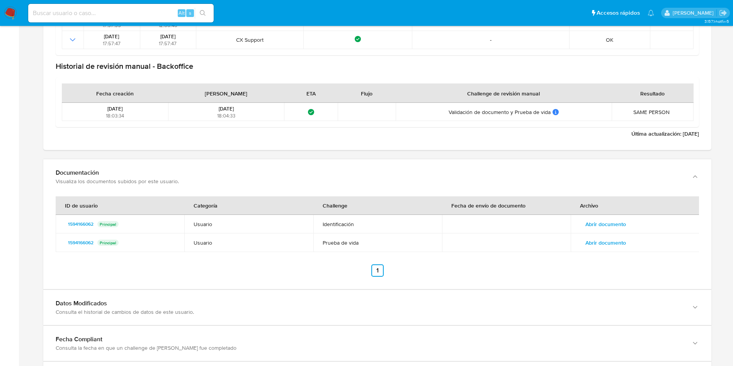
click at [606, 249] on td "Abrir documento" at bounding box center [634, 242] width 129 height 19
click at [606, 241] on span "Abrir documento" at bounding box center [605, 242] width 41 height 11
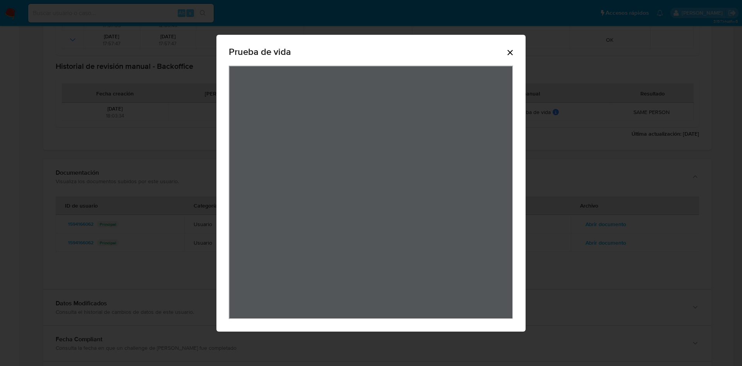
click at [513, 48] on icon "Cerrar" at bounding box center [509, 52] width 9 height 9
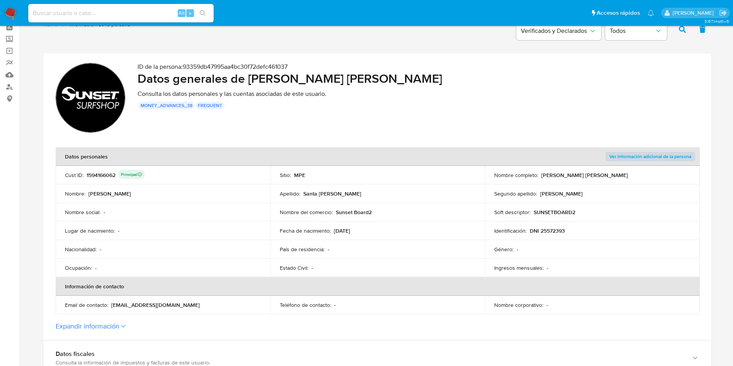
scroll to position [0, 0]
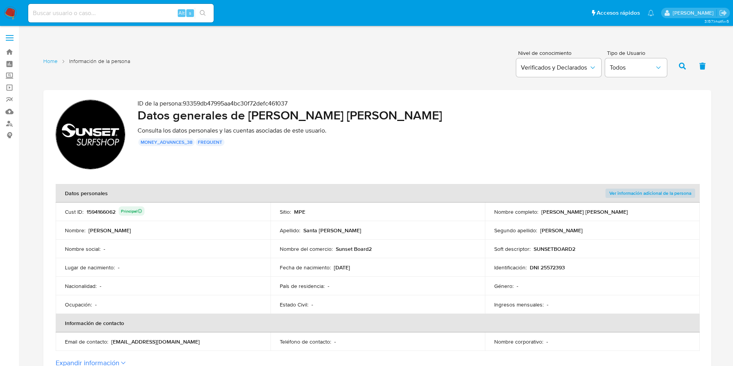
drag, startPoint x: 541, startPoint y: 212, endPoint x: 639, endPoint y: 208, distance: 97.8
click at [639, 208] on div "Nombre completo : [PERSON_NAME] Santa [PERSON_NAME]" at bounding box center [592, 211] width 196 height 7
click at [104, 210] on div "1594166062 Principal" at bounding box center [116, 211] width 58 height 11
drag, startPoint x: 251, startPoint y: 116, endPoint x: 430, endPoint y: 117, distance: 179.2
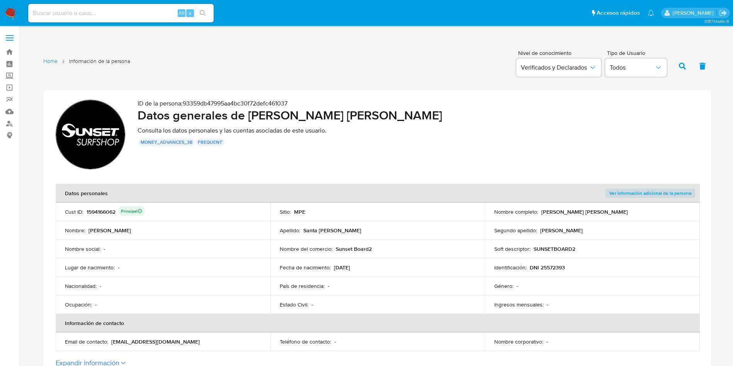
click at [430, 117] on h2 "Datos generales de Alicia Betty Santa Cruz Pasapera" at bounding box center [417, 114] width 561 height 15
click at [560, 267] on p "DNI 25572393" at bounding box center [547, 267] width 35 height 7
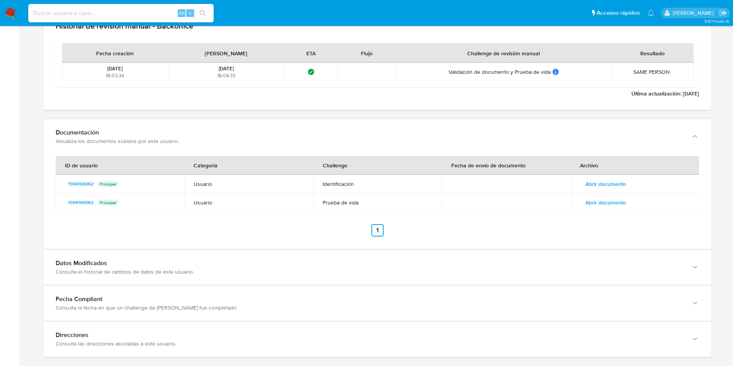
scroll to position [923, 0]
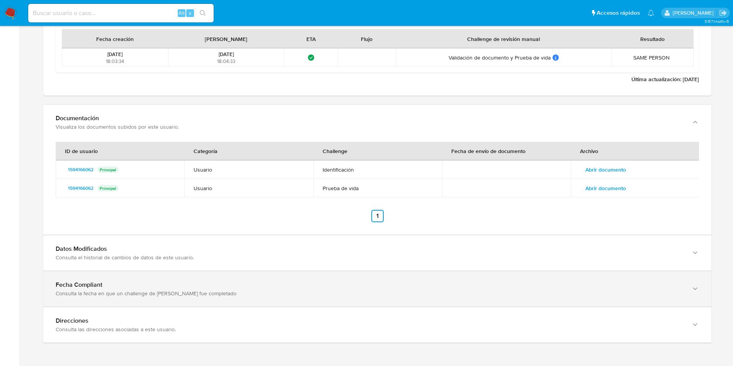
drag, startPoint x: 178, startPoint y: 311, endPoint x: 177, endPoint y: 305, distance: 5.1
click at [176, 311] on div "Direcciones Consulta las direcciones asociadas a este usuario." at bounding box center [377, 324] width 668 height 35
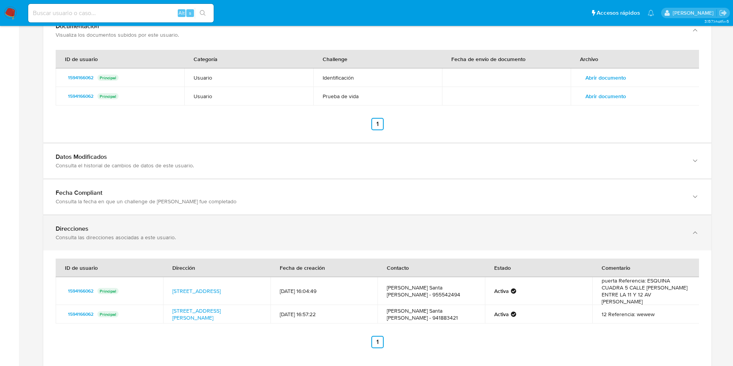
scroll to position [1033, 0]
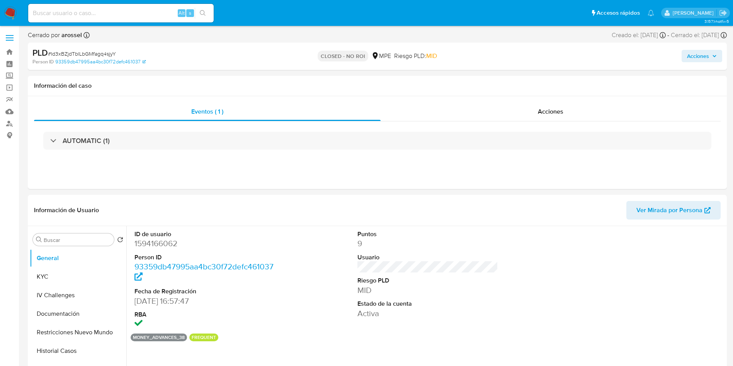
select select "10"
click at [70, 276] on button "KYC" at bounding box center [75, 276] width 90 height 19
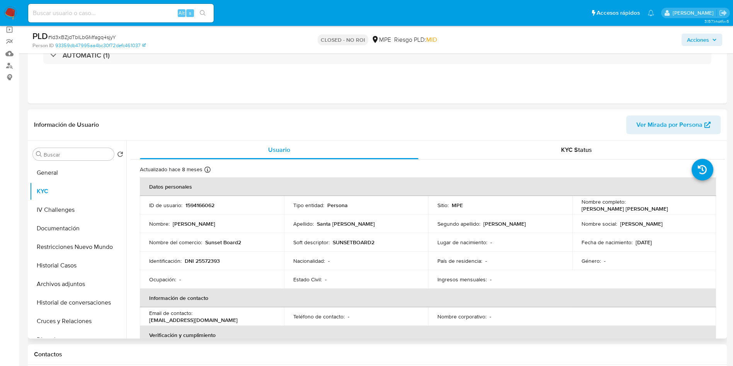
drag, startPoint x: 577, startPoint y: 211, endPoint x: 663, endPoint y: 206, distance: 85.9
click at [663, 206] on td "Nombre completo : [PERSON_NAME] Santa [PERSON_NAME]" at bounding box center [644, 205] width 144 height 19
copy p "[PERSON_NAME] [PERSON_NAME]"
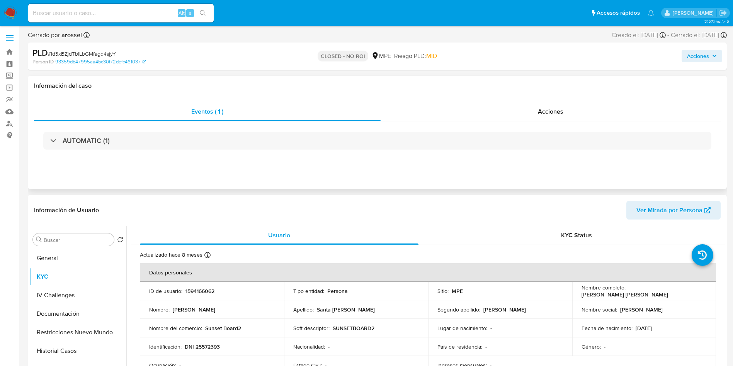
click at [148, 129] on div "AUTOMATIC (1)" at bounding box center [377, 140] width 686 height 39
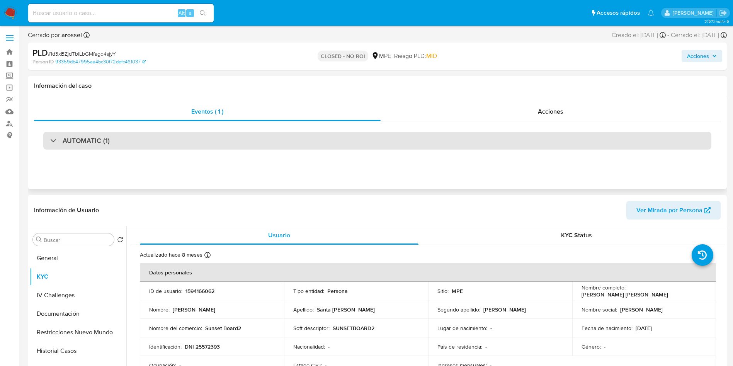
drag, startPoint x: 147, startPoint y: 142, endPoint x: 136, endPoint y: 148, distance: 12.1
click at [145, 142] on div "AUTOMATIC (1)" at bounding box center [377, 141] width 668 height 18
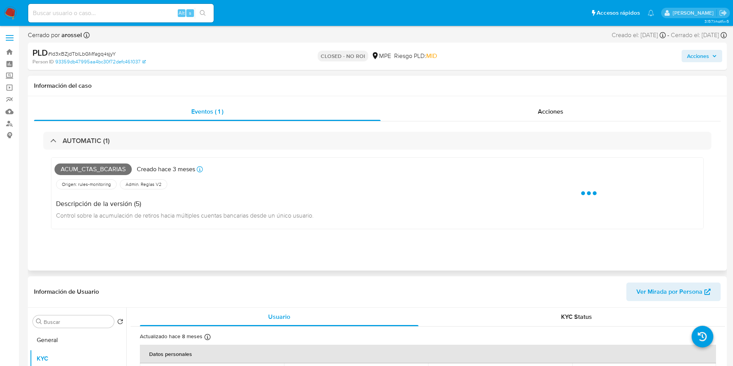
click at [96, 170] on span "Acum_ctas_bcarias" at bounding box center [92, 169] width 77 height 12
copy span "Acum_ctas_bcarias"
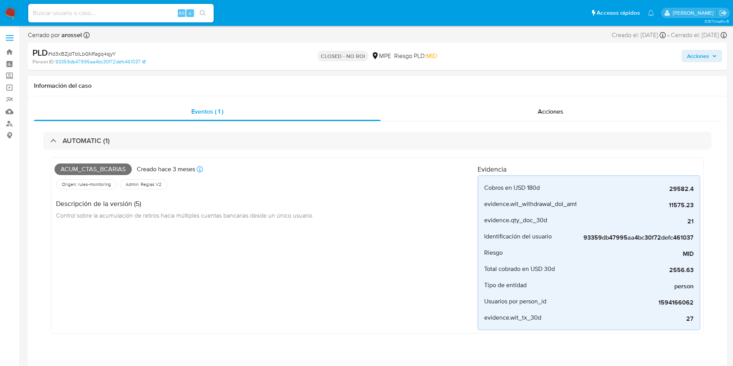
click at [111, 9] on input at bounding box center [120, 13] width 185 height 10
paste input "sIcfuhwMkA6COSo2oBXzNSPX"
type input "sIcfuhwMkA6COSo2oBXzNSPX"
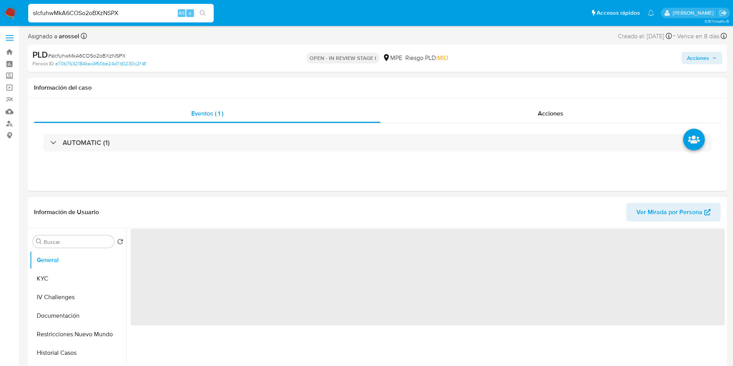
select select "10"
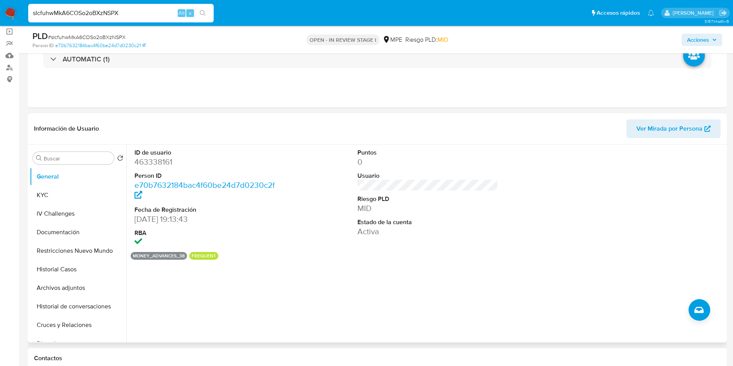
scroll to position [58, 0]
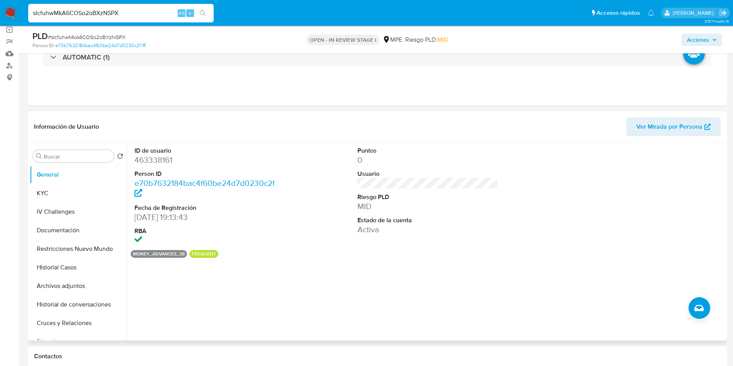
click at [659, 131] on span "Ver Mirada por Persona" at bounding box center [669, 126] width 66 height 19
click at [55, 316] on button "Cruces y Relaciones" at bounding box center [75, 323] width 90 height 19
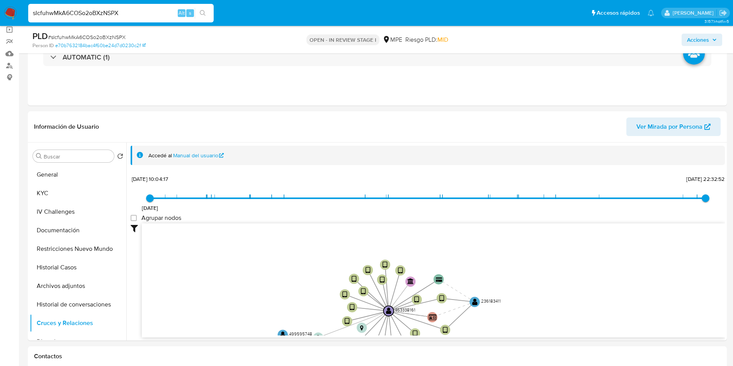
drag, startPoint x: 222, startPoint y: 303, endPoint x: 180, endPoint y: 7, distance: 298.4
click at [219, 285] on icon "device-61bf9e6c08813b00174859e4  user-463338161  463338161 device-6147eba2088…" at bounding box center [433, 279] width 583 height 112
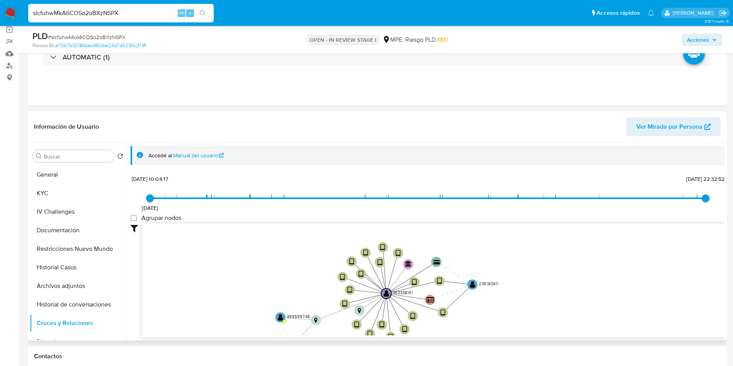
click at [666, 123] on span "Ver Mirada por Persona" at bounding box center [669, 126] width 66 height 19
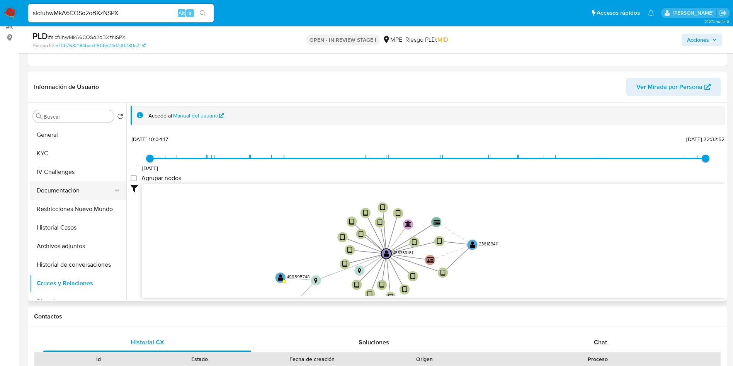
scroll to position [116, 0]
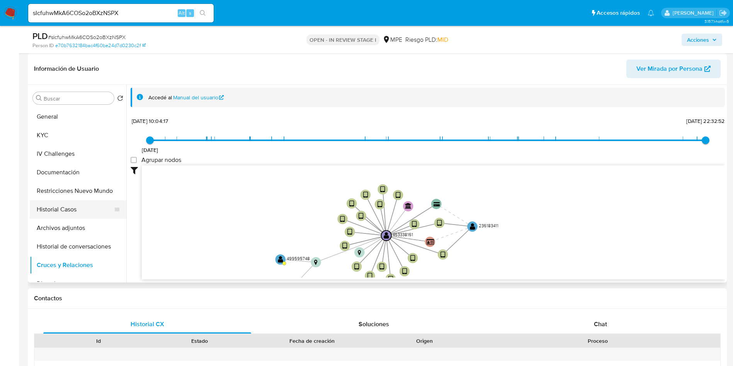
click at [80, 209] on button "Historial Casos" at bounding box center [75, 209] width 90 height 19
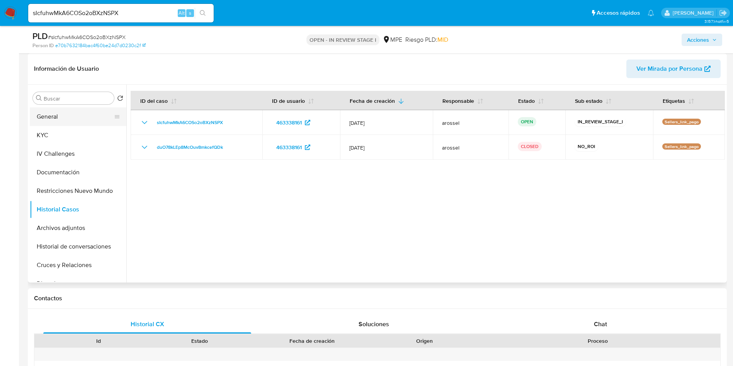
click at [62, 116] on button "General" at bounding box center [75, 116] width 90 height 19
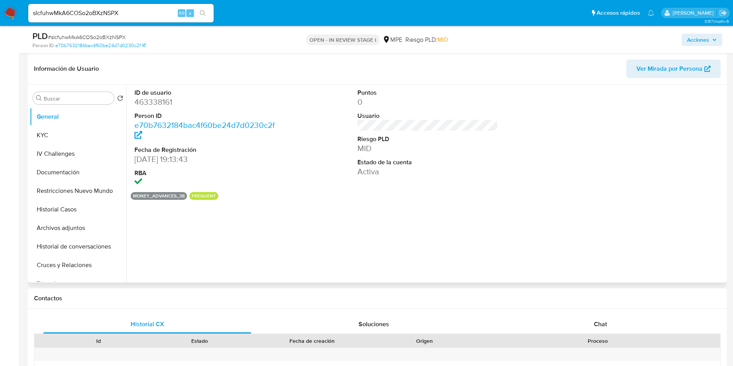
click at [164, 103] on dd "463338161" at bounding box center [204, 102] width 141 height 11
copy dd "463338161"
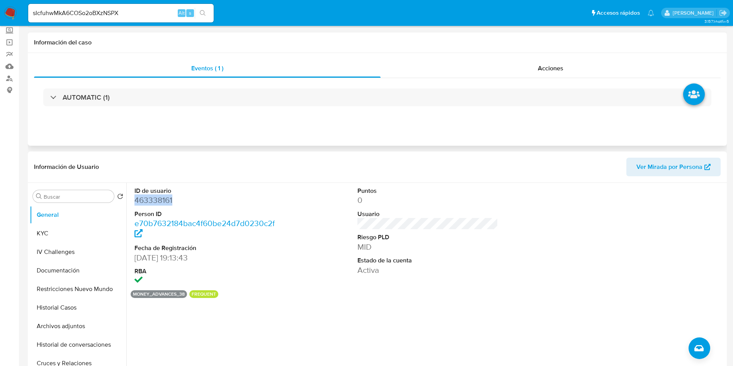
scroll to position [0, 0]
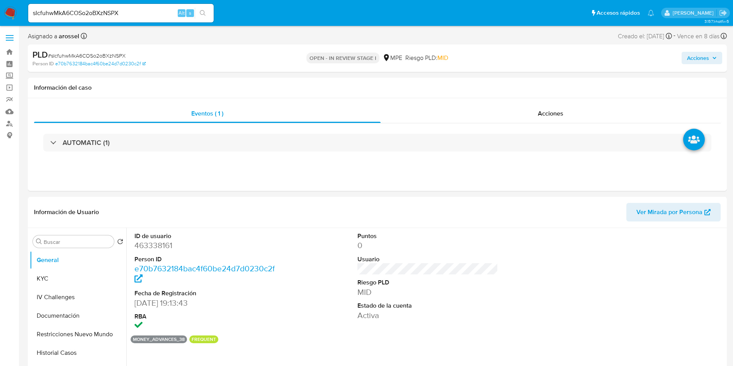
click at [114, 54] on span "# sIcfuhwMkA6COSo2oBXzNSPX" at bounding box center [87, 56] width 78 height 8
copy span "sIcfuhwMkA6COSo2oBXzNSPX"
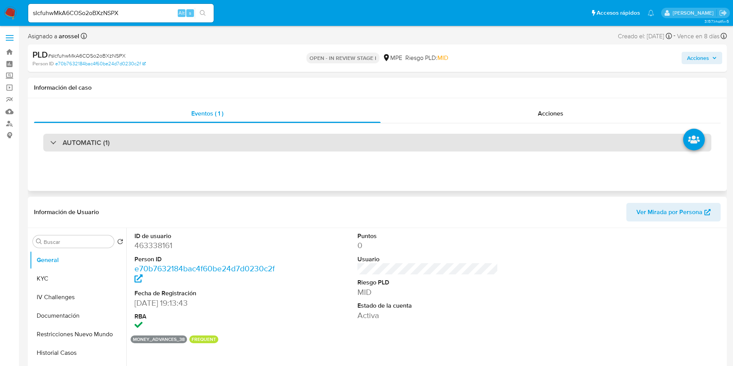
click at [121, 144] on div "AUTOMATIC (1)" at bounding box center [377, 143] width 668 height 18
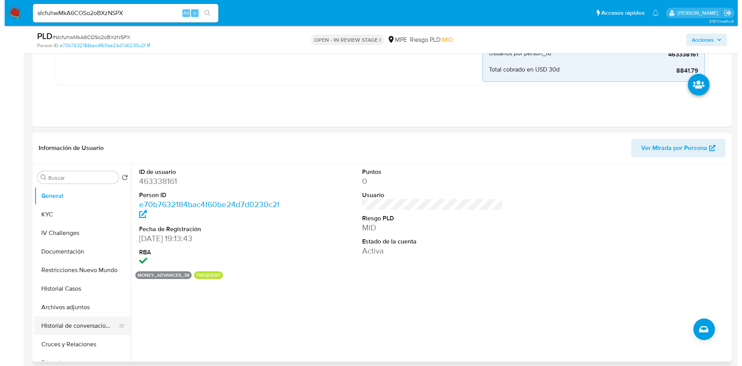
scroll to position [290, 0]
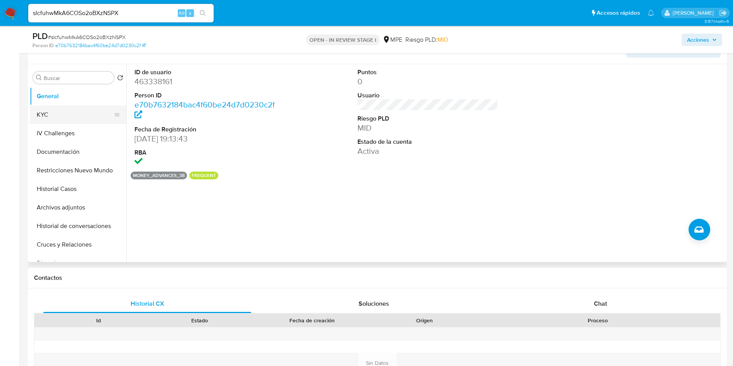
click at [85, 115] on button "KYC" at bounding box center [75, 114] width 90 height 19
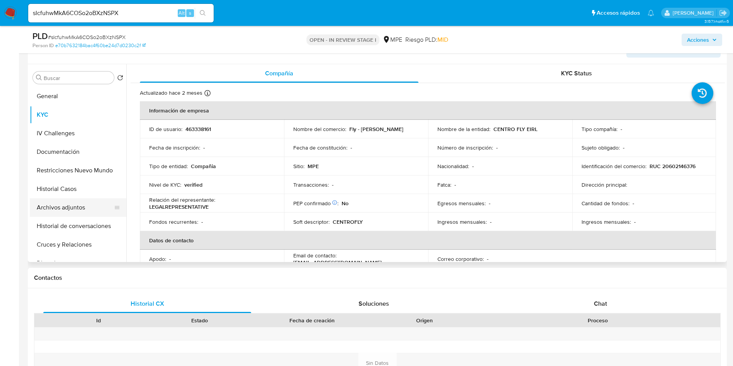
click at [86, 204] on button "Archivos adjuntos" at bounding box center [75, 207] width 90 height 19
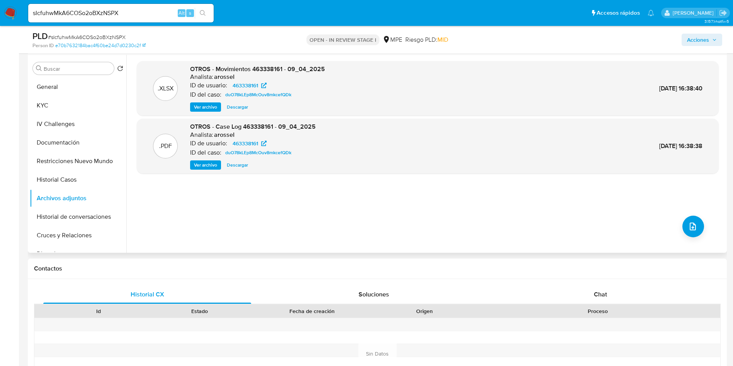
click at [679, 220] on div ".XLSX OTROS - Movimientos 463338161 - 09_04_2025 Analista: arossel ID de usuari…" at bounding box center [428, 153] width 582 height 185
click at [686, 233] on button "upload-file" at bounding box center [693, 227] width 22 height 22
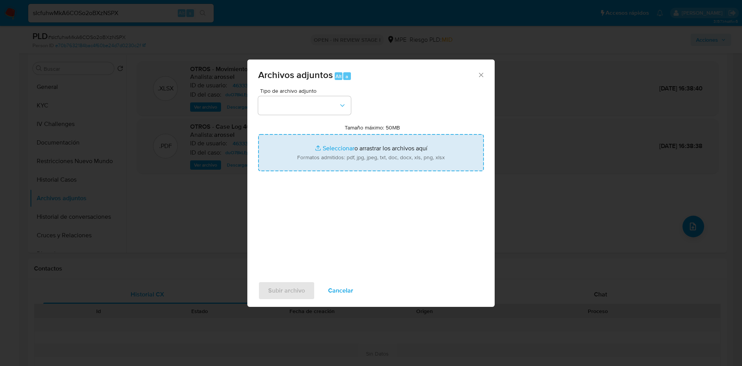
click at [356, 165] on input "Tamaño máximo: 50MB Seleccionar archivos" at bounding box center [371, 152] width 226 height 37
type input "C:\fakepath\Case Log 463338161 - 02_09_2025.pdf"
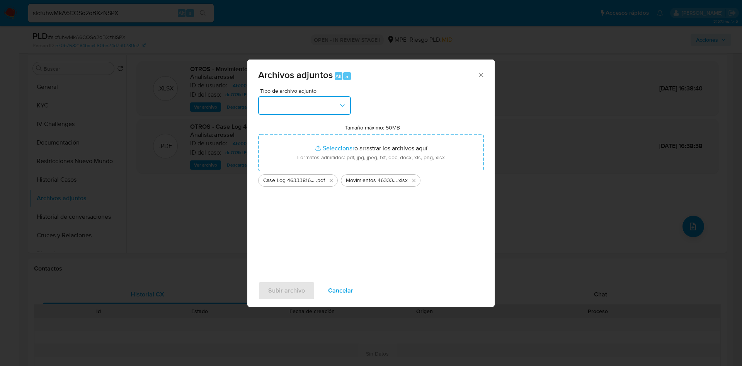
click at [319, 101] on button "button" at bounding box center [304, 105] width 93 height 19
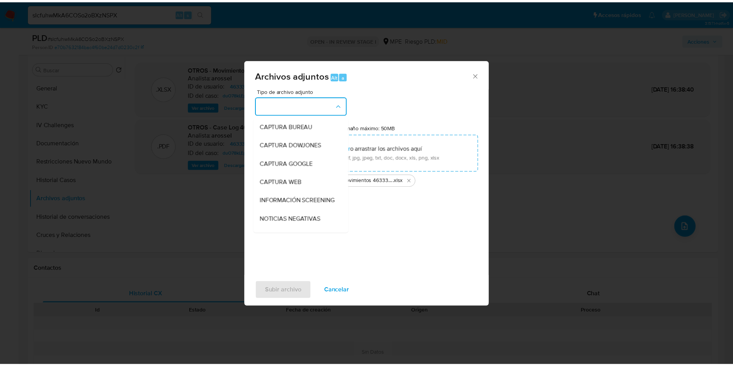
scroll to position [116, 0]
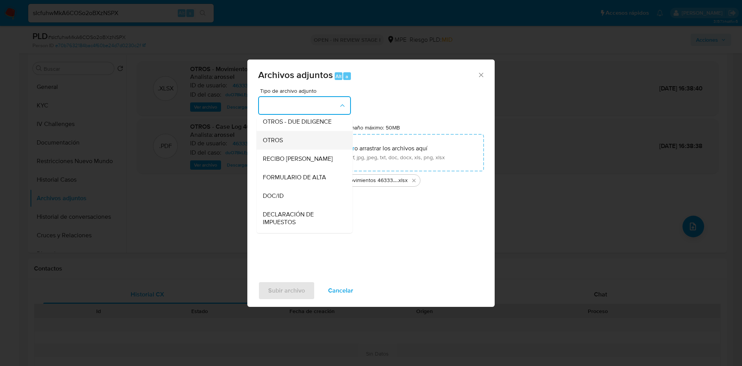
click at [290, 149] on div "OTROS" at bounding box center [302, 140] width 79 height 19
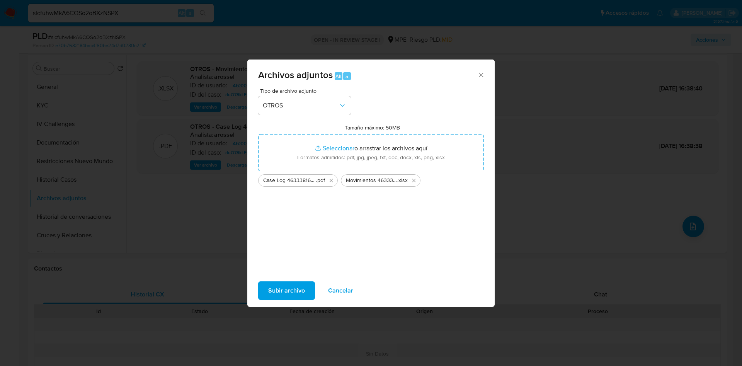
click at [290, 289] on span "Subir archivo" at bounding box center [286, 290] width 37 height 17
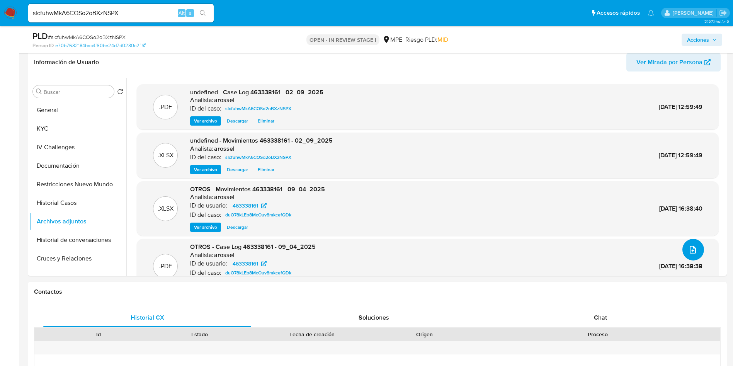
scroll to position [232, 0]
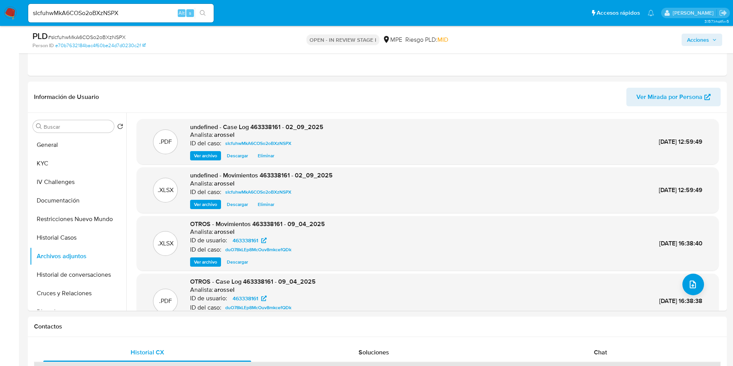
click at [701, 42] on span "Acciones" at bounding box center [698, 40] width 22 height 12
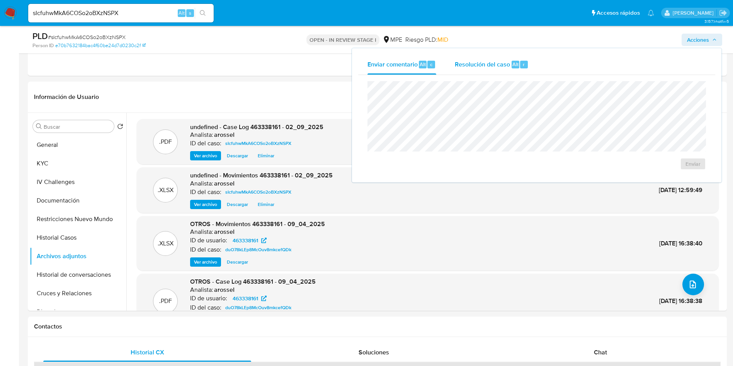
click at [492, 69] on div "Resolución del caso Alt r" at bounding box center [492, 64] width 74 height 20
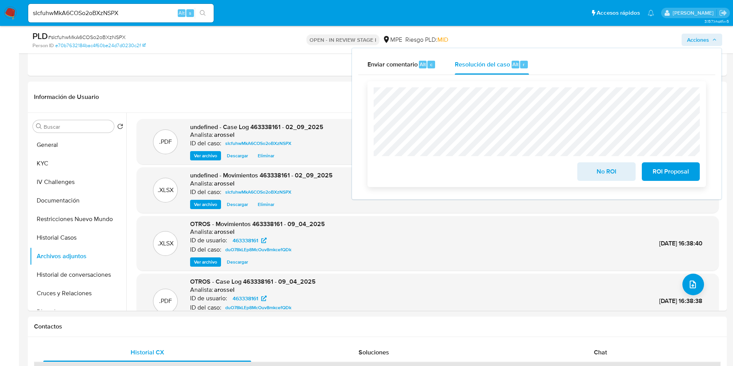
click at [603, 183] on div "No ROI ROI Proposal" at bounding box center [536, 134] width 338 height 106
click at [594, 172] on span "No ROI" at bounding box center [606, 171] width 38 height 17
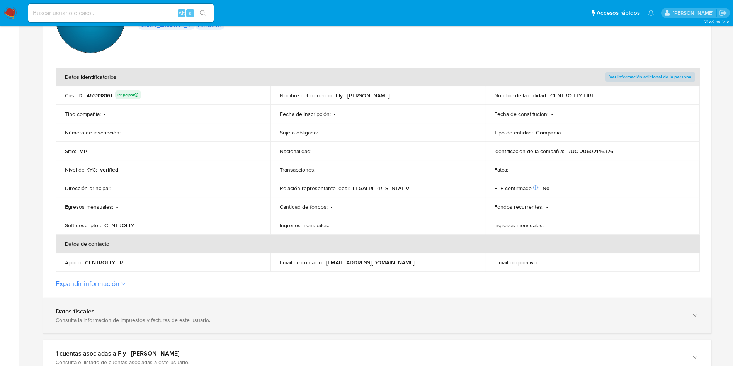
scroll to position [290, 0]
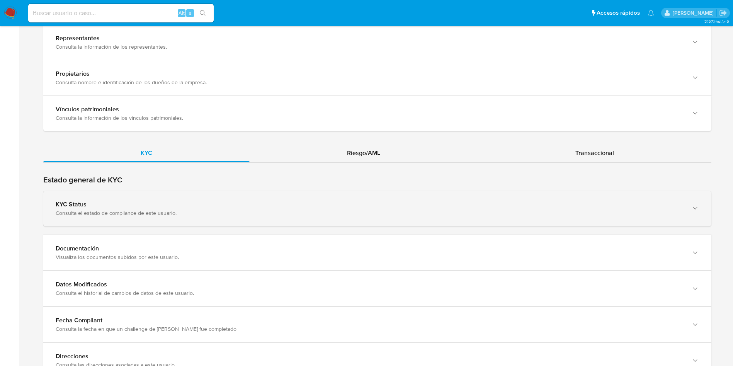
click at [183, 208] on div "KYC Status" at bounding box center [370, 204] width 628 height 8
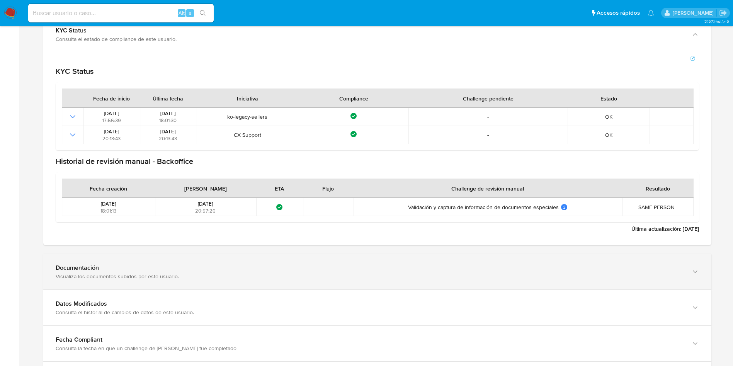
drag, startPoint x: 198, startPoint y: 282, endPoint x: 216, endPoint y: 262, distance: 26.8
click at [199, 282] on div "Documentación Visualiza los documentos subidos por este usuario." at bounding box center [377, 271] width 668 height 35
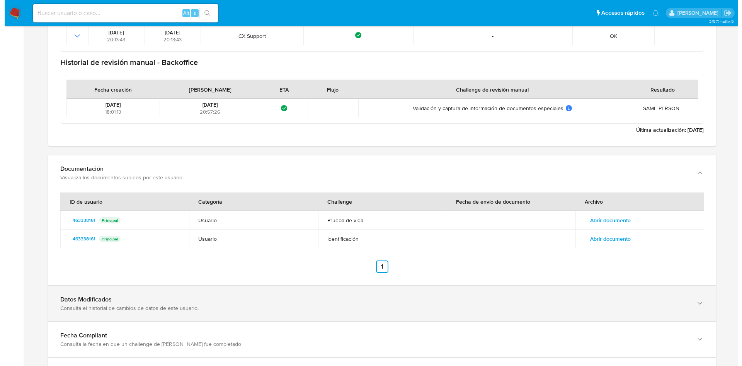
scroll to position [961, 0]
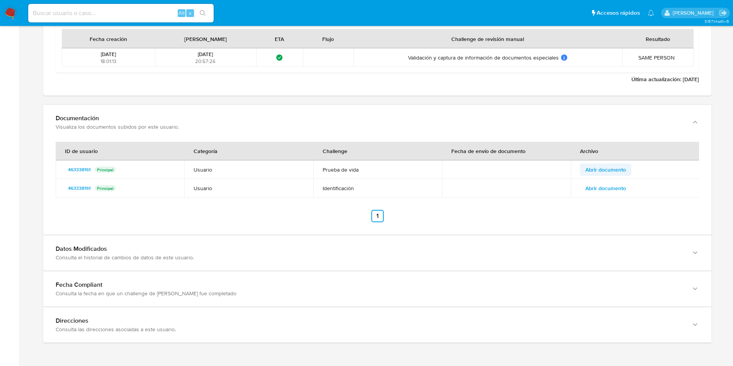
click at [619, 166] on span "Abrir documento" at bounding box center [605, 169] width 41 height 11
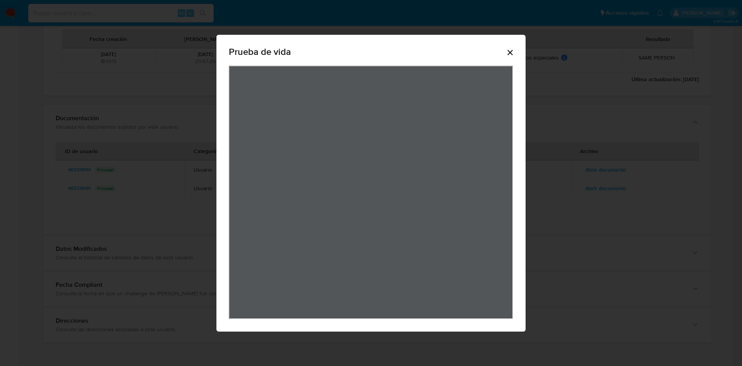
click at [477, 48] on div "Prueba de vida" at bounding box center [371, 53] width 284 height 25
click at [507, 49] on icon "Cerrar" at bounding box center [509, 52] width 9 height 9
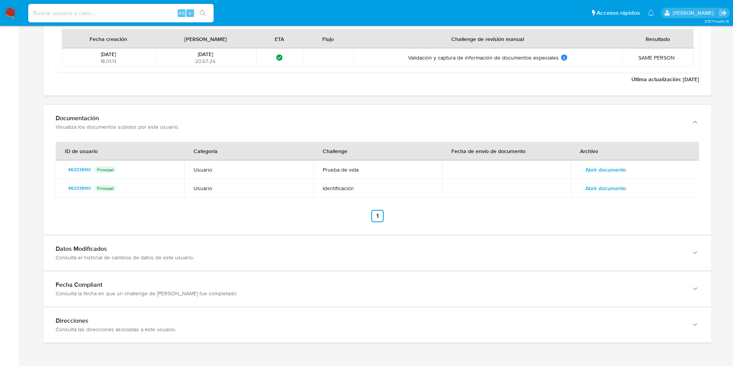
click at [614, 186] on span "Abrir documento" at bounding box center [605, 188] width 41 height 11
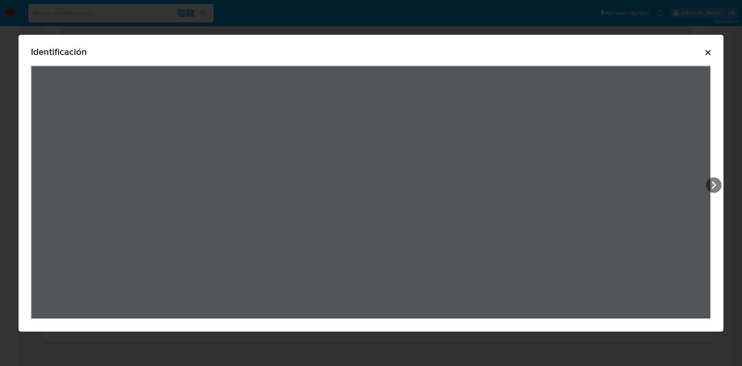
click at [707, 50] on icon "Cerrar" at bounding box center [707, 52] width 9 height 9
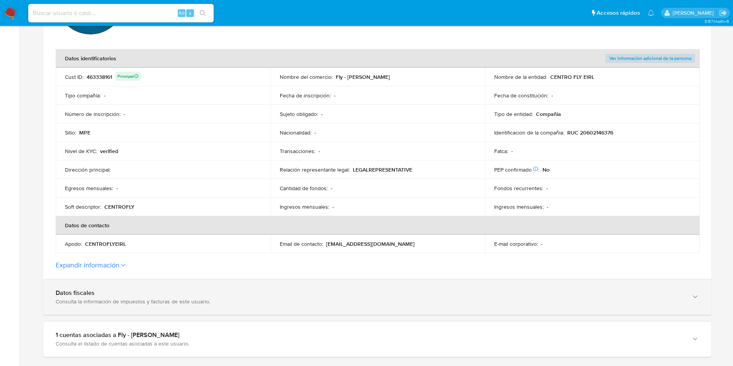
scroll to position [207, 0]
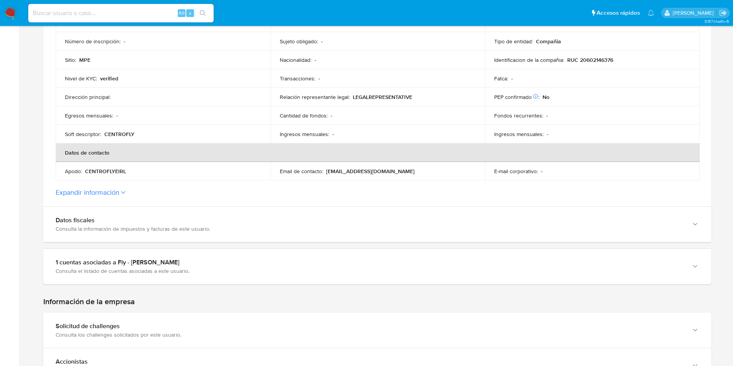
click at [141, 190] on label "Expandir información" at bounding box center [377, 192] width 643 height 8
click at [119, 190] on button "Expandir información" at bounding box center [88, 192] width 64 height 8
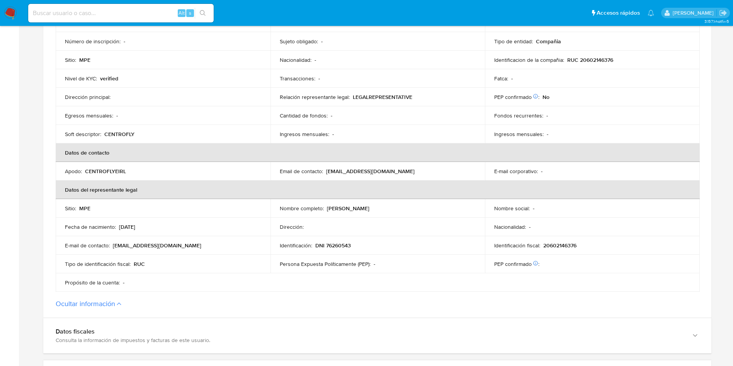
click at [100, 192] on th "Datos del representante legal" at bounding box center [378, 189] width 644 height 19
drag, startPoint x: 327, startPoint y: 204, endPoint x: 417, endPoint y: 207, distance: 90.0
click at [417, 207] on td "Nombre completo : [PERSON_NAME]" at bounding box center [377, 208] width 215 height 19
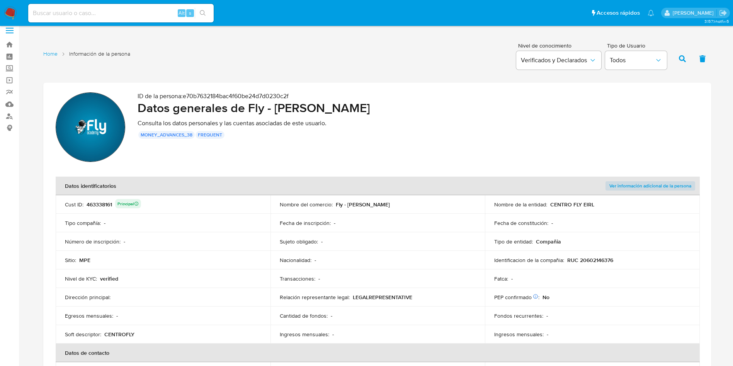
scroll to position [0, 0]
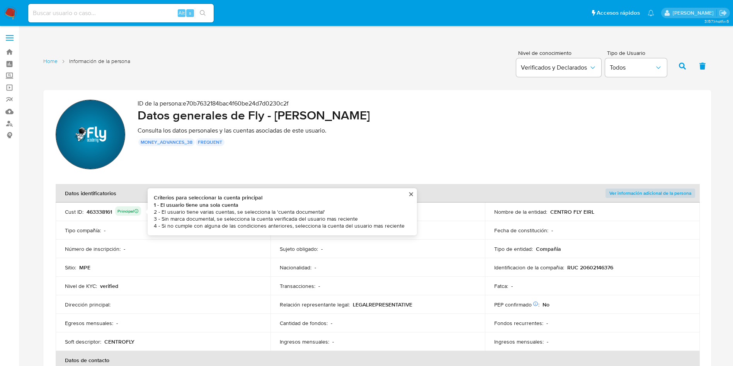
click at [109, 208] on div "463338161 Principal Criterios para seleccionar la cuenta principal 1 - El usuar…" at bounding box center [114, 211] width 54 height 11
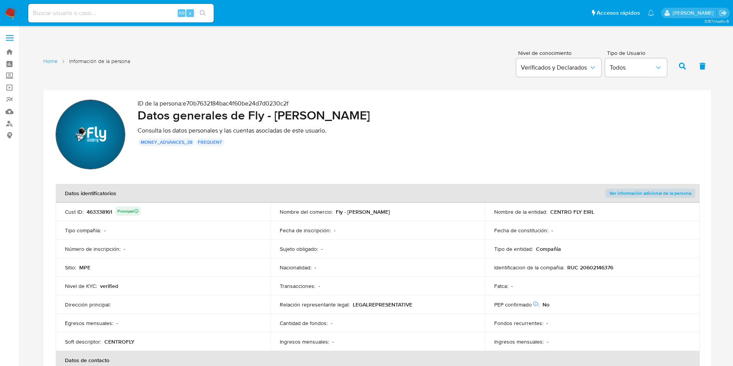
click at [100, 211] on div "463338161 Principal" at bounding box center [114, 211] width 54 height 11
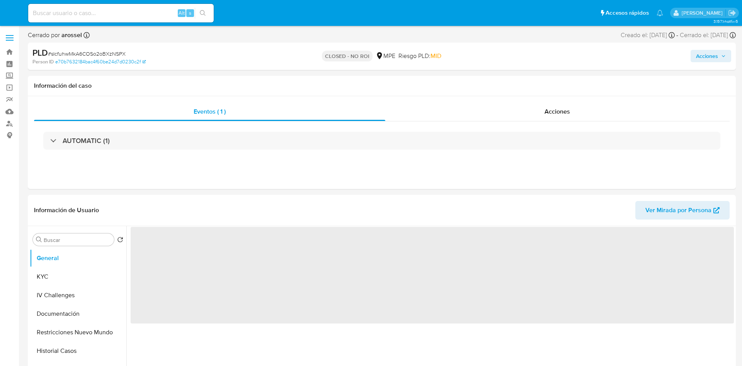
select select "10"
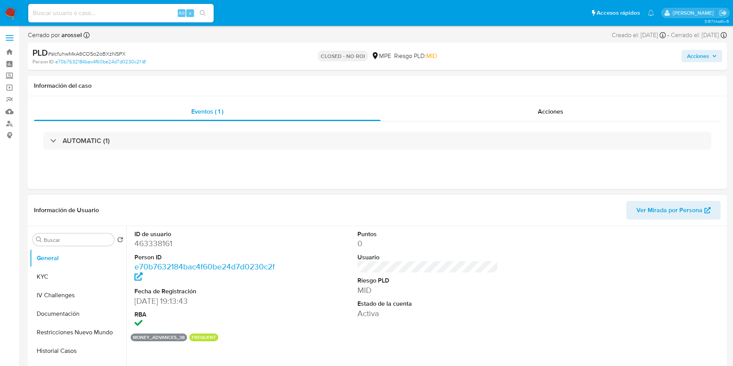
drag, startPoint x: 75, startPoint y: 269, endPoint x: 326, endPoint y: 216, distance: 256.3
click at [75, 270] on button "KYC" at bounding box center [78, 276] width 97 height 19
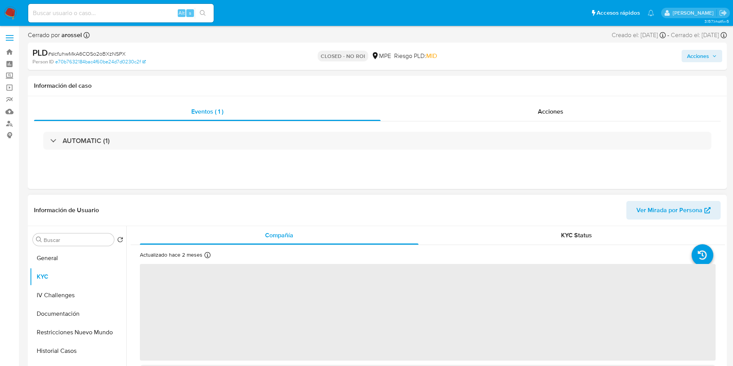
scroll to position [58, 0]
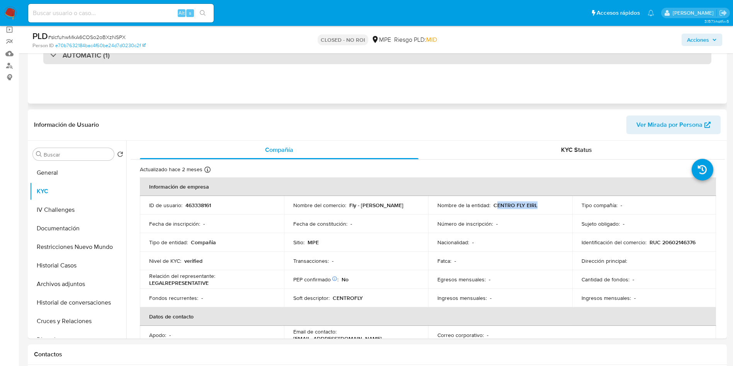
drag, startPoint x: 506, startPoint y: 206, endPoint x: 354, endPoint y: 63, distance: 209.0
click at [535, 205] on div "Nombre de la entidad : CENTRO FLY EIRL" at bounding box center [500, 205] width 126 height 7
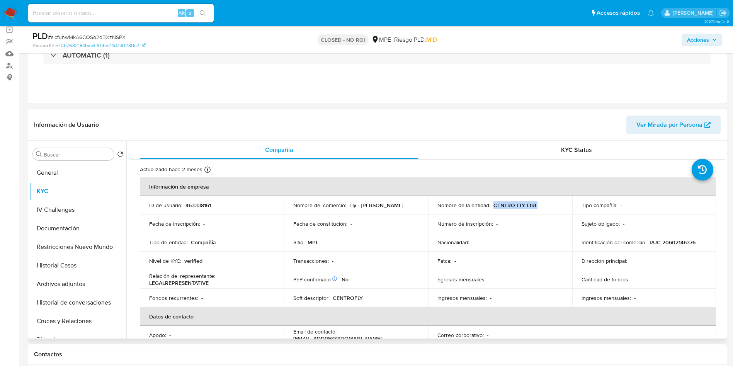
drag, startPoint x: 491, startPoint y: 206, endPoint x: 517, endPoint y: 177, distance: 39.4
click at [537, 204] on div "Nombre de la entidad : CENTRO FLY EIRL" at bounding box center [500, 205] width 126 height 7
copy p "CENTRO FLY EIRL"
click at [134, 16] on input at bounding box center [120, 13] width 185 height 10
paste input "l1Z2RSxJsGEX7Jd9dFmmezHJ"
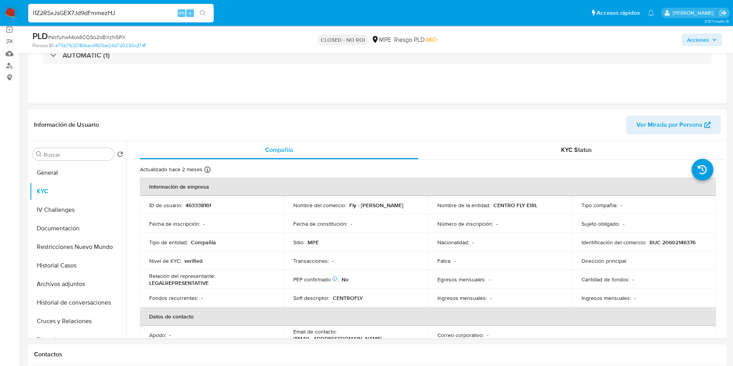
type input "l1Z2RSxJsGEX7Jd9dFmmezHJ"
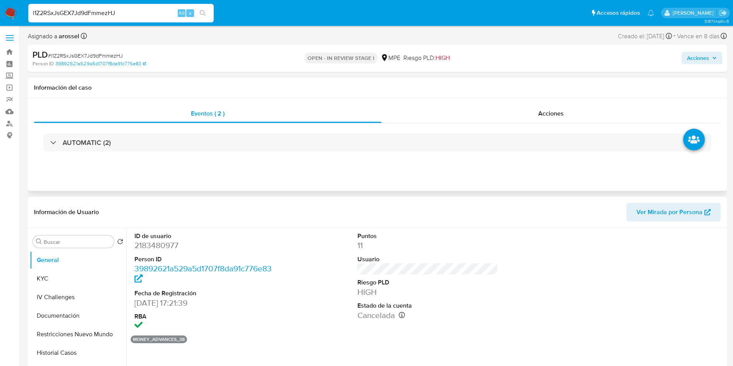
select select "10"
click at [668, 219] on span "Ver Mirada por Persona" at bounding box center [669, 212] width 66 height 19
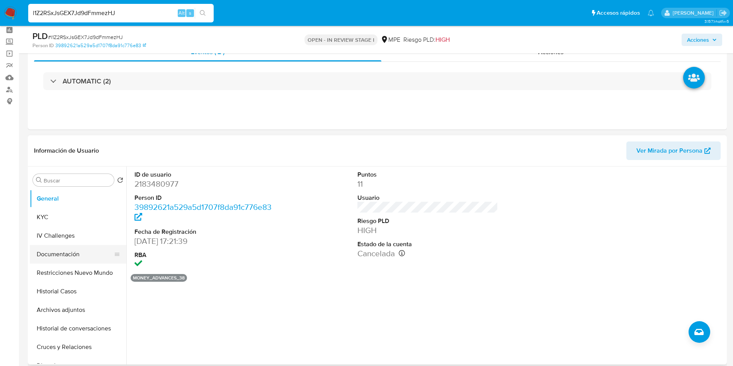
scroll to position [58, 0]
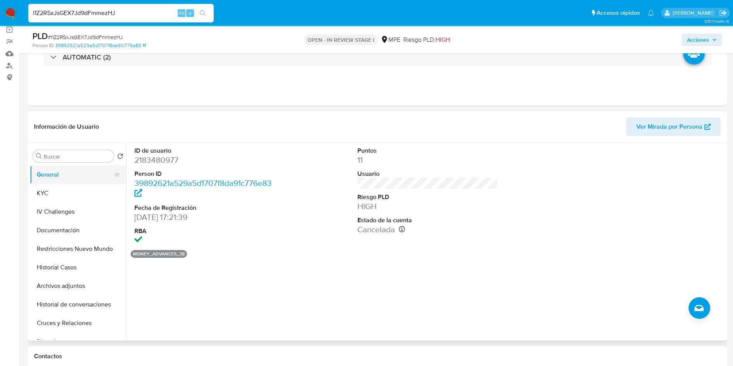
click at [44, 172] on button "General" at bounding box center [75, 174] width 90 height 19
click at [54, 193] on button "KYC" at bounding box center [75, 193] width 90 height 19
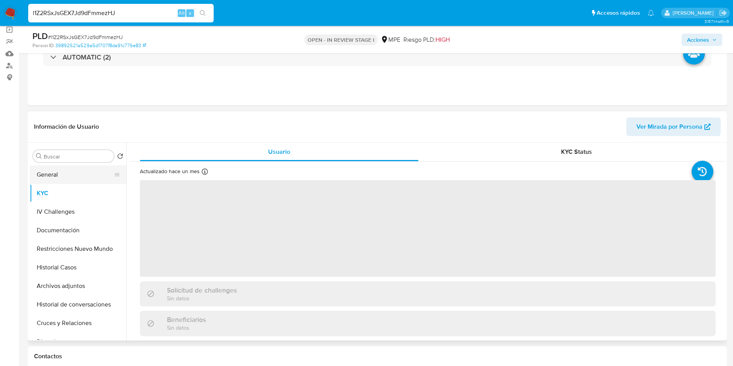
click at [83, 178] on button "General" at bounding box center [75, 174] width 90 height 19
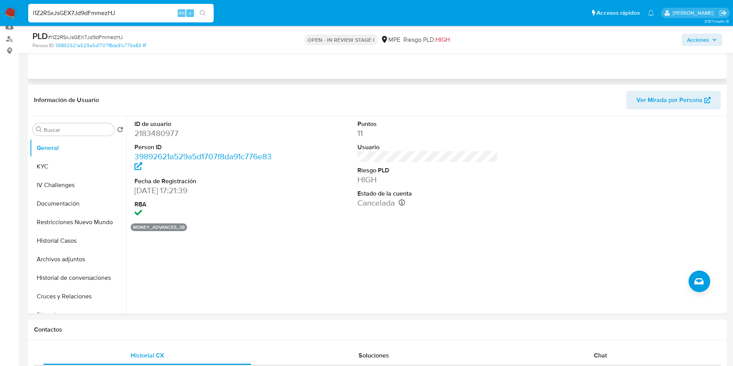
scroll to position [0, 0]
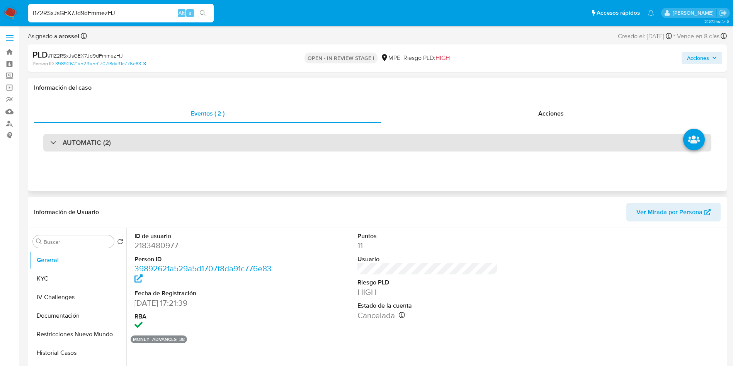
click at [148, 151] on div "AUTOMATIC (2)" at bounding box center [377, 143] width 668 height 18
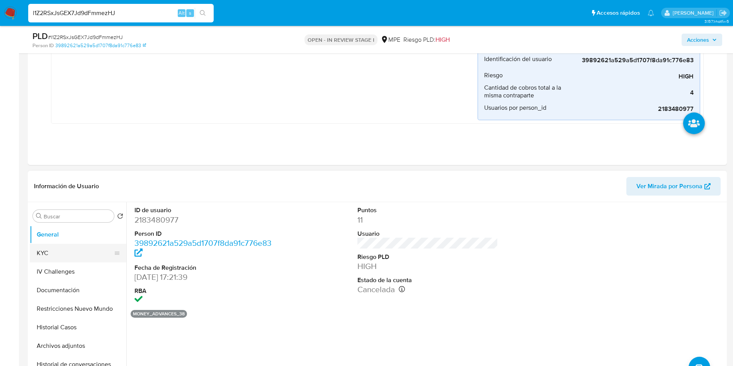
click at [76, 255] on button "KYC" at bounding box center [75, 253] width 90 height 19
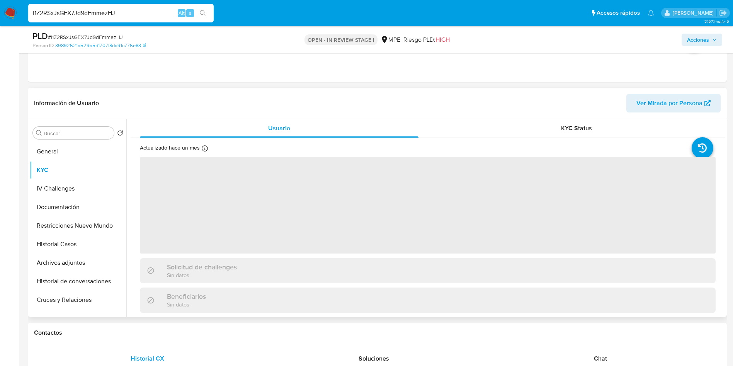
scroll to position [463, 0]
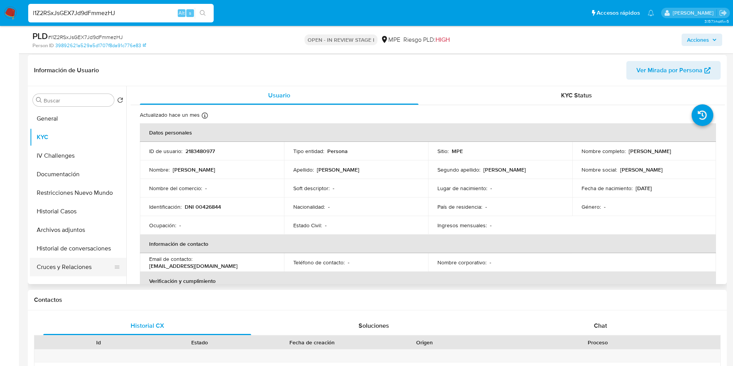
click at [95, 267] on button "Cruces y Relaciones" at bounding box center [75, 267] width 90 height 19
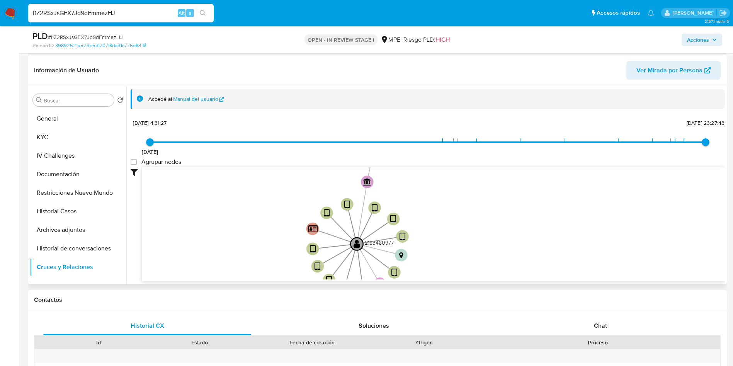
drag, startPoint x: 263, startPoint y: 206, endPoint x: 225, endPoint y: 238, distance: 49.6
click at [225, 238] on icon "device-67b56198b68499f0e93a9d32  user-2183480977  2183480977 device-68272529d…" at bounding box center [433, 223] width 583 height 112
click at [83, 189] on button "Restricciones Nuevo Mundo" at bounding box center [75, 192] width 90 height 19
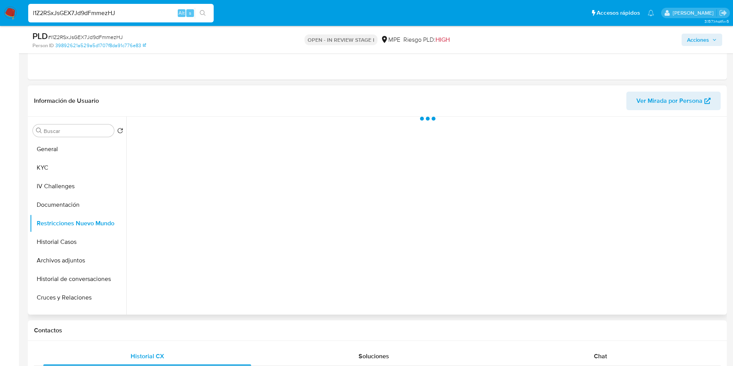
scroll to position [406, 0]
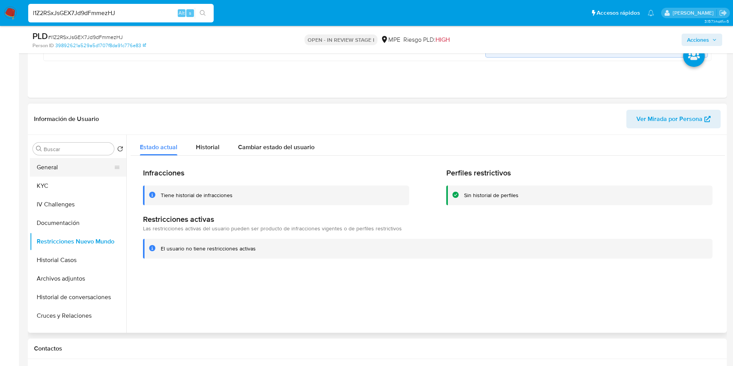
click at [75, 161] on button "General" at bounding box center [75, 167] width 90 height 19
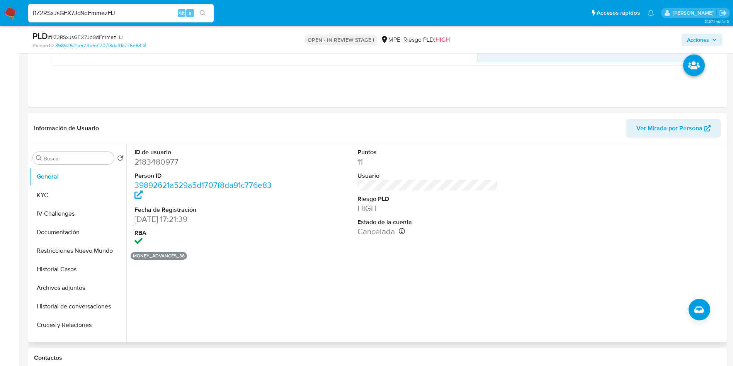
click at [159, 161] on dd "2183480977" at bounding box center [204, 161] width 141 height 11
copy dd "2183480977"
drag, startPoint x: 136, startPoint y: 218, endPoint x: 175, endPoint y: 219, distance: 39.0
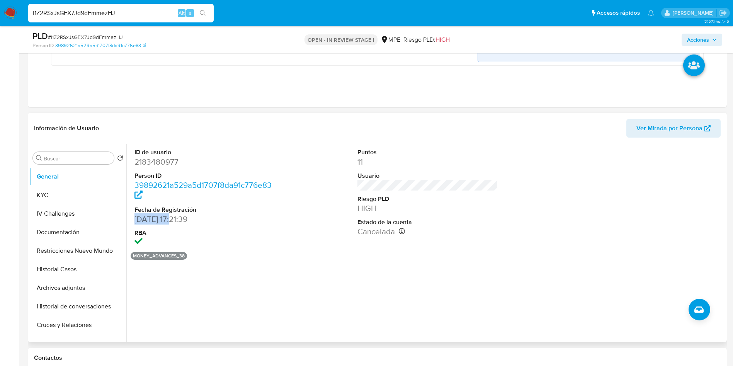
click at [175, 219] on dd "29/12/2024 17:21:39" at bounding box center [204, 219] width 141 height 11
copy dd "29/12/2024"
click at [108, 39] on span "# l1Z2RSxJsGEX7Jd9dFmmezHJ" at bounding box center [85, 37] width 75 height 8
copy span "l1Z2RSxJsGEX7Jd9dFmmezHJ"
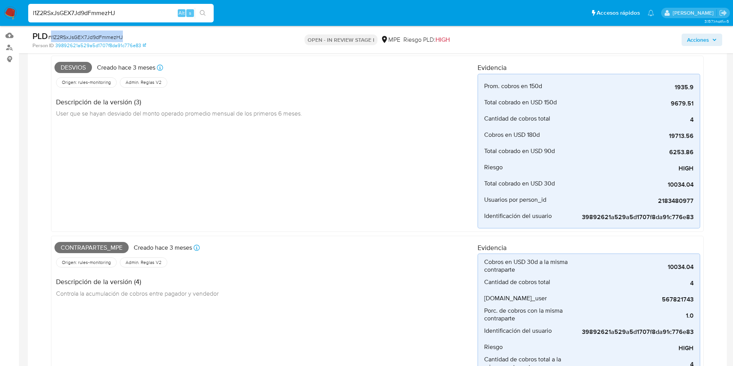
scroll to position [58, 0]
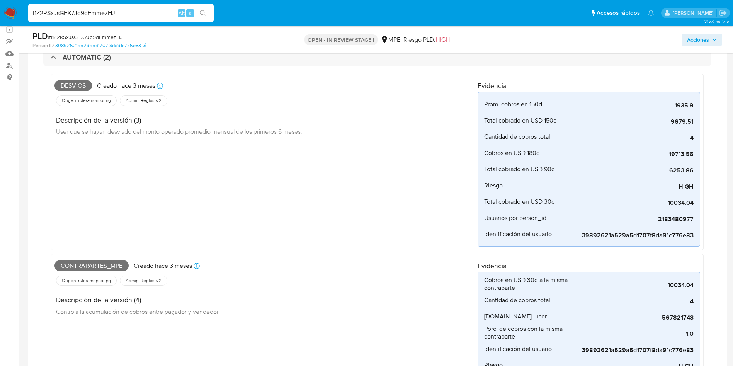
click at [80, 86] on span "Desvios" at bounding box center [72, 86] width 37 height 12
copy span "Desvios"
click at [100, 267] on span "Contrapartes_mpe" at bounding box center [91, 266] width 74 height 12
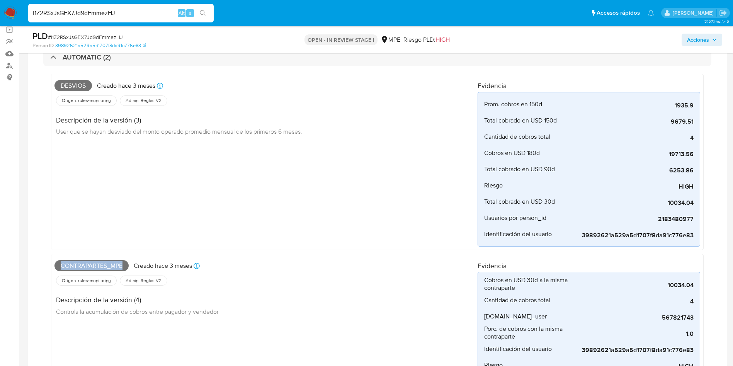
copy span "Contrapartes_mpe"
click at [113, 34] on span "# l1Z2RSxJsGEX7Jd9dFmmezHJ" at bounding box center [85, 37] width 75 height 8
copy span "l1Z2RSxJsGEX7Jd9dFmmezHJ"
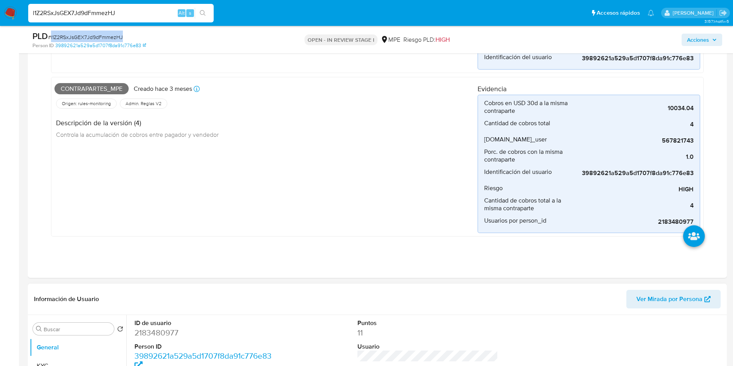
scroll to position [348, 0]
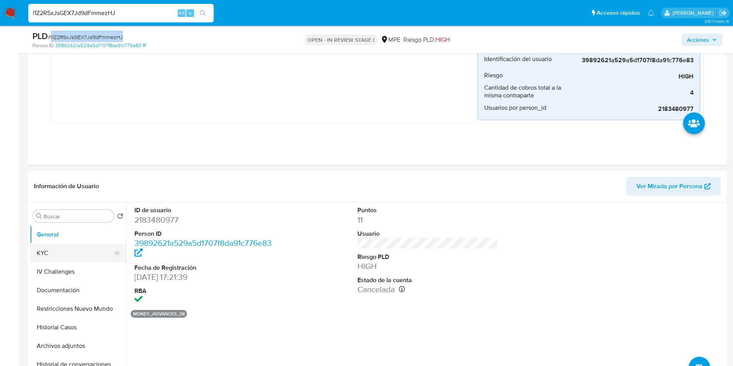
click at [88, 251] on button "KYC" at bounding box center [75, 253] width 90 height 19
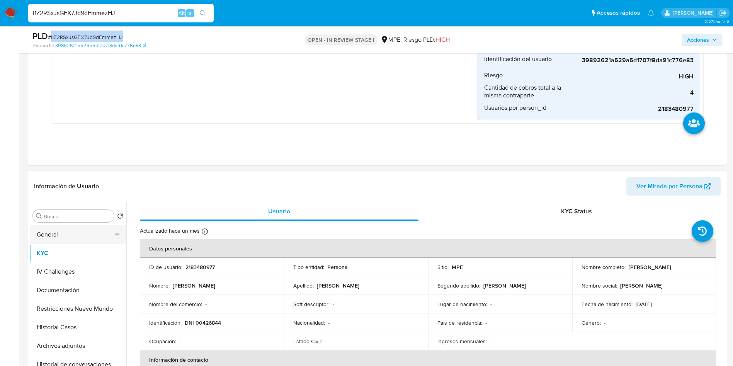
click at [83, 237] on button "General" at bounding box center [75, 234] width 90 height 19
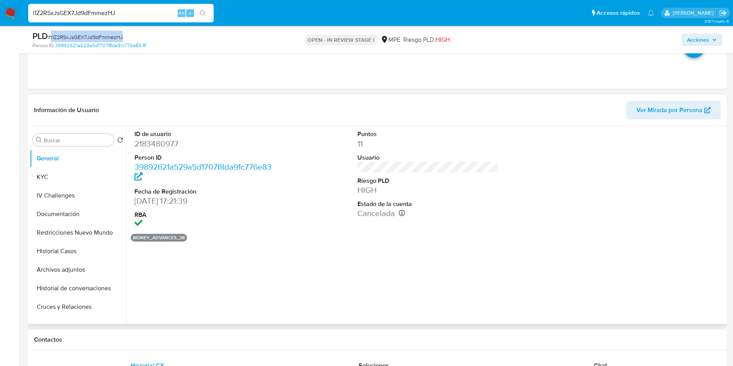
scroll to position [406, 0]
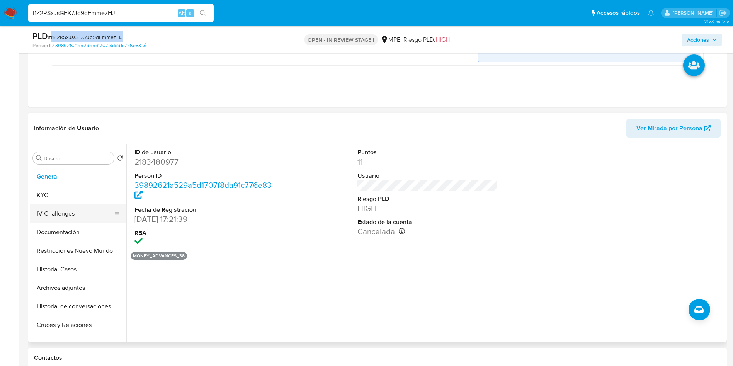
click at [63, 195] on button "KYC" at bounding box center [78, 195] width 97 height 19
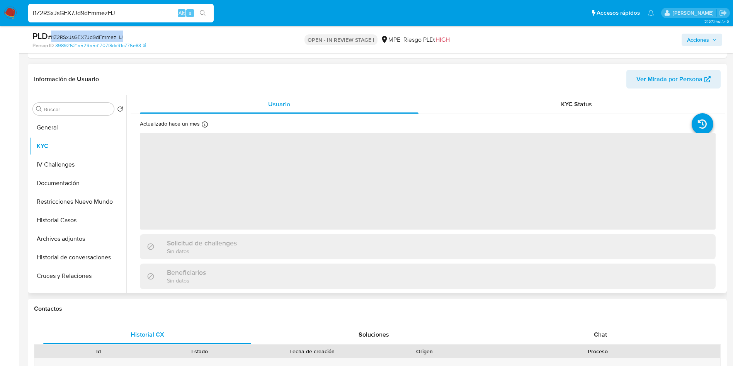
scroll to position [463, 0]
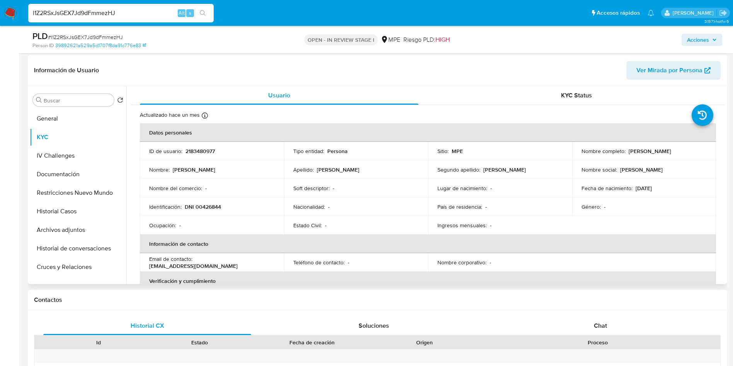
click at [204, 153] on p "2183480977" at bounding box center [199, 151] width 29 height 7
copy p "2183480977"
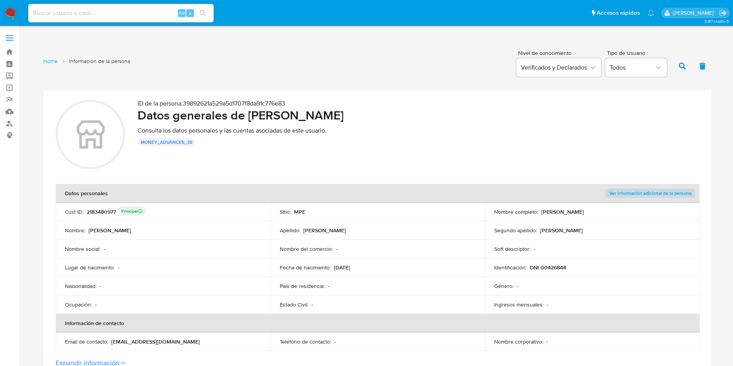
drag, startPoint x: 251, startPoint y: 118, endPoint x: 429, endPoint y: 119, distance: 178.1
click at [429, 119] on h2 "Datos generales de [PERSON_NAME]" at bounding box center [417, 114] width 561 height 15
click at [553, 266] on p "DNI 00426844" at bounding box center [548, 267] width 36 height 7
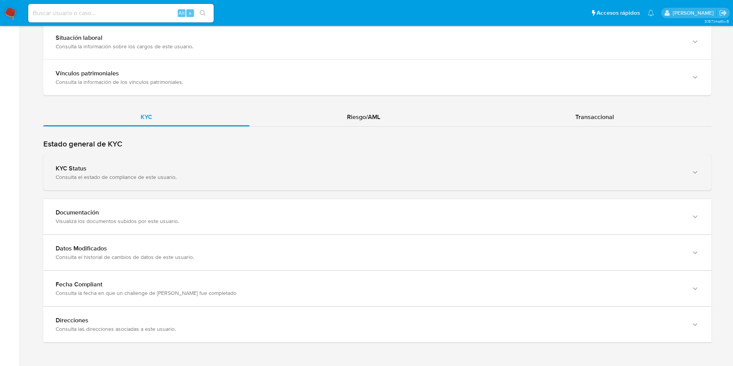
click at [197, 170] on div "KYC Status" at bounding box center [370, 169] width 628 height 8
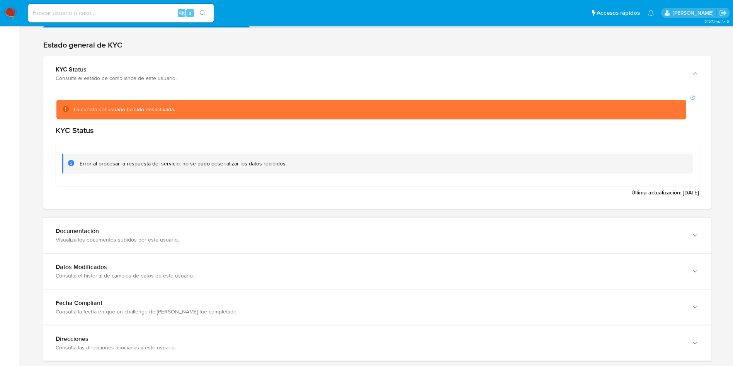
scroll to position [752, 0]
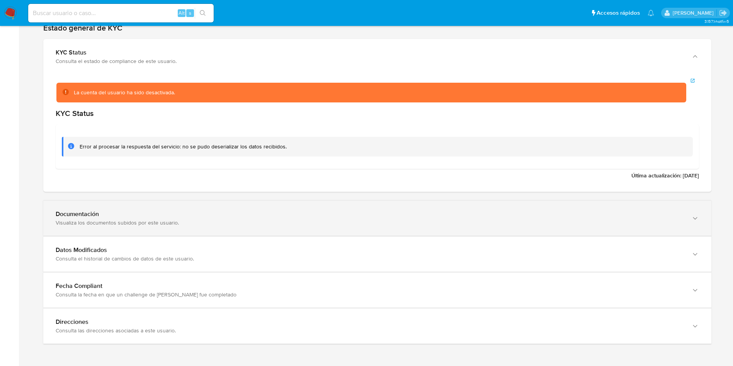
click at [157, 222] on div "Visualiza los documentos subidos por este usuario." at bounding box center [370, 222] width 628 height 7
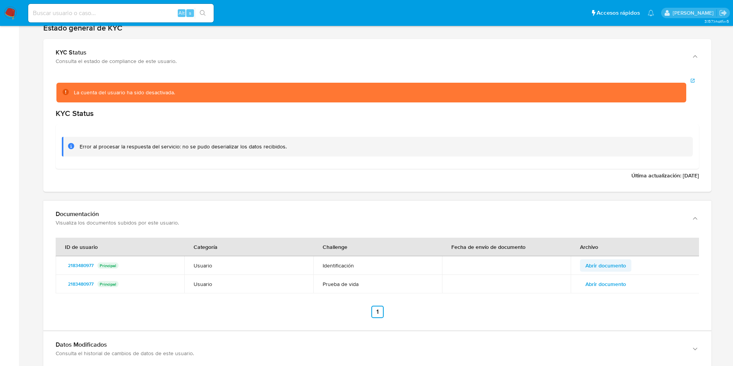
click at [602, 266] on span "Abrir documento" at bounding box center [605, 265] width 41 height 11
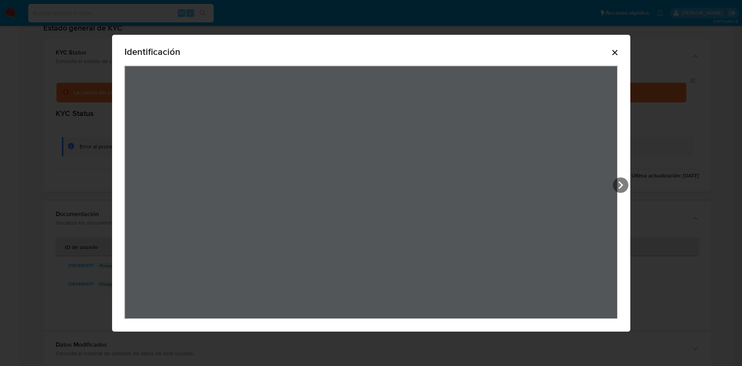
click at [617, 53] on icon "Cerrar" at bounding box center [614, 52] width 9 height 9
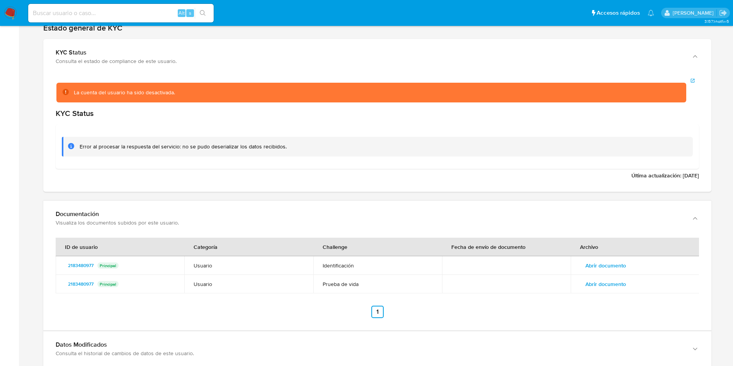
click at [620, 283] on span "Abrir documento" at bounding box center [605, 283] width 41 height 11
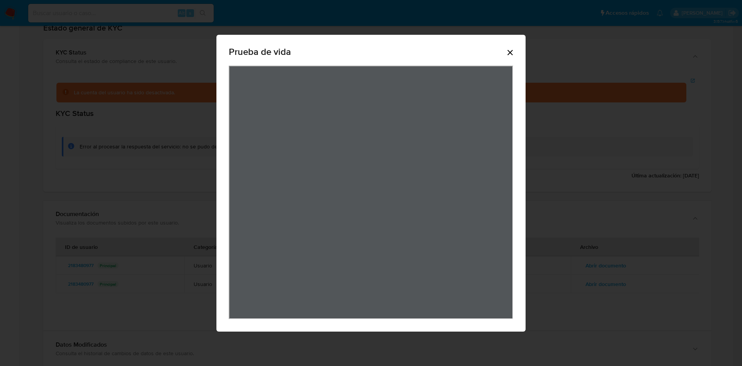
click at [514, 53] on icon "Cerrar" at bounding box center [509, 52] width 9 height 9
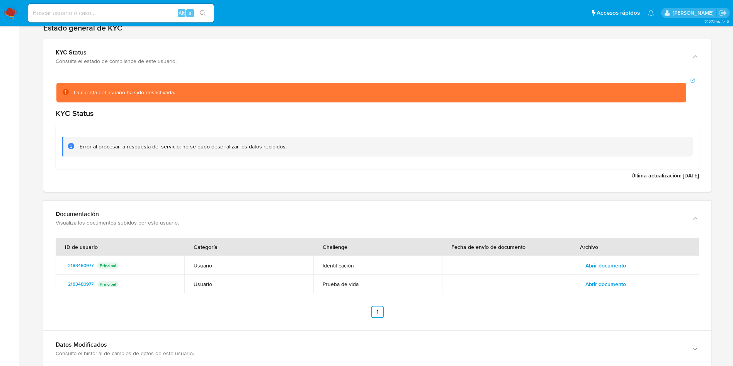
click at [613, 266] on span "Abrir documento" at bounding box center [605, 265] width 41 height 11
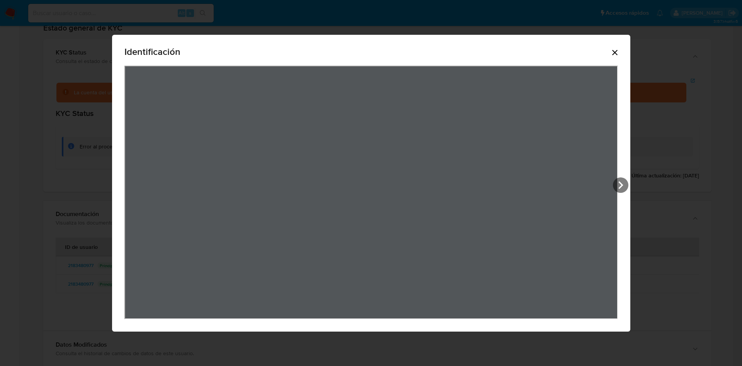
click at [622, 47] on div "Identificación" at bounding box center [371, 183] width 518 height 297
click at [618, 53] on icon "Cerrar" at bounding box center [614, 52] width 9 height 9
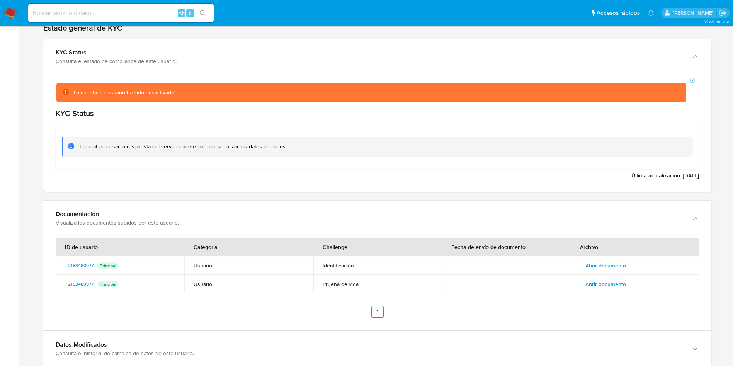
click at [615, 290] on td "Abrir documento" at bounding box center [634, 284] width 129 height 19
click at [615, 288] on span "Abrir documento" at bounding box center [605, 283] width 41 height 11
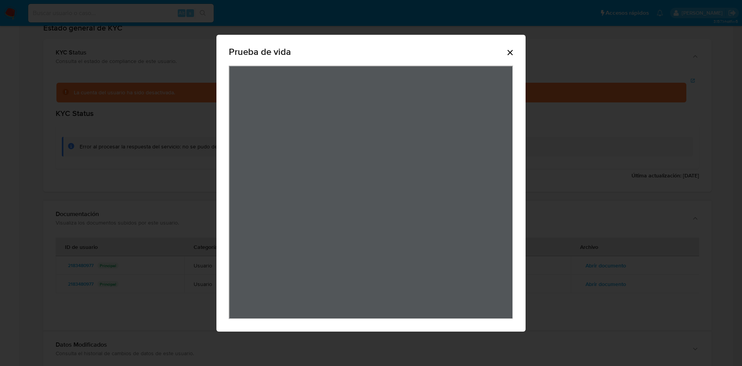
click at [512, 51] on icon "Cerrar" at bounding box center [509, 52] width 9 height 9
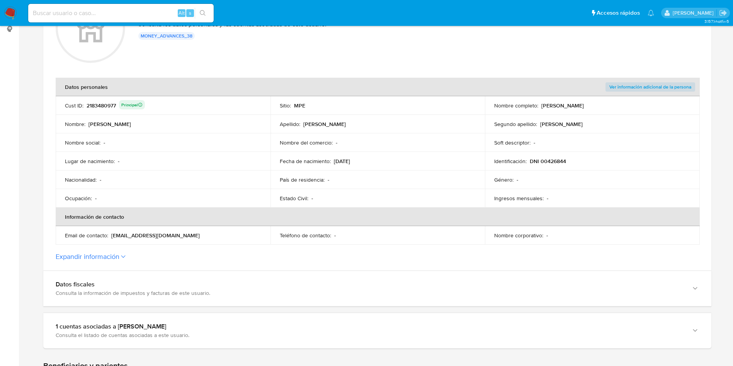
scroll to position [0, 0]
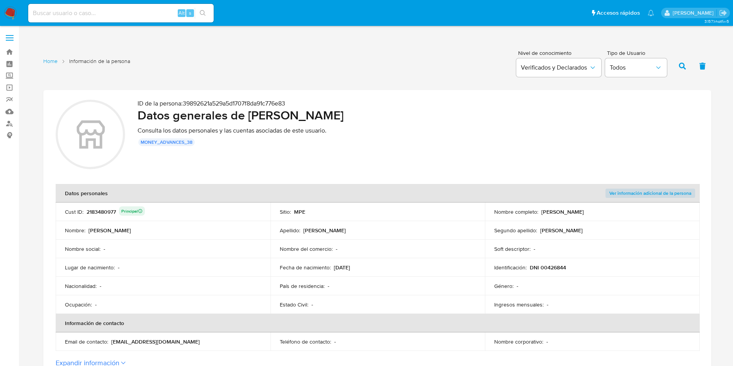
drag, startPoint x: 333, startPoint y: 269, endPoint x: 370, endPoint y: 266, distance: 36.8
click at [372, 269] on div "Fecha de nacimiento : [DEMOGRAPHIC_DATA]" at bounding box center [378, 267] width 196 height 7
